Goal: Information Seeking & Learning: Check status

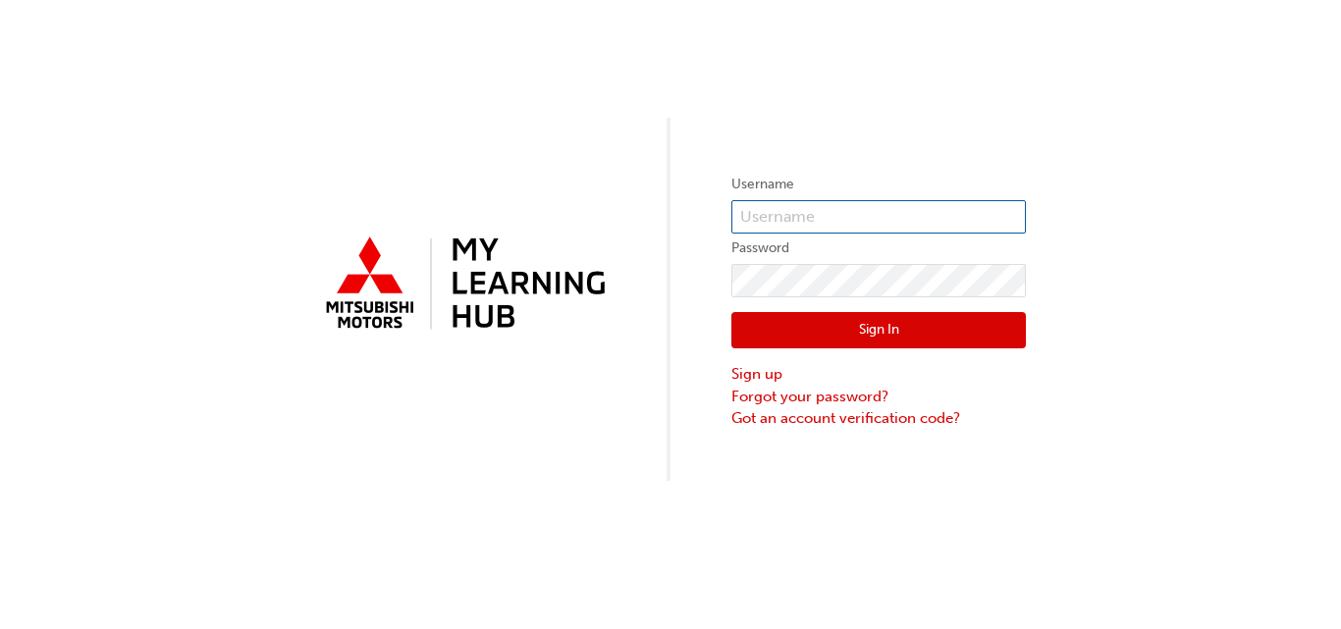
click at [794, 220] on input "text" at bounding box center [878, 216] width 295 height 33
type input "[PERSON_NAME][EMAIL_ADDRESS][PERSON_NAME][DOMAIN_NAME]"
click button "Sign In" at bounding box center [878, 330] width 295 height 37
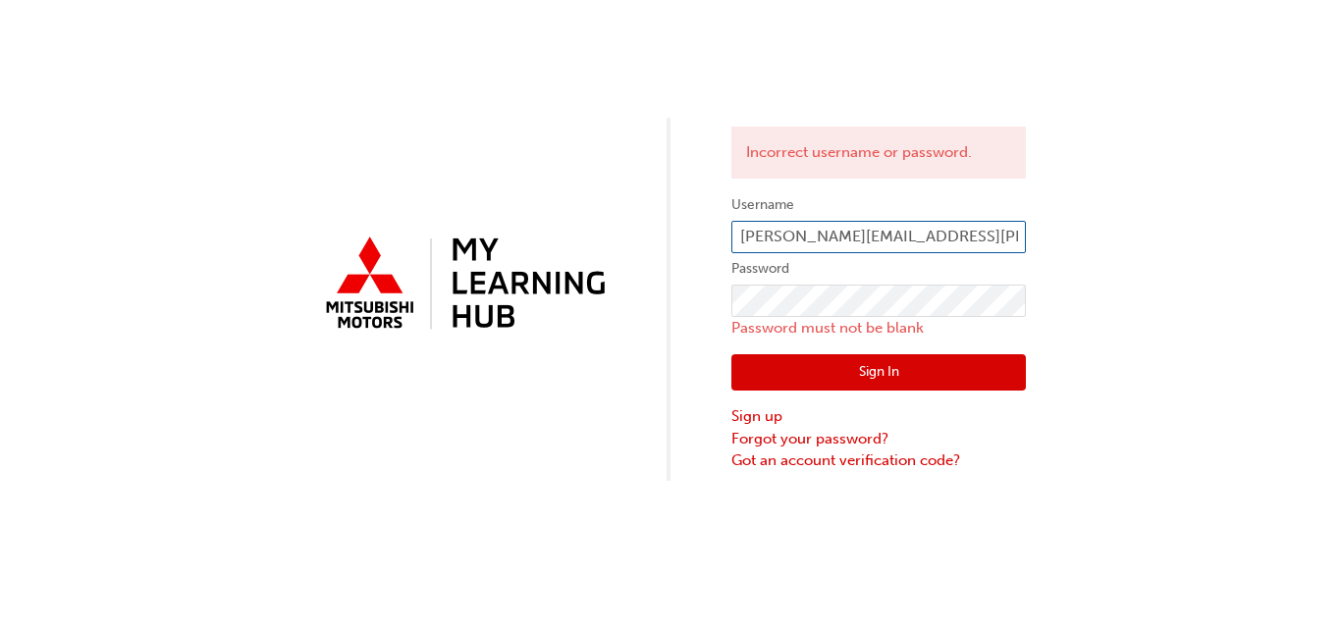
click at [938, 230] on input "[PERSON_NAME][EMAIL_ADDRESS][PERSON_NAME][DOMAIN_NAME]" at bounding box center [878, 237] width 295 height 33
type input "k"
type input "005970636"
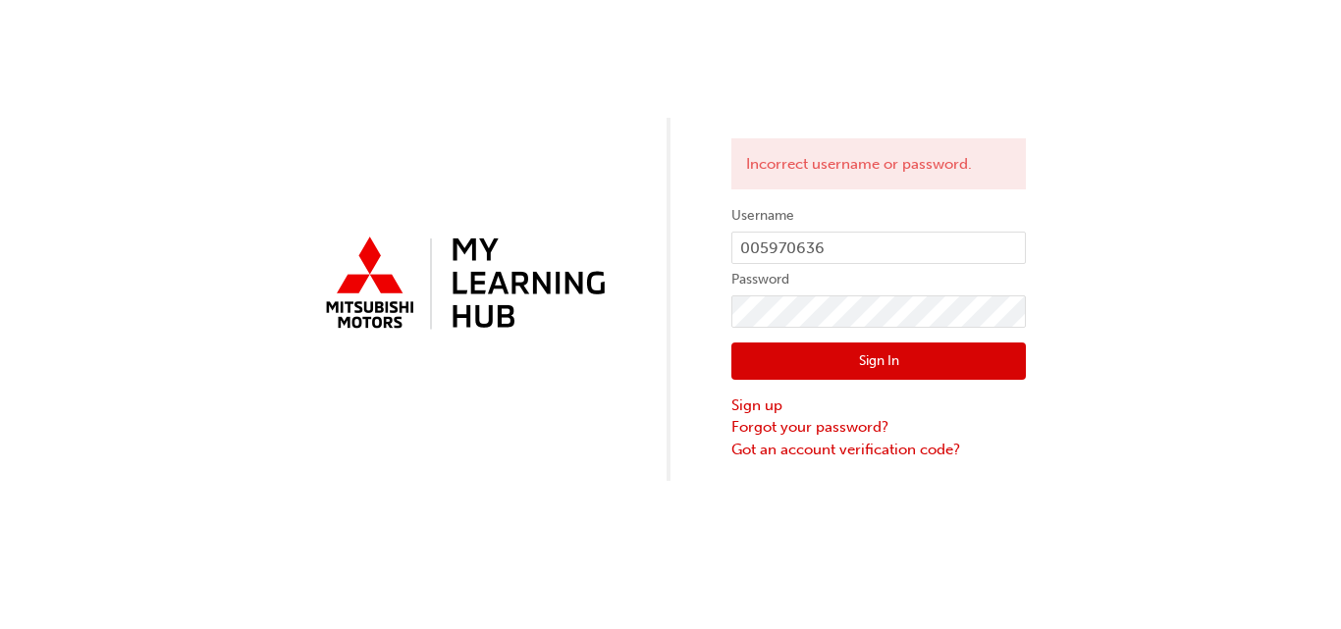
click at [891, 357] on button "Sign In" at bounding box center [878, 361] width 295 height 37
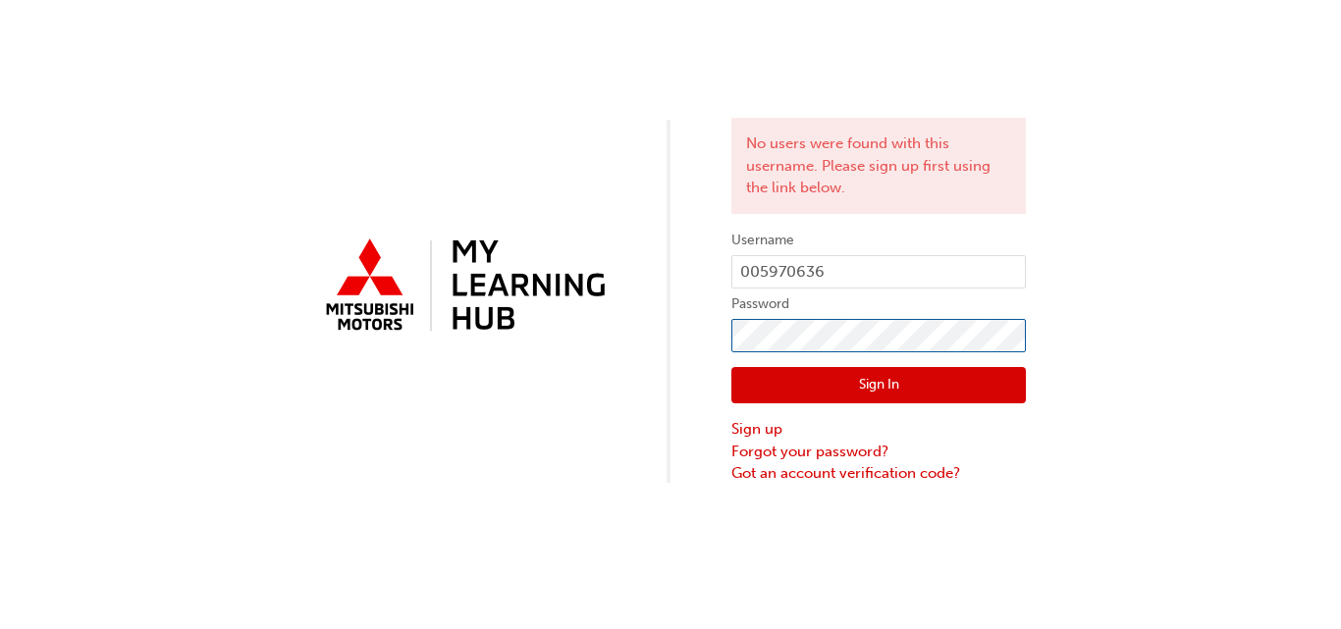
click button "Sign In" at bounding box center [878, 385] width 295 height 37
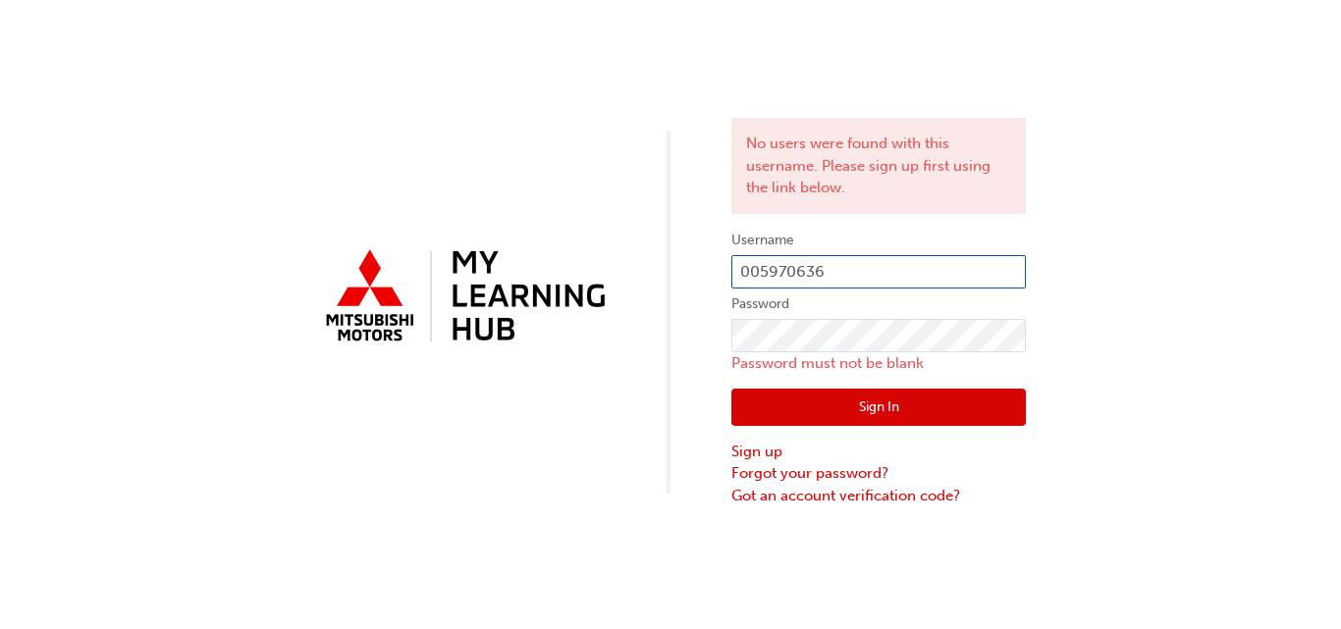
click at [740, 265] on input "005970636" at bounding box center [878, 271] width 295 height 33
type input "0005970636"
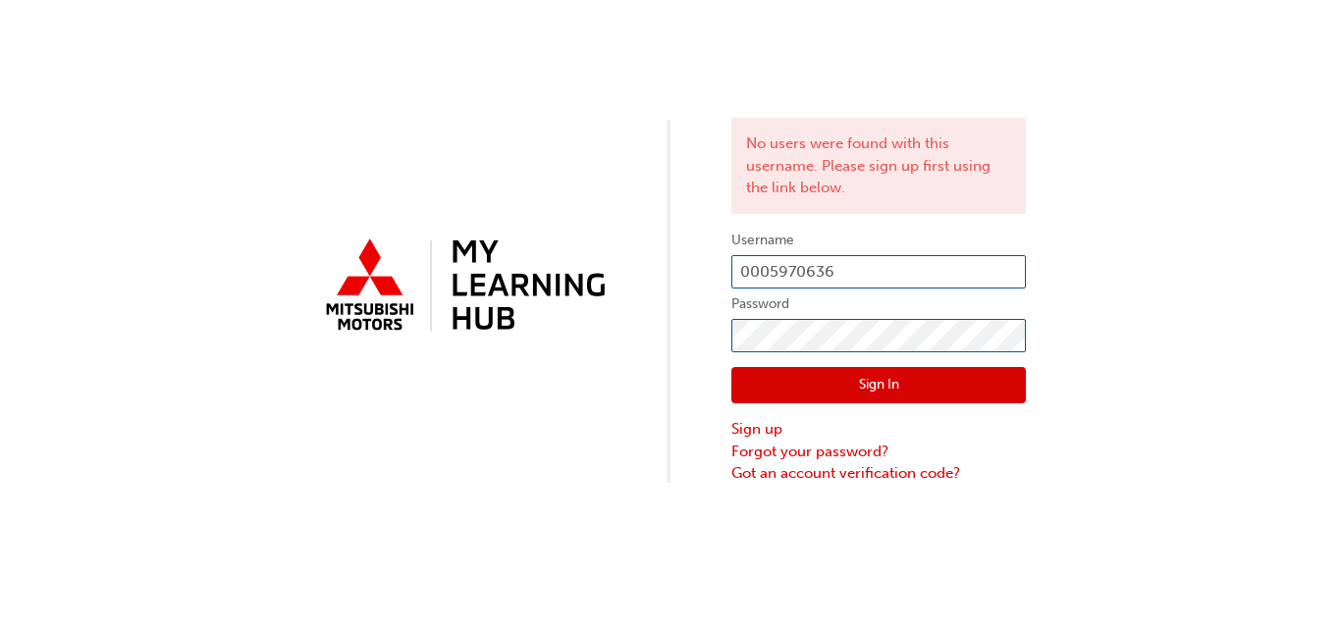
click button "Sign In" at bounding box center [878, 385] width 295 height 37
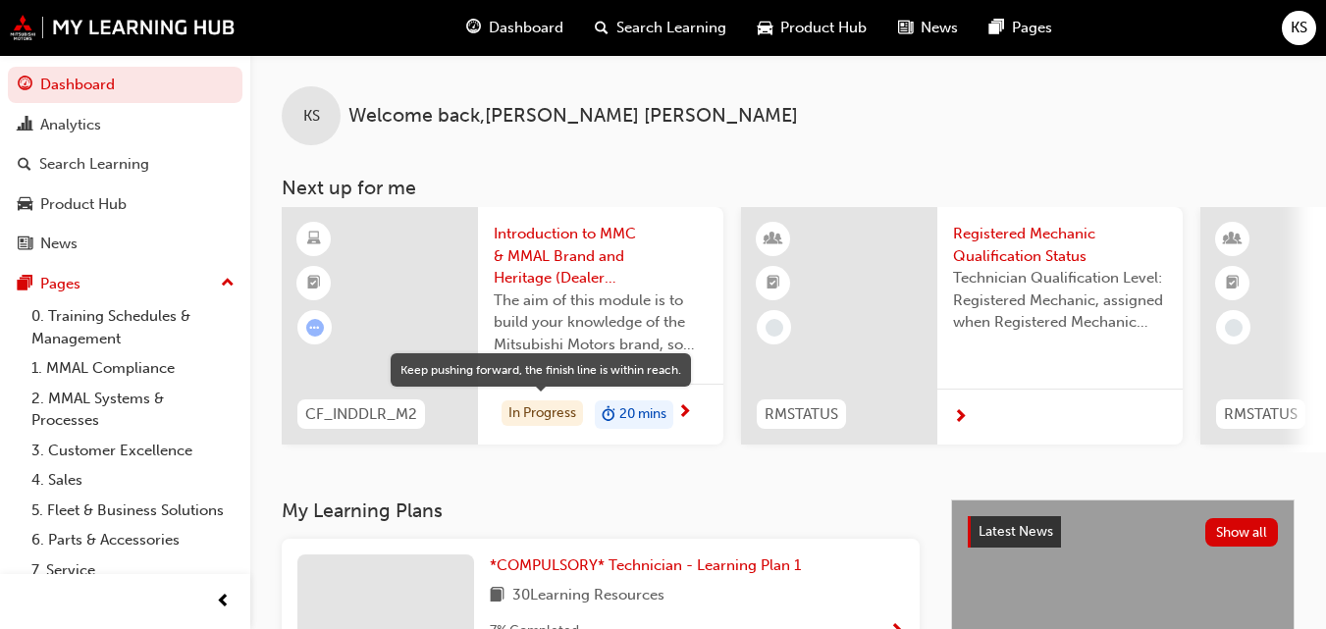
click at [544, 406] on div "In Progress" at bounding box center [542, 414] width 81 height 27
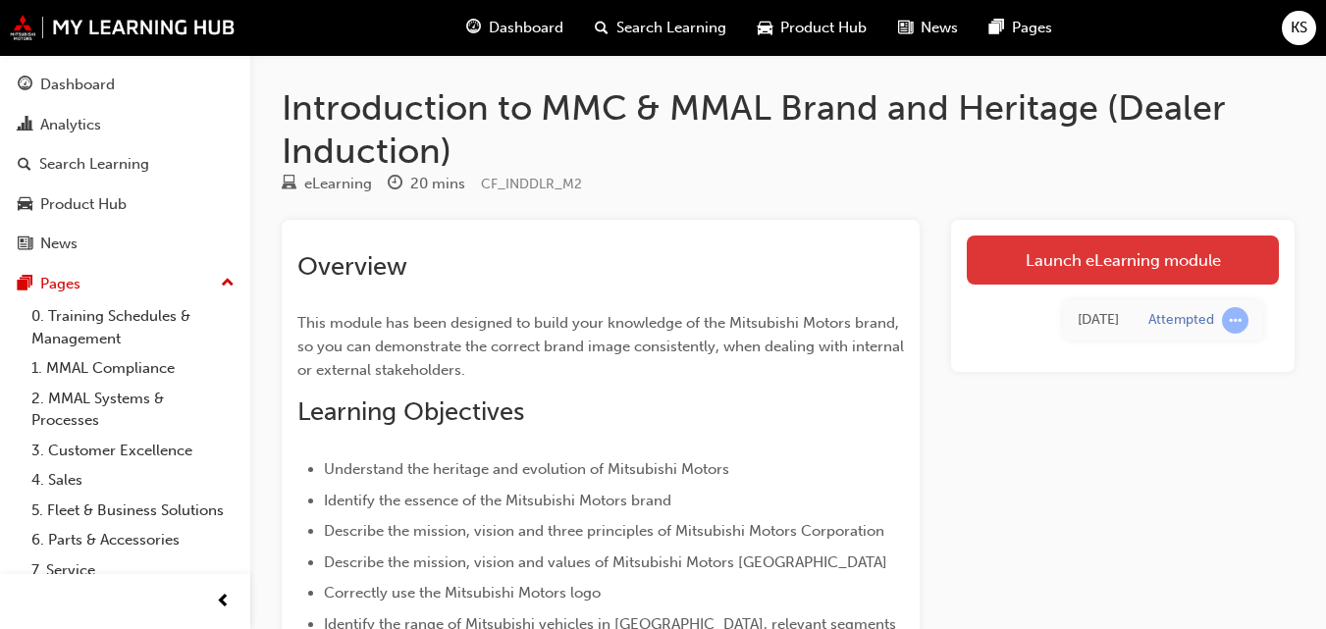
click at [1164, 257] on link "Launch eLearning module" at bounding box center [1123, 260] width 312 height 49
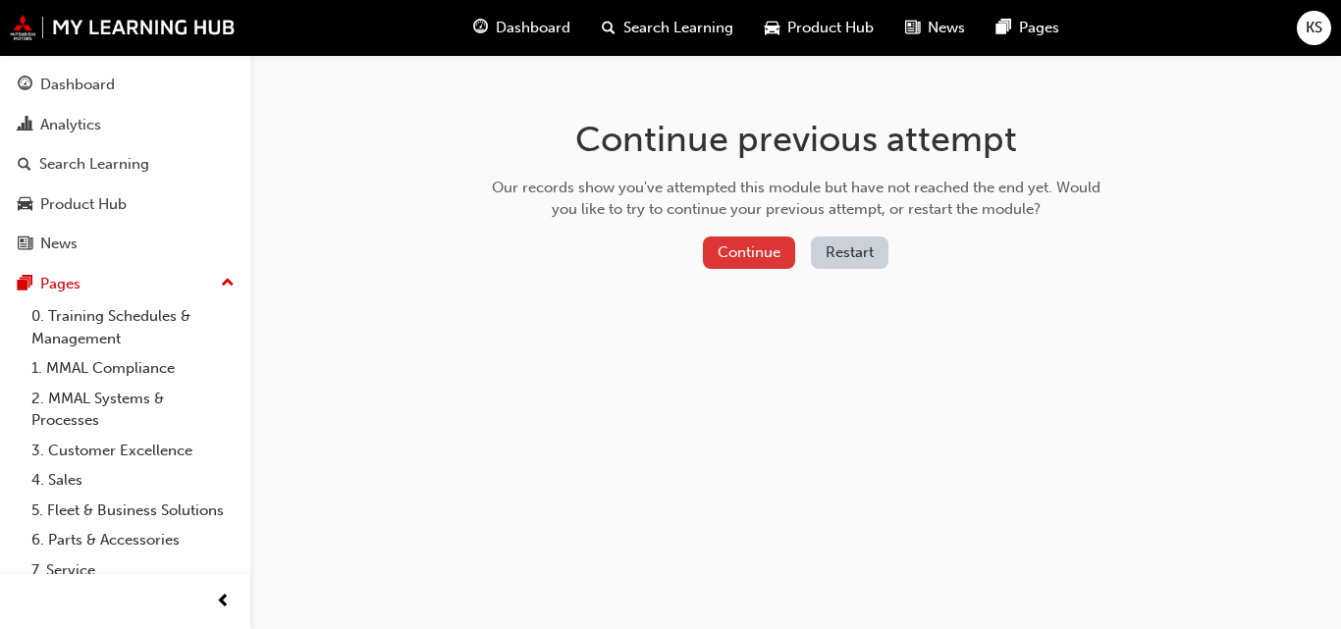
click at [751, 263] on button "Continue" at bounding box center [749, 253] width 92 height 32
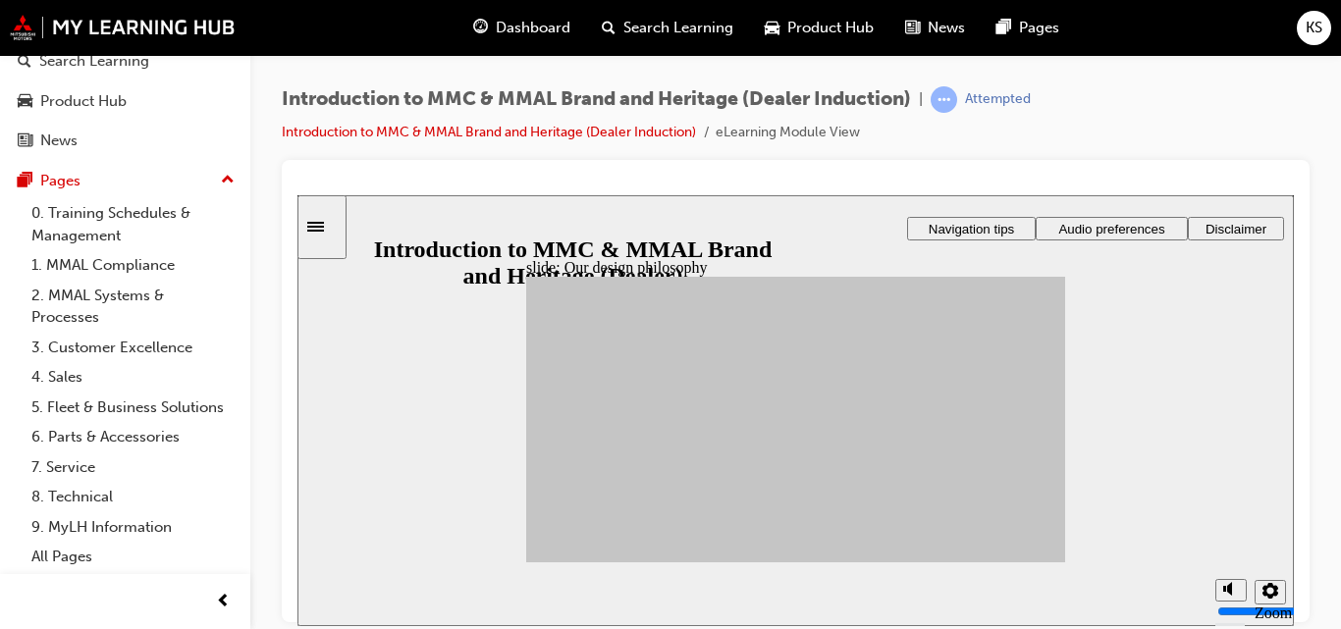
drag, startPoint x: 850, startPoint y: 361, endPoint x: 1022, endPoint y: 568, distance: 269.1
click at [1022, 568] on div "slide: Our design philosophy Rectangle 1 Rectangle 3 Our design philosophy Rect…" at bounding box center [795, 409] width 996 height 431
click at [1268, 584] on icon "Settings" at bounding box center [1271, 590] width 16 height 16
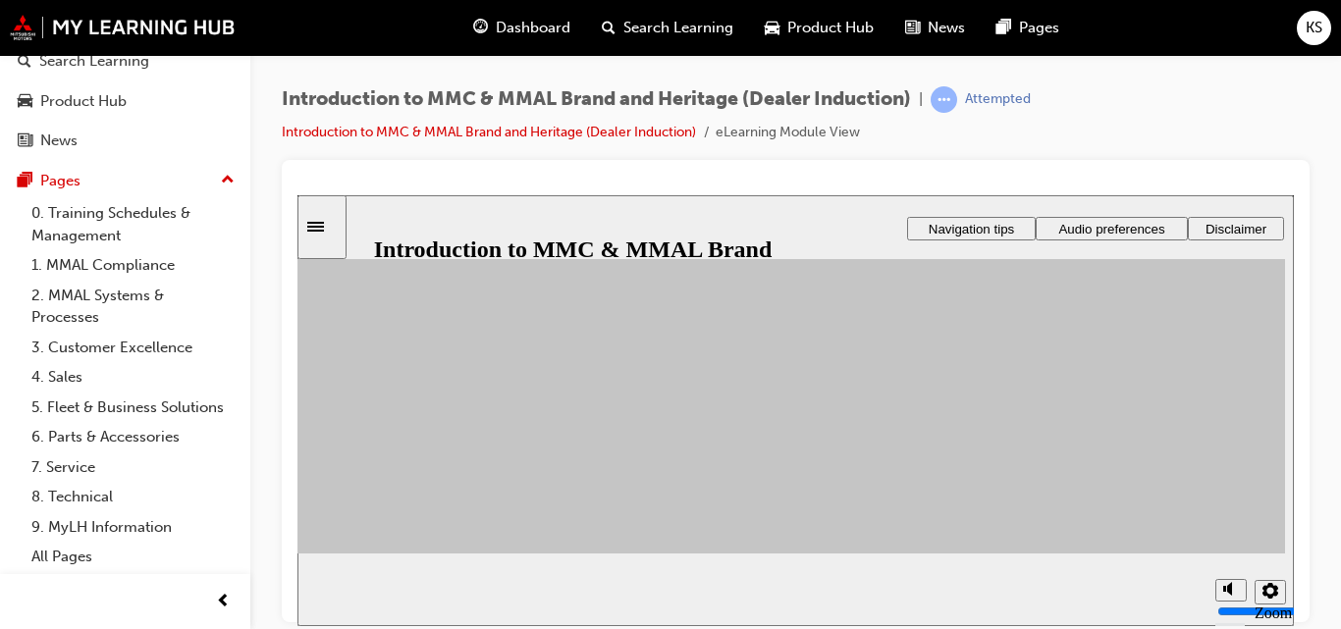
scroll to position [170, 0]
drag, startPoint x: 1289, startPoint y: 326, endPoint x: 1289, endPoint y: 414, distance: 88.4
click at [1272, 589] on icon "Settings" at bounding box center [1271, 590] width 16 height 16
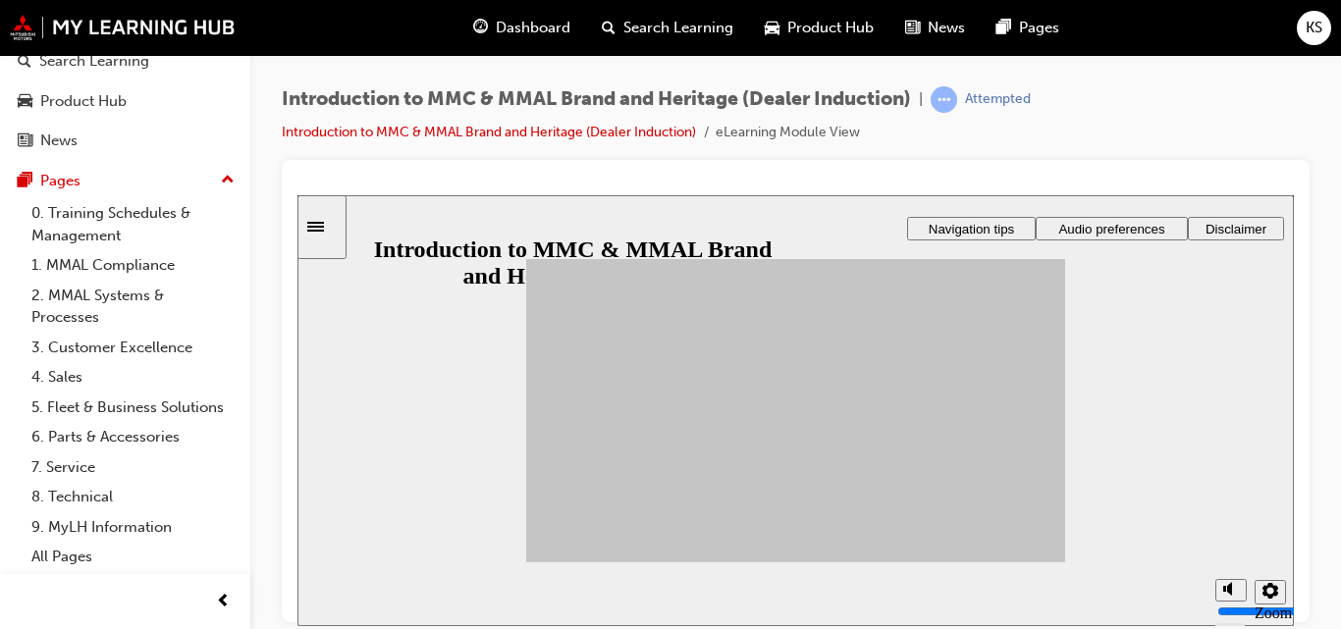
scroll to position [0, 0]
drag, startPoint x: 610, startPoint y: 420, endPoint x: 856, endPoint y: 387, distance: 248.7
drag, startPoint x: 607, startPoint y: 410, endPoint x: 950, endPoint y: 379, distance: 345.0
drag, startPoint x: 580, startPoint y: 489, endPoint x: 943, endPoint y: 485, distance: 363.3
drag, startPoint x: 644, startPoint y: 506, endPoint x: 943, endPoint y: 447, distance: 305.2
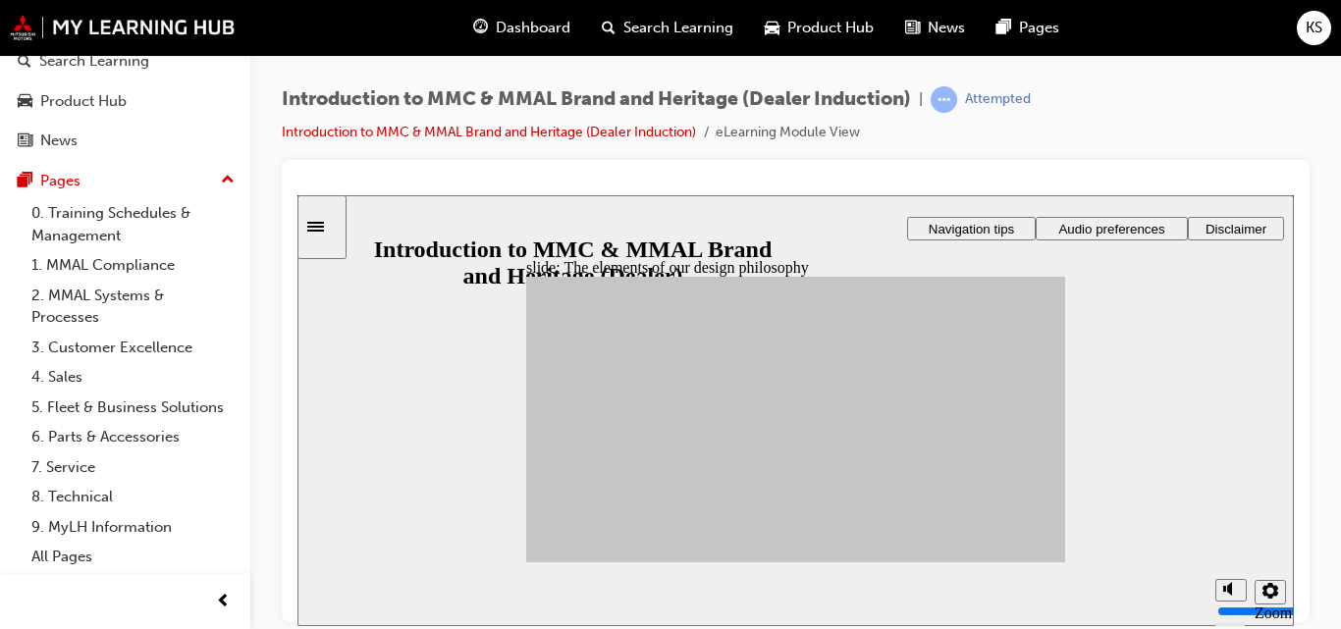
drag, startPoint x: 645, startPoint y: 503, endPoint x: 842, endPoint y: 410, distance: 217.8
drag, startPoint x: 661, startPoint y: 458, endPoint x: 946, endPoint y: 418, distance: 288.5
drag, startPoint x: 728, startPoint y: 412, endPoint x: 935, endPoint y: 445, distance: 208.7
drag, startPoint x: 726, startPoint y: 496, endPoint x: 945, endPoint y: 374, distance: 250.5
drag, startPoint x: 728, startPoint y: 449, endPoint x: 839, endPoint y: 459, distance: 111.5
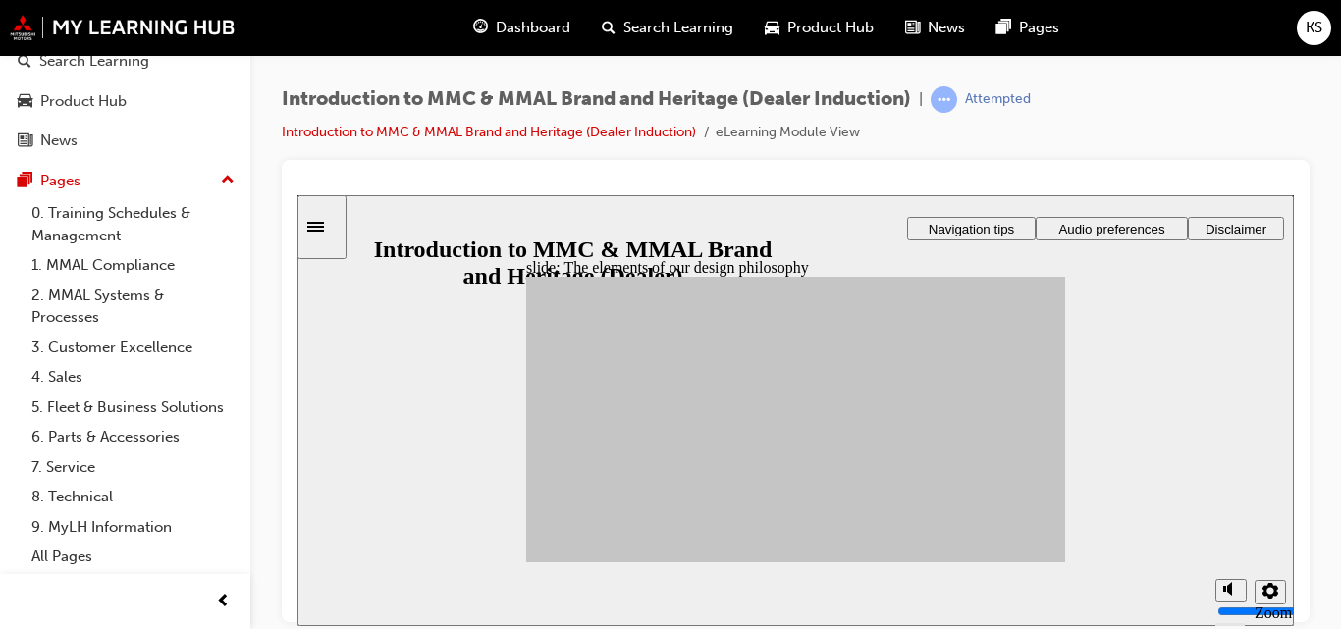
drag, startPoint x: 645, startPoint y: 435, endPoint x: 853, endPoint y: 397, distance: 211.6
drag, startPoint x: 580, startPoint y: 460, endPoint x: 847, endPoint y: 490, distance: 268.6
drag, startPoint x: 661, startPoint y: 407, endPoint x: 839, endPoint y: 390, distance: 179.5
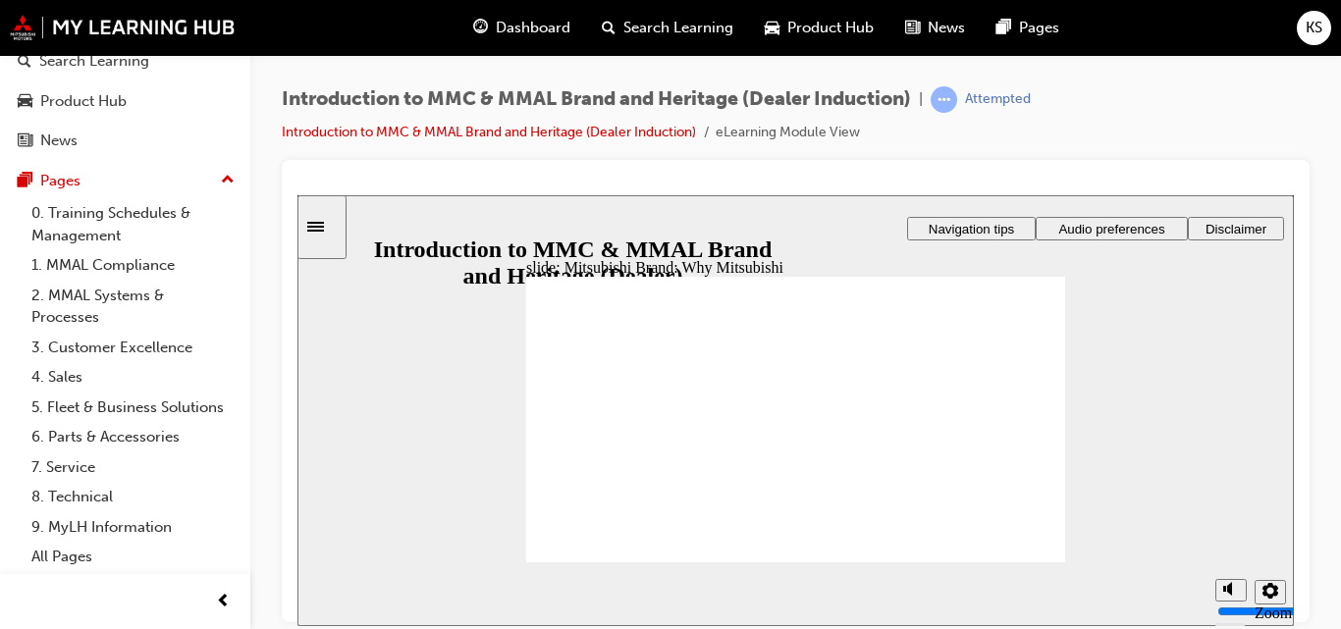
drag, startPoint x: 620, startPoint y: 439, endPoint x: 754, endPoint y: 344, distance: 164.0
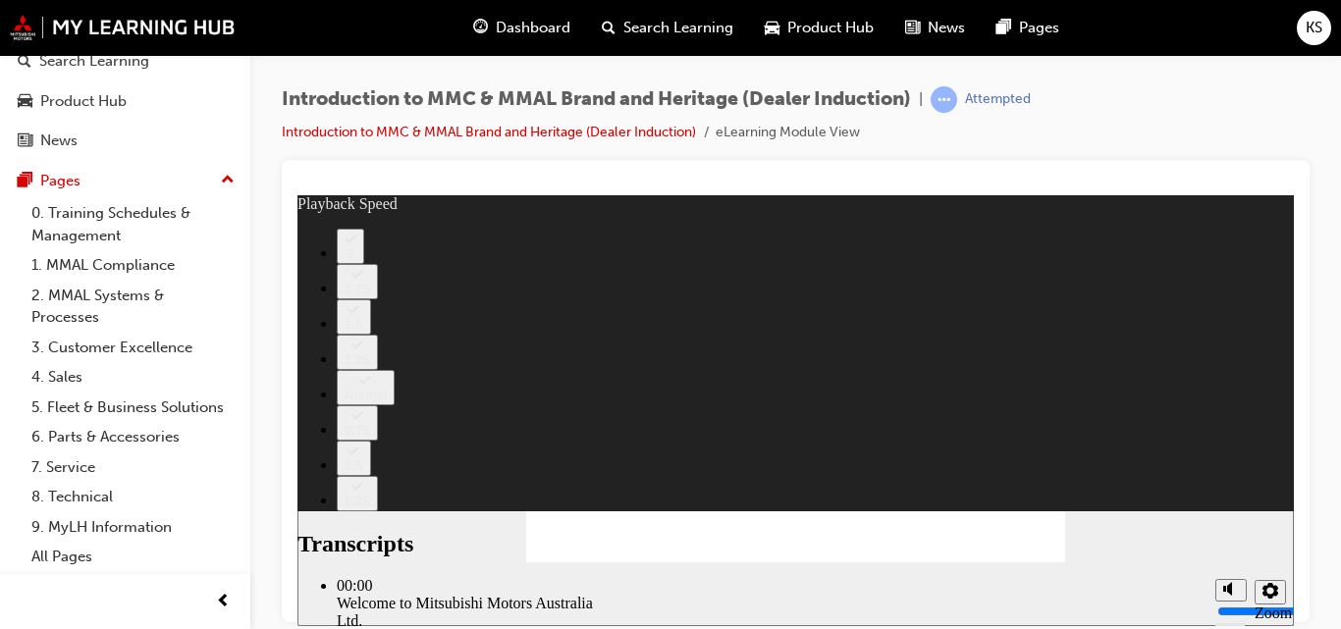
type input "0"
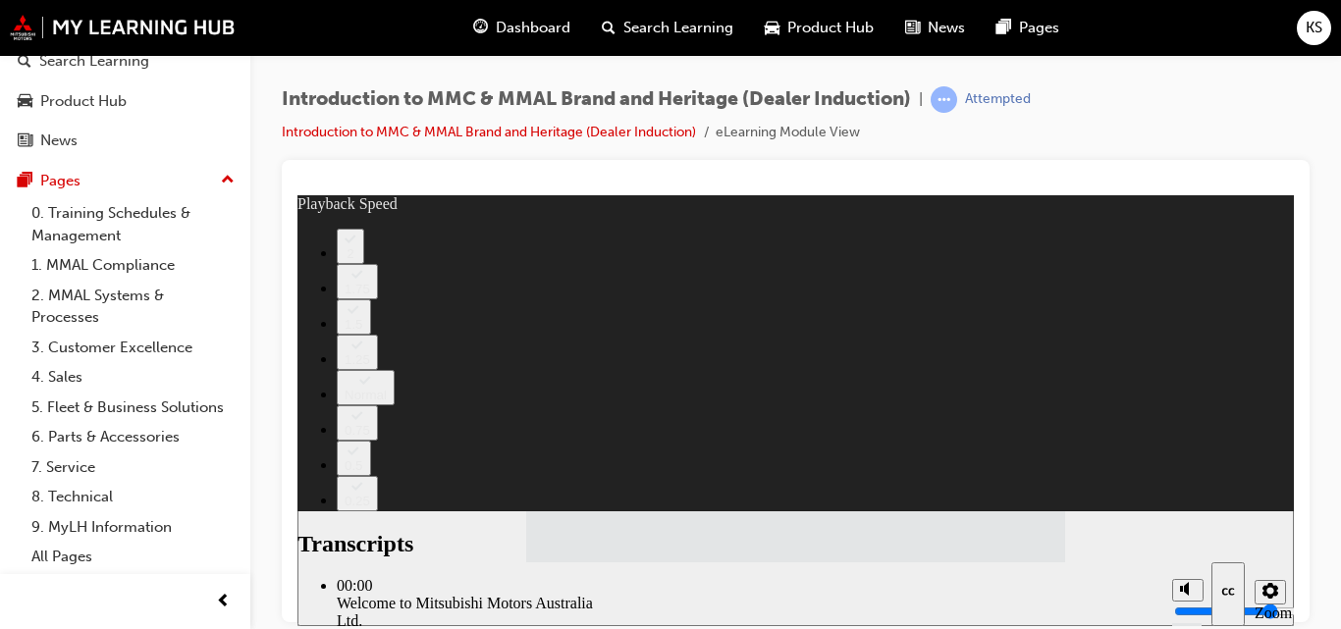
type input "112"
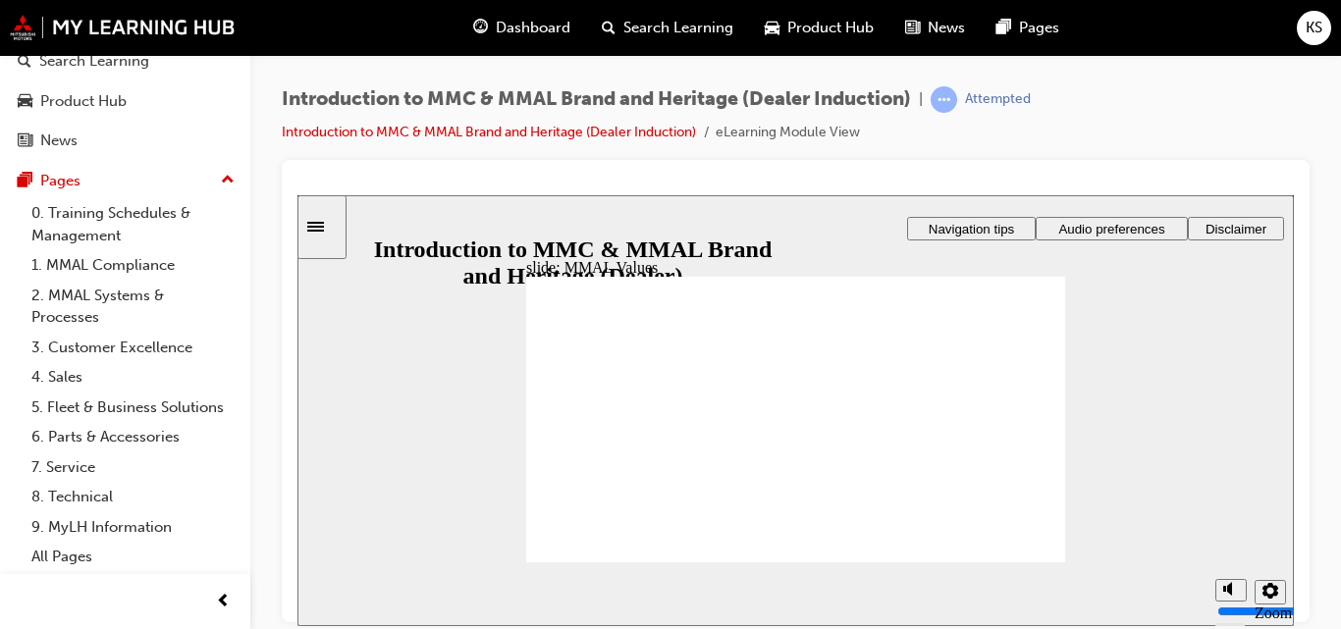
drag, startPoint x: 560, startPoint y: 400, endPoint x: 579, endPoint y: 434, distance: 39.6
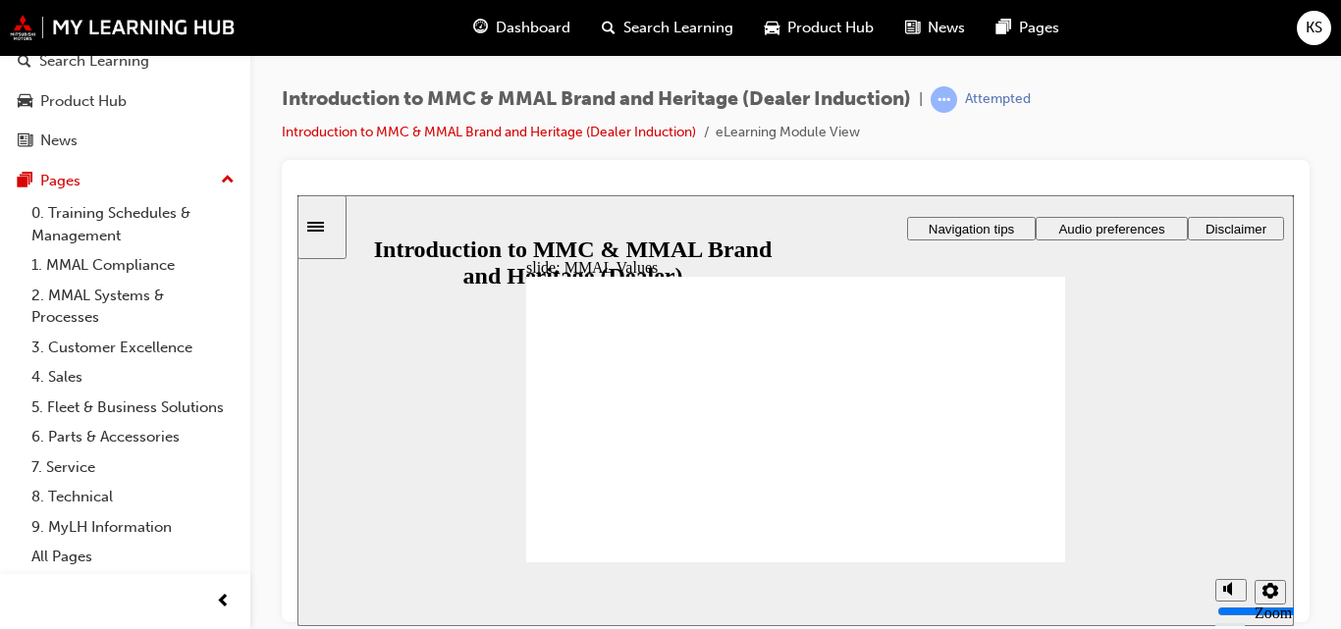
drag, startPoint x: 590, startPoint y: 405, endPoint x: 772, endPoint y: 440, distance: 184.8
drag, startPoint x: 755, startPoint y: 414, endPoint x: 654, endPoint y: 446, distance: 105.9
drag, startPoint x: 762, startPoint y: 400, endPoint x: 930, endPoint y: 445, distance: 173.8
drag, startPoint x: 853, startPoint y: 399, endPoint x: 833, endPoint y: 440, distance: 46.1
drag, startPoint x: 833, startPoint y: 396, endPoint x: 996, endPoint y: 443, distance: 170.6
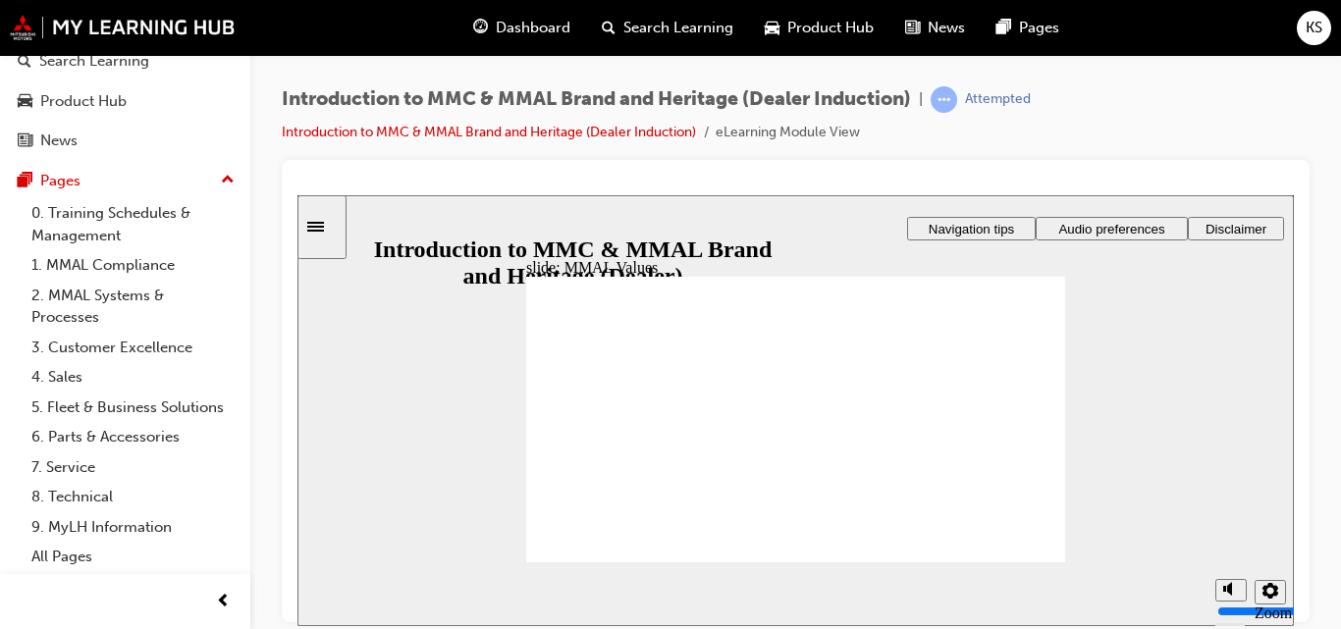
drag, startPoint x: 909, startPoint y: 403, endPoint x: 984, endPoint y: 433, distance: 80.6
drag, startPoint x: 1000, startPoint y: 405, endPoint x: 833, endPoint y: 460, distance: 175.7
drag, startPoint x: 854, startPoint y: 403, endPoint x: 670, endPoint y: 435, distance: 187.2
drag, startPoint x: 671, startPoint y: 410, endPoint x: 593, endPoint y: 444, distance: 84.4
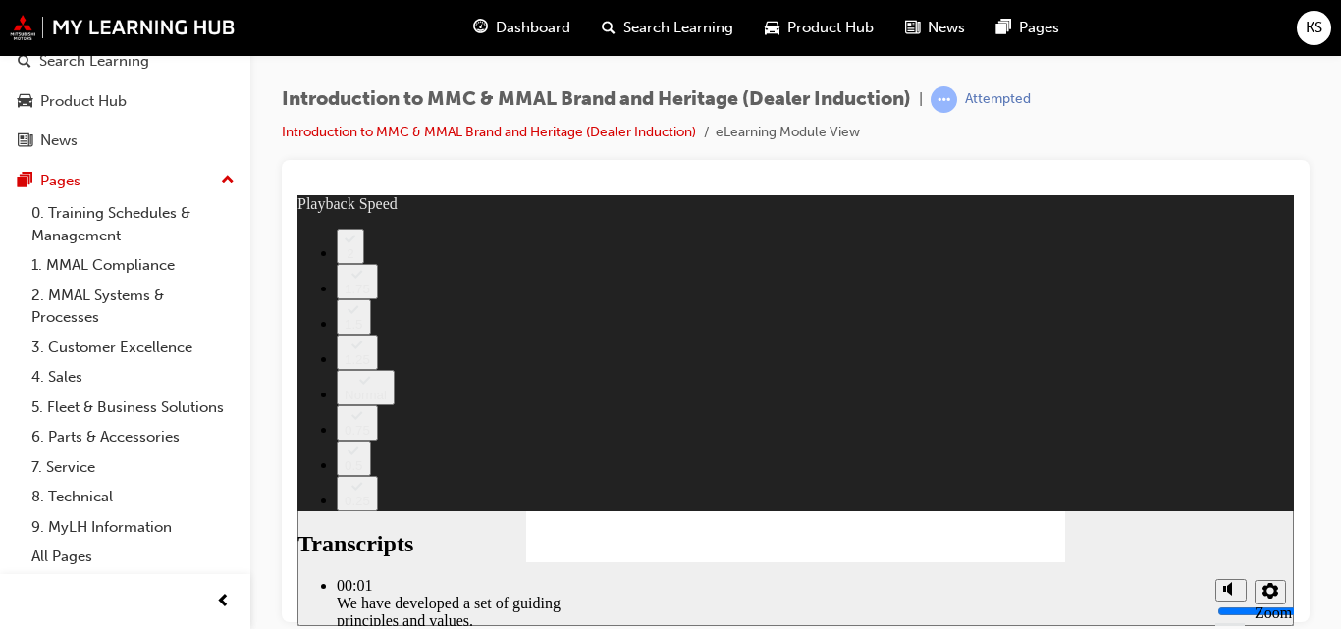
type input "0"
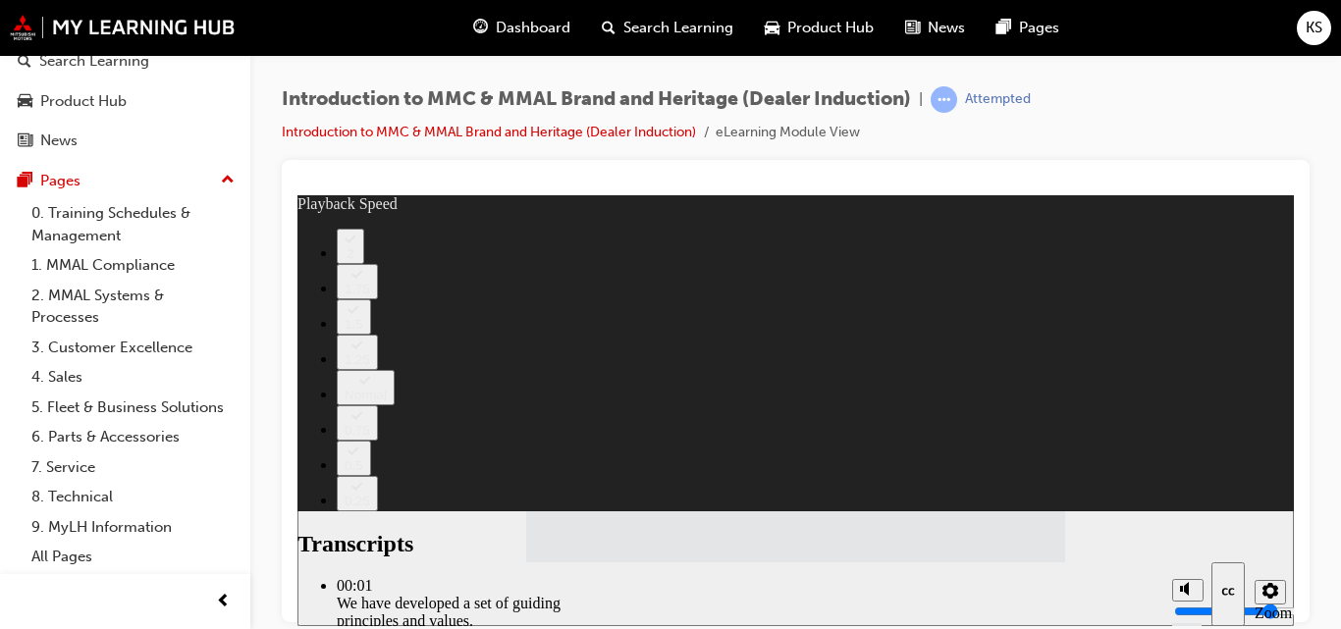
type input "120"
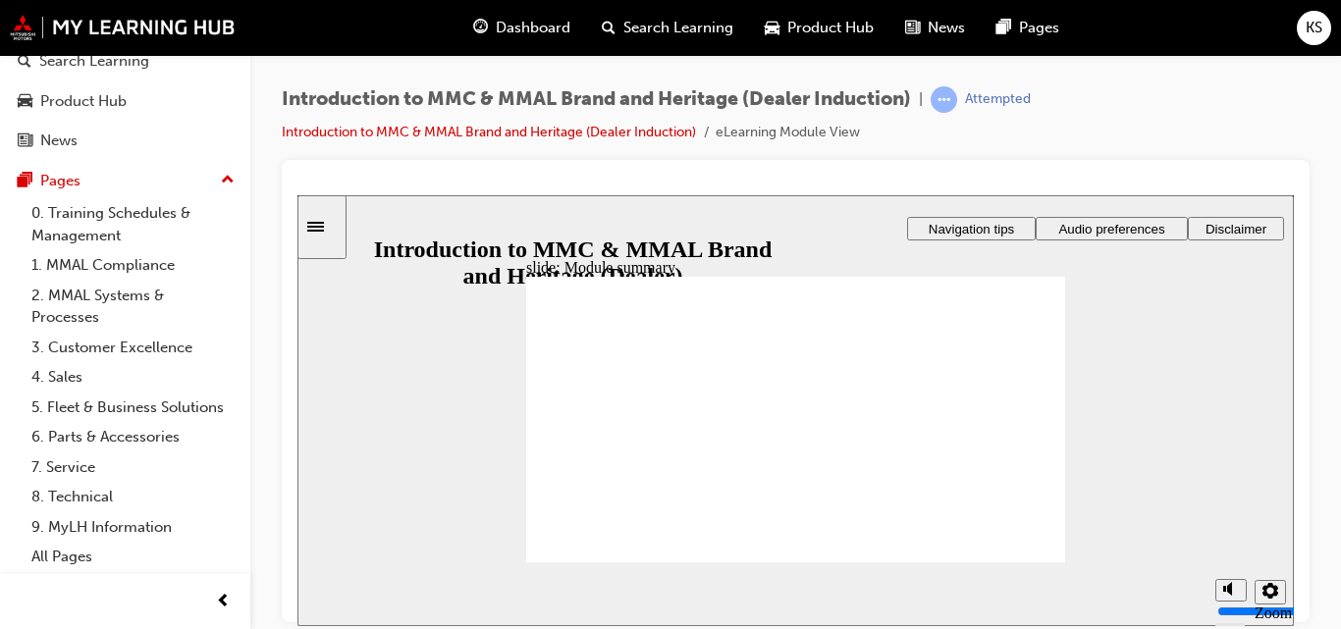
checkbox input "false"
checkbox input "true"
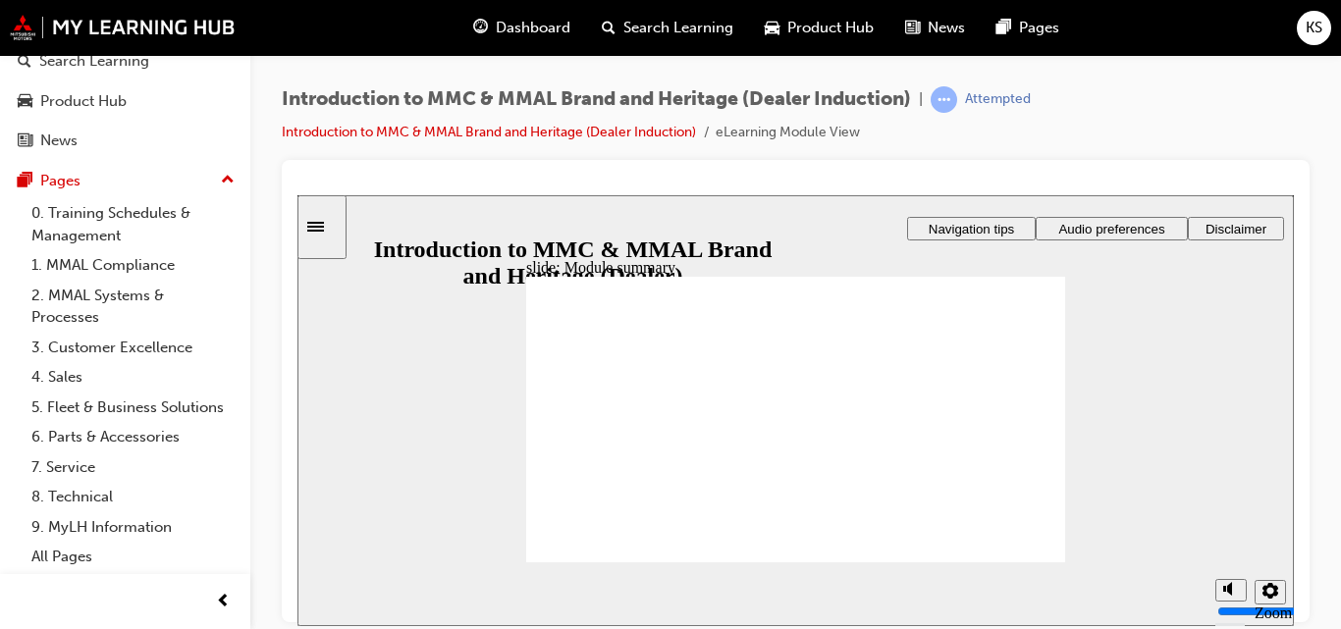
checkbox input "true"
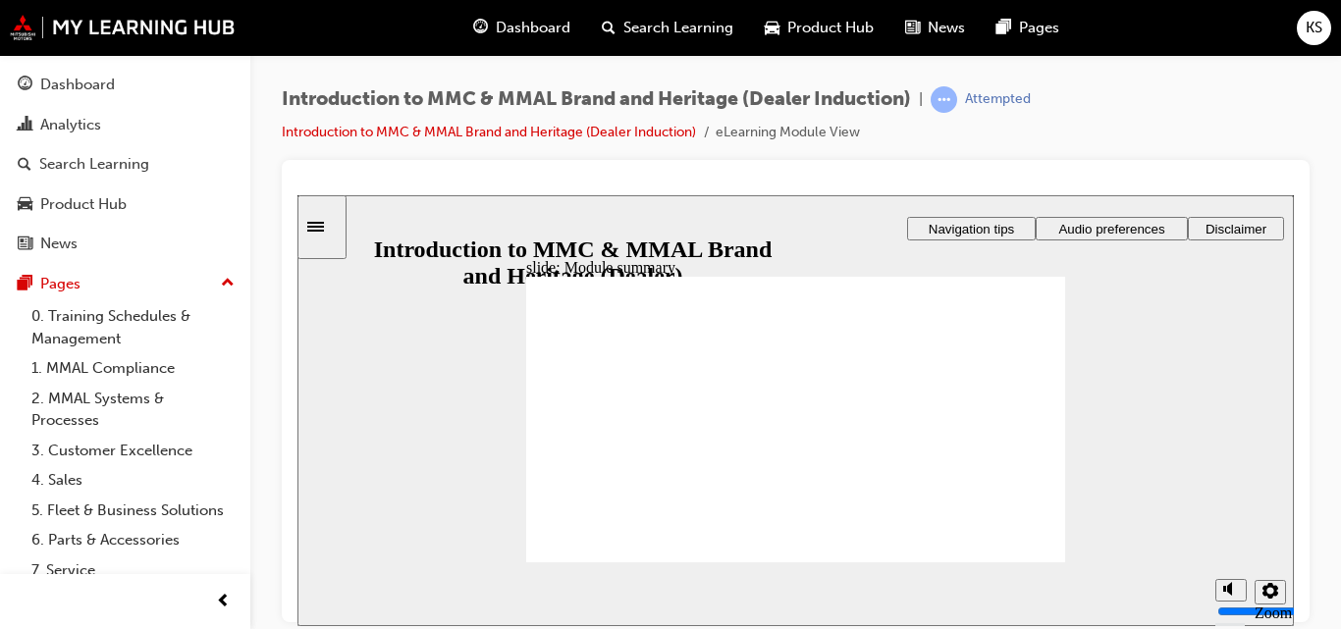
scroll to position [125, 0]
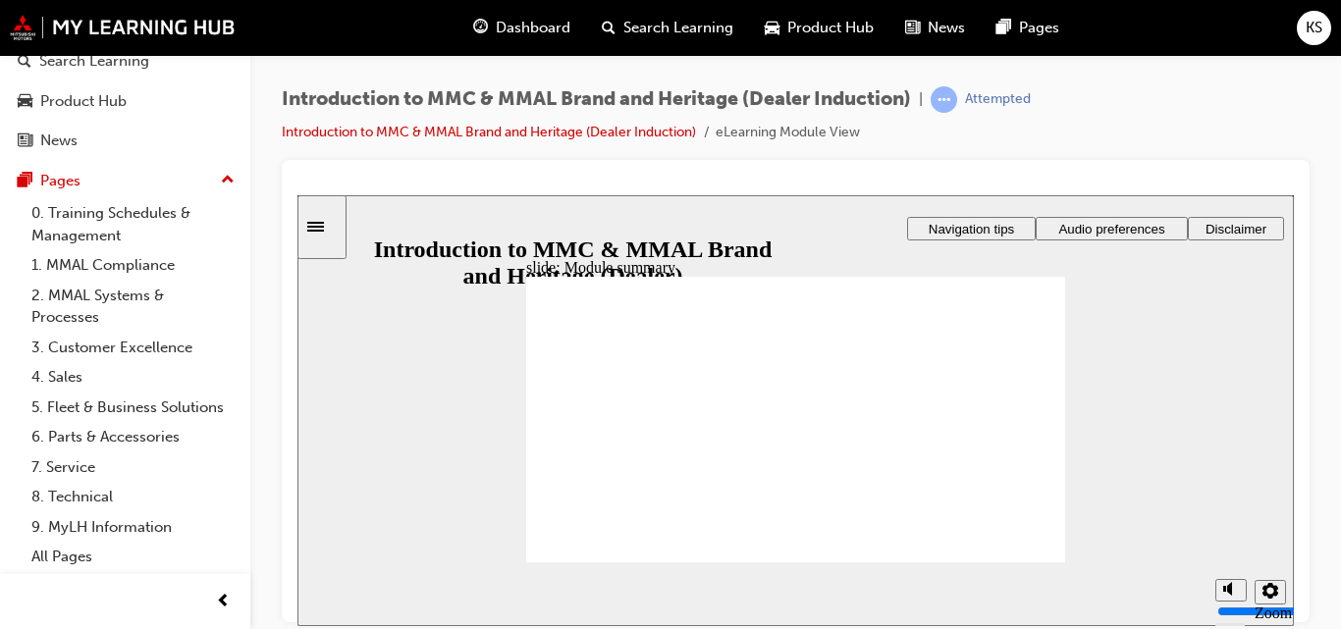
checkbox input "true"
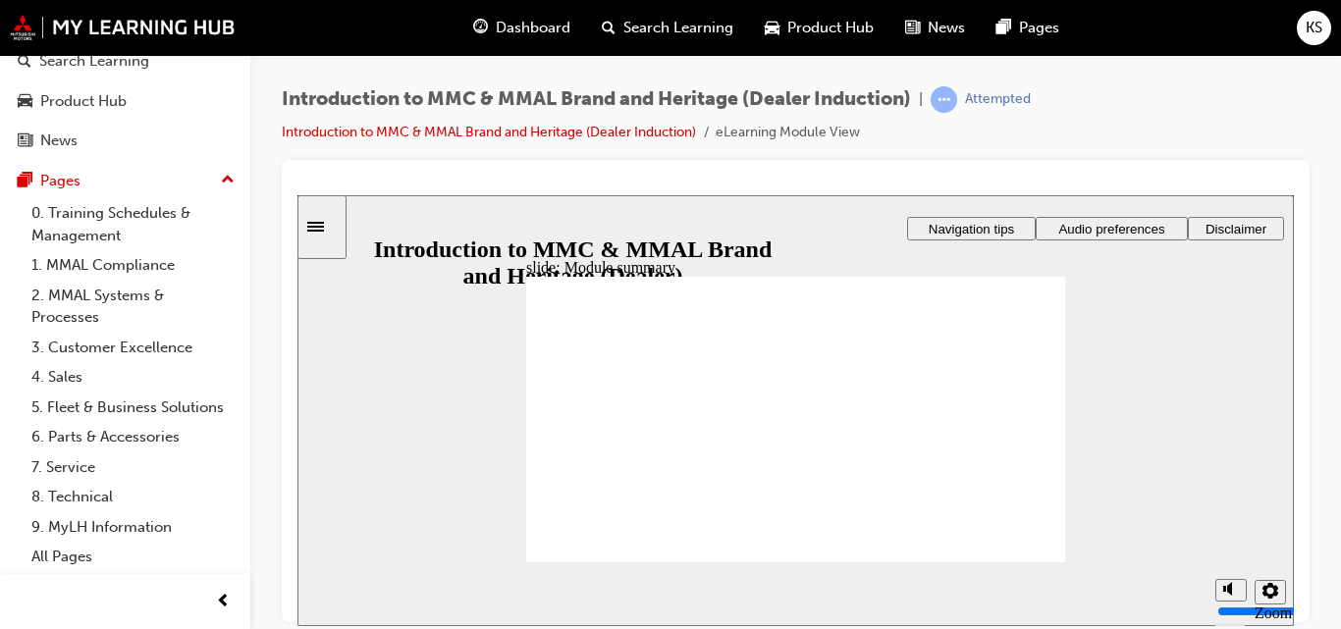
checkbox input "true"
radio input "true"
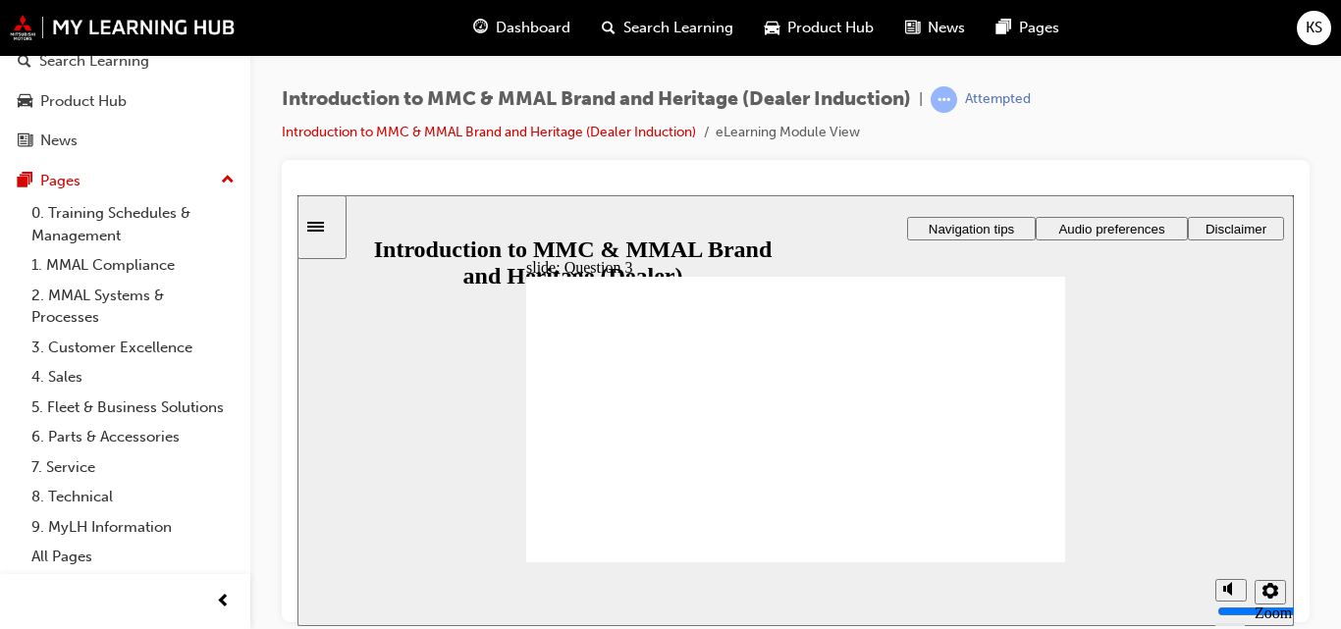
radio input "true"
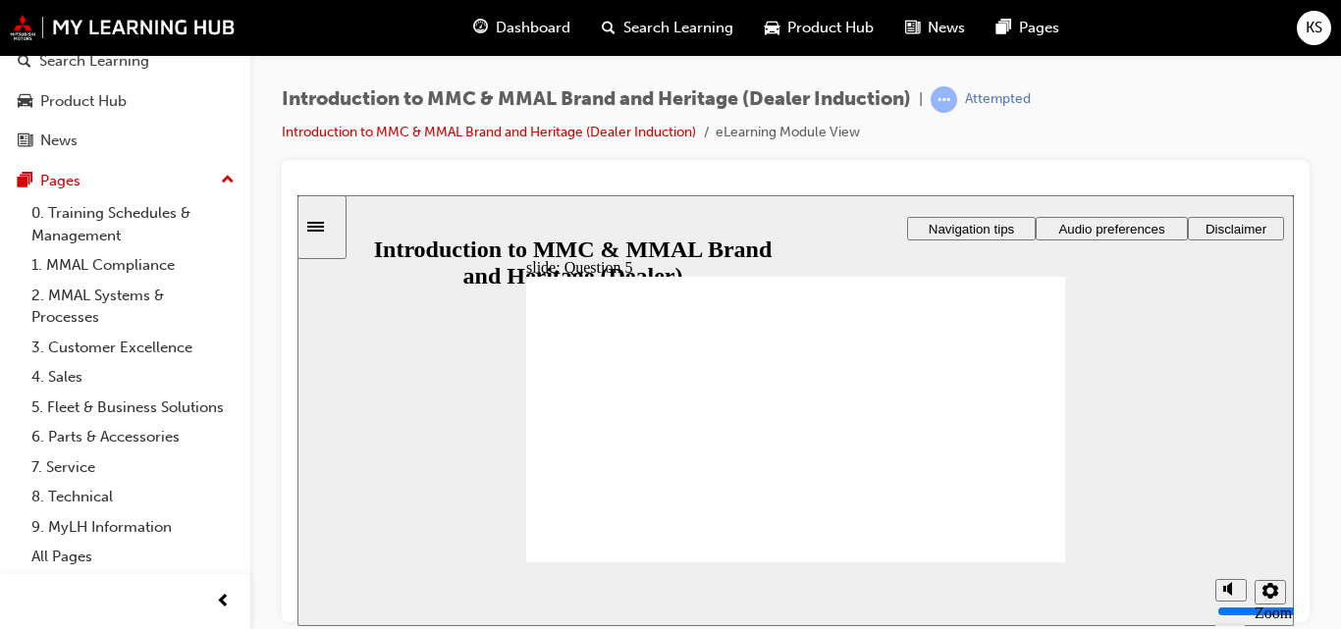
checkbox input "true"
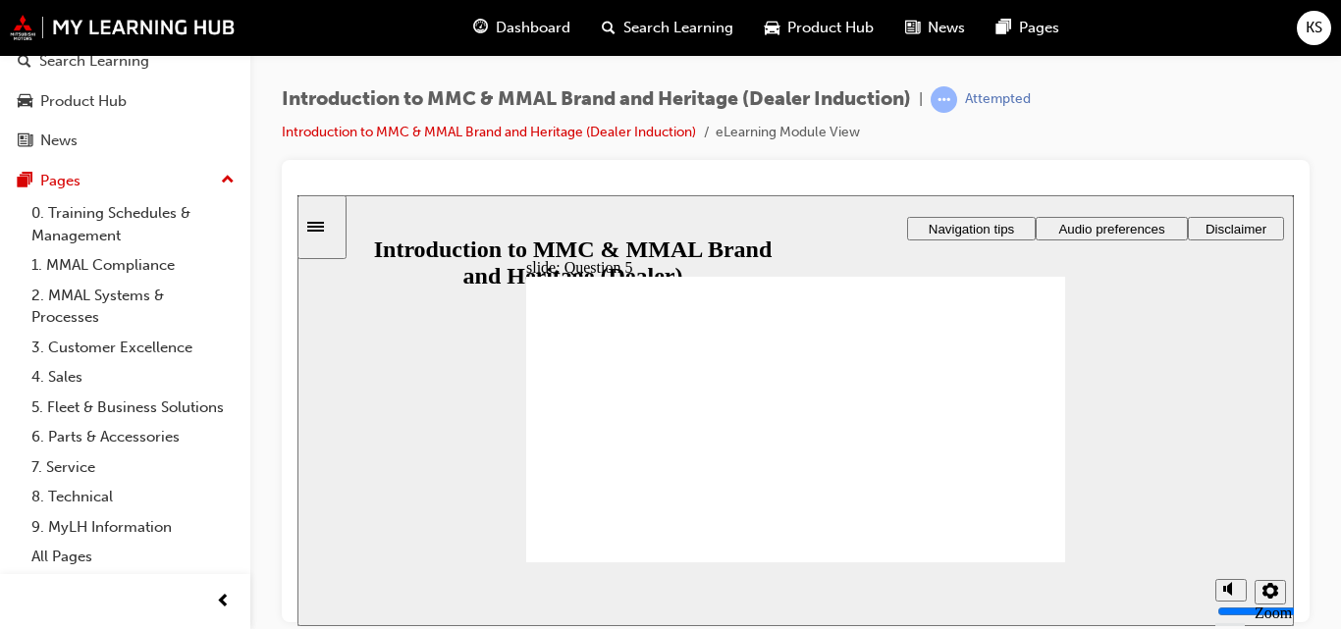
checkbox input "true"
radio input "true"
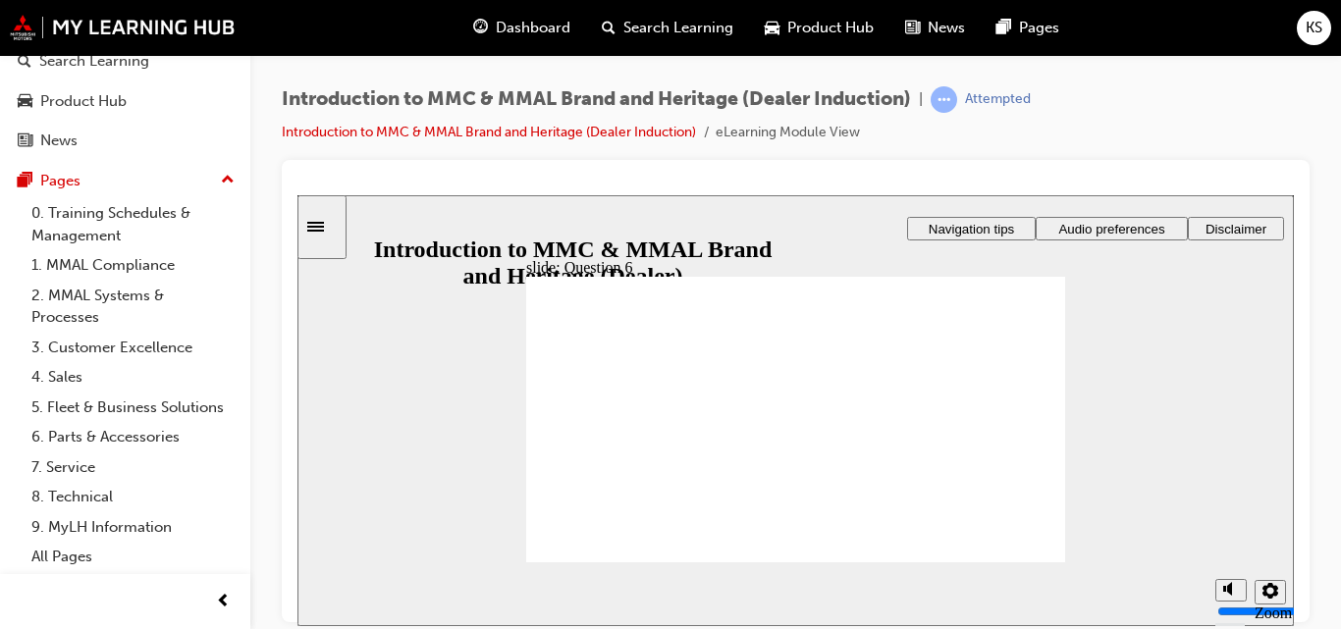
radio input "true"
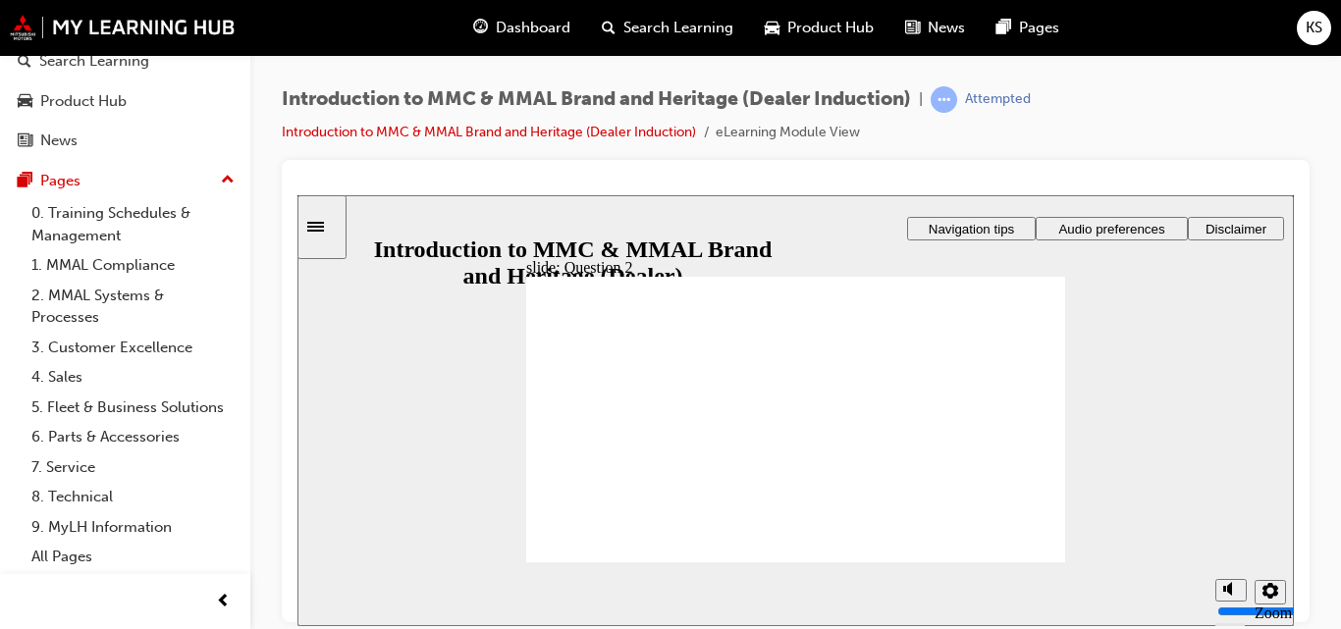
radio input "true"
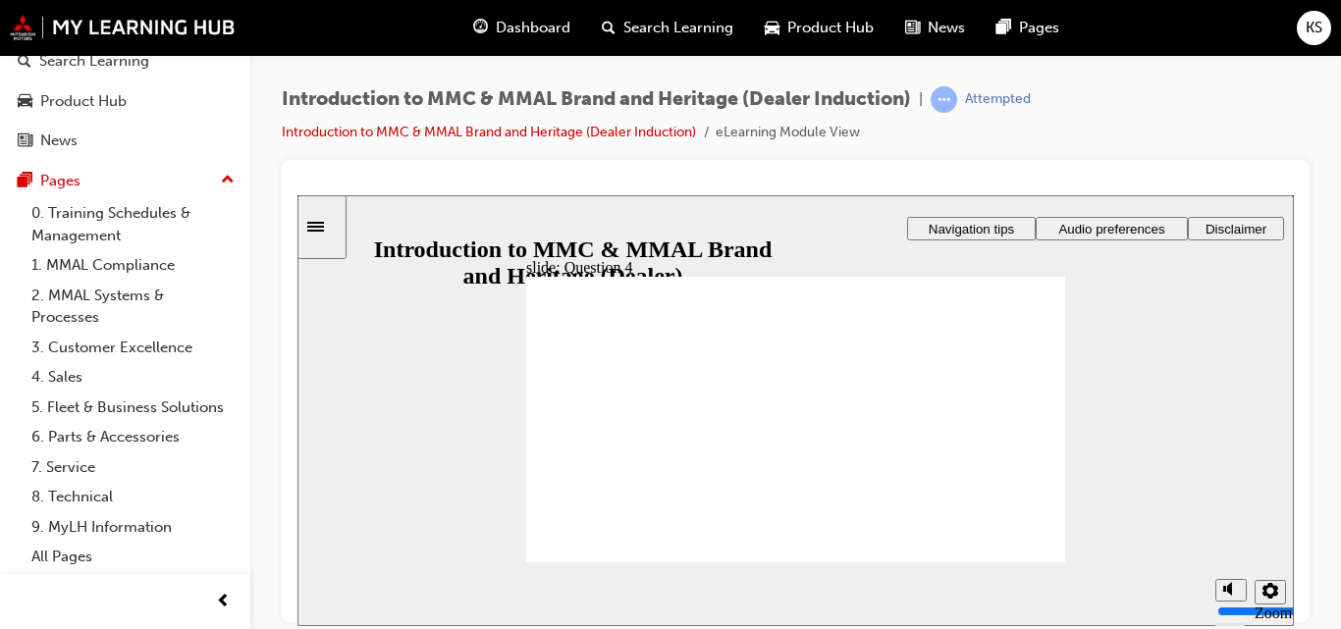
checkbox input "true"
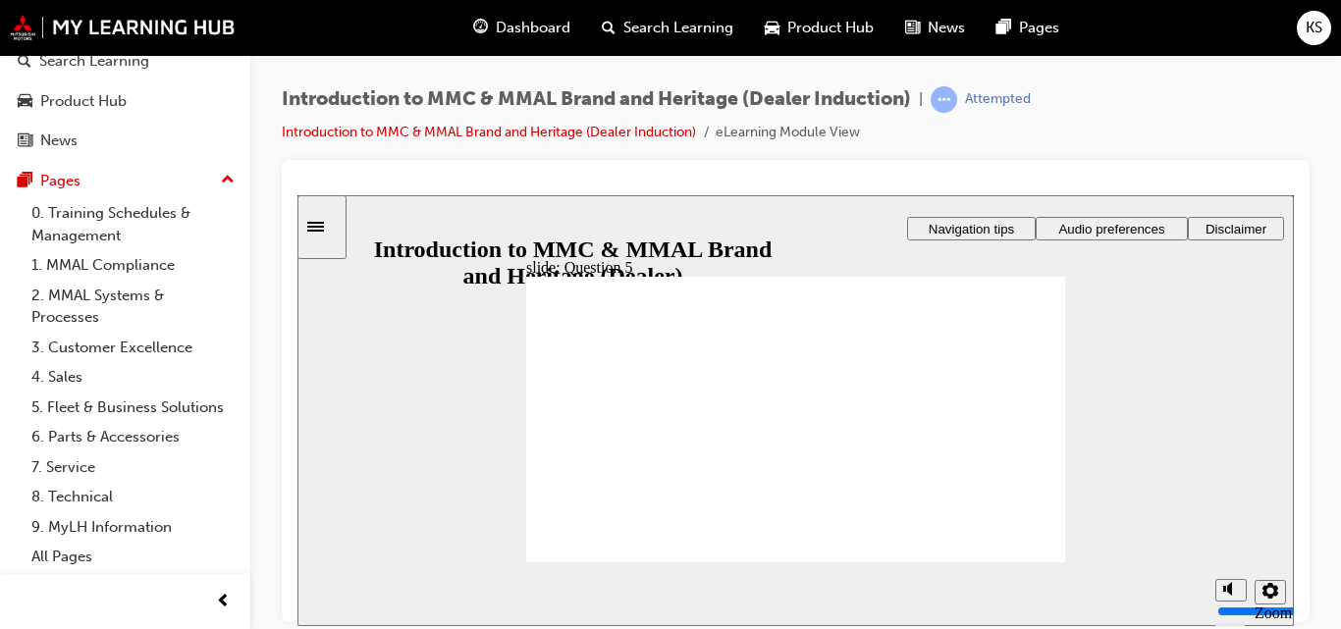
checkbox input "true"
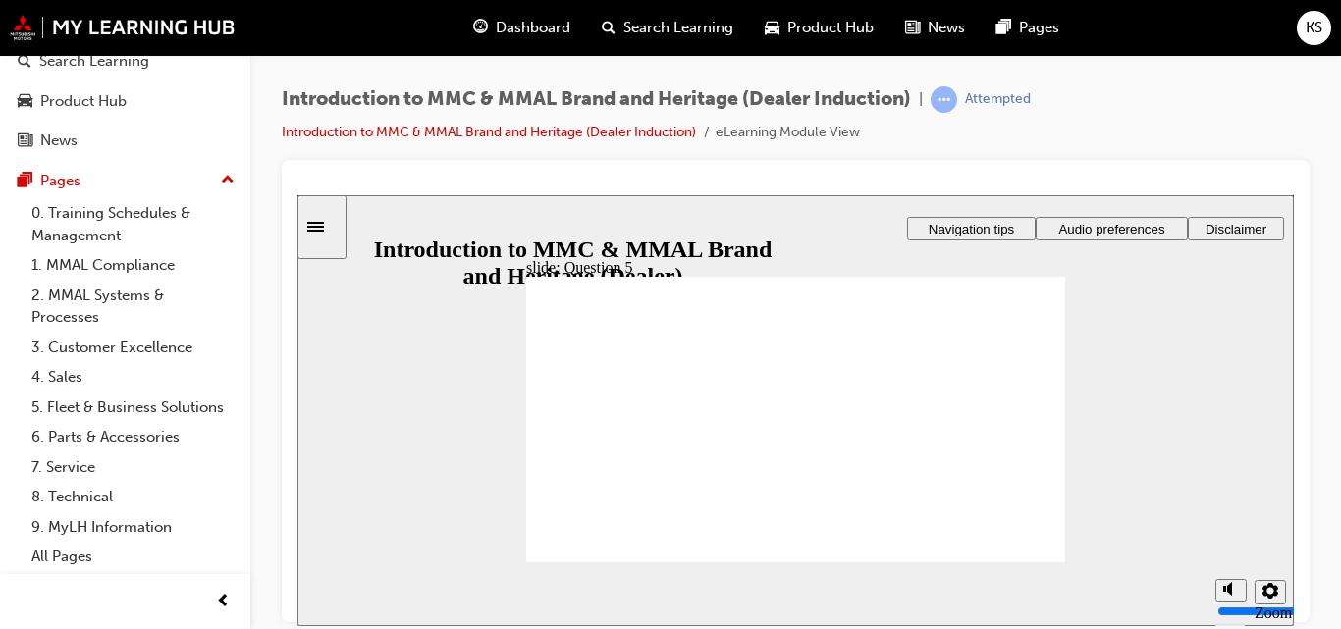
checkbox input "true"
radio input "true"
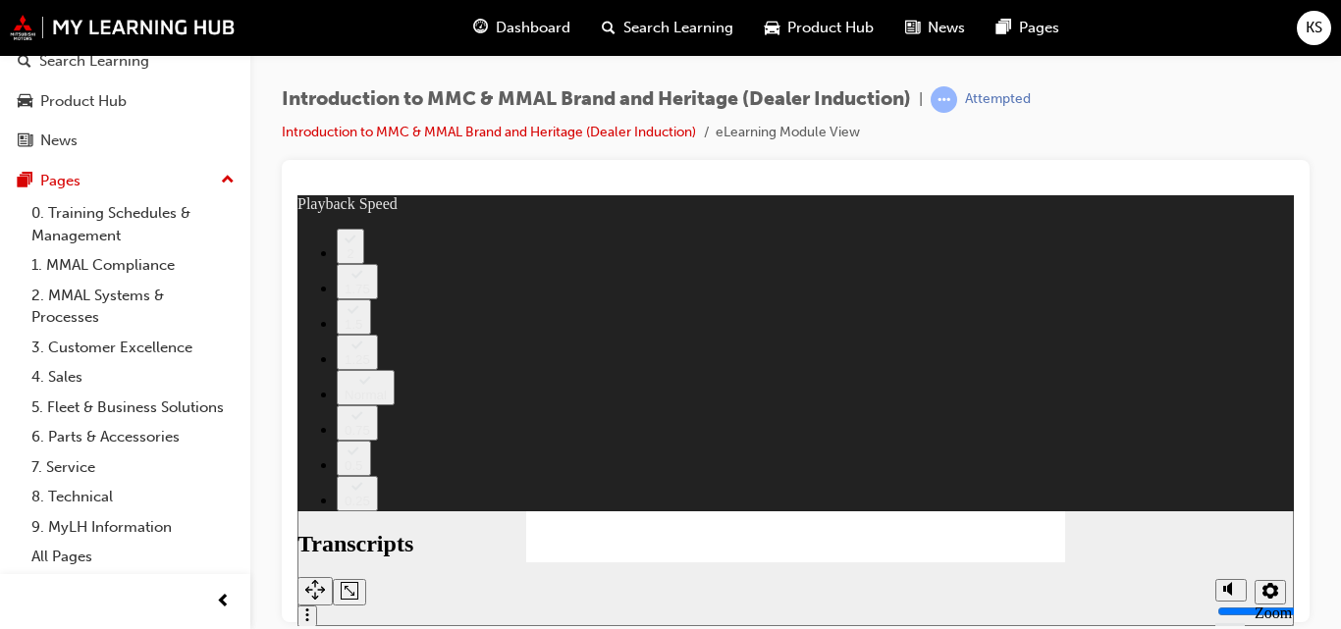
type input "0"
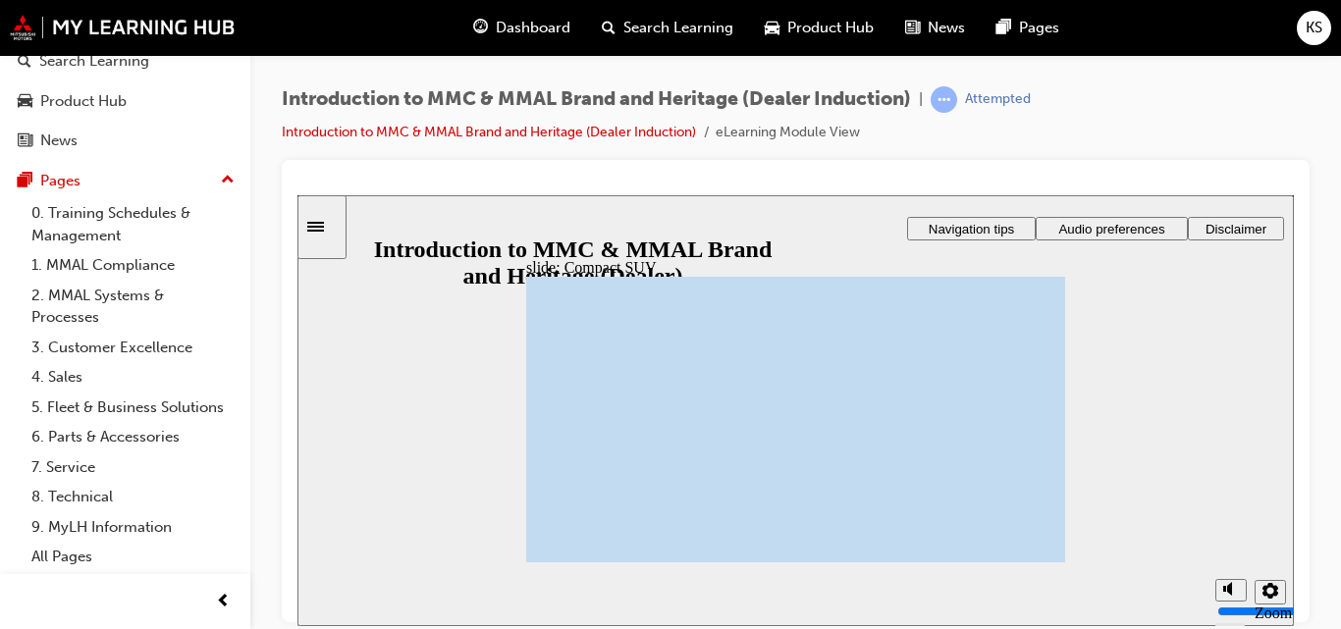
click at [1021, 547] on span "Rectangle 1 Rectangle 3 Rectangle 1 Compact SUV Mitsubishi Motors Australia has…" at bounding box center [795, 427] width 539 height 303
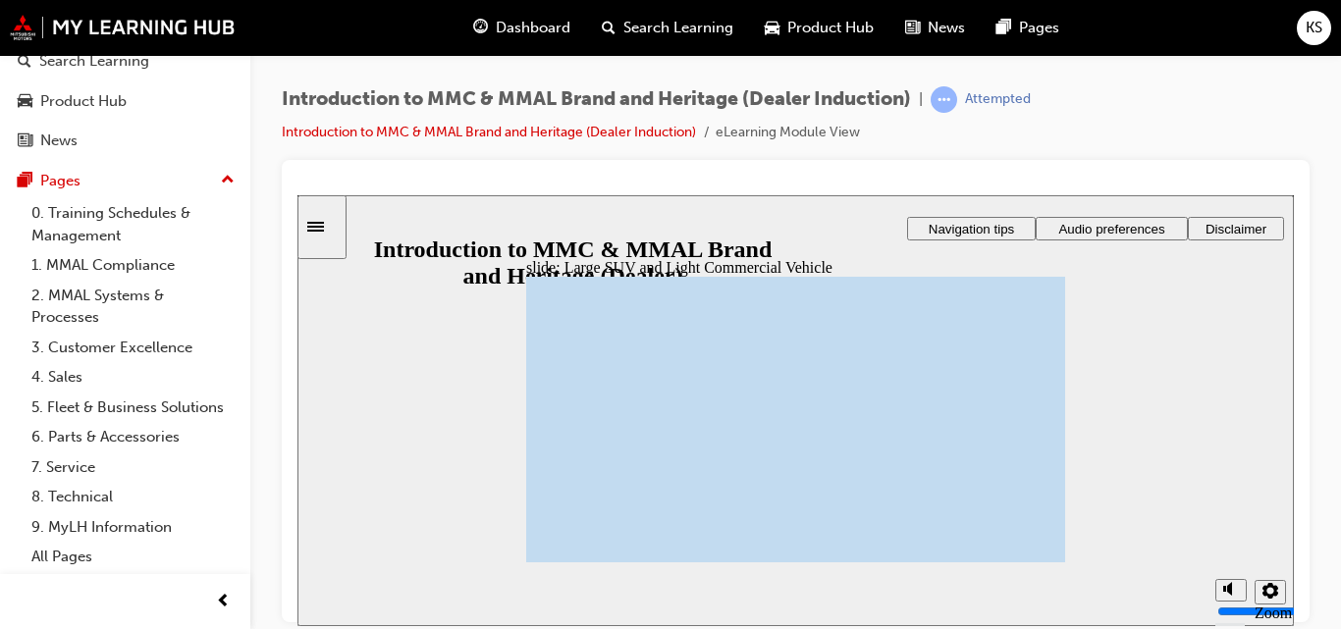
click at [1021, 547] on span "Rectangle 1 Rectangle 3 Rectangle 1 Medium SUV Mitsubishi Motors Australia has …" at bounding box center [795, 579] width 539 height 607
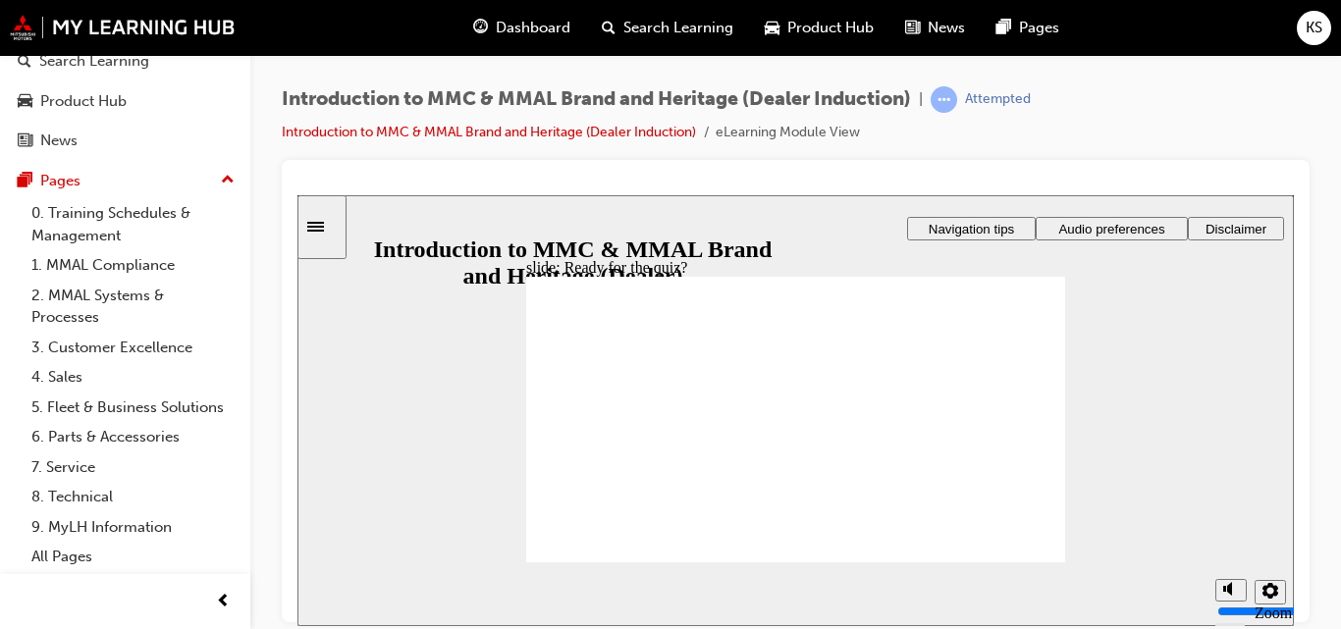
radio input "true"
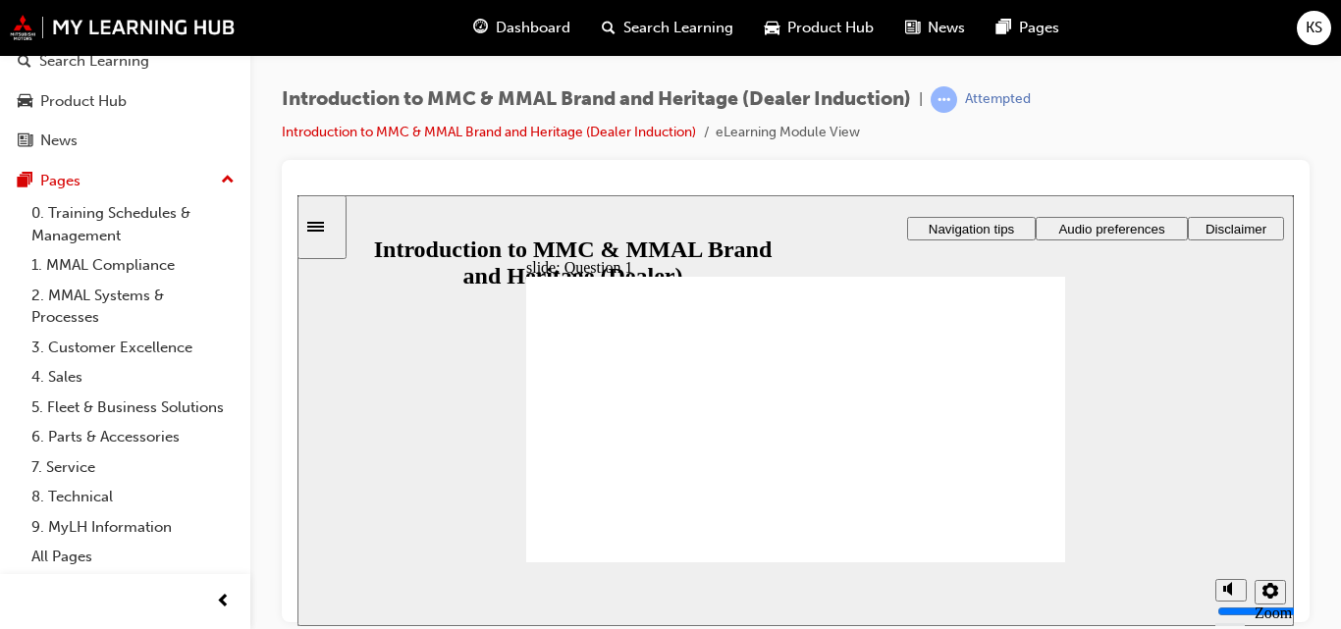
radio input "true"
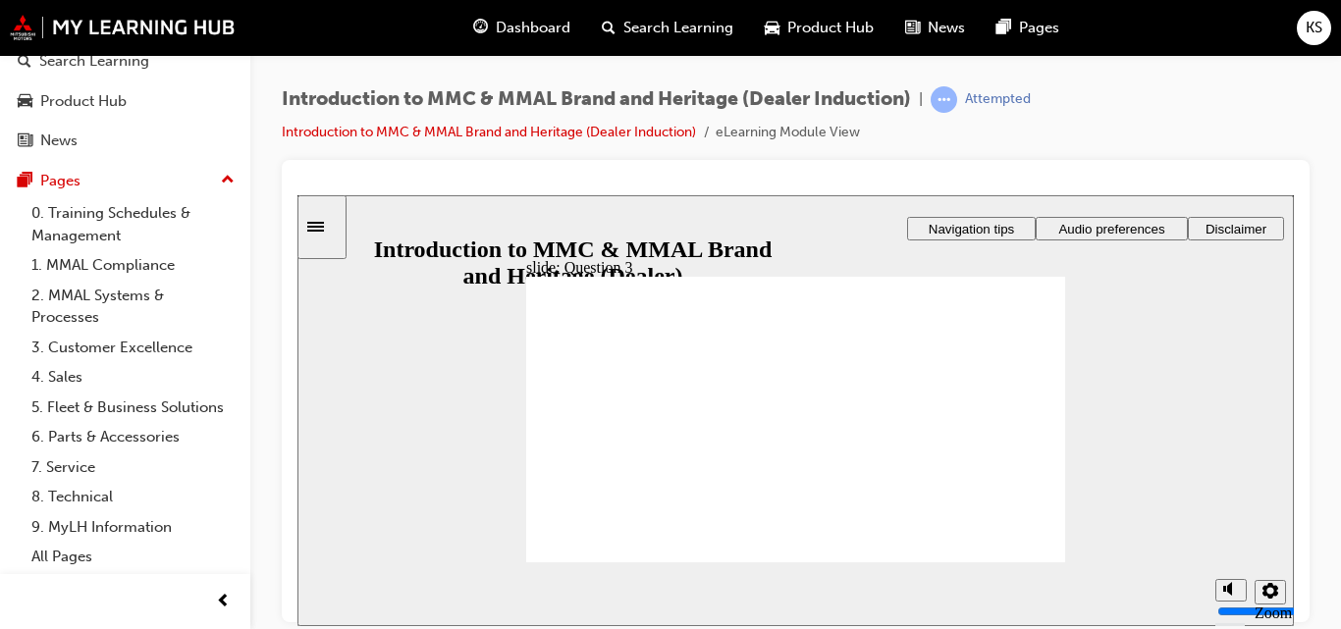
radio input "true"
checkbox input "true"
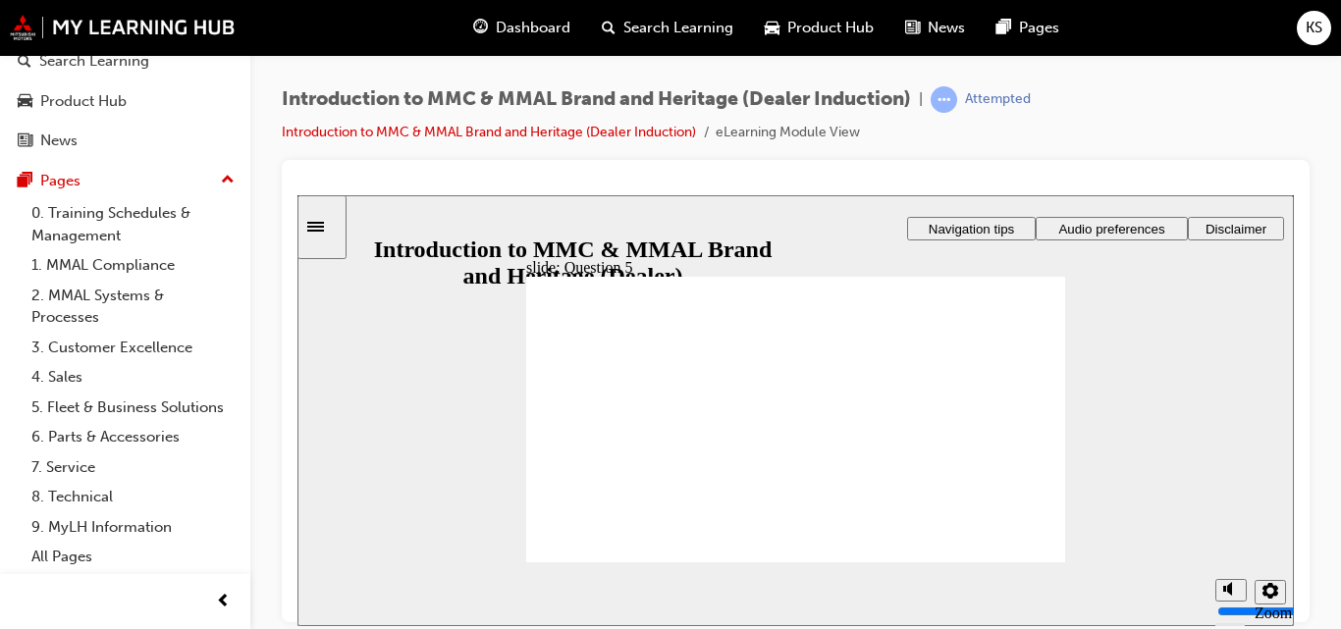
checkbox input "true"
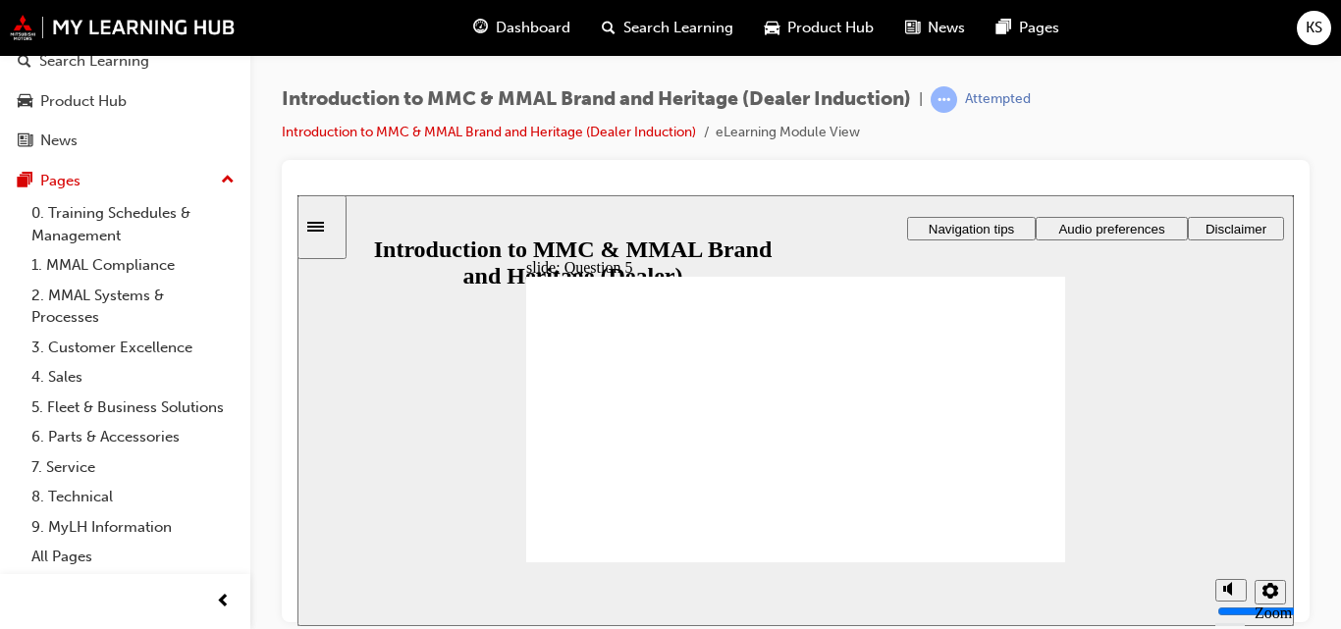
radio input "true"
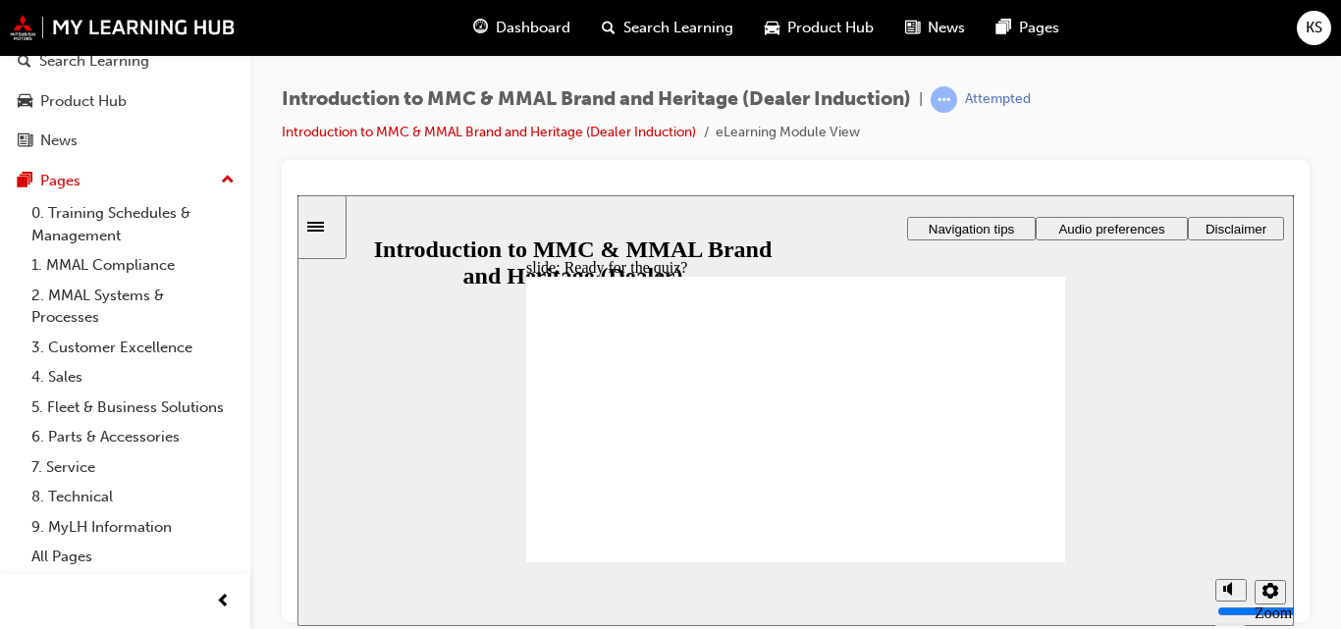
radio input "true"
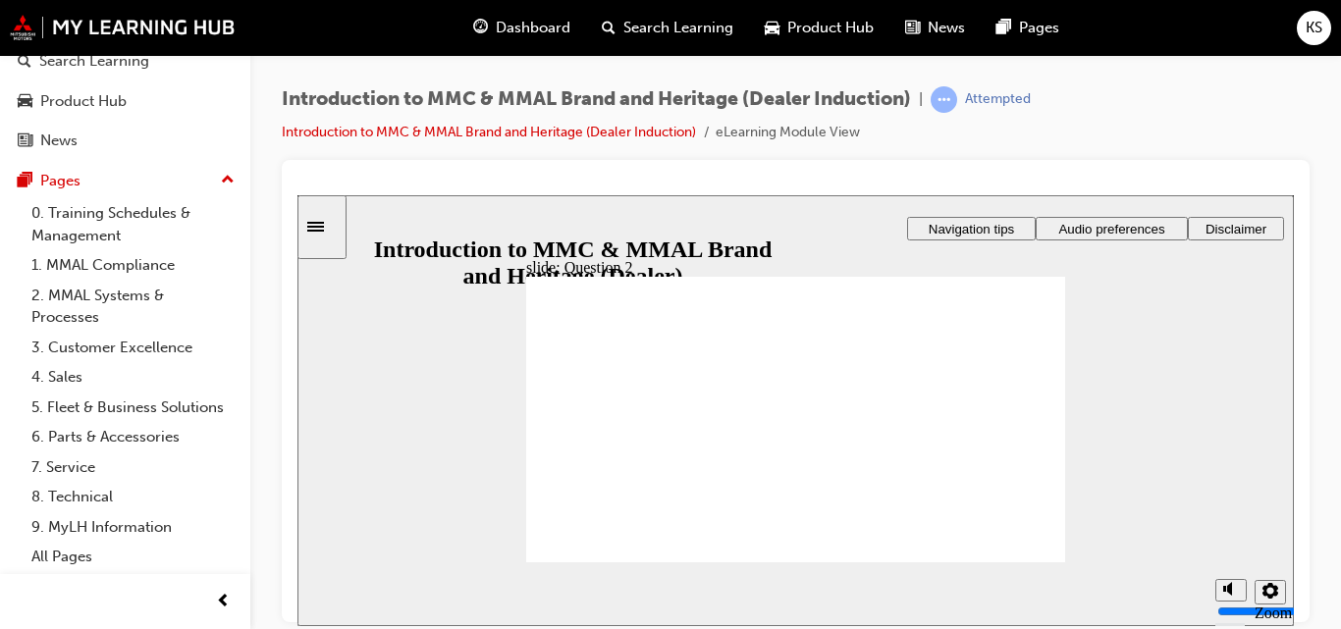
radio input "true"
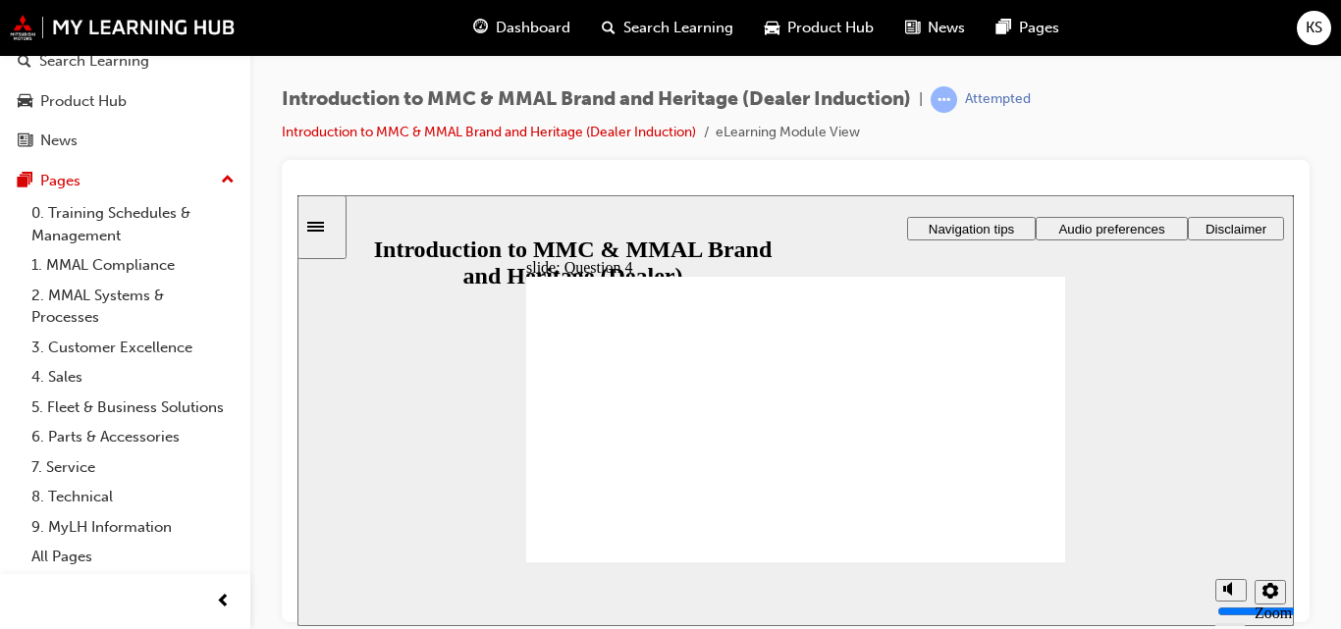
checkbox input "true"
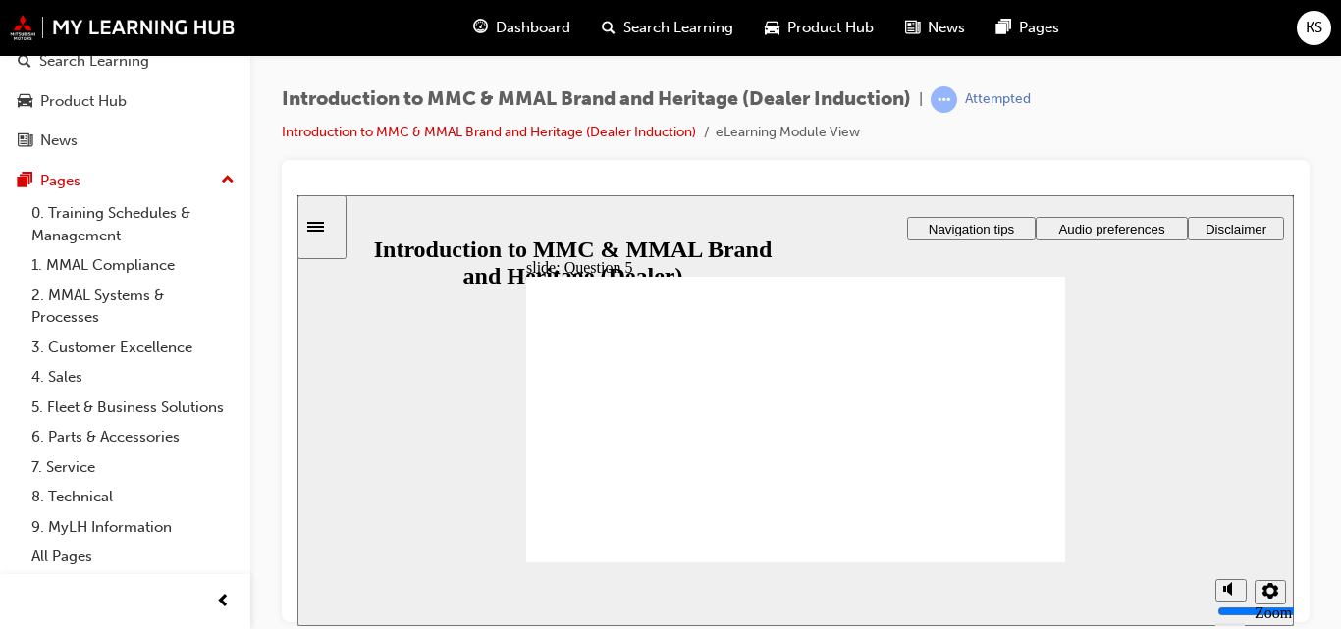
checkbox input "true"
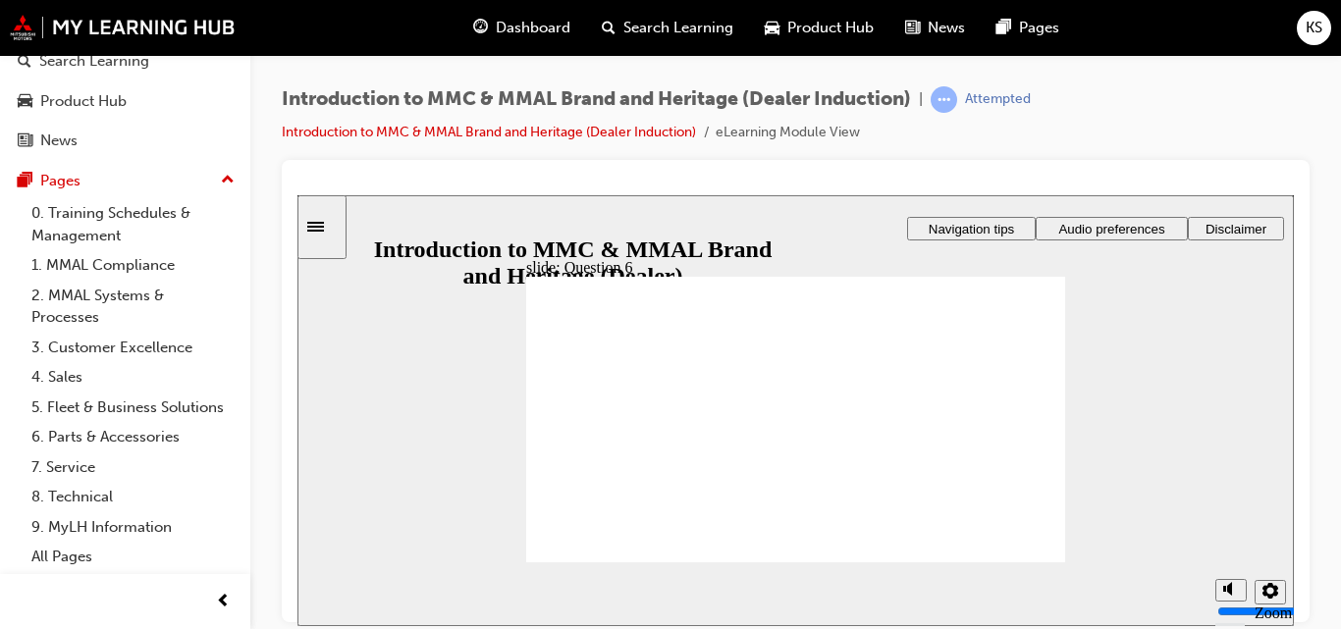
radio input "true"
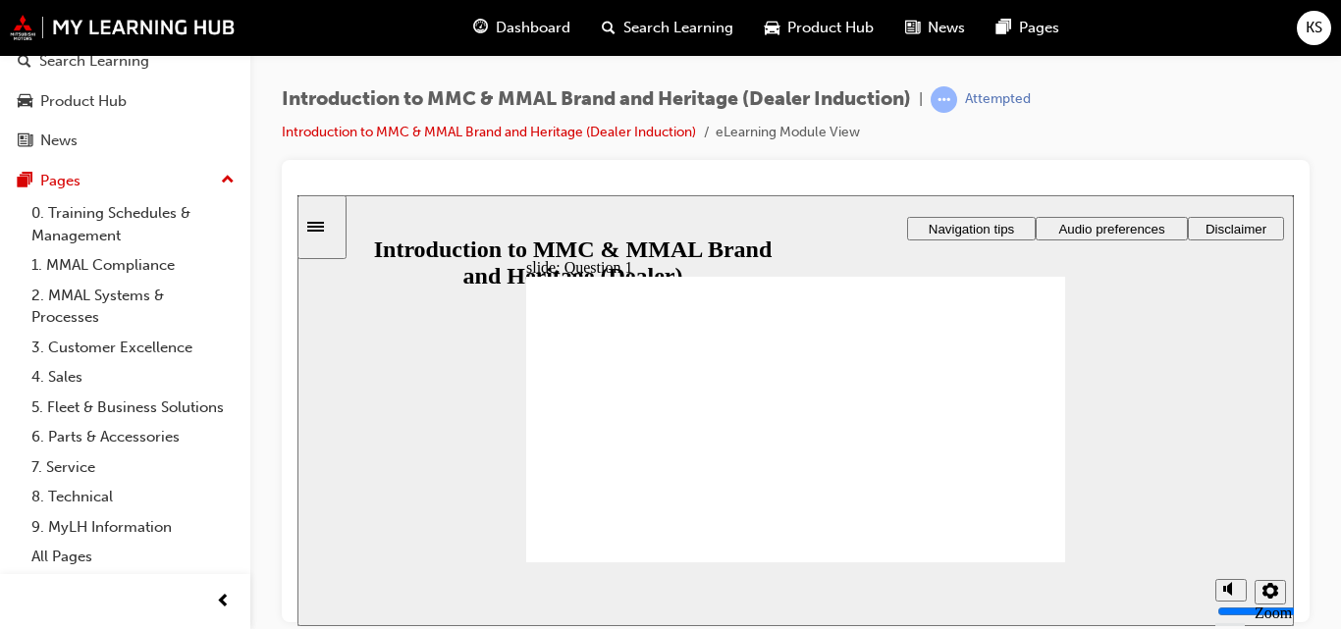
radio input "true"
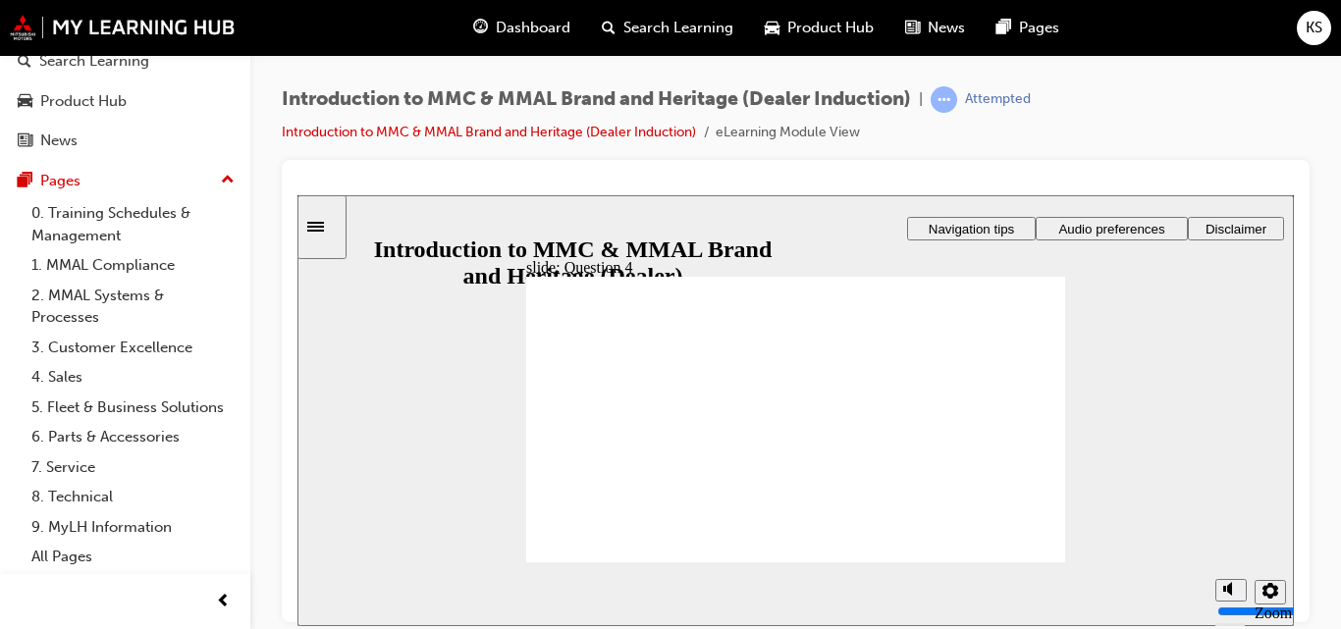
radio input "true"
checkbox input "true"
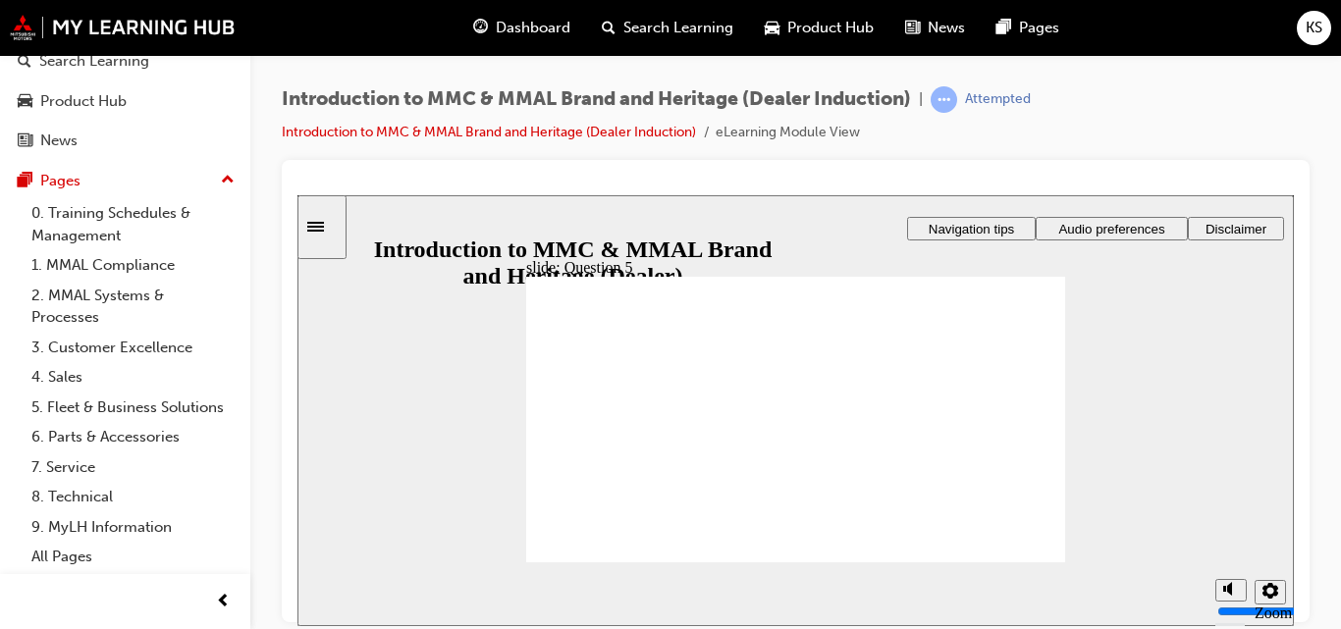
checkbox input "true"
radio input "true"
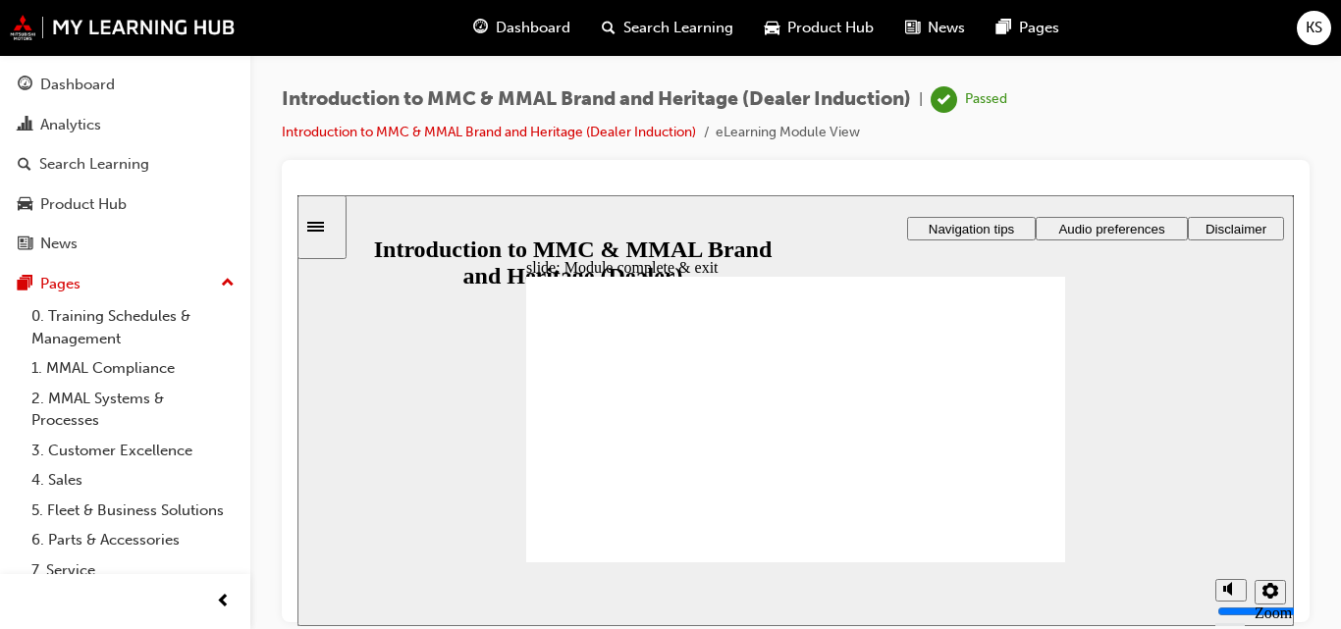
scroll to position [125, 0]
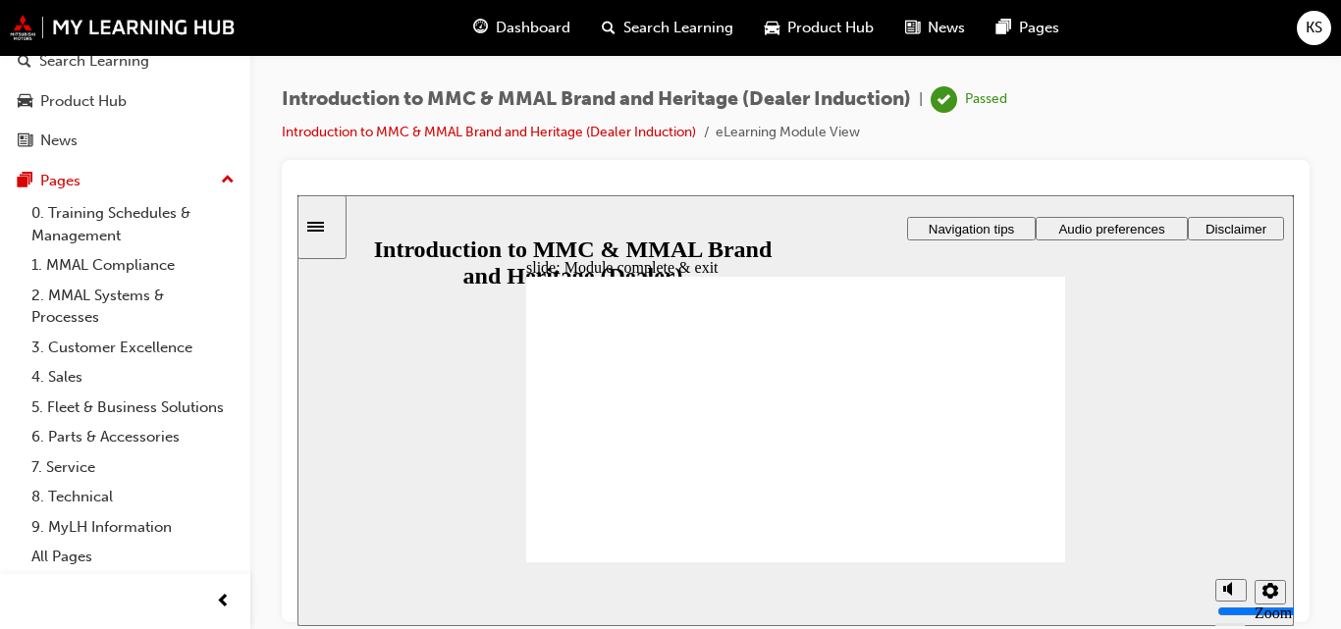
click at [126, 282] on link "2. MMAL Systems & Processes" at bounding box center [133, 307] width 219 height 52
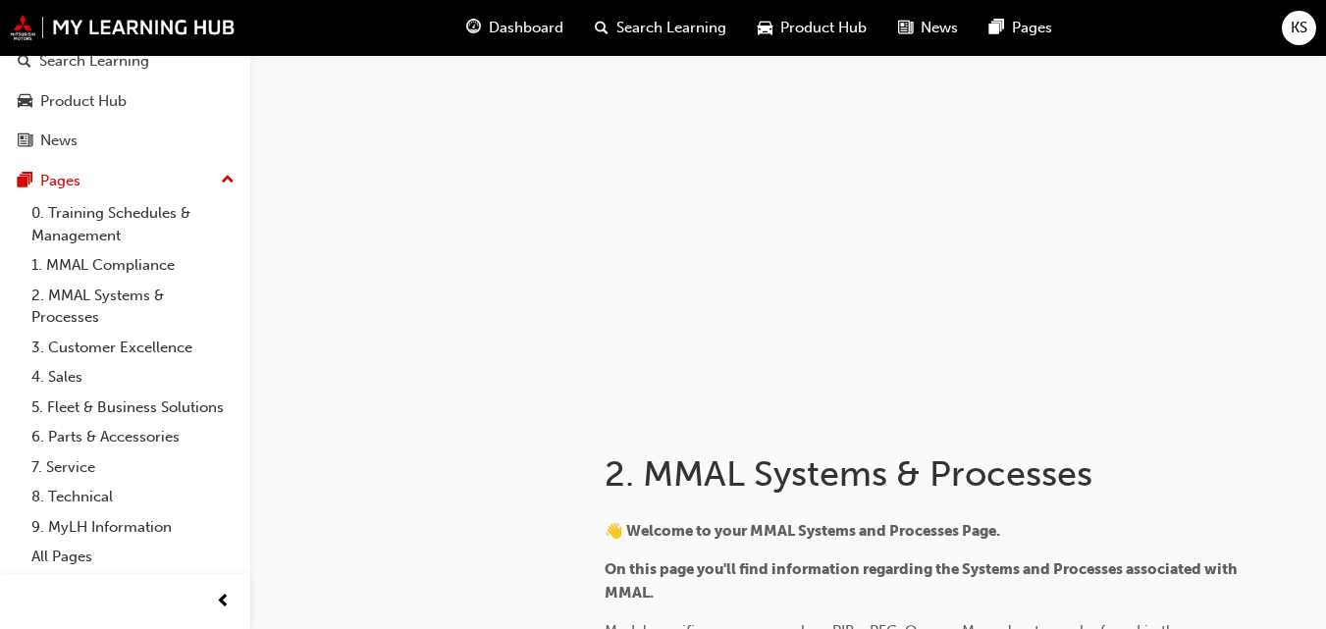
click at [519, 25] on span "Dashboard" at bounding box center [526, 28] width 75 height 23
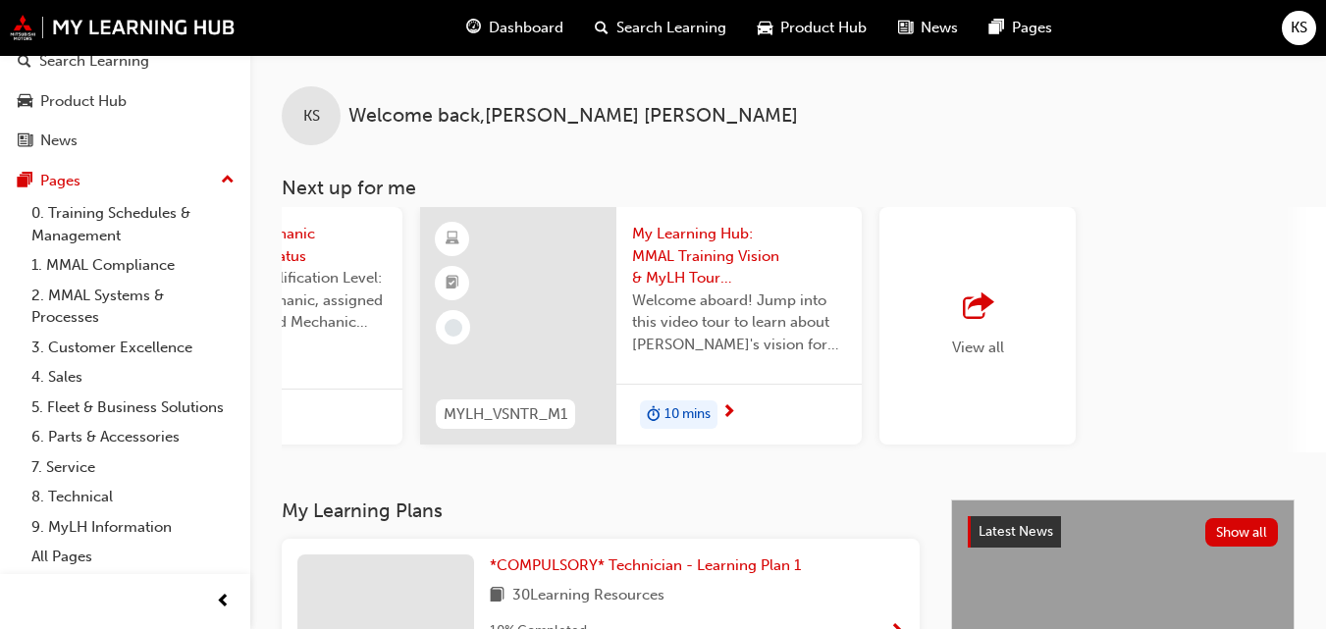
scroll to position [0, 1709]
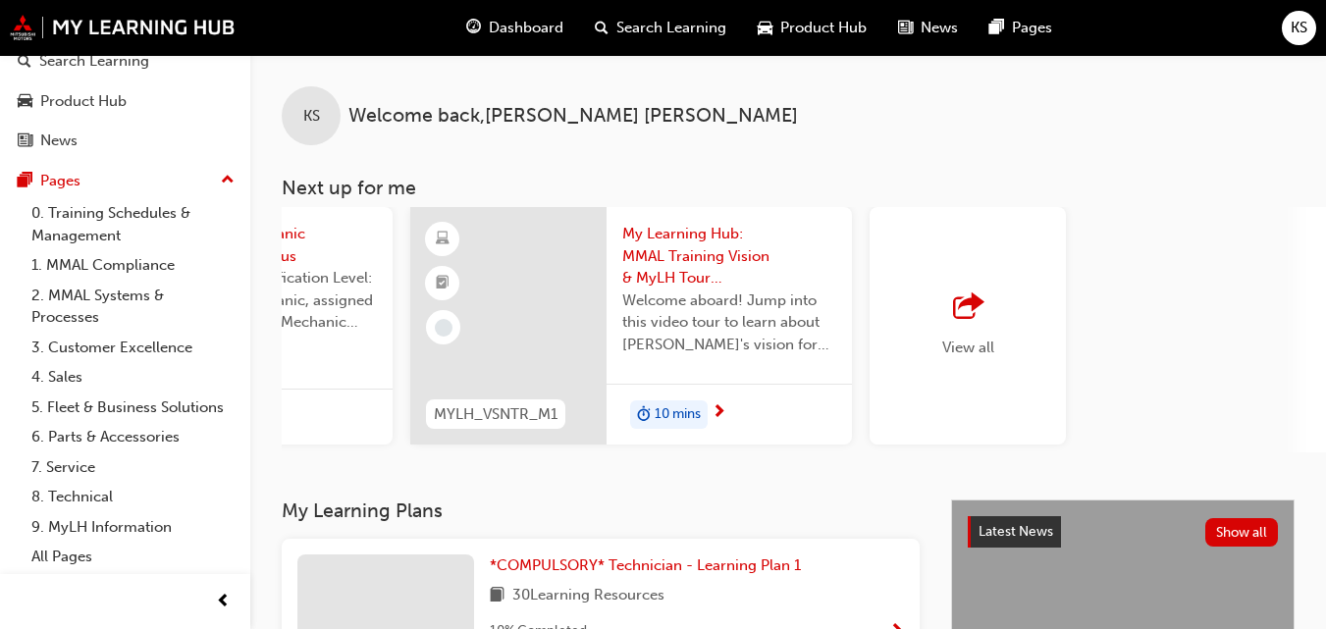
click at [956, 315] on span "outbound-icon" at bounding box center [967, 307] width 29 height 27
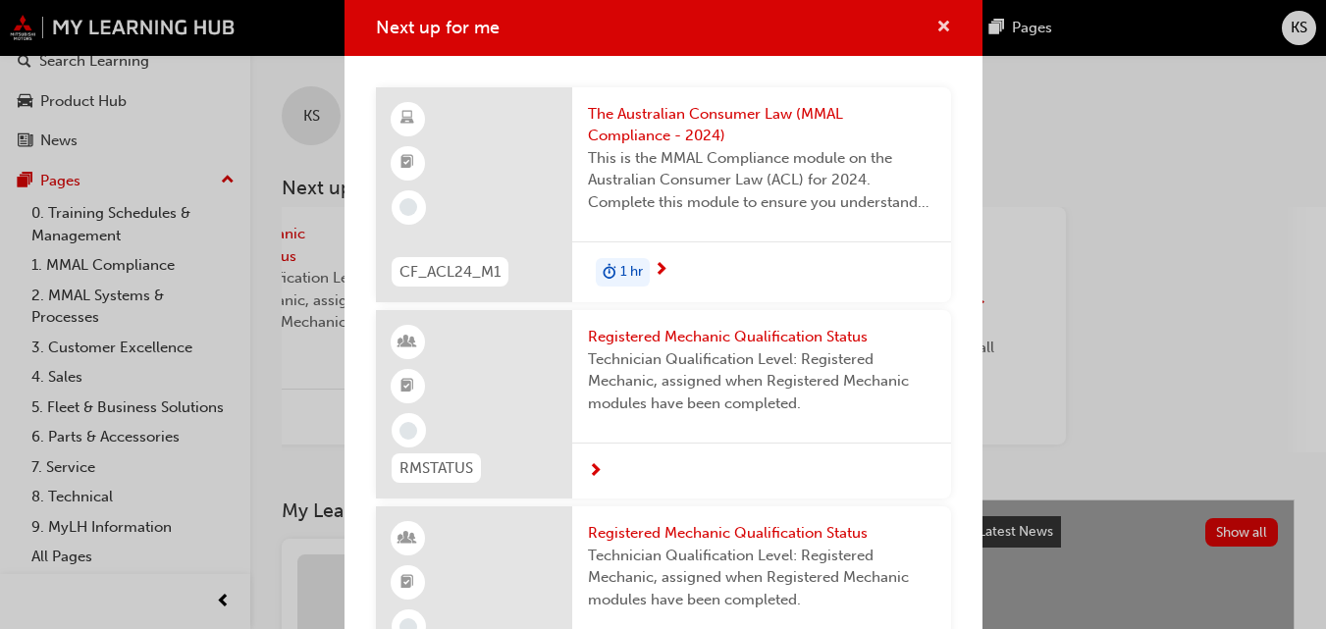
click at [937, 25] on span "cross-icon" at bounding box center [944, 29] width 15 height 18
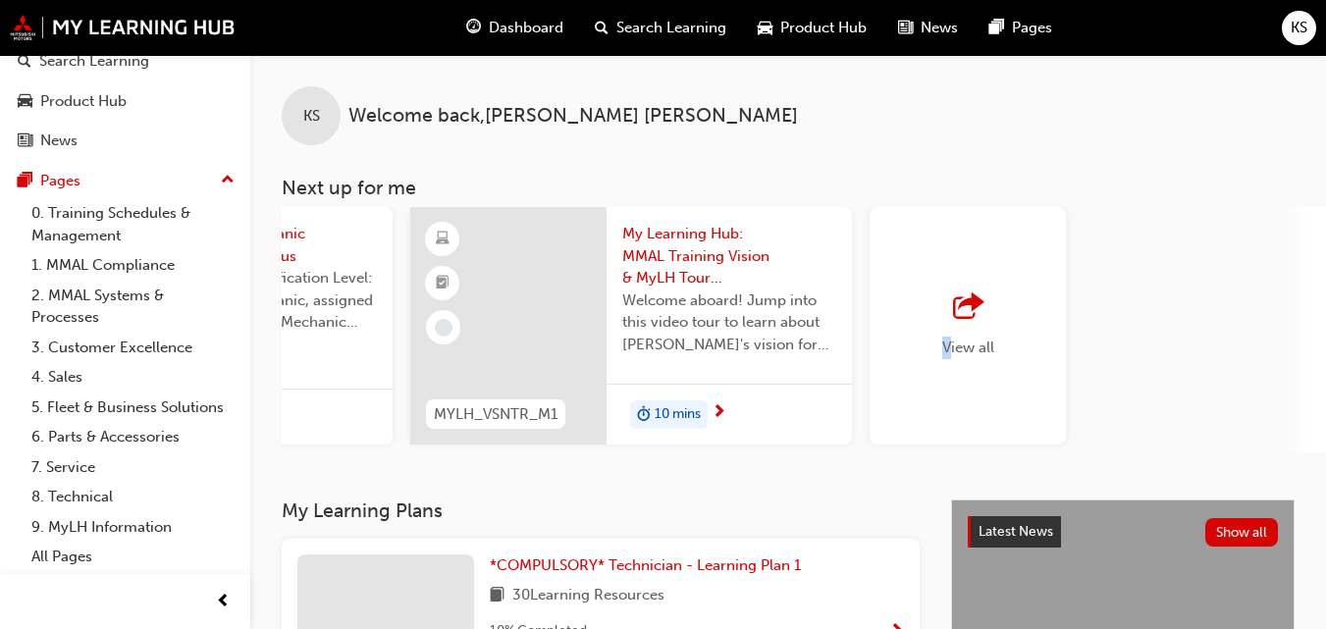
click at [949, 462] on div "KS Welcome back , KENN SARTE Next up for me CF_ACL24_M1 The Australian Consumer…" at bounding box center [788, 277] width 1076 height 445
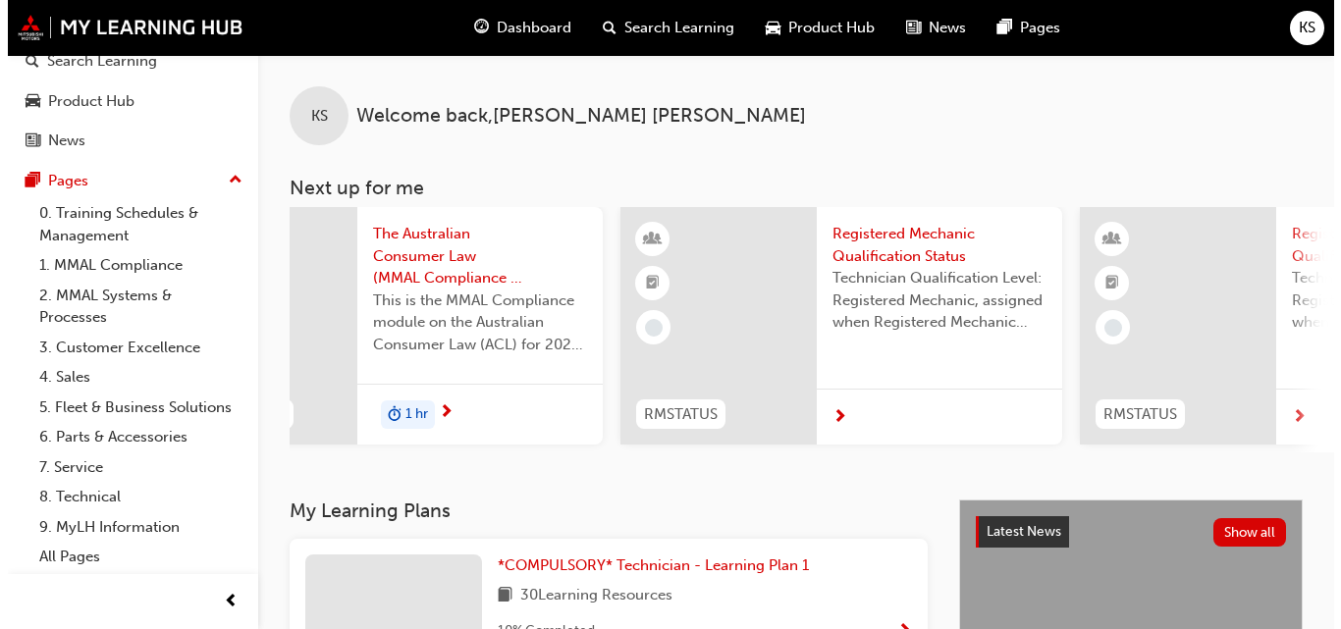
scroll to position [0, 0]
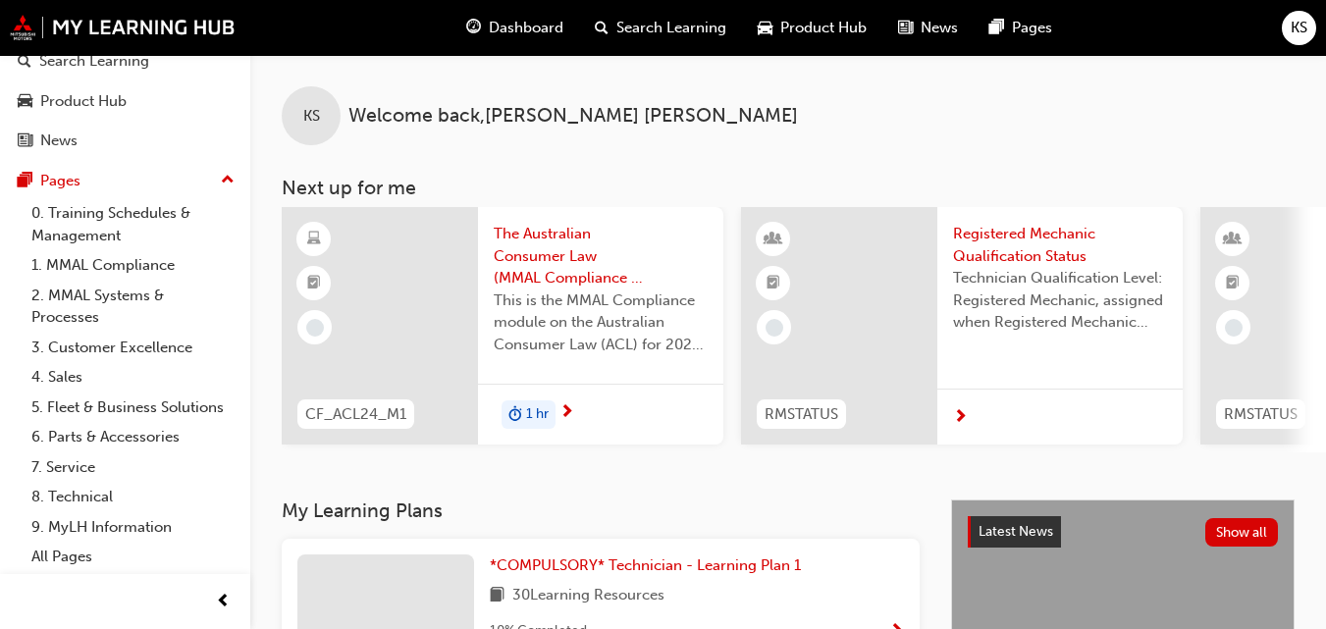
click at [536, 268] on span "The Australian Consumer Law (MMAL Compliance - 2024)" at bounding box center [601, 256] width 214 height 67
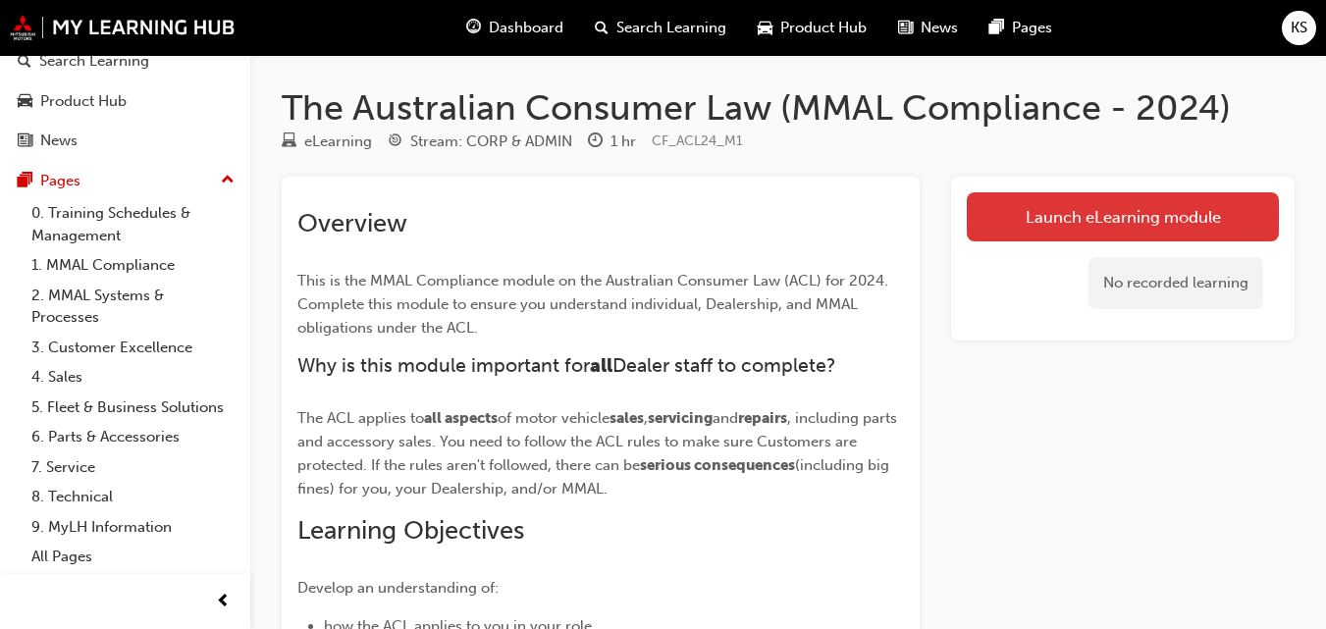
click at [1181, 232] on link "Launch eLearning module" at bounding box center [1123, 216] width 312 height 49
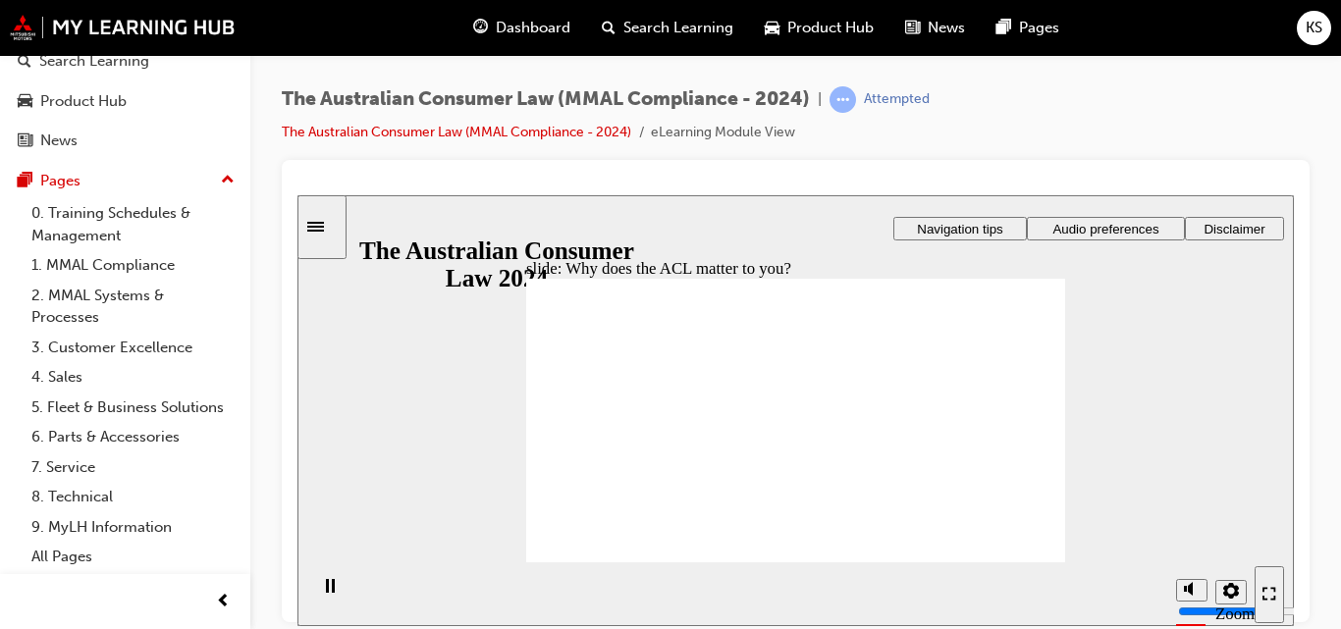
radio input "true"
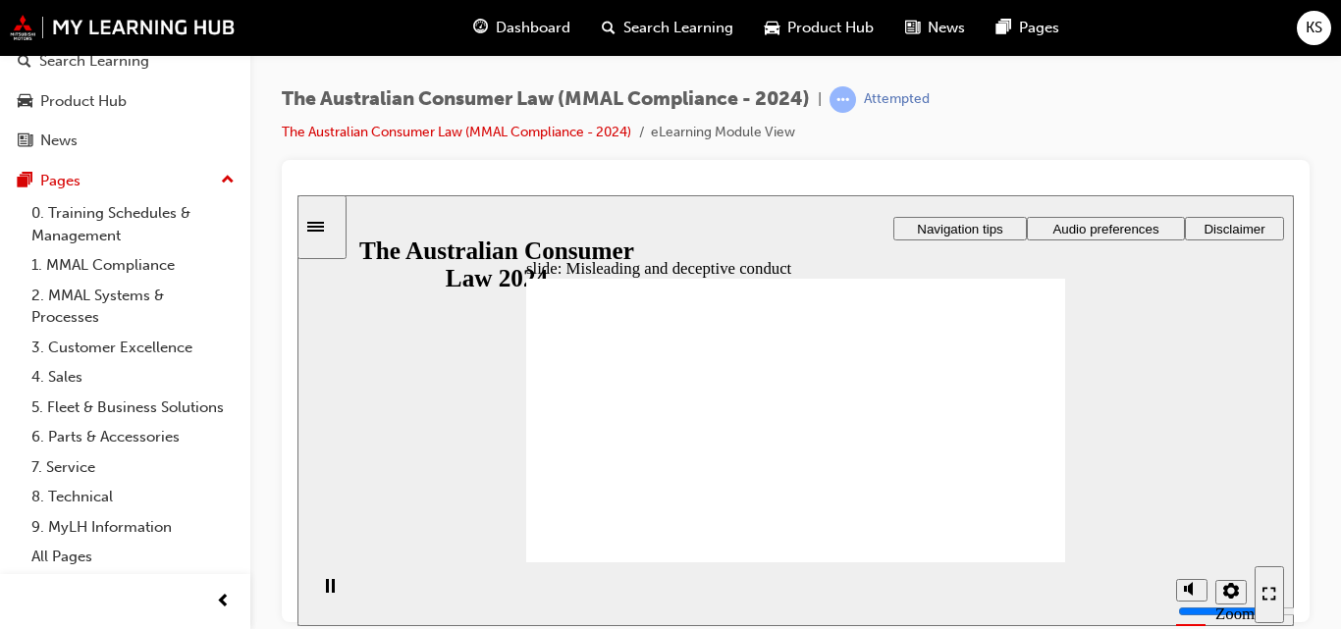
click at [325, 584] on icon "Play (Ctrl+Alt+P)" at bounding box center [330, 586] width 14 height 16
click at [326, 584] on icon "Pause (Ctrl+Alt+P)" at bounding box center [330, 585] width 9 height 14
click at [325, 584] on icon "Play (Ctrl+Alt+P)" at bounding box center [330, 586] width 14 height 16
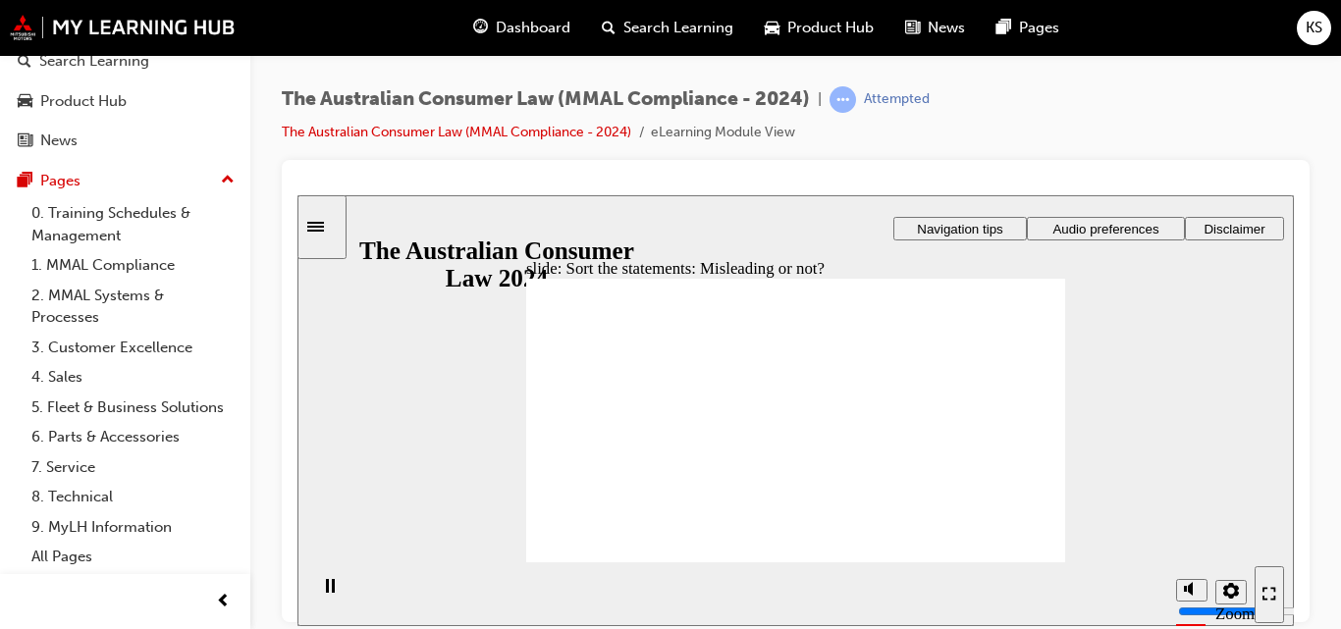
drag, startPoint x: 853, startPoint y: 375, endPoint x: 678, endPoint y: 491, distance: 209.7
drag, startPoint x: 818, startPoint y: 351, endPoint x: 910, endPoint y: 471, distance: 151.2
drag, startPoint x: 815, startPoint y: 378, endPoint x: 891, endPoint y: 468, distance: 118.4
drag, startPoint x: 821, startPoint y: 375, endPoint x: 717, endPoint y: 455, distance: 131.0
drag, startPoint x: 797, startPoint y: 361, endPoint x: 895, endPoint y: 463, distance: 141.6
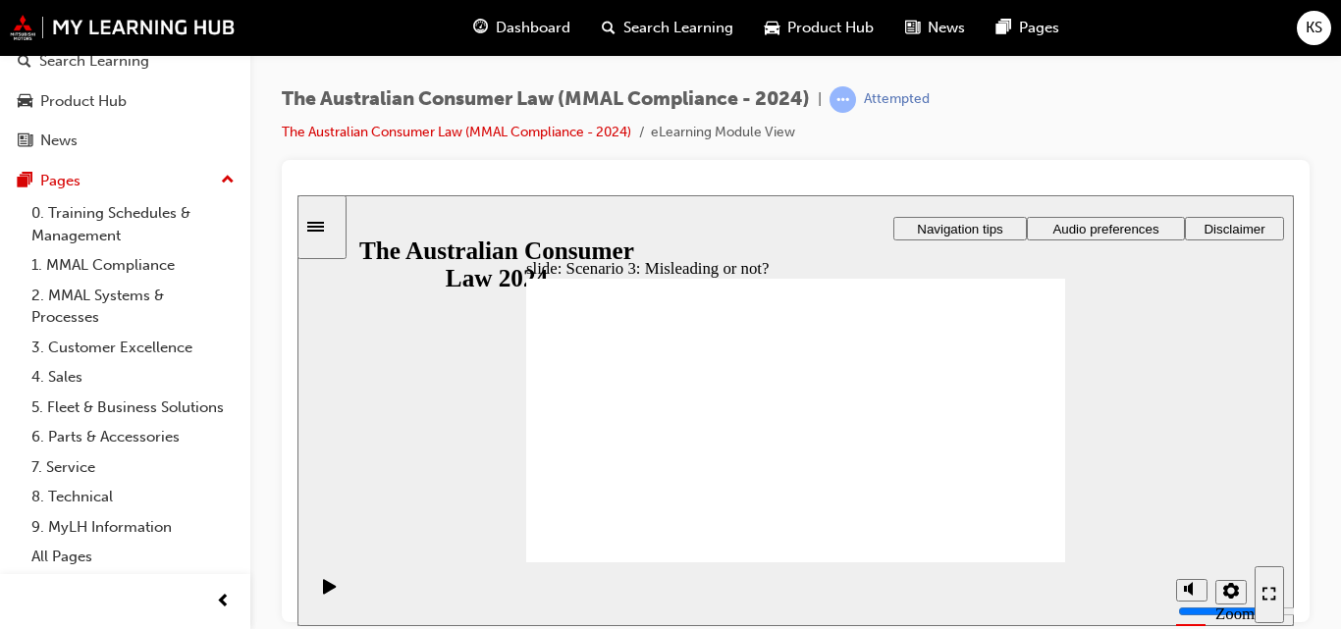
drag, startPoint x: 1018, startPoint y: 549, endPoint x: 1031, endPoint y: 566, distance: 21.8
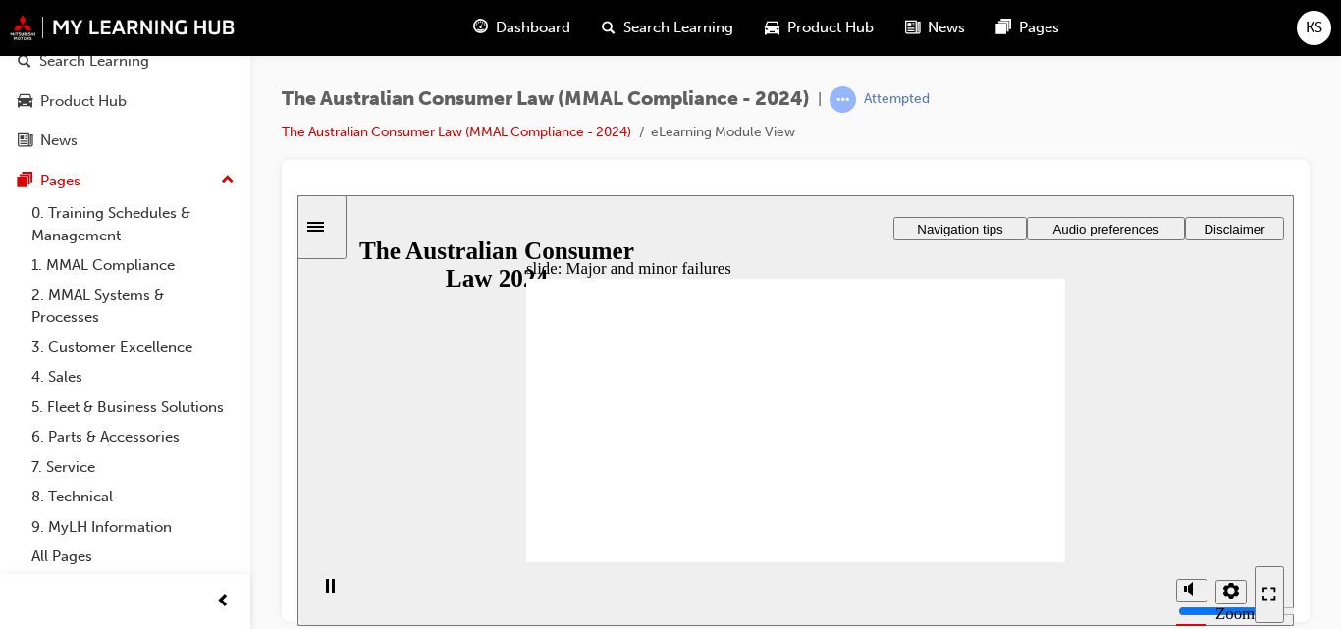
drag, startPoint x: 824, startPoint y: 377, endPoint x: 676, endPoint y: 507, distance: 196.2
drag, startPoint x: 805, startPoint y: 384, endPoint x: 621, endPoint y: 532, distance: 236.0
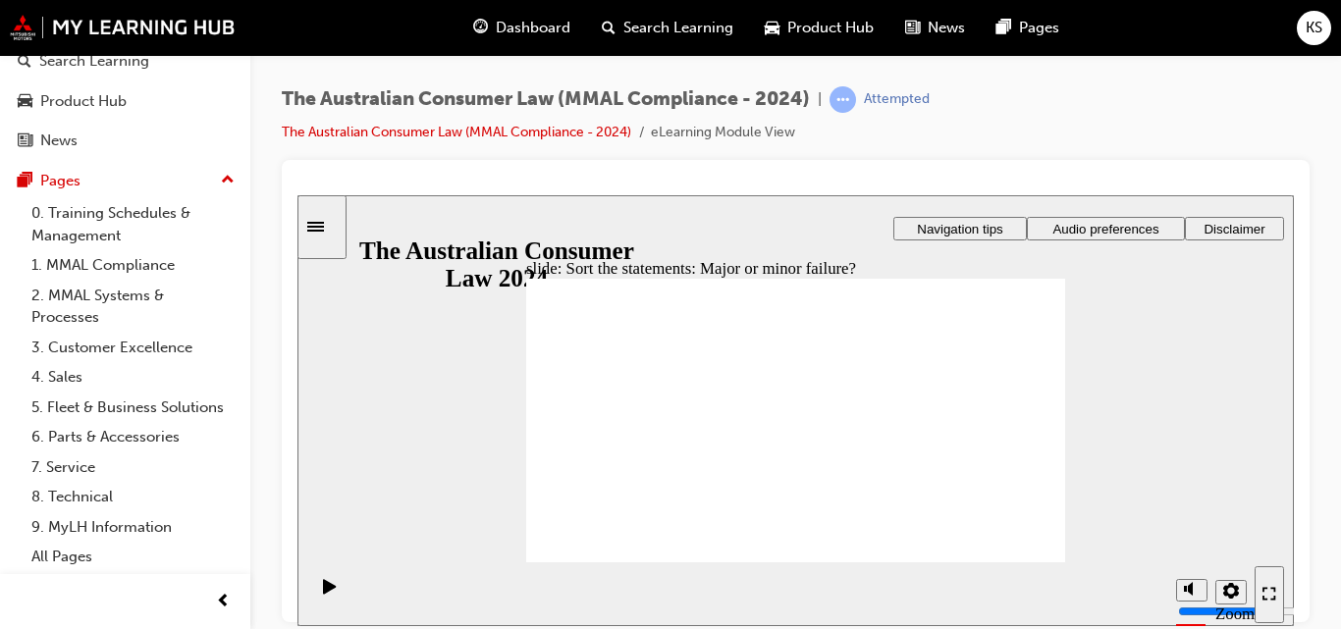
drag, startPoint x: 817, startPoint y: 388, endPoint x: 927, endPoint y: 480, distance: 143.5
drag, startPoint x: 828, startPoint y: 381, endPoint x: 687, endPoint y: 475, distance: 169.1
drag, startPoint x: 810, startPoint y: 357, endPoint x: 978, endPoint y: 542, distance: 249.5
drag, startPoint x: 810, startPoint y: 317, endPoint x: 688, endPoint y: 430, distance: 166.0
drag, startPoint x: 826, startPoint y: 372, endPoint x: 955, endPoint y: 475, distance: 165.6
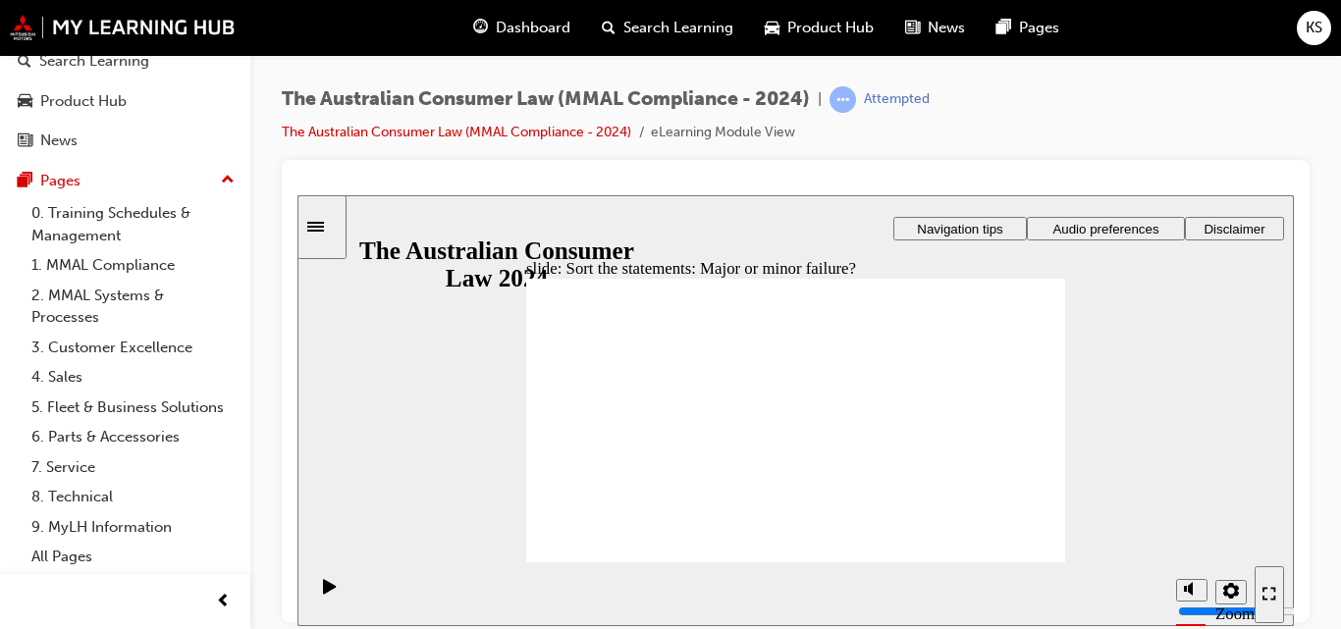
drag, startPoint x: 935, startPoint y: 452, endPoint x: 661, endPoint y: 473, distance: 274.8
drag, startPoint x: 764, startPoint y: 353, endPoint x: 972, endPoint y: 450, distance: 229.3
drag, startPoint x: 972, startPoint y: 450, endPoint x: 666, endPoint y: 445, distance: 306.3
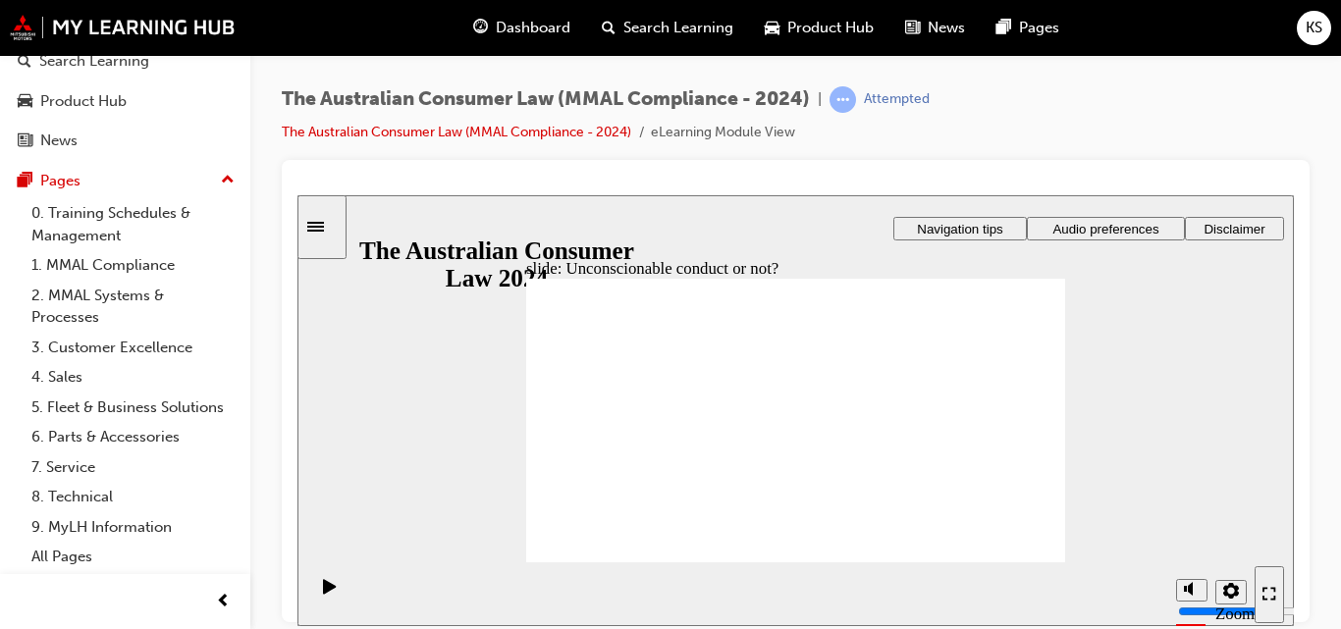
drag, startPoint x: 803, startPoint y: 349, endPoint x: 695, endPoint y: 431, distance: 135.3
drag, startPoint x: 804, startPoint y: 374, endPoint x: 922, endPoint y: 448, distance: 138.9
drag, startPoint x: 921, startPoint y: 446, endPoint x: 644, endPoint y: 436, distance: 277.0
drag, startPoint x: 785, startPoint y: 367, endPoint x: 911, endPoint y: 461, distance: 157.1
drag, startPoint x: 800, startPoint y: 367, endPoint x: 614, endPoint y: 493, distance: 224.9
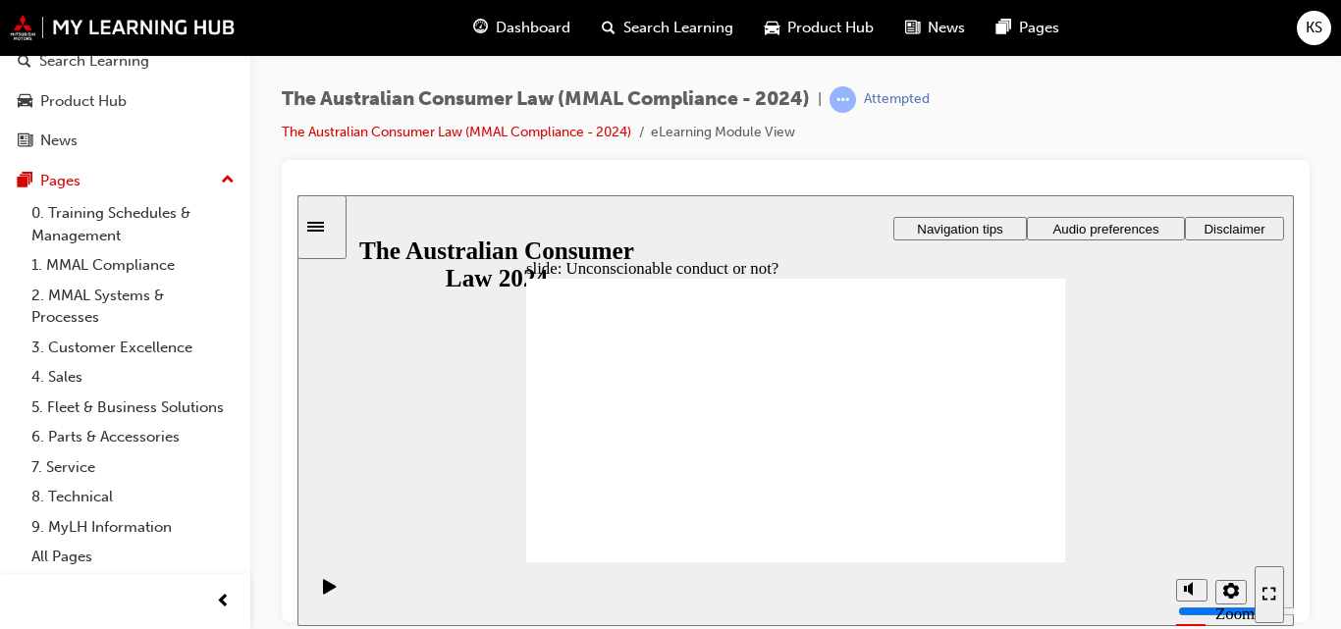
drag, startPoint x: 829, startPoint y: 371, endPoint x: 915, endPoint y: 449, distance: 116.1
drag, startPoint x: 835, startPoint y: 363, endPoint x: 940, endPoint y: 477, distance: 154.9
drag, startPoint x: 929, startPoint y: 472, endPoint x: 678, endPoint y: 493, distance: 251.2
drag, startPoint x: 810, startPoint y: 372, endPoint x: 914, endPoint y: 441, distance: 124.7
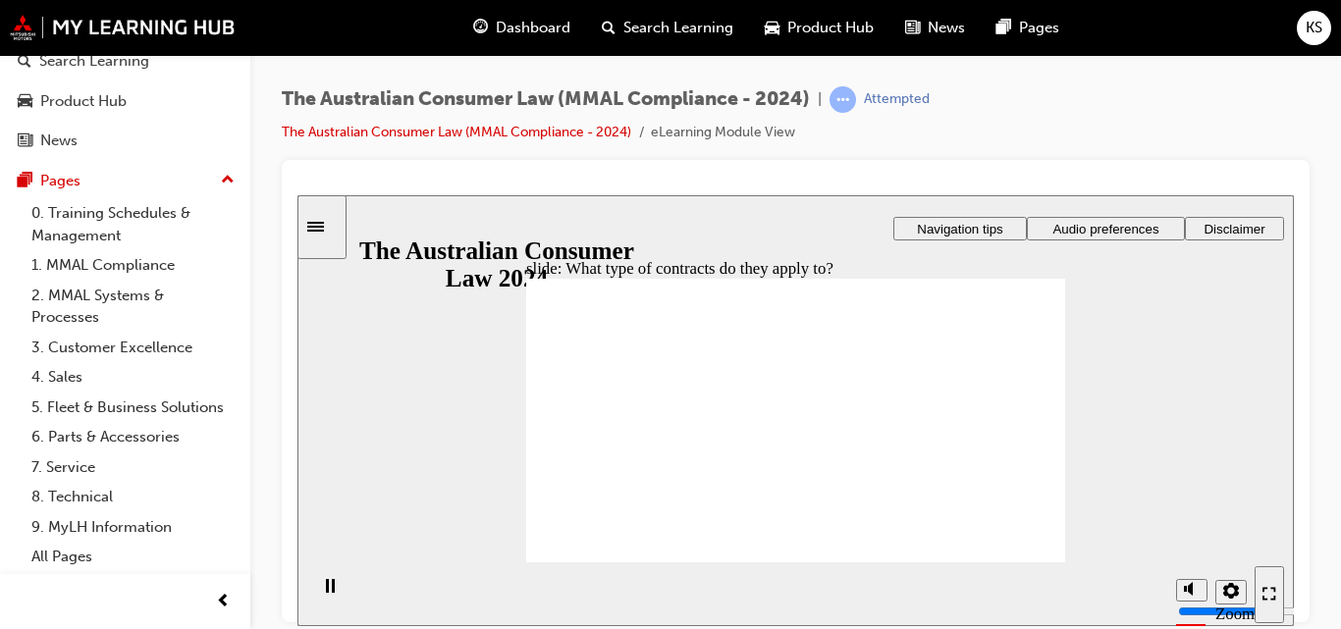
drag, startPoint x: 802, startPoint y: 378, endPoint x: 681, endPoint y: 464, distance: 148.5
drag, startPoint x: 681, startPoint y: 464, endPoint x: 940, endPoint y: 456, distance: 259.3
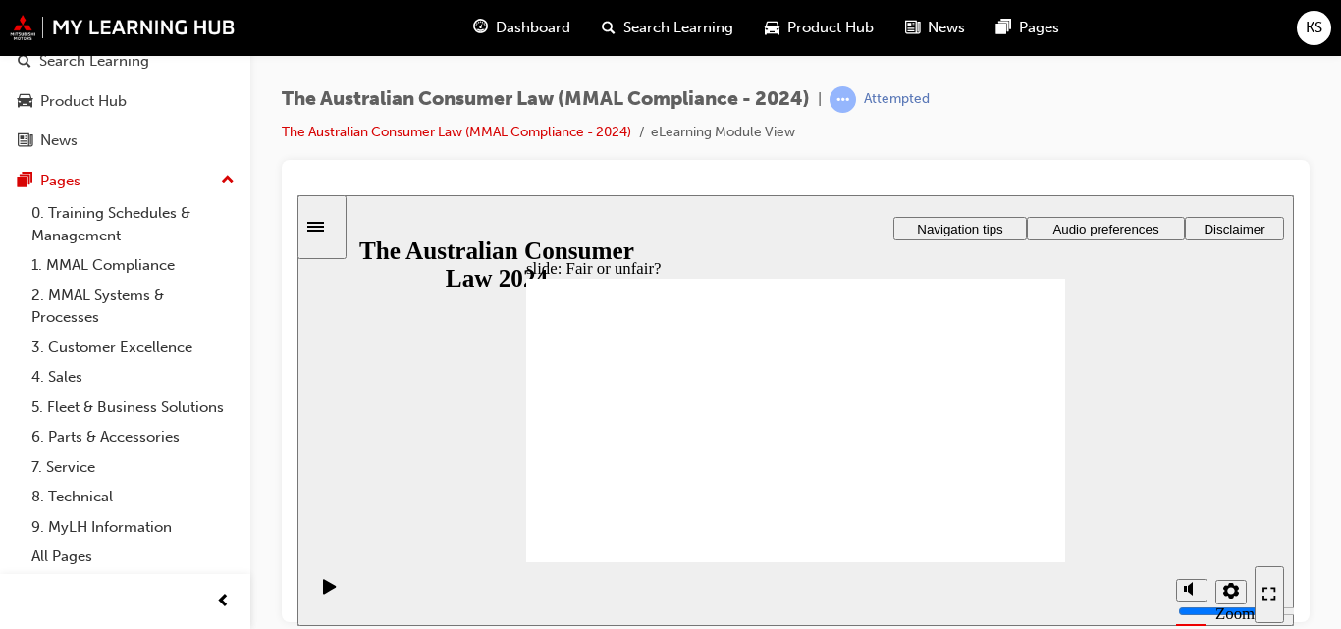
drag, startPoint x: 792, startPoint y: 376, endPoint x: 664, endPoint y: 455, distance: 150.7
drag, startPoint x: 825, startPoint y: 369, endPoint x: 944, endPoint y: 453, distance: 146.0
drag, startPoint x: 786, startPoint y: 371, endPoint x: 967, endPoint y: 468, distance: 205.1
drag, startPoint x: 789, startPoint y: 370, endPoint x: 988, endPoint y: 475, distance: 224.4
drag, startPoint x: 778, startPoint y: 387, endPoint x: 637, endPoint y: 474, distance: 165.4
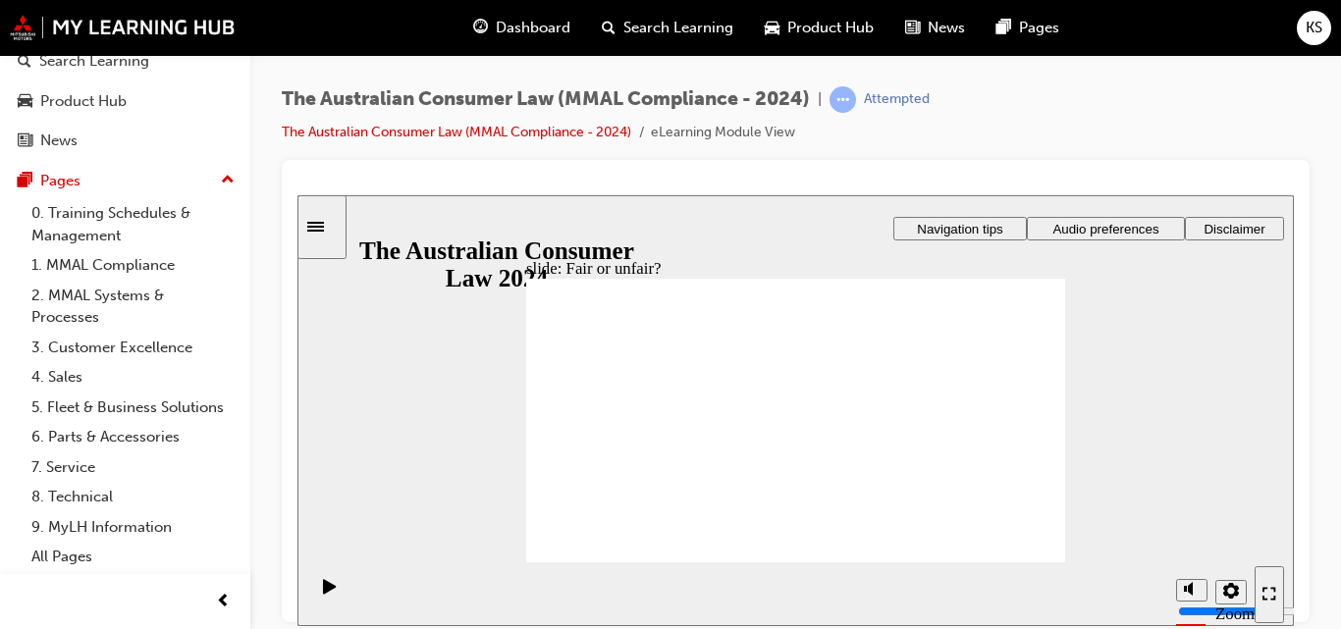
drag, startPoint x: 828, startPoint y: 368, endPoint x: 679, endPoint y: 463, distance: 176.2
drag, startPoint x: 679, startPoint y: 463, endPoint x: 999, endPoint y: 436, distance: 321.2
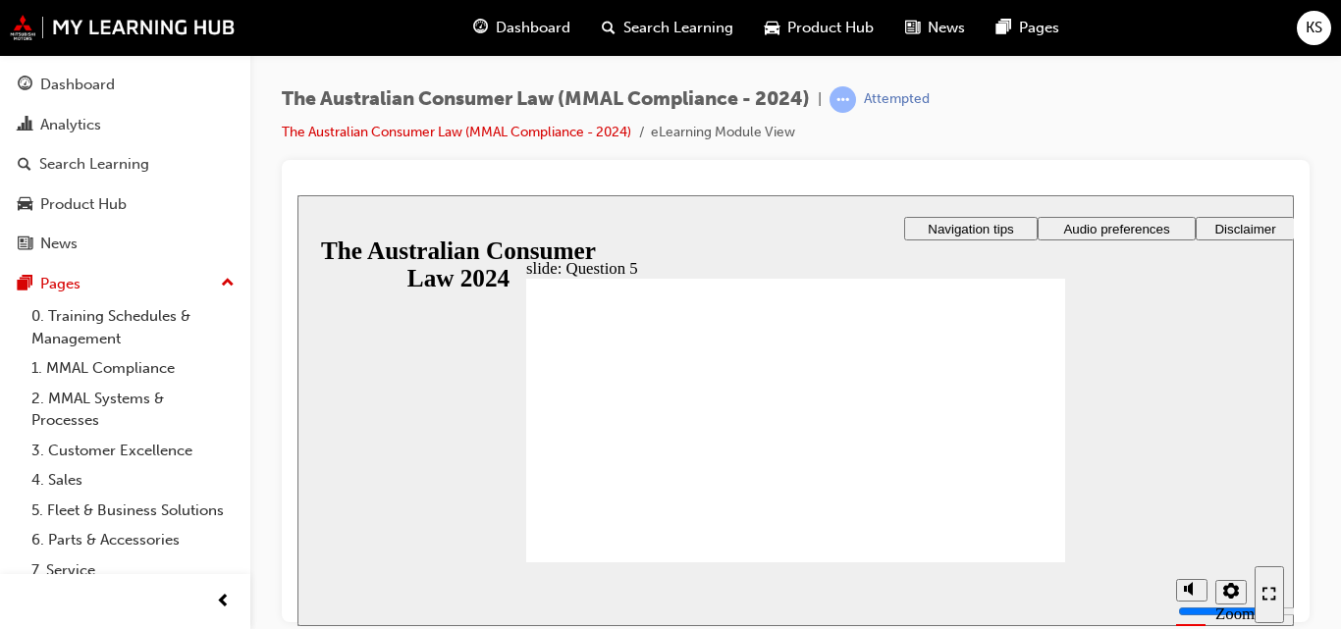
scroll to position [125, 0]
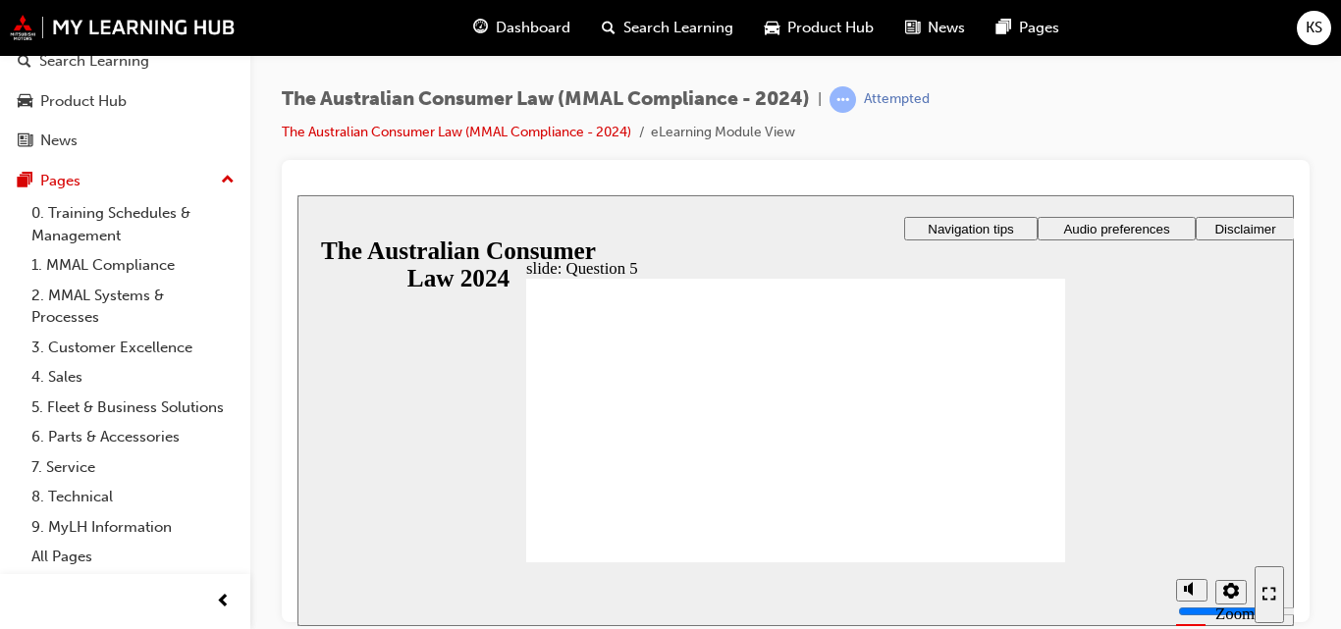
radio input "true"
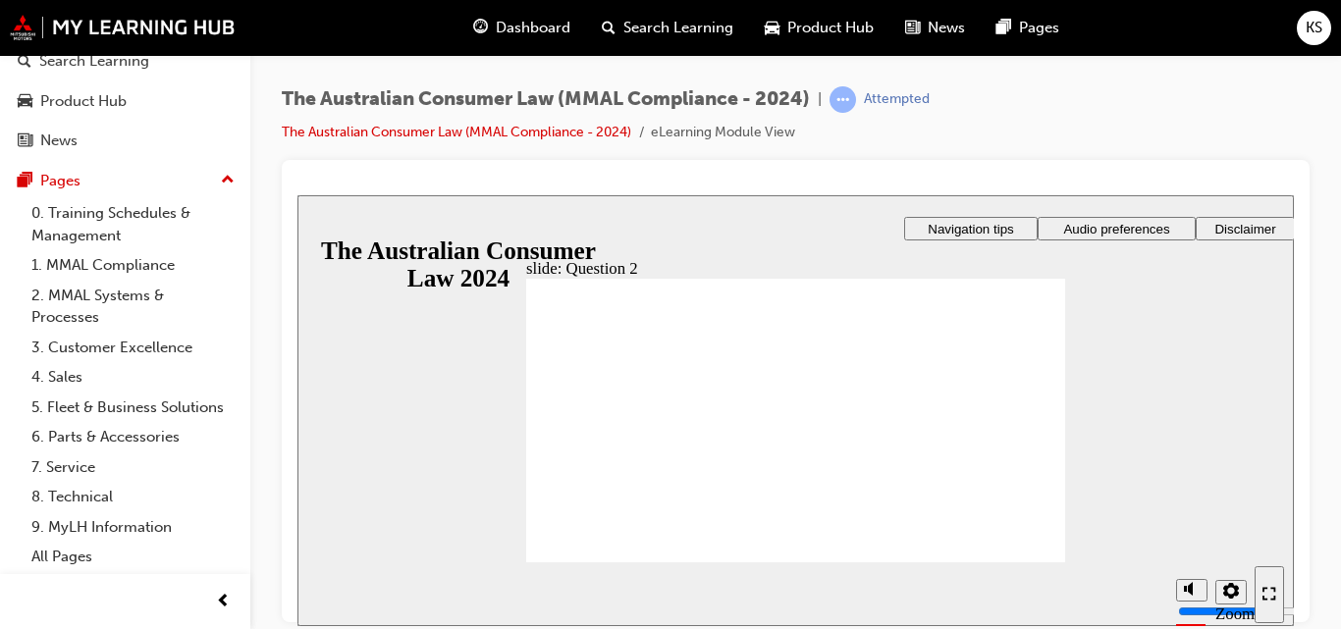
checkbox input "true"
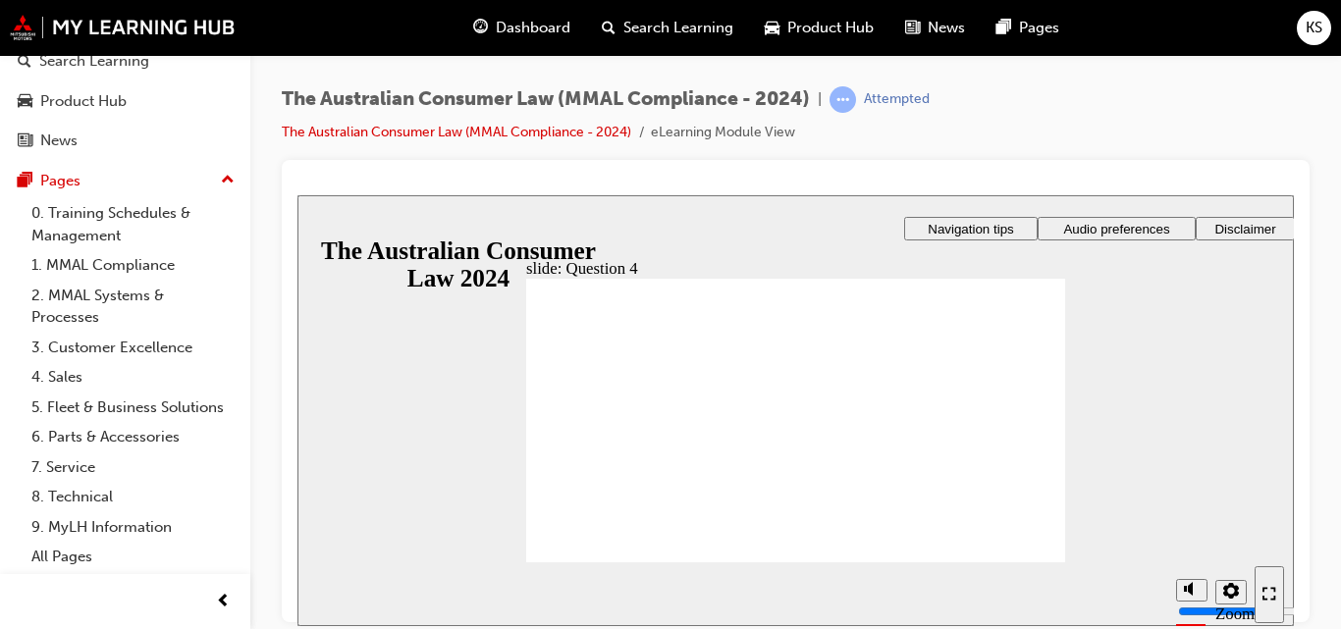
checkbox input "true"
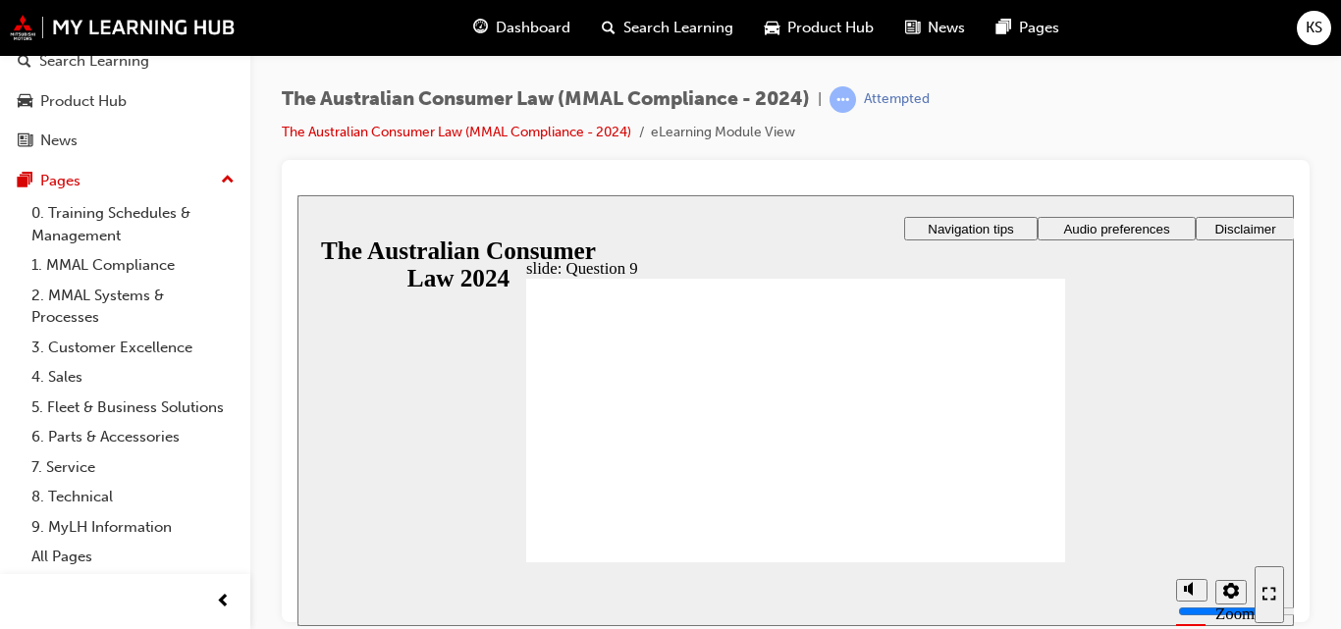
radio input "true"
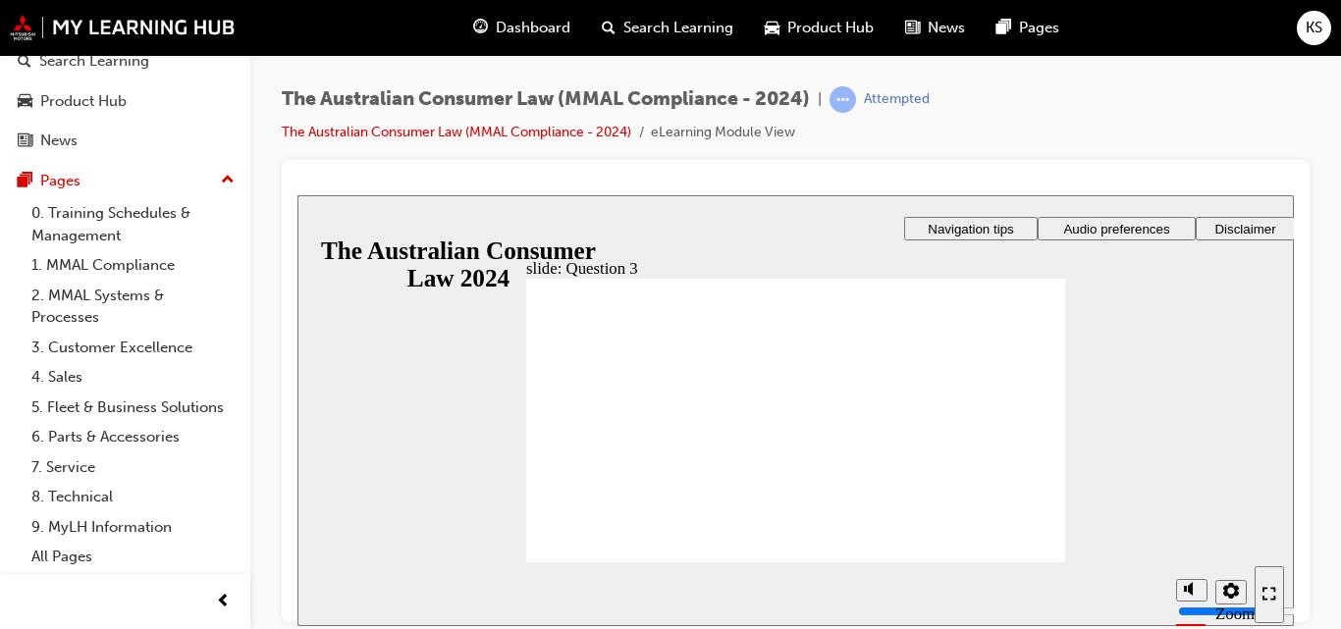
radio input "true"
checkbox input "true"
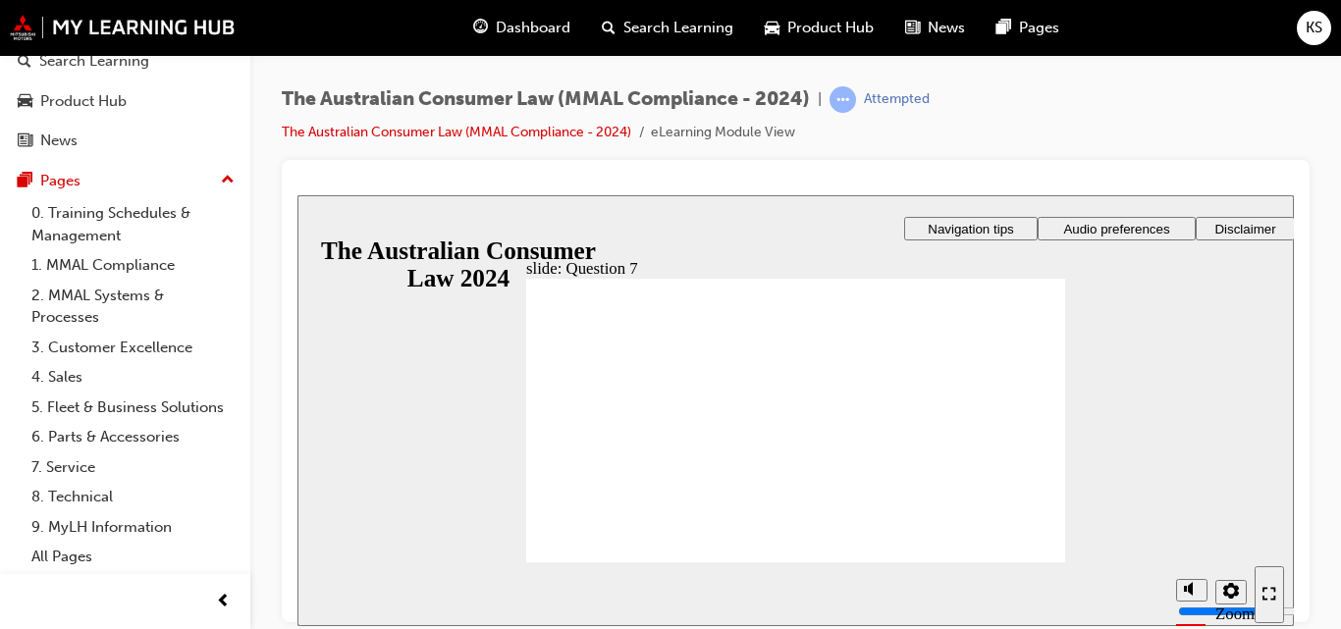
checkbox input "true"
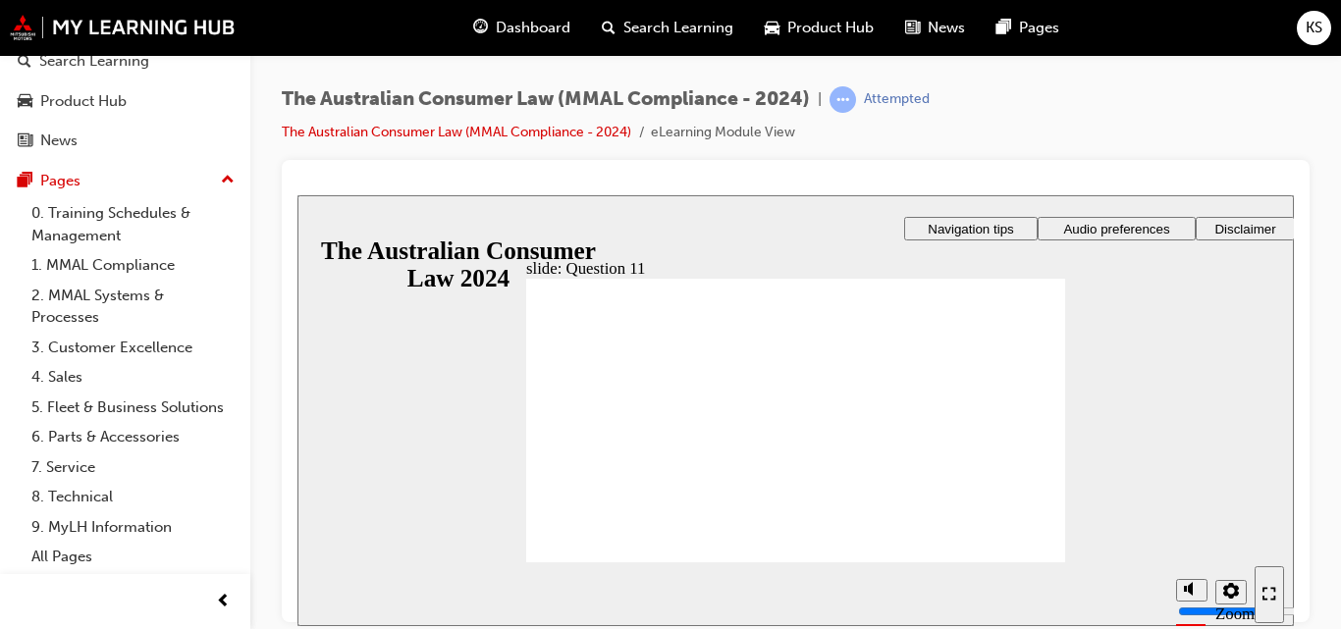
checkbox input "true"
radio input "false"
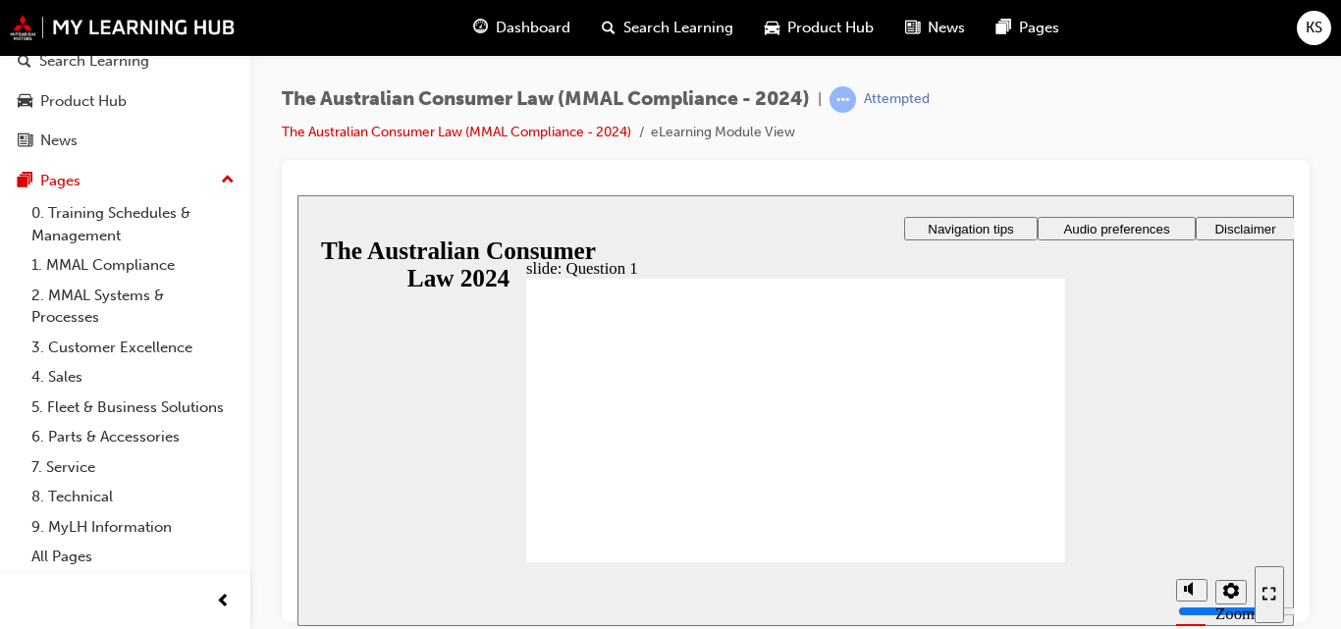
radio input "true"
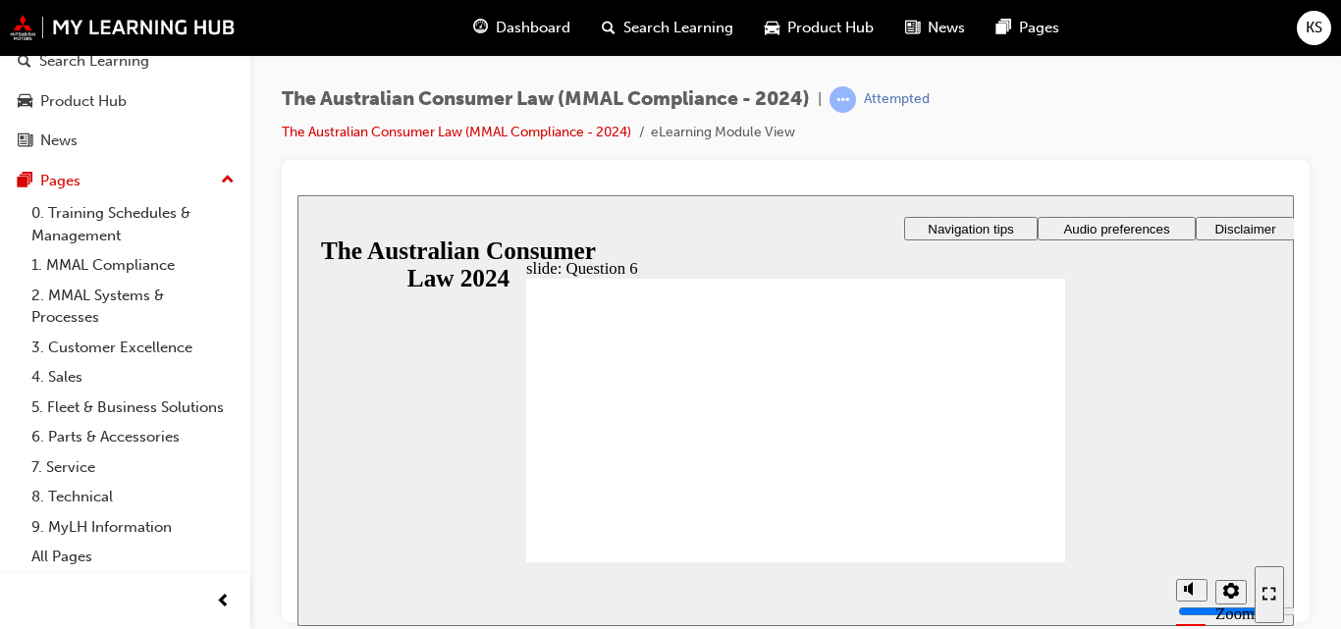
checkbox input "true"
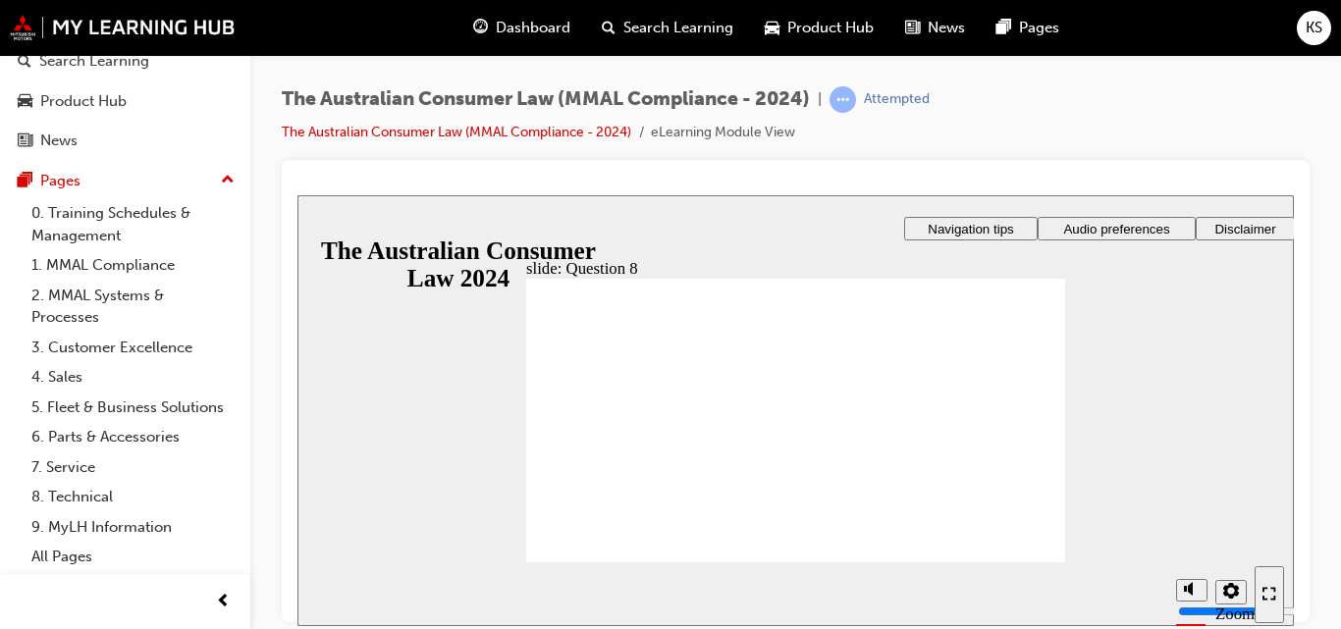
radio input "true"
checkbox input "true"
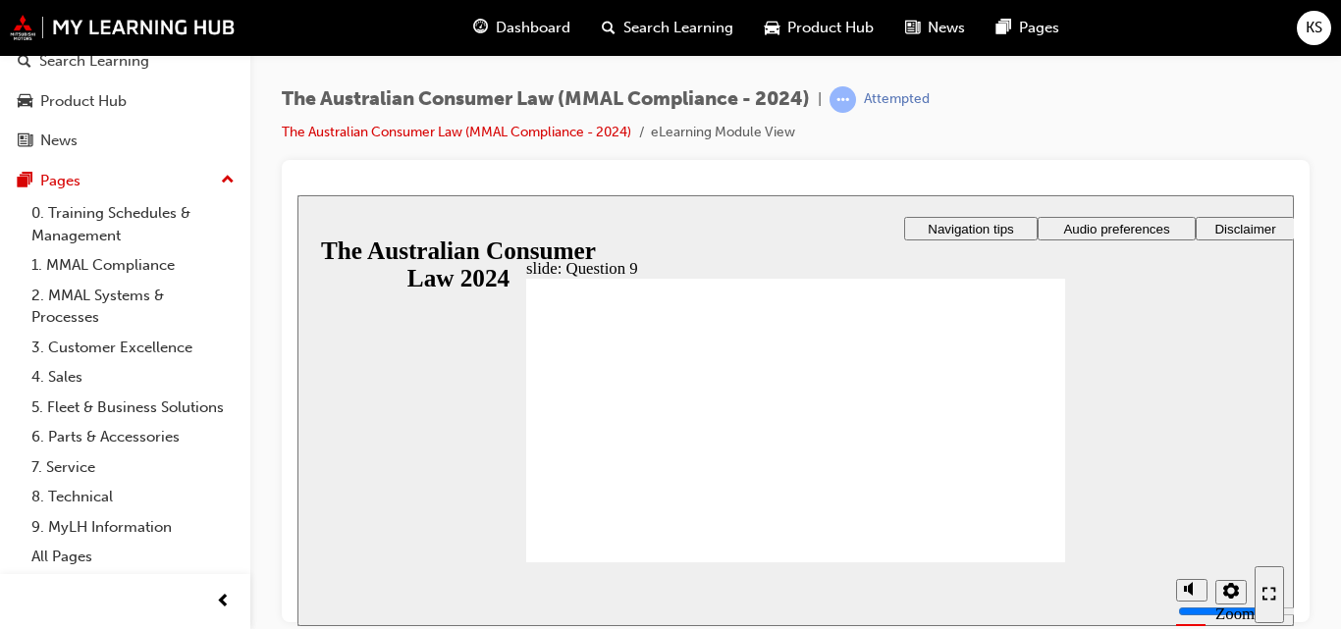
checkbox input "true"
radio input "true"
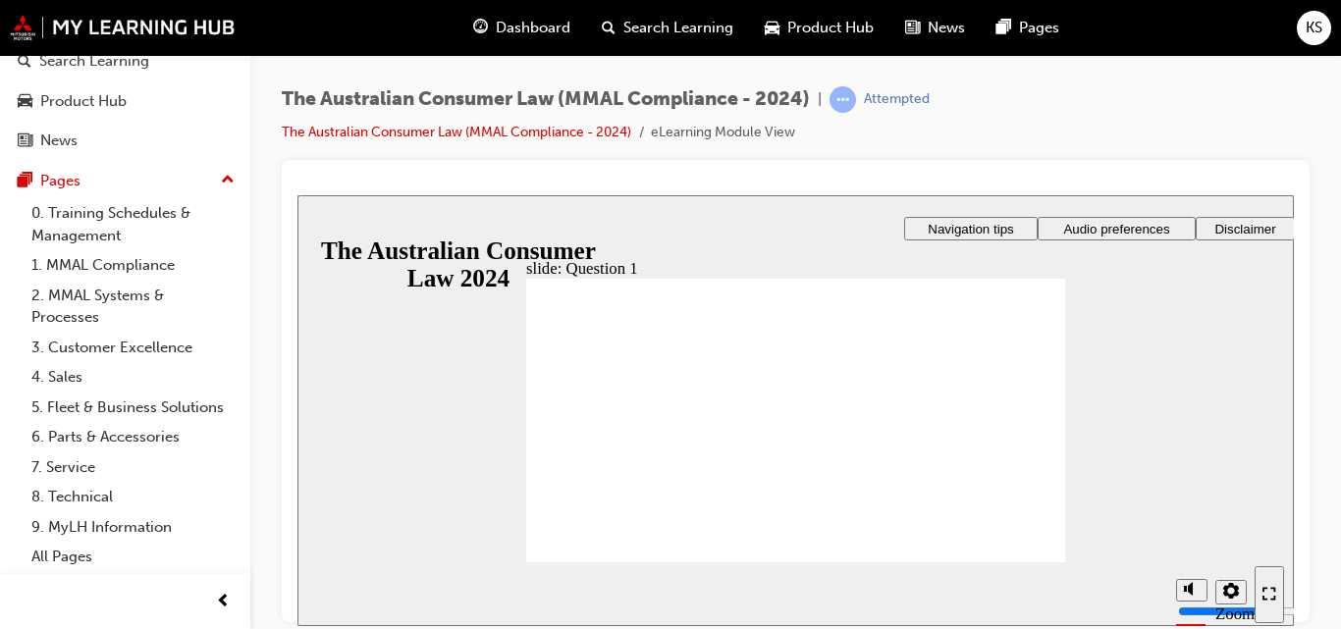
radio input "true"
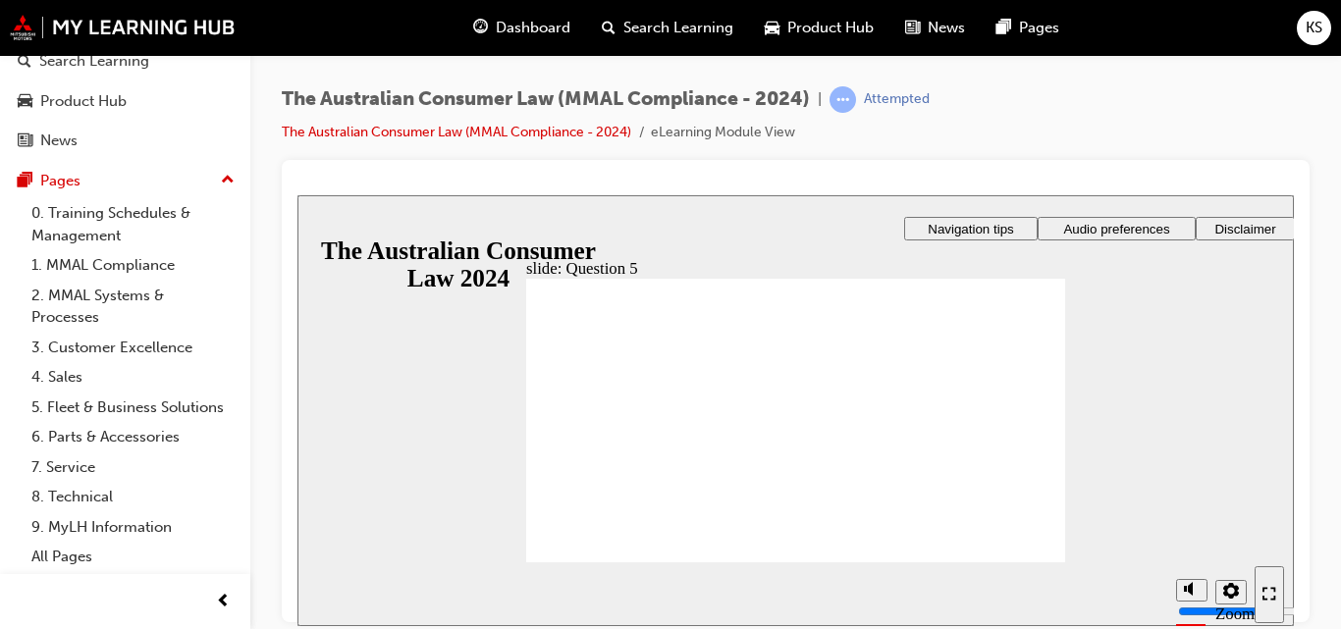
radio input "true"
checkbox input "true"
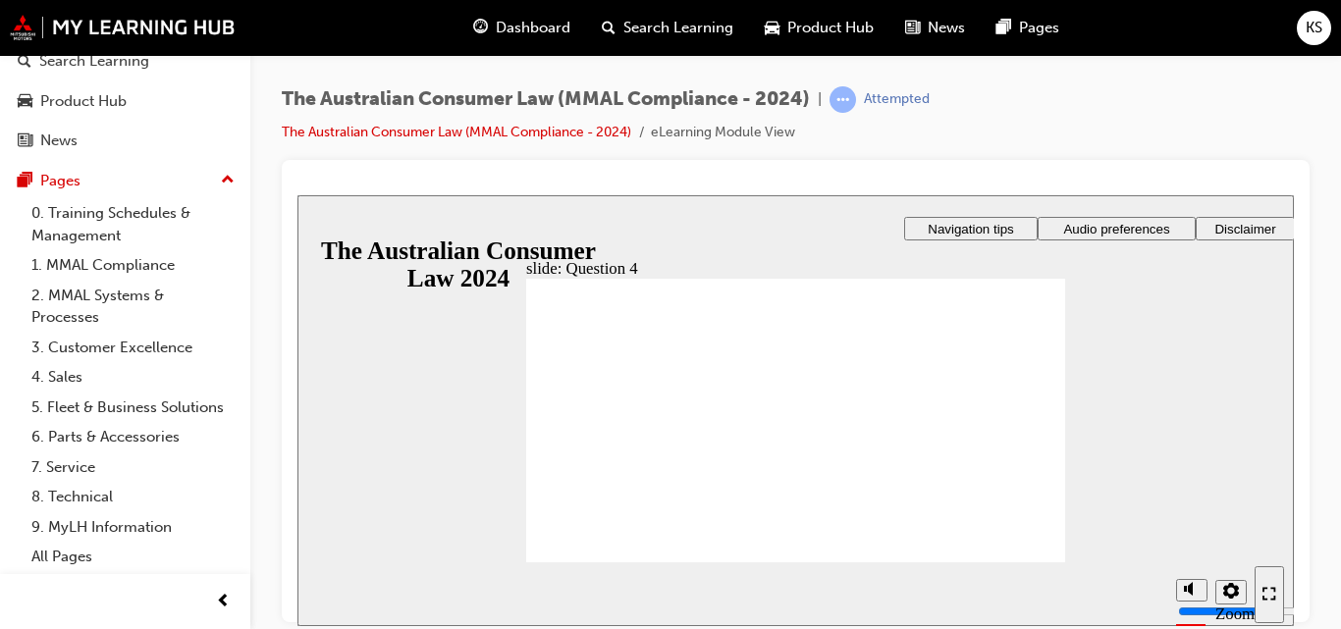
checkbox input "true"
radio input "true"
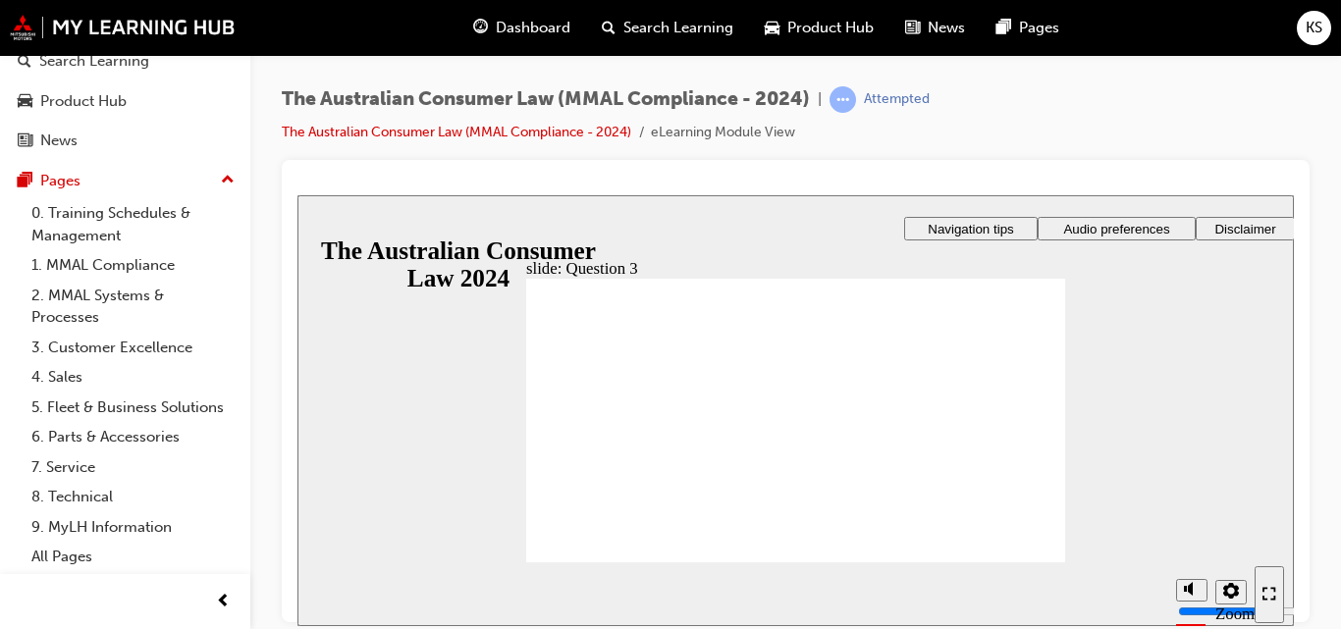
checkbox input "true"
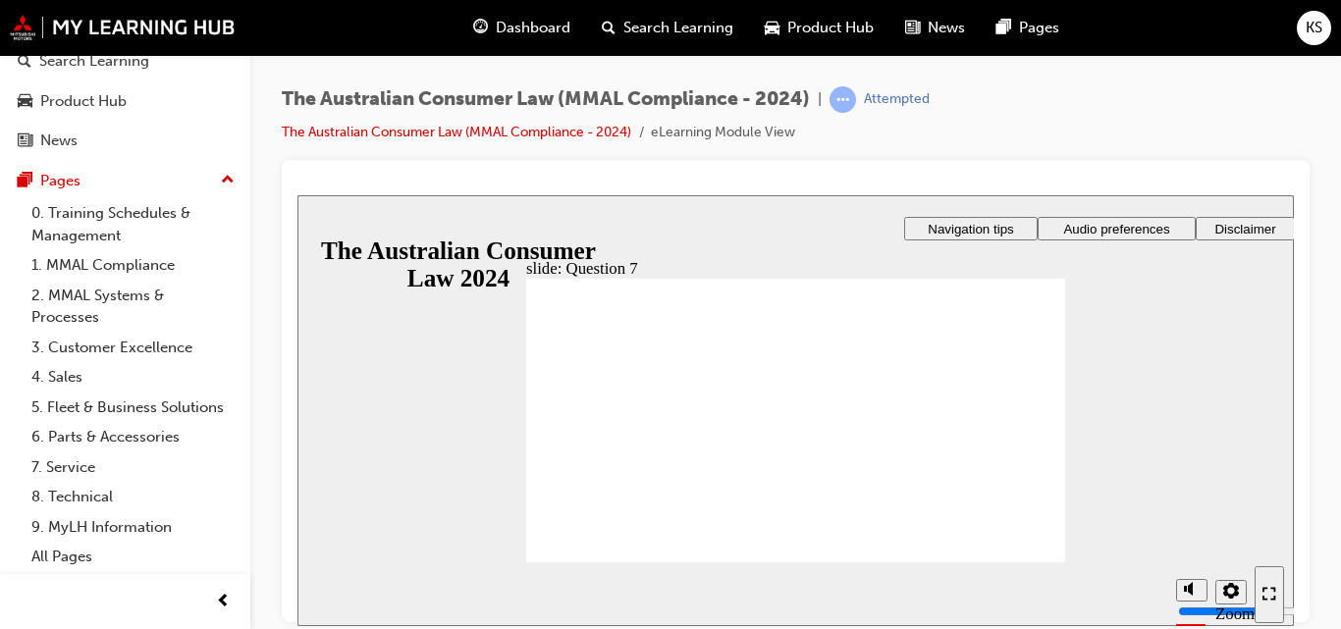
checkbox input "true"
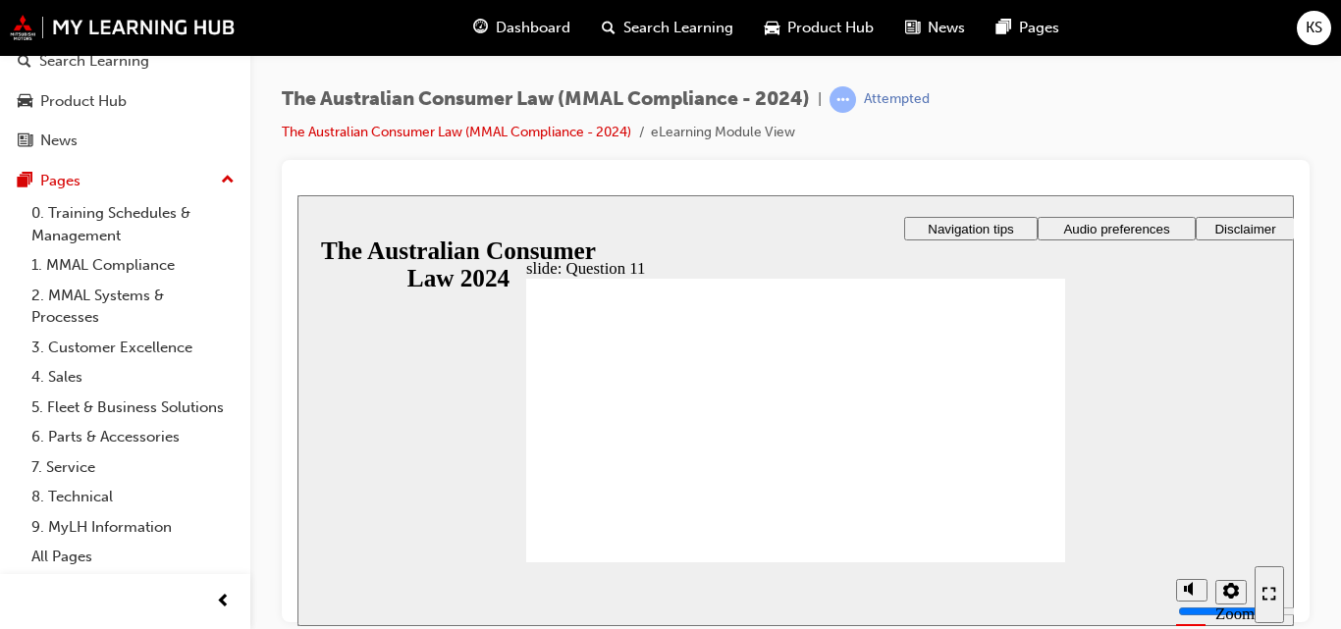
checkbox input "true"
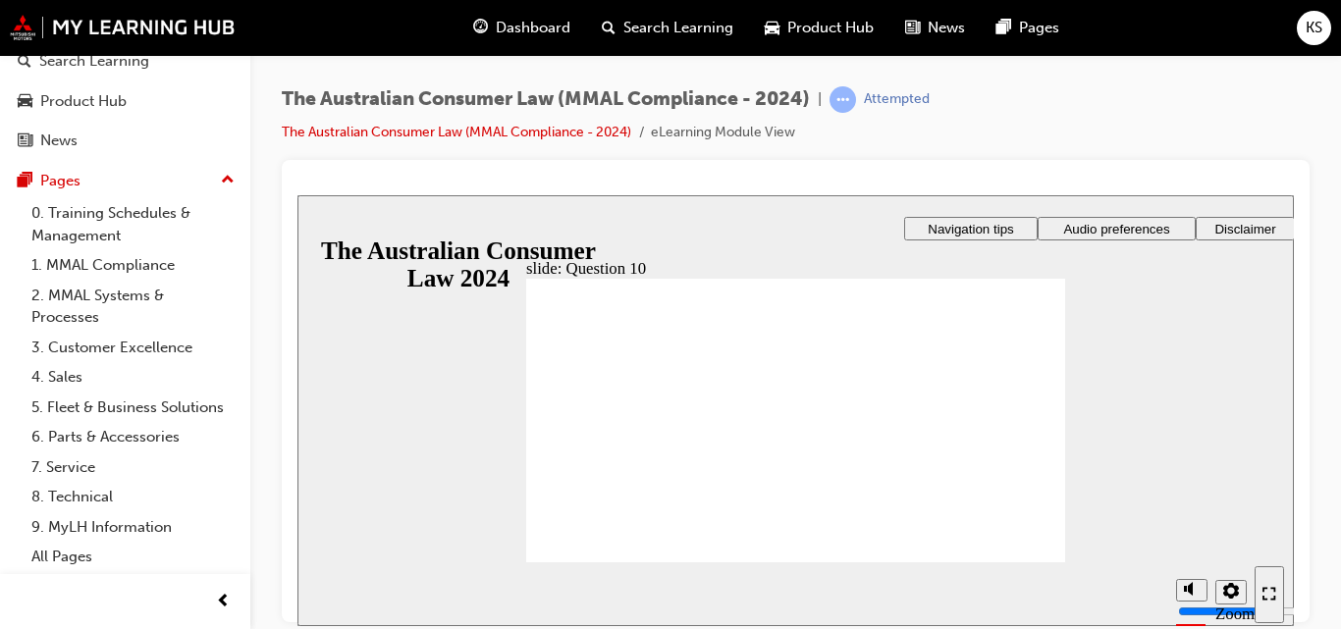
radio input "true"
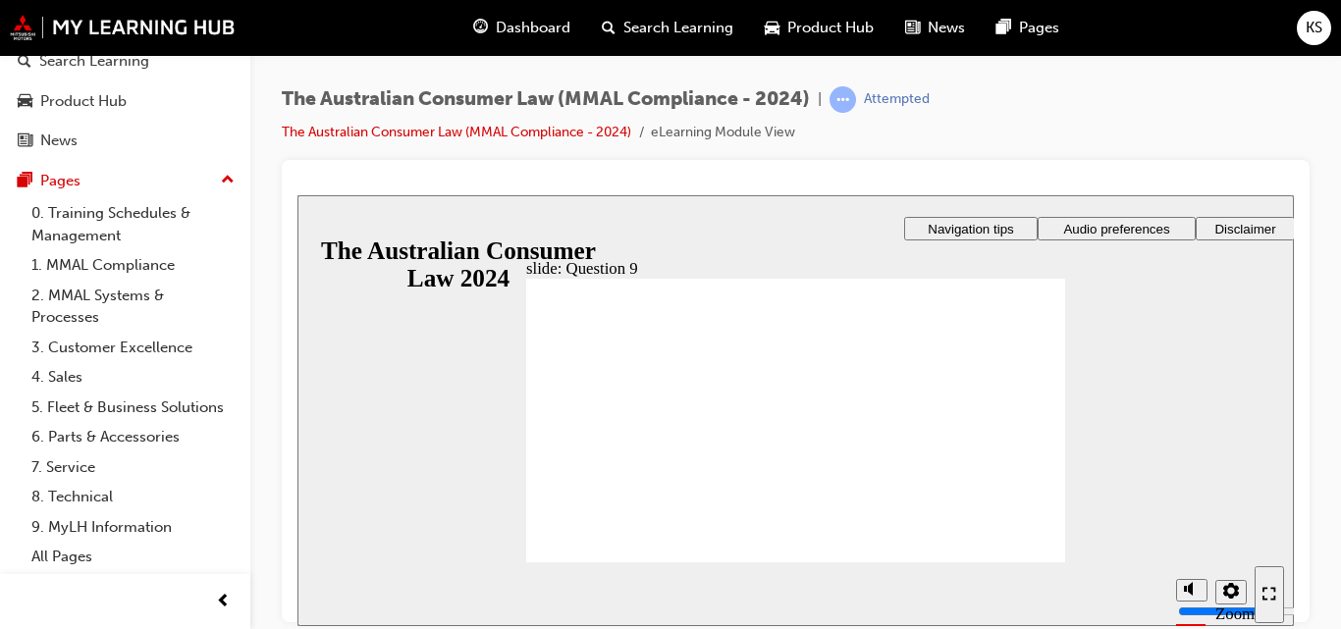
checkbox input "true"
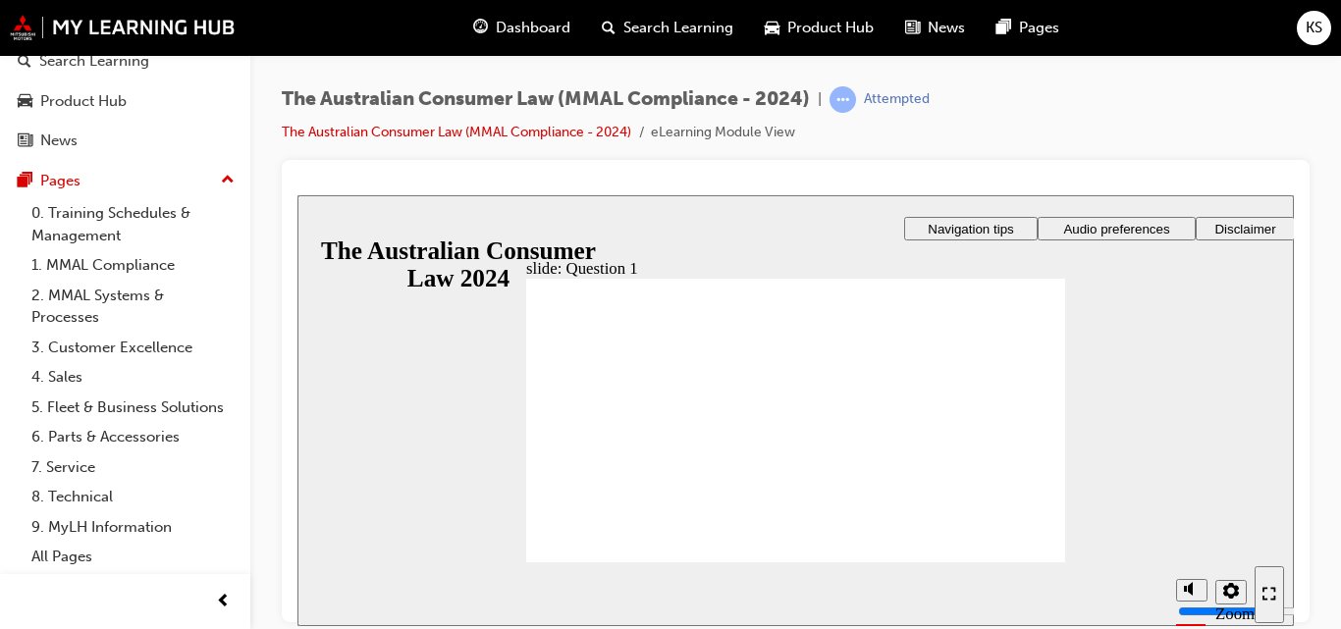
radio input "true"
checkbox input "true"
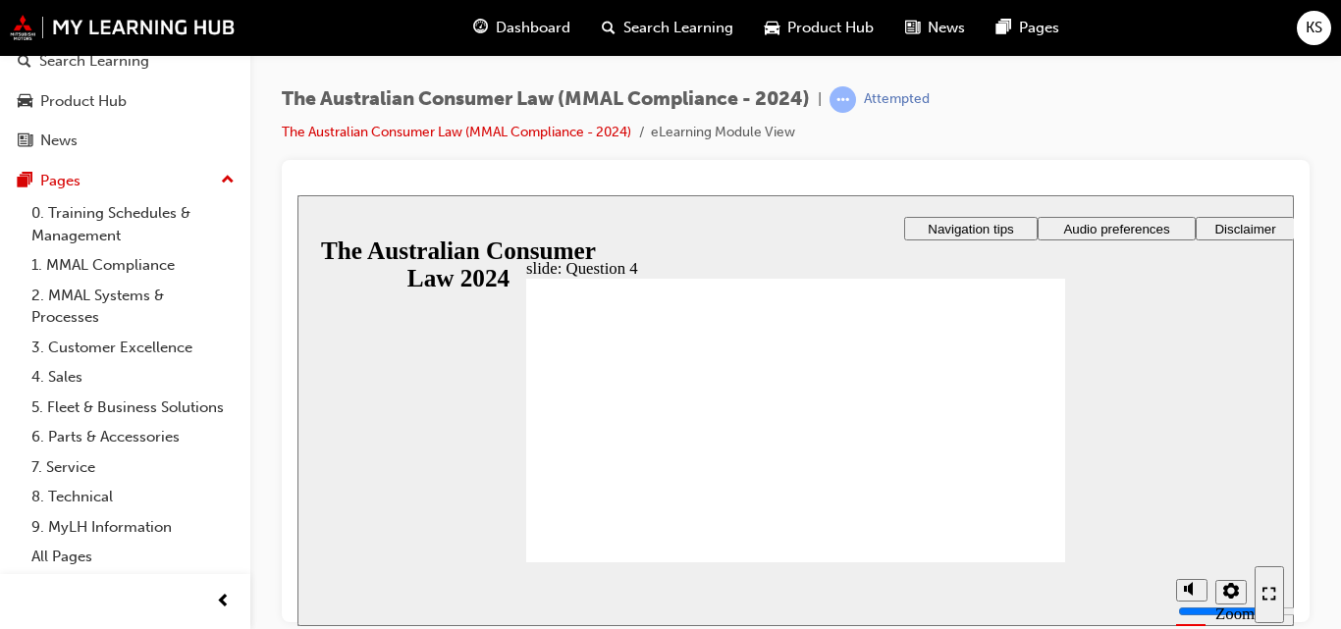
checkbox input "true"
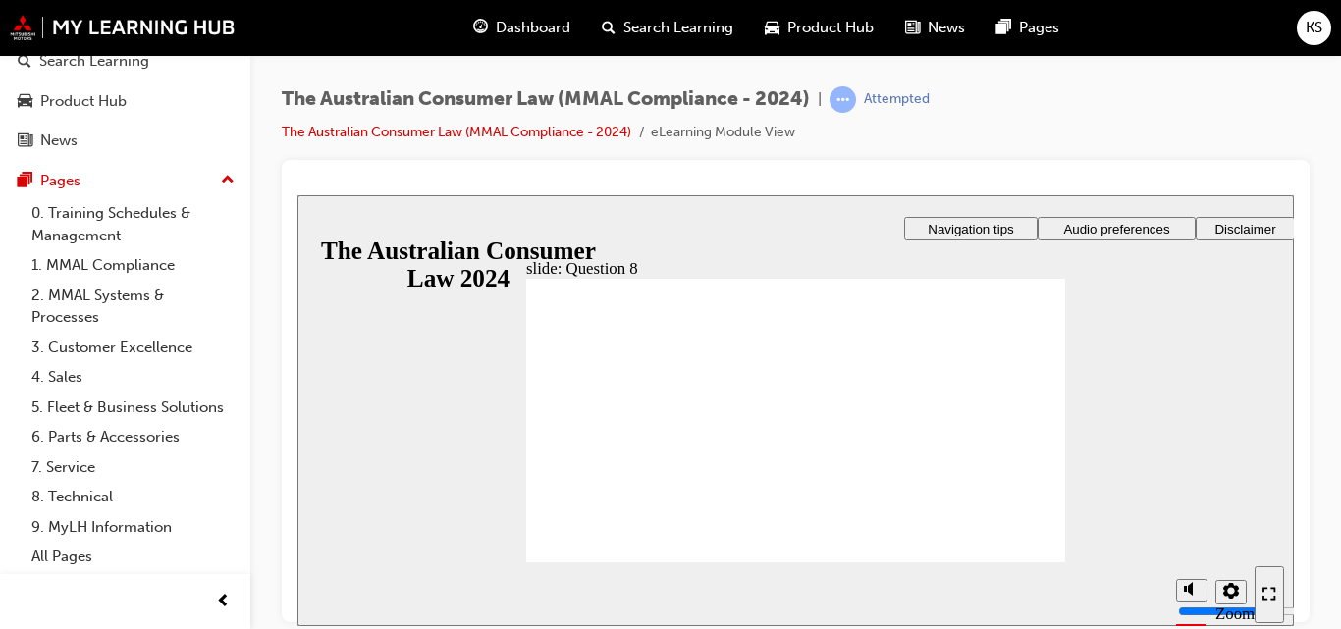
radio input "true"
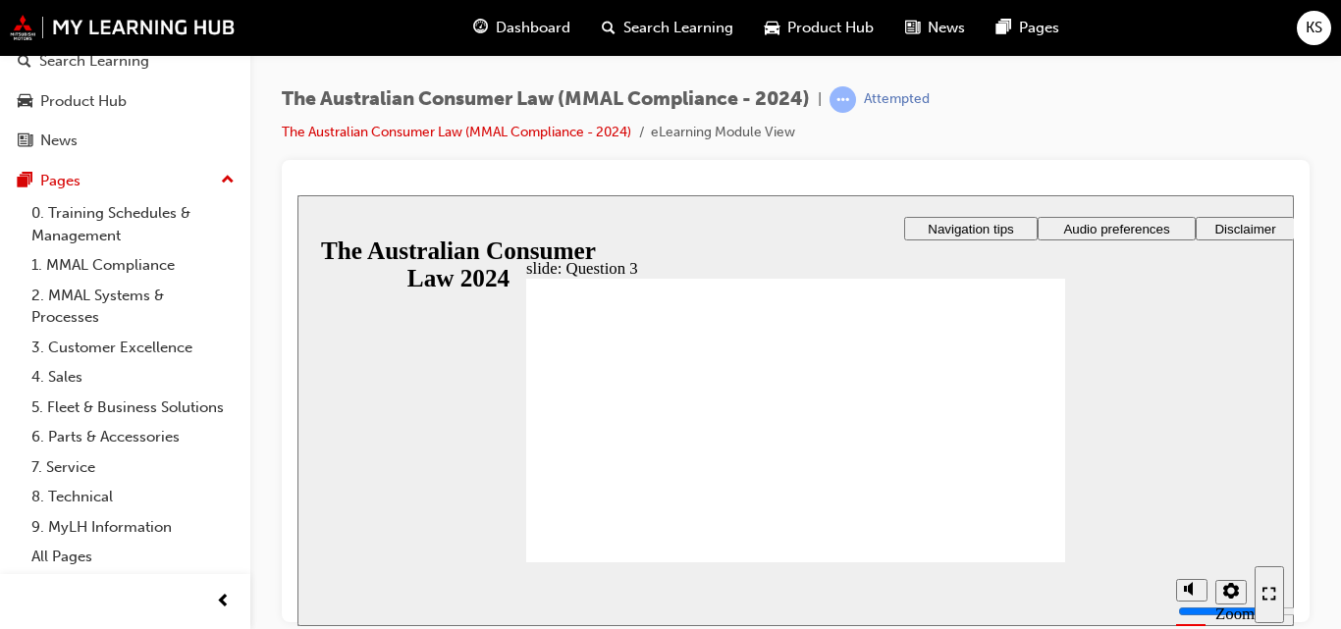
radio input "true"
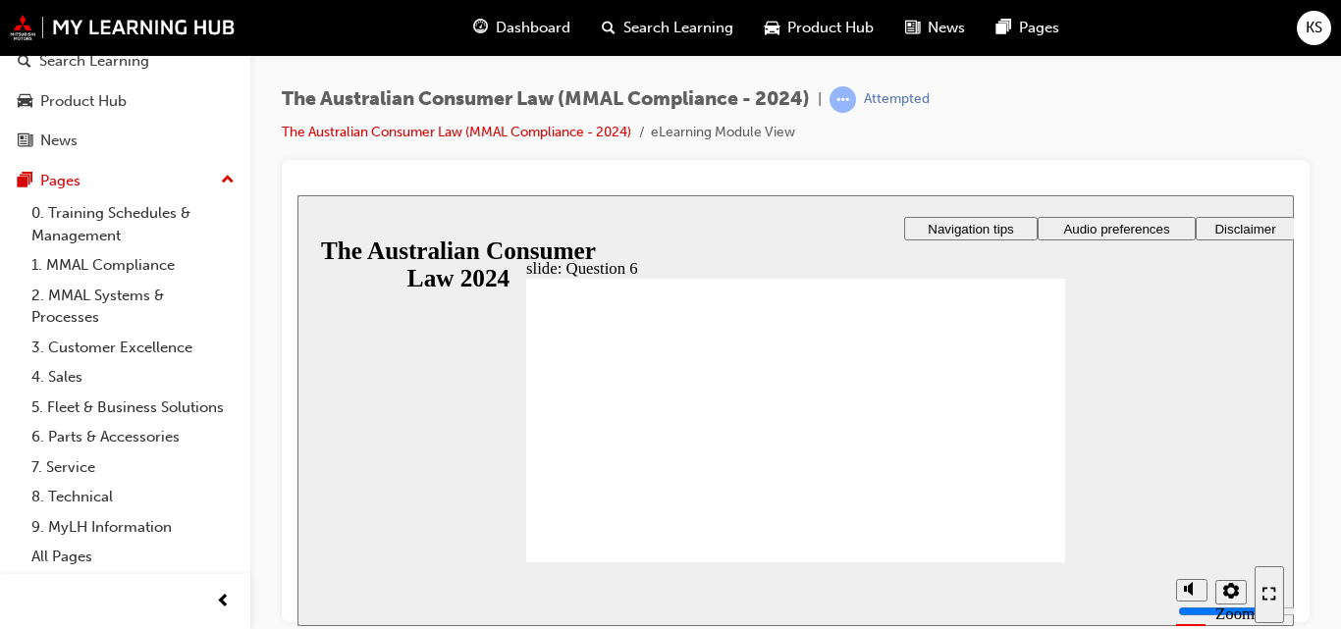
radio input "true"
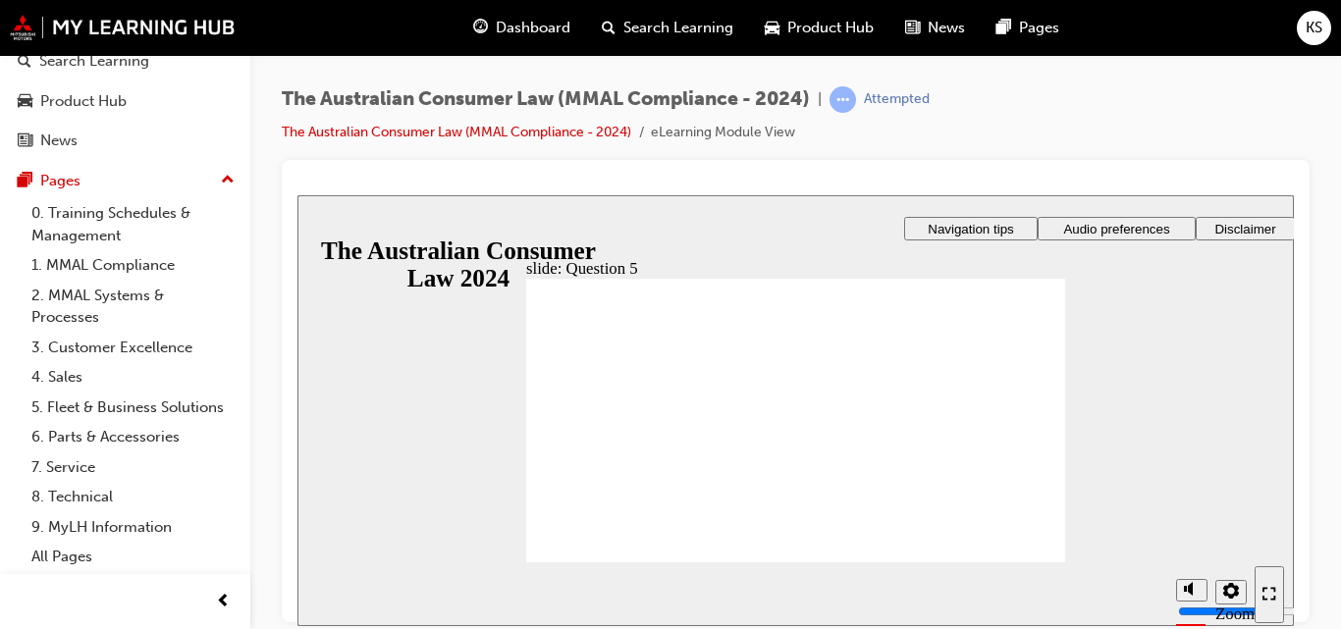
checkbox input "true"
checkbox input "false"
checkbox input "true"
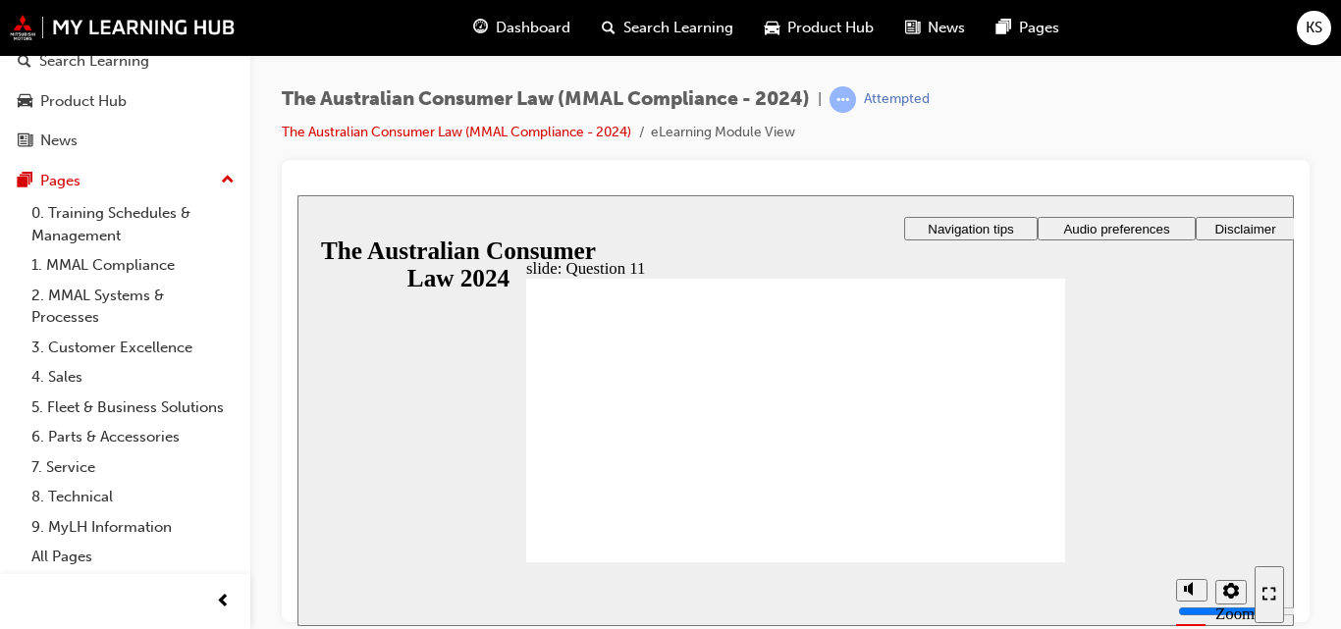
checkbox input "true"
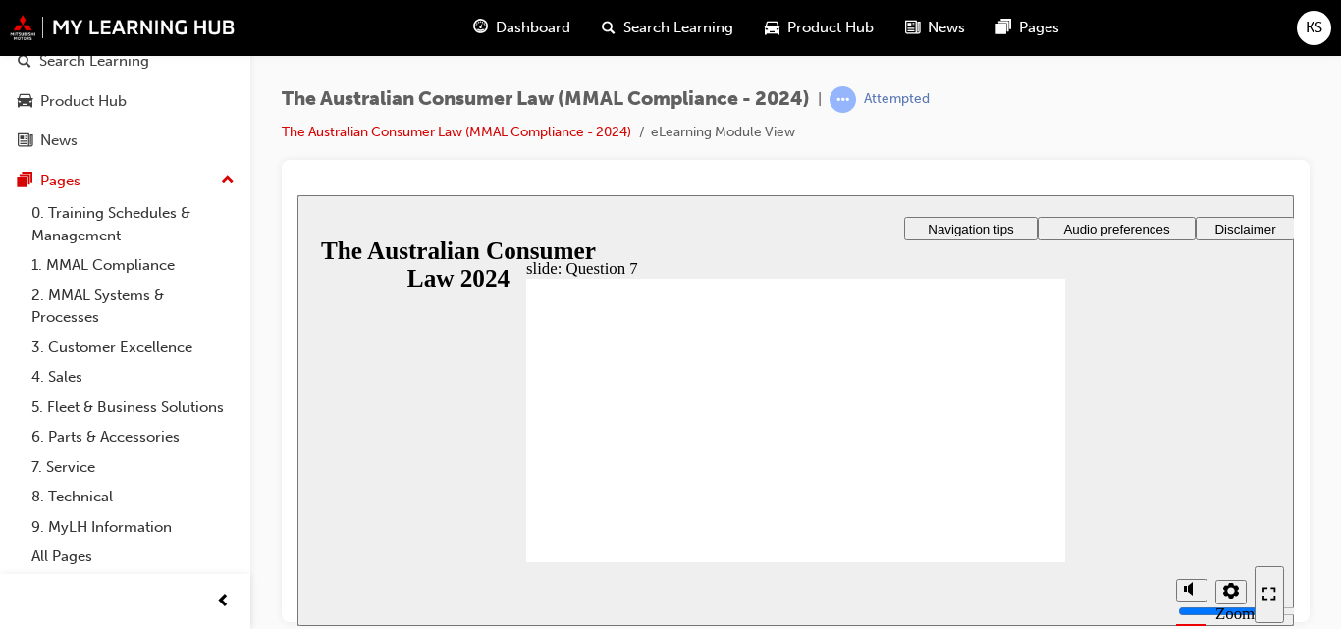
checkbox input "true"
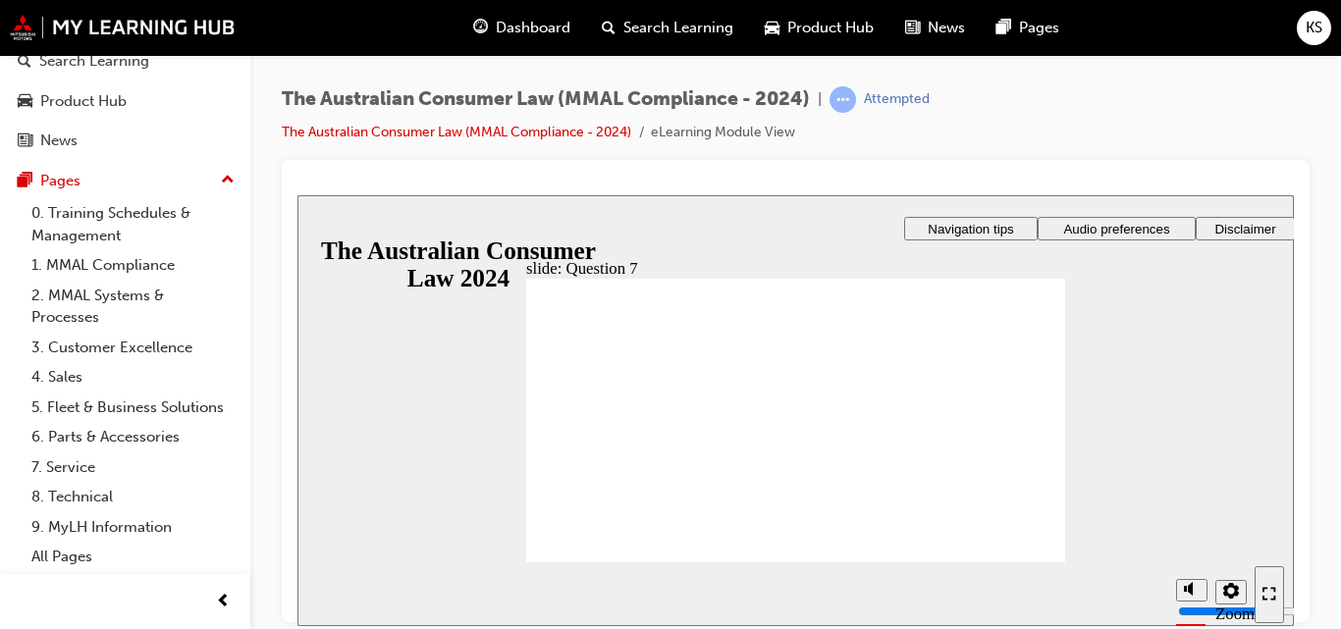
checkbox input "true"
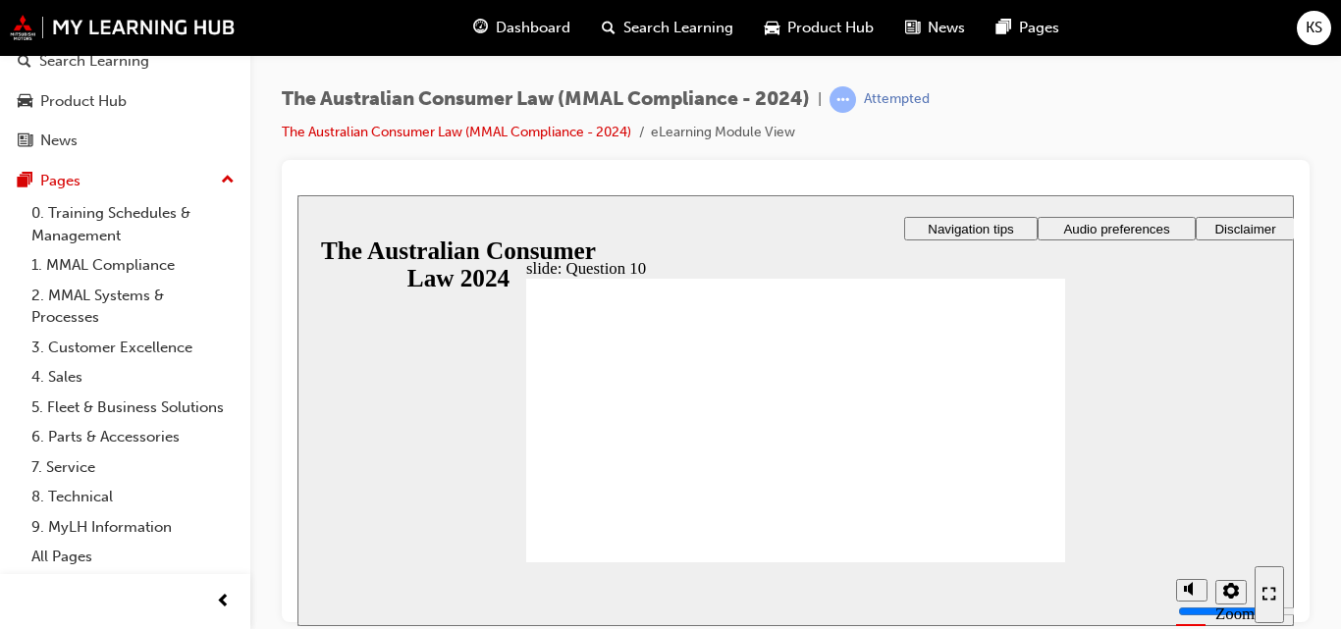
checkbox input "true"
radio input "true"
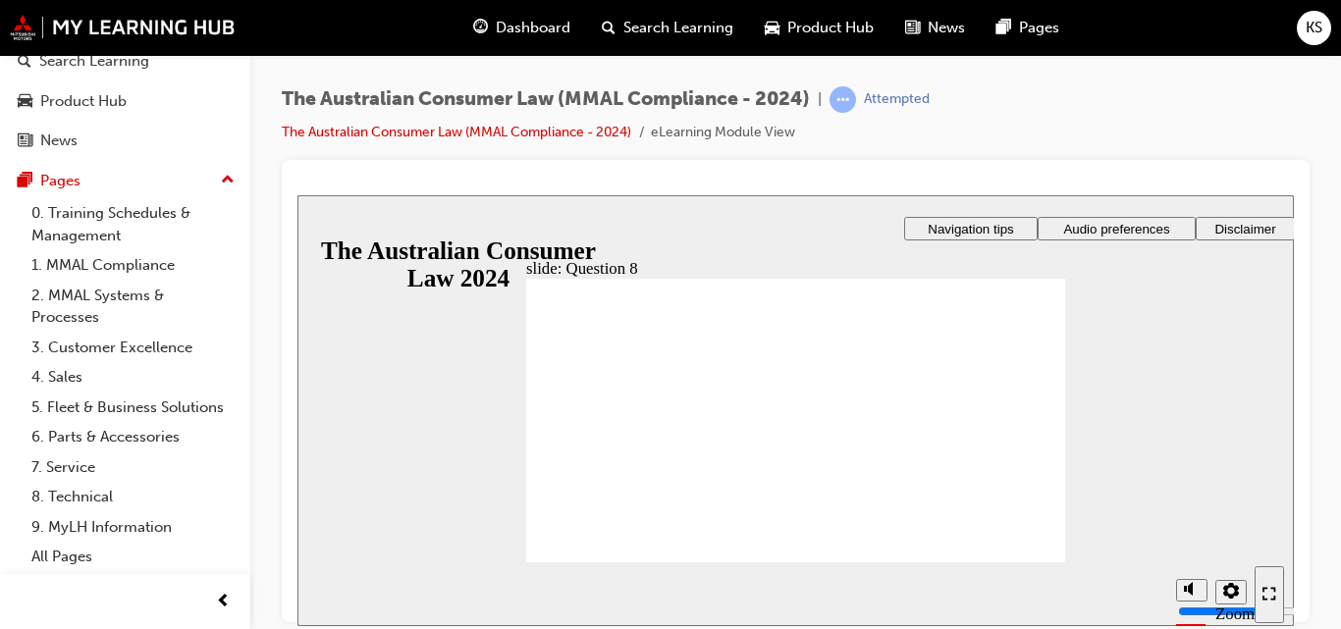
checkbox input "true"
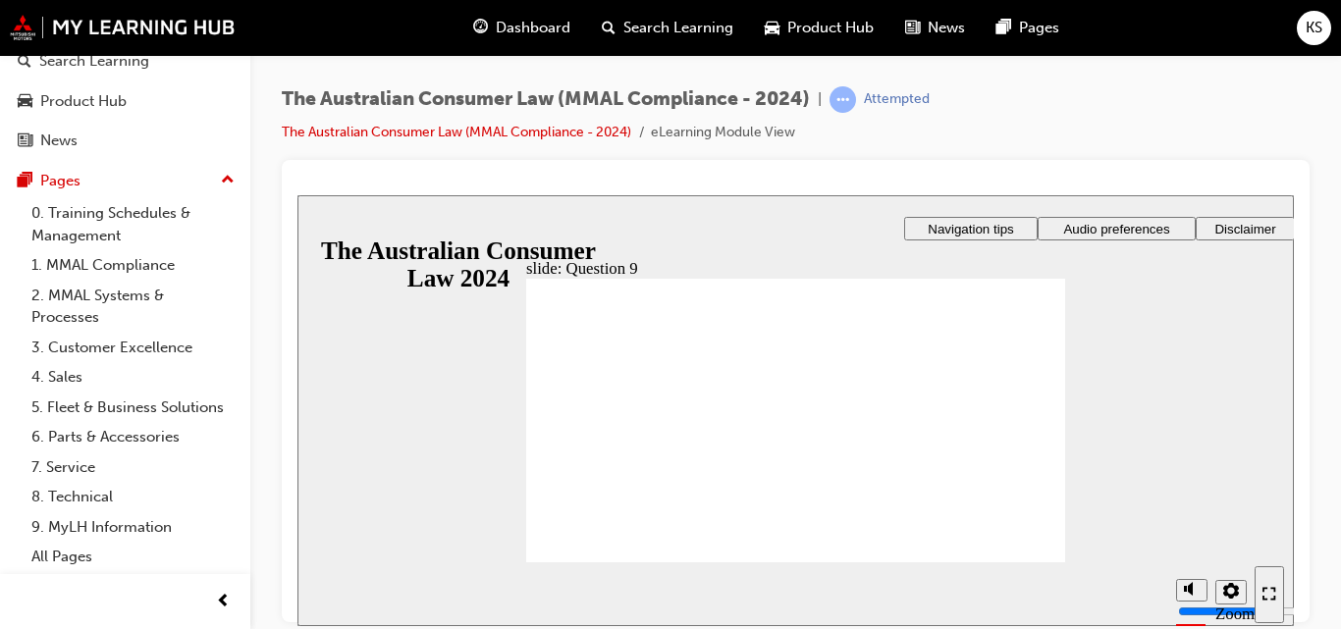
radio input "true"
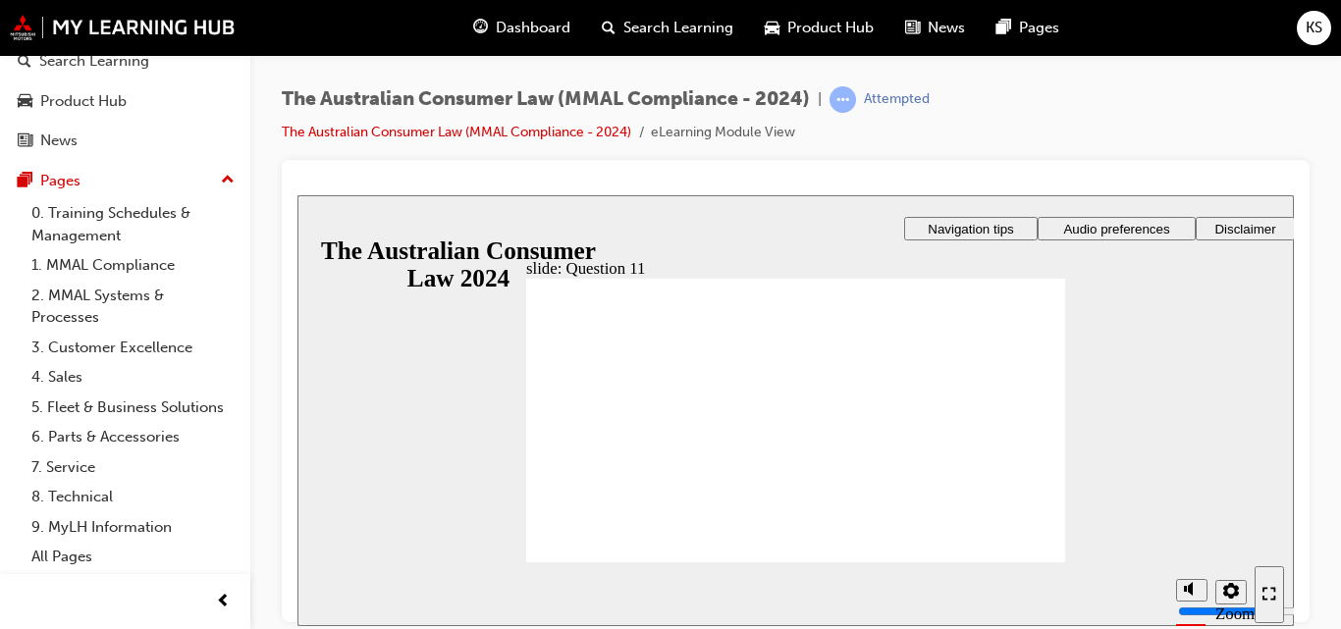
checkbox input "true"
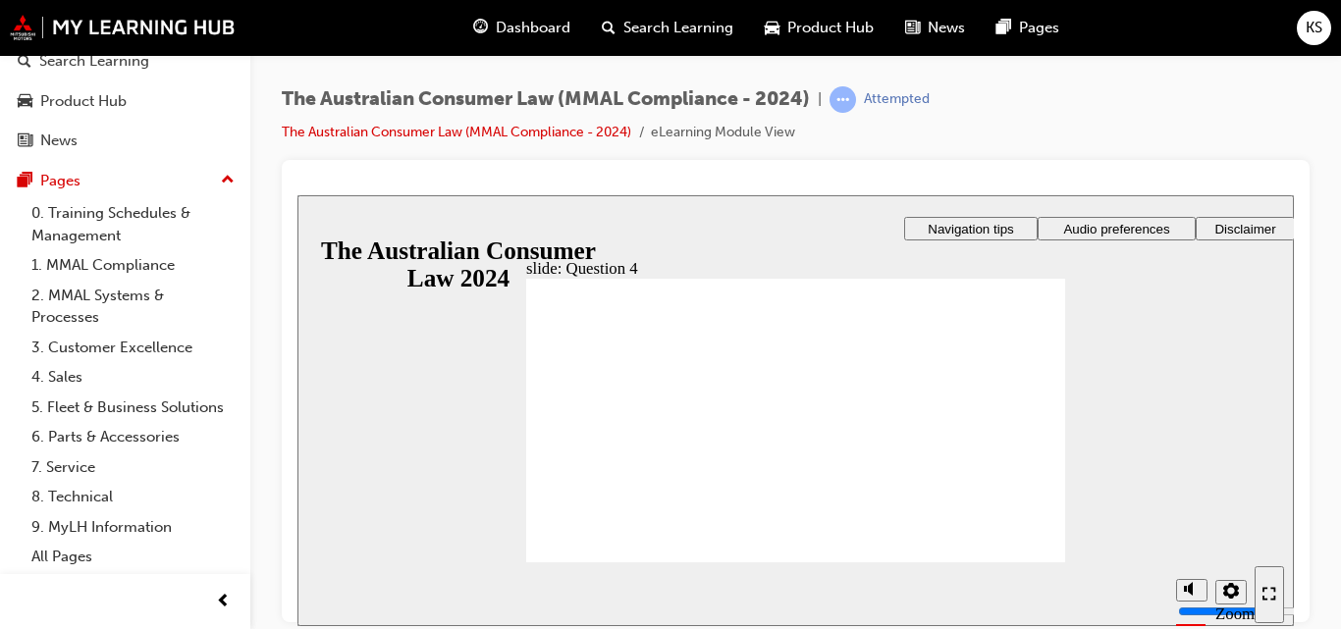
checkbox input "true"
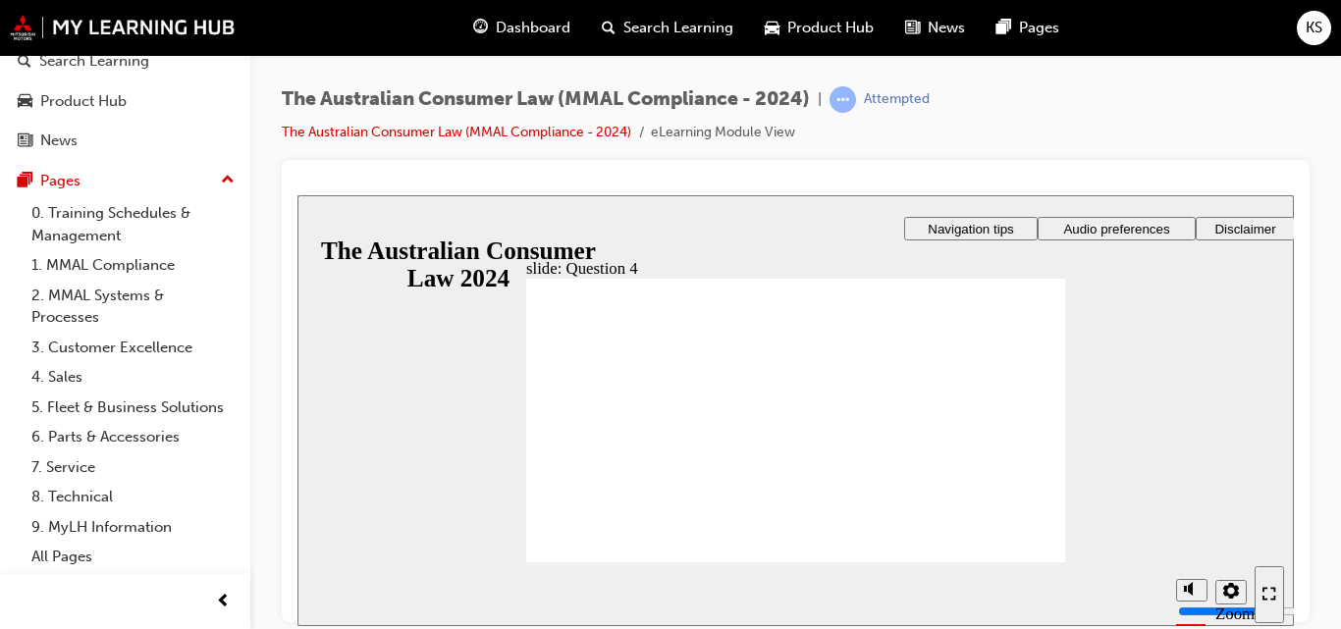
radio input "true"
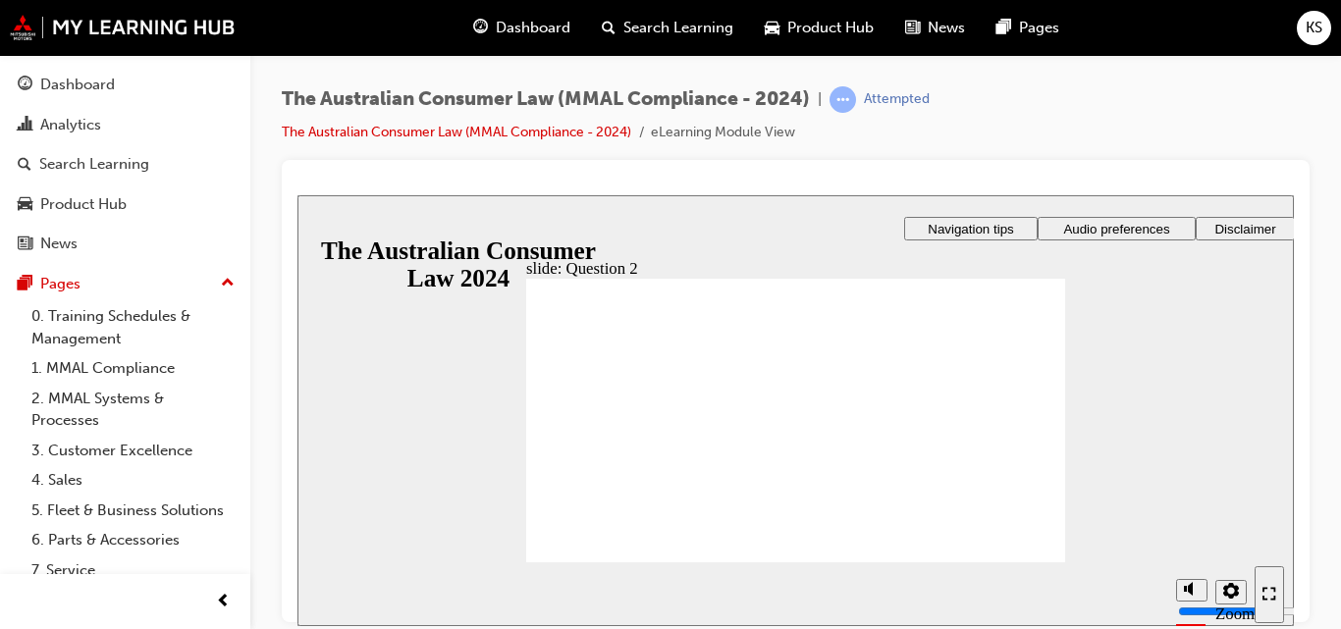
scroll to position [125, 0]
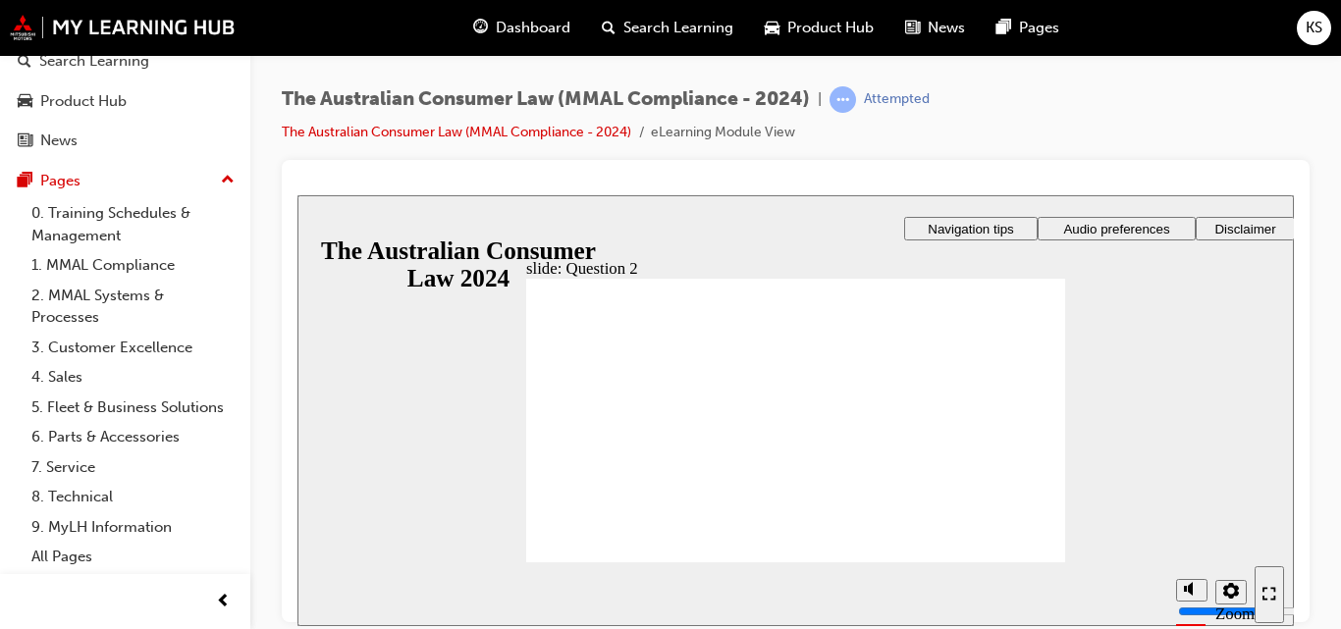
radio input "true"
click at [1008, 574] on section "Playback Speed 2 1.75 1.5 1.25 Normal" at bounding box center [795, 594] width 996 height 64
radio input "true"
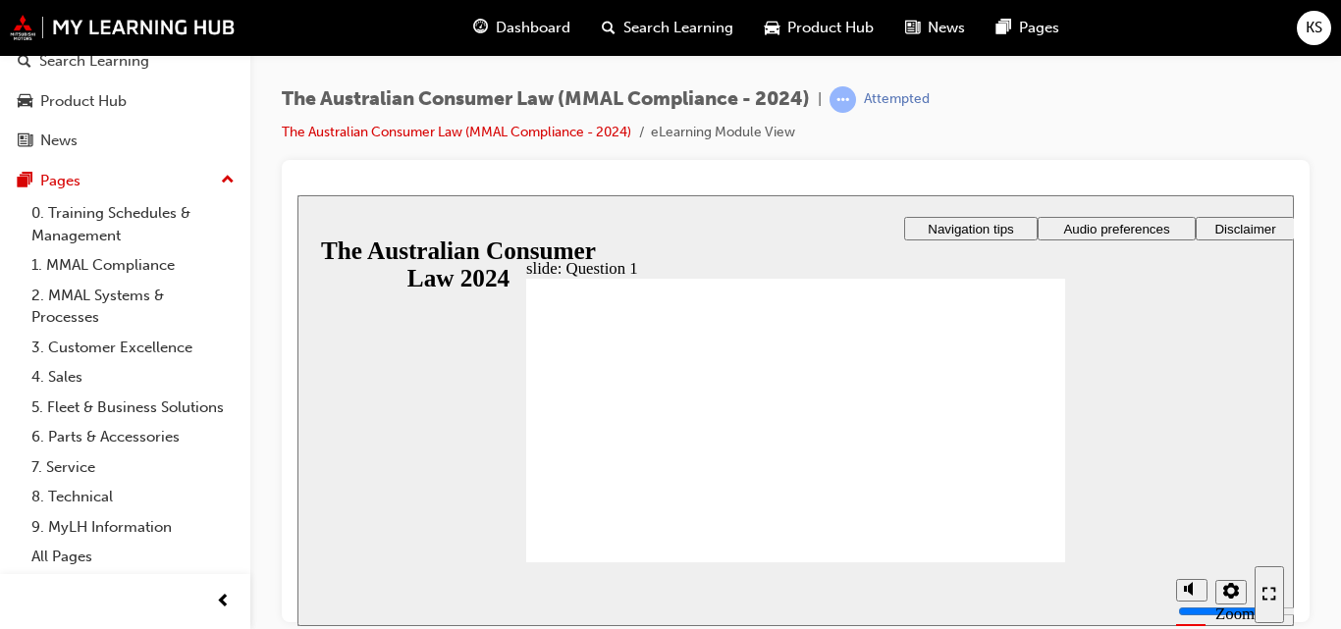
radio input "true"
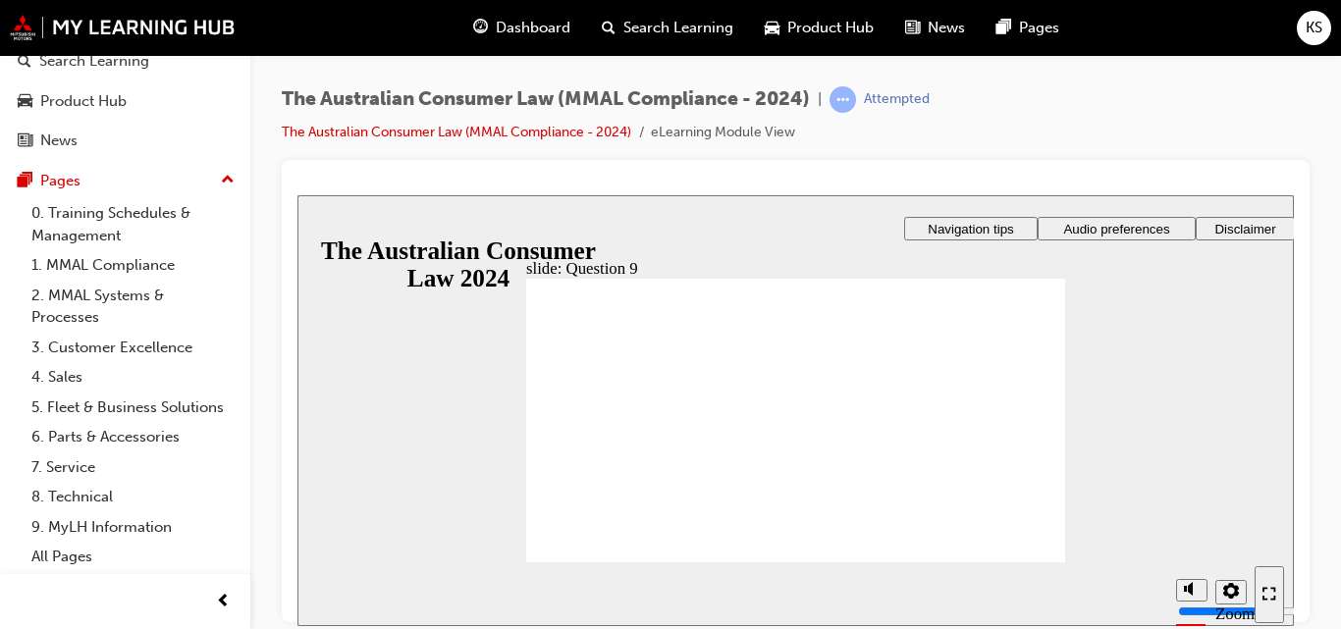
checkbox input "true"
radio input "true"
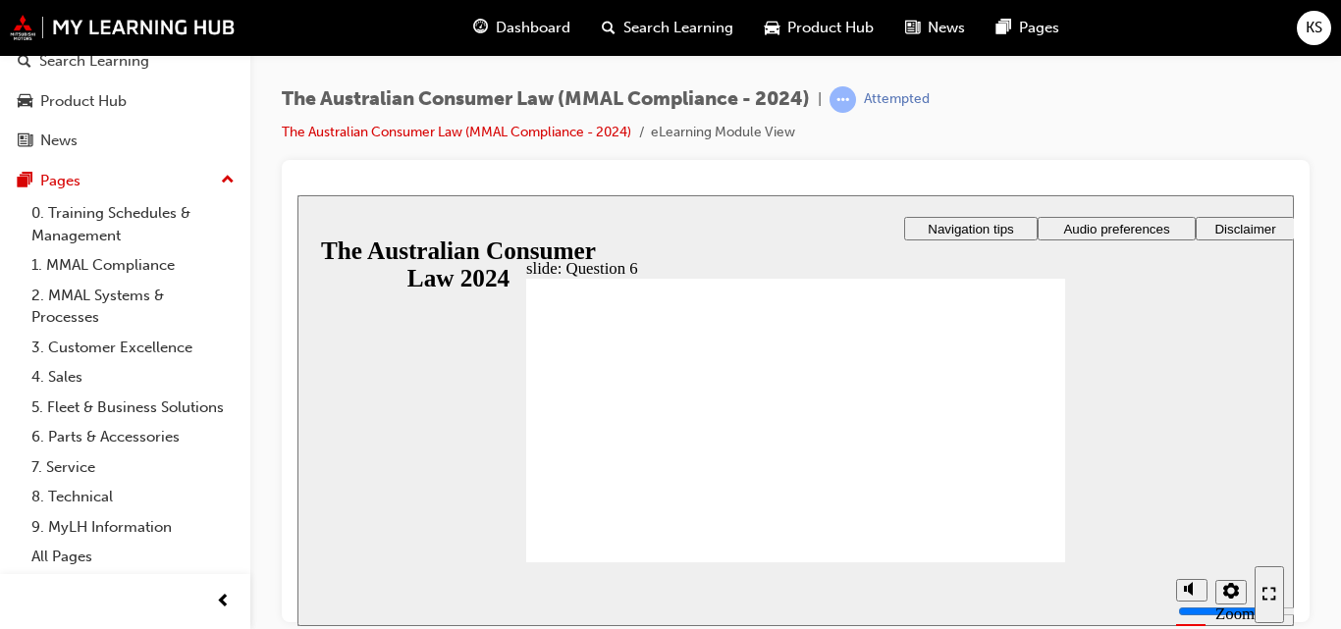
radio input "true"
checkbox input "true"
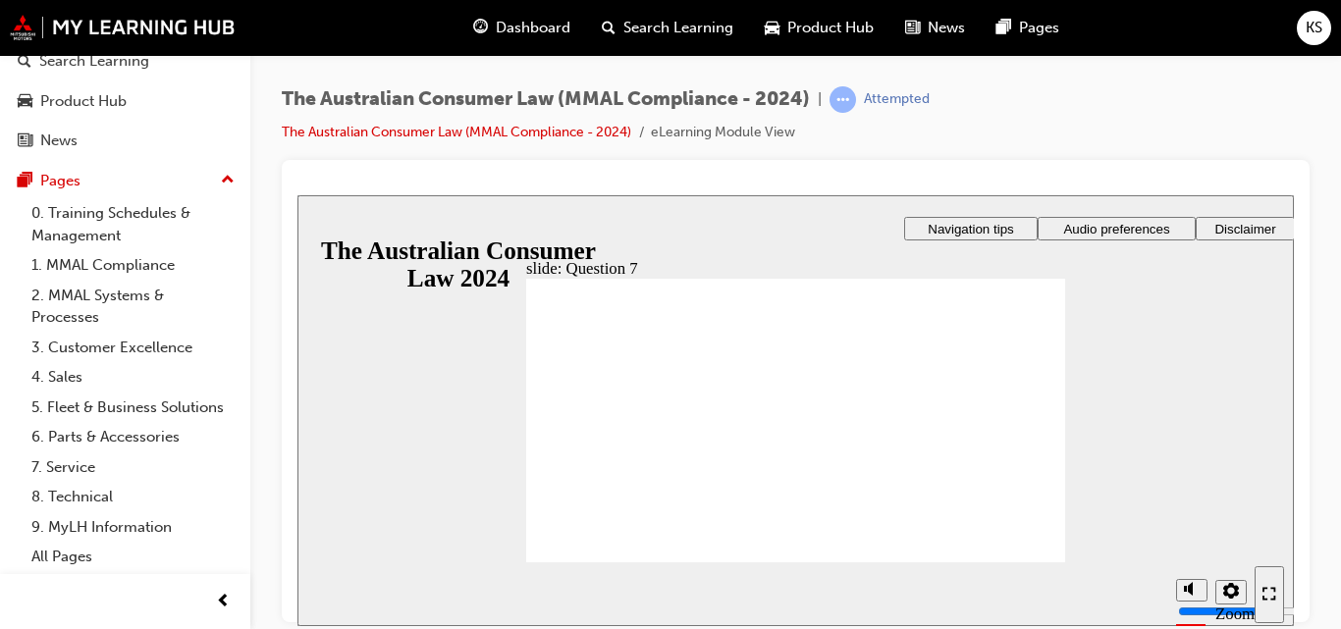
checkbox input "true"
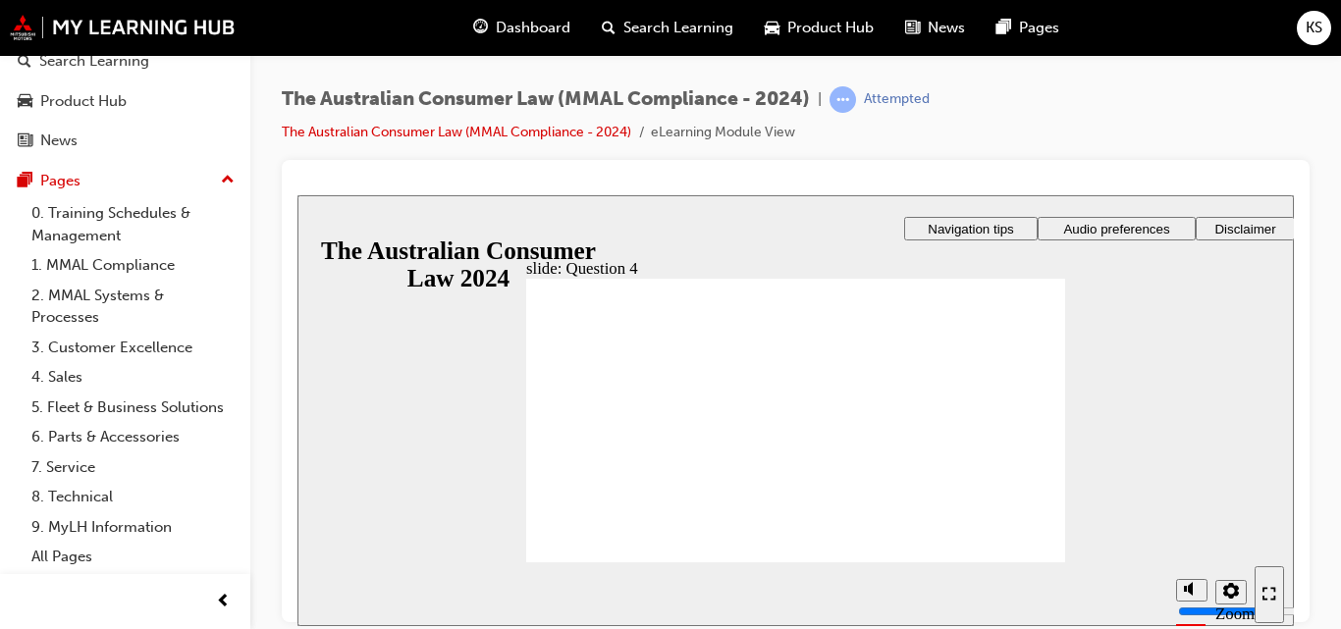
checkbox input "true"
radio input "true"
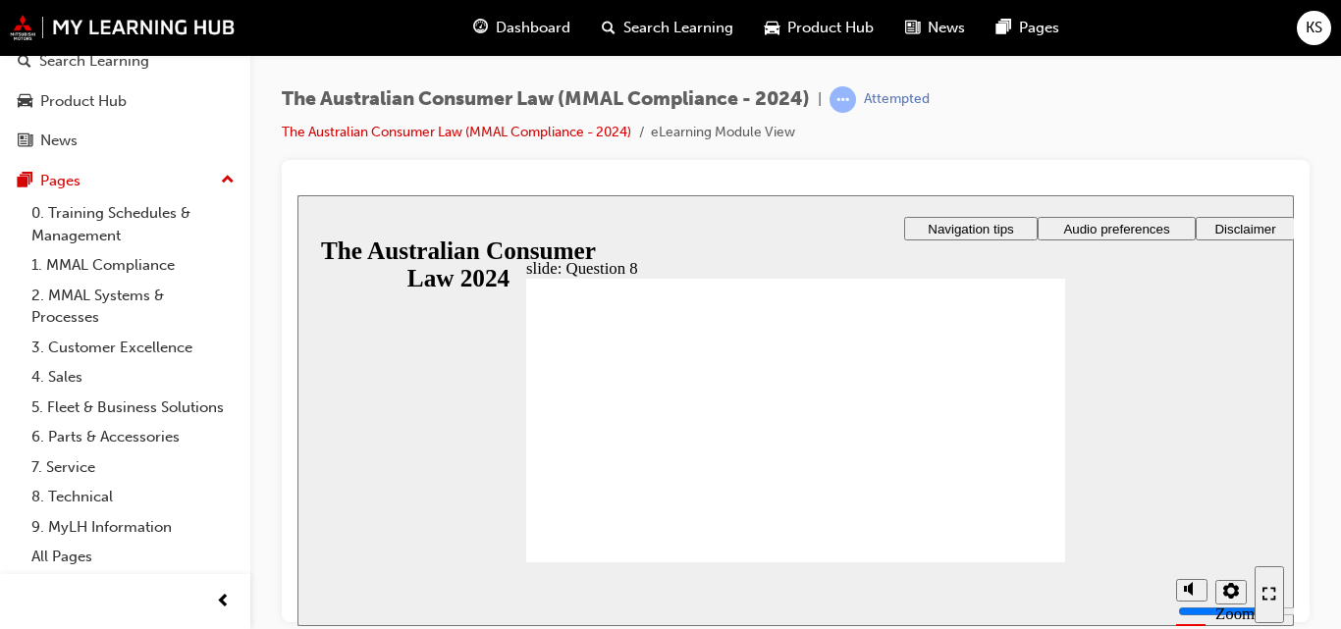
checkbox input "true"
checkbox input "false"
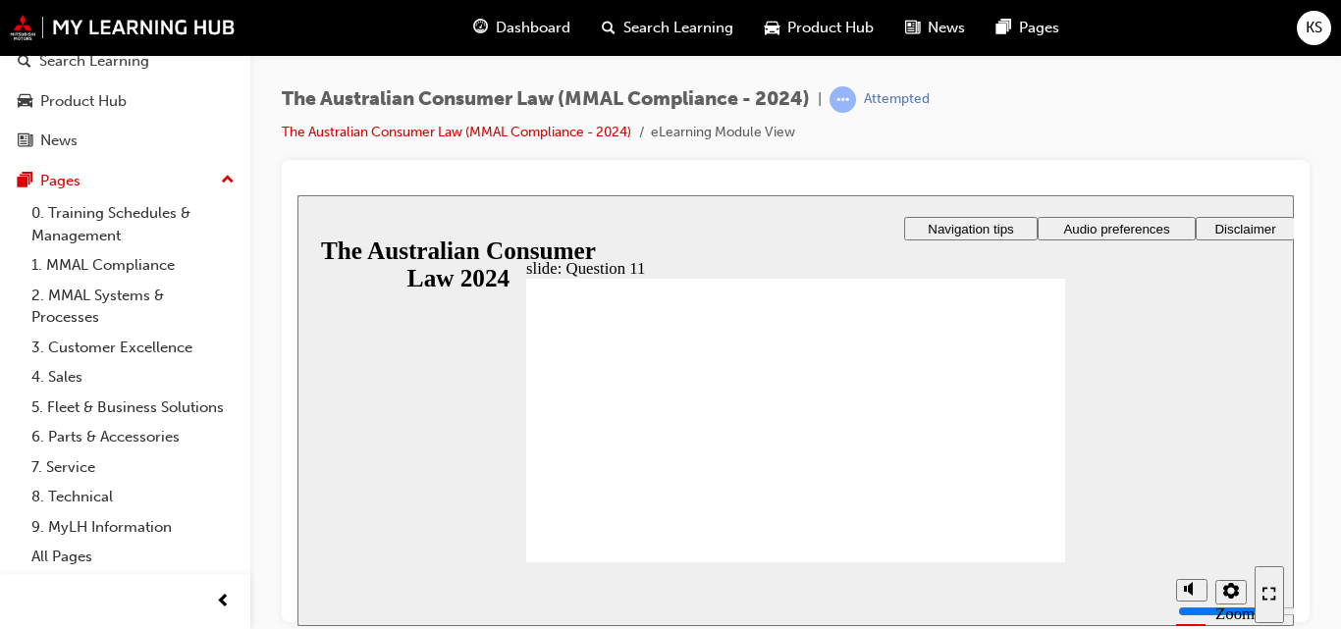
checkbox input "true"
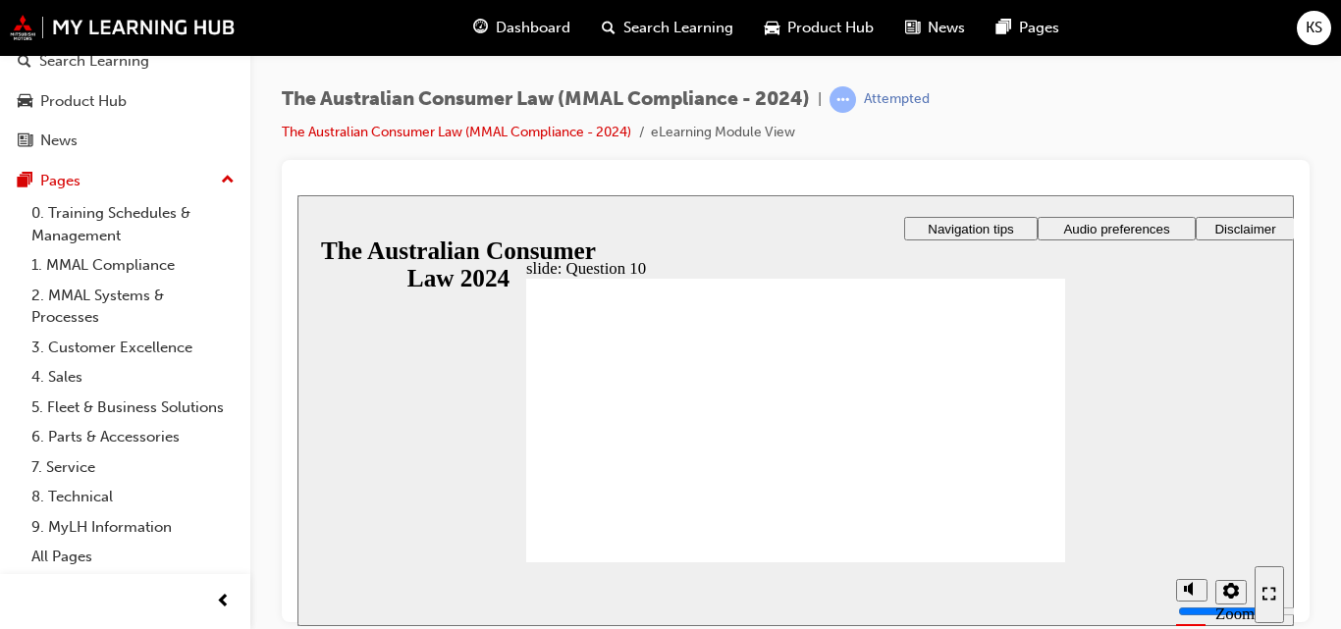
radio input "true"
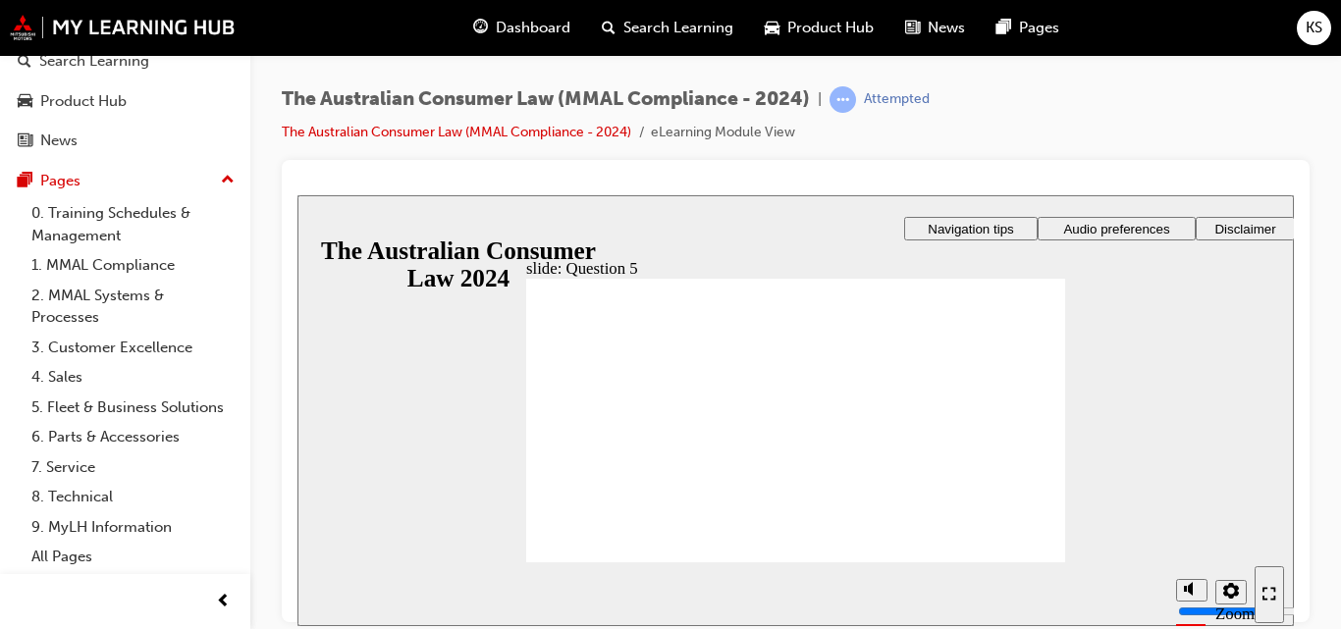
radio input "true"
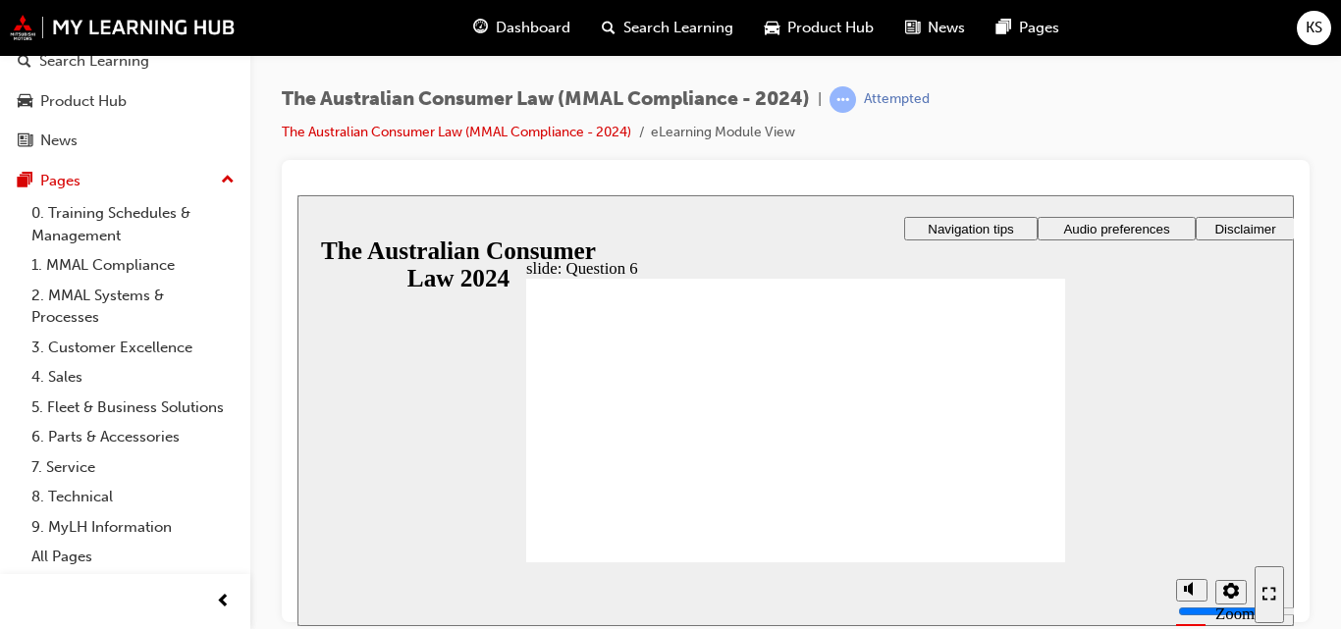
radio input "true"
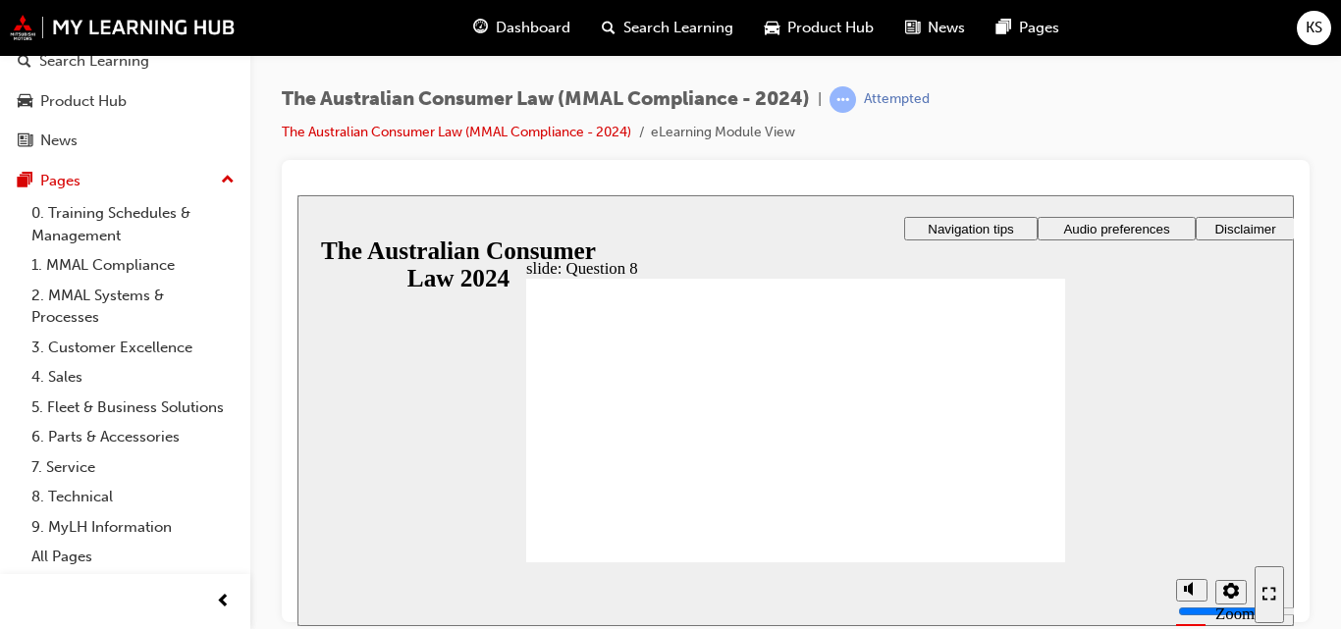
radio input "true"
checkbox input "true"
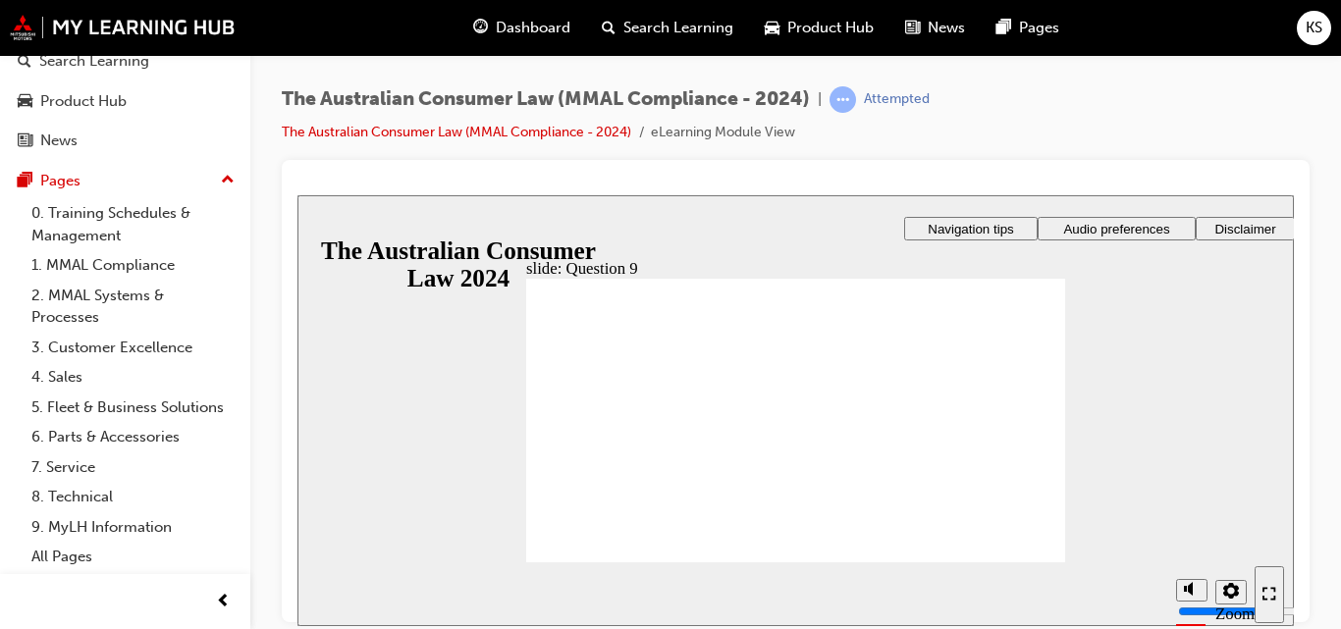
checkbox input "true"
radio input "true"
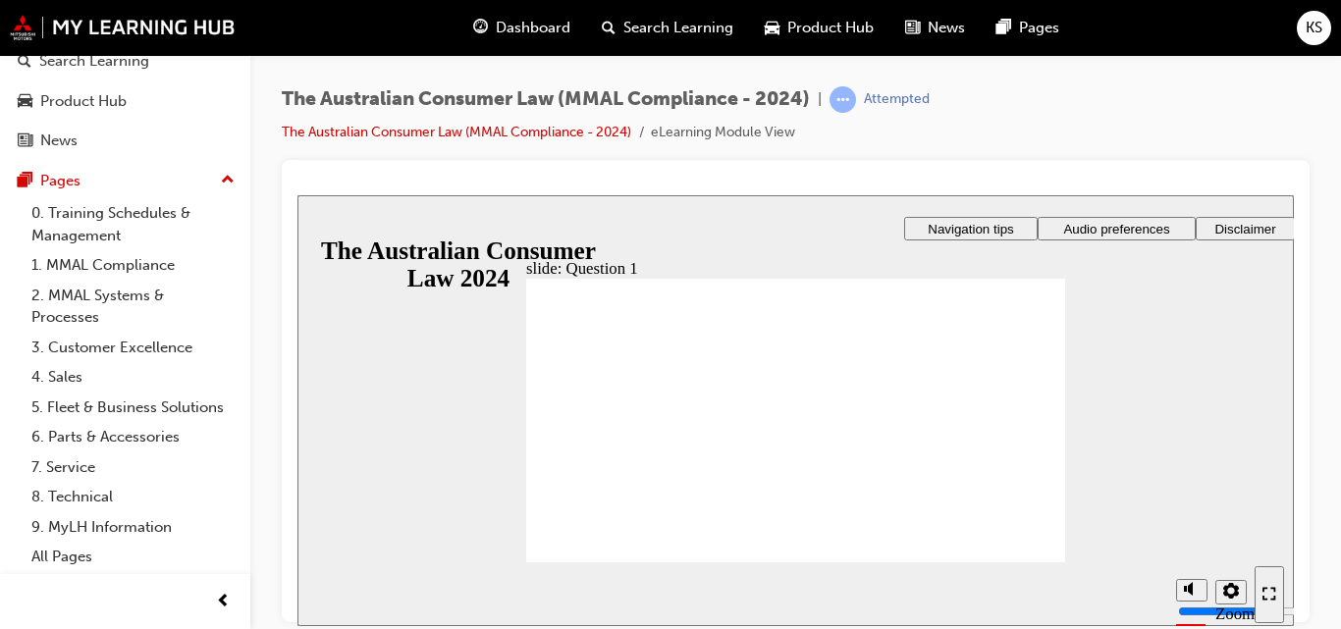
checkbox input "true"
drag, startPoint x: 682, startPoint y: 437, endPoint x: 608, endPoint y: 538, distance: 125.7
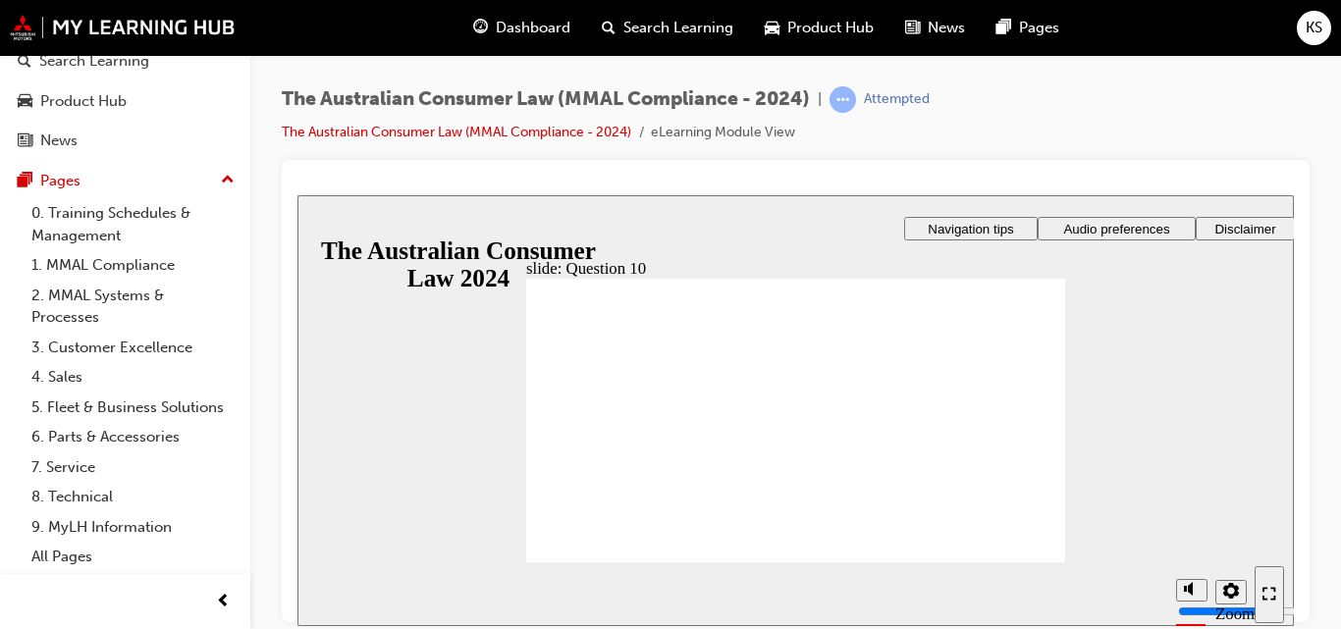
radio input "true"
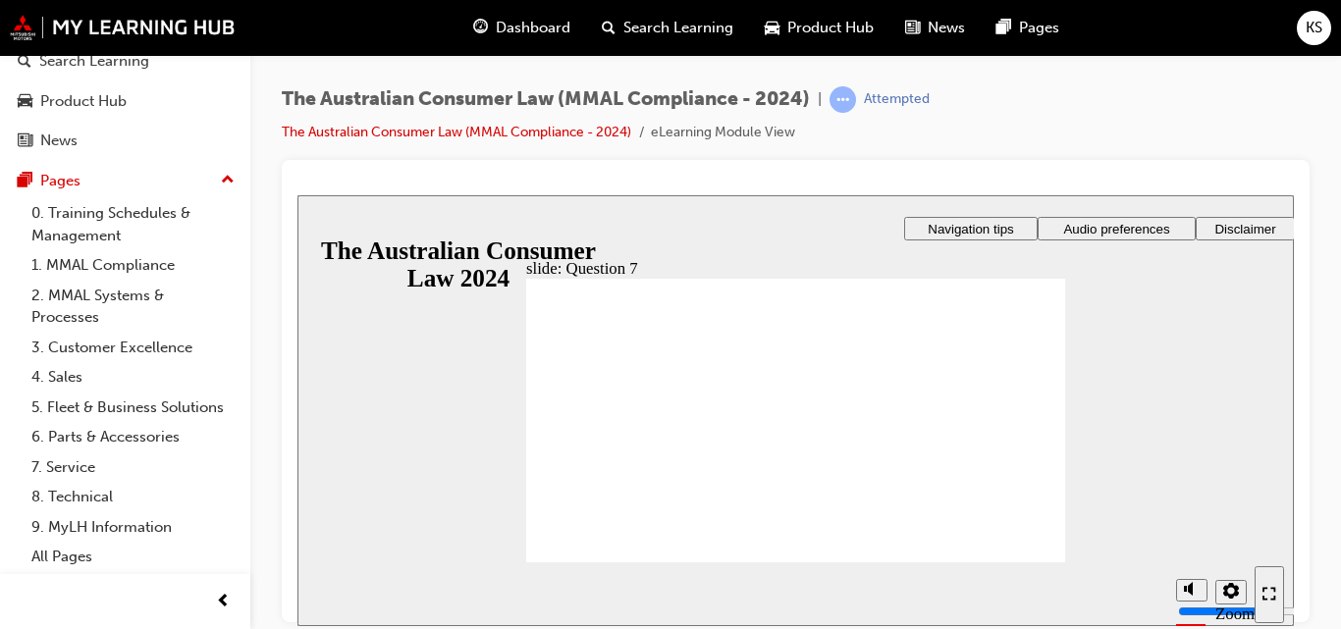
checkbox input "true"
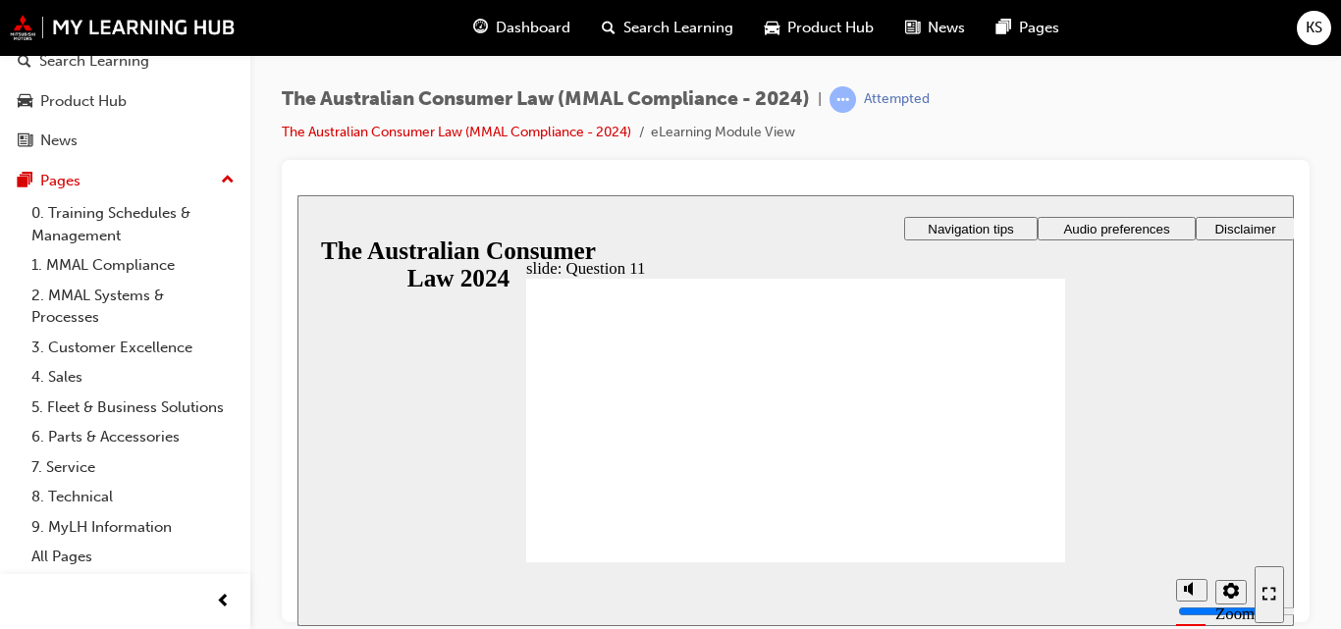
checkbox input "true"
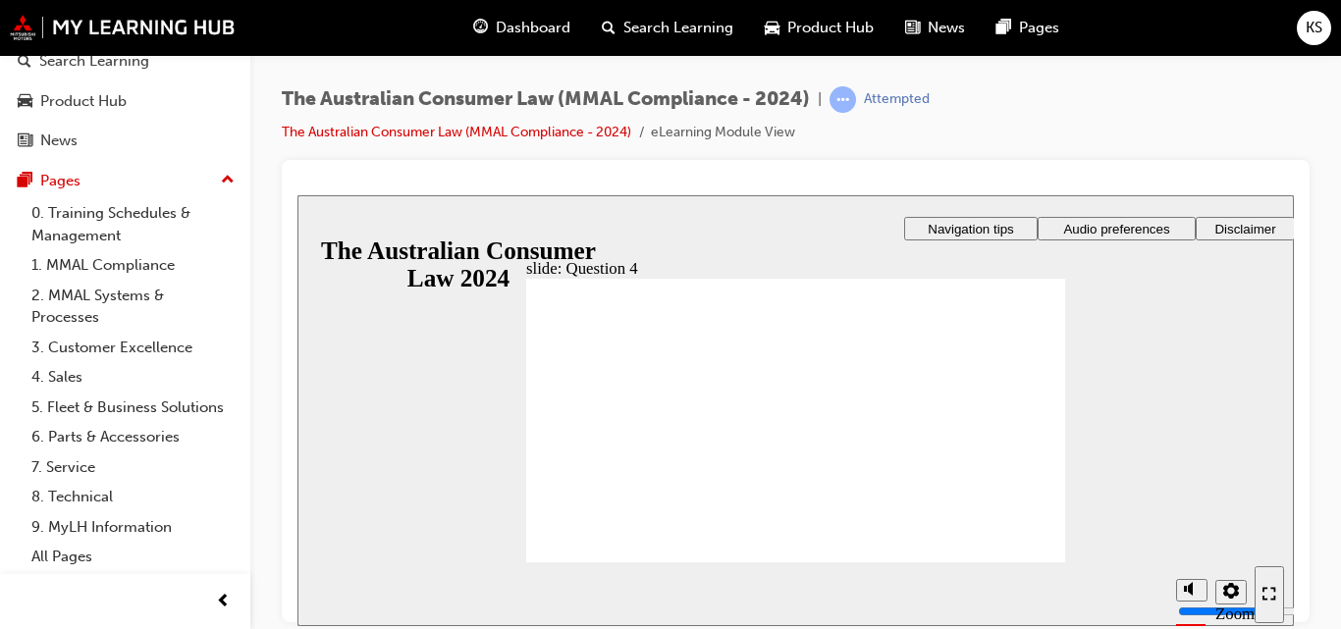
checkbox input "true"
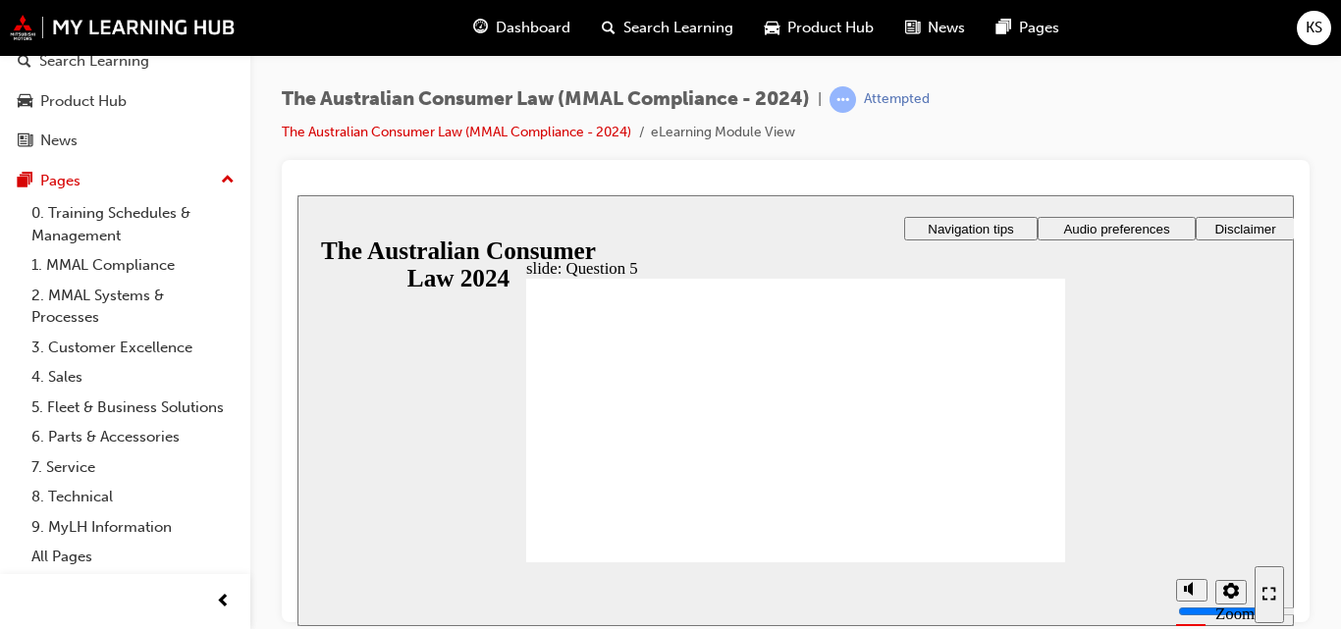
radio input "true"
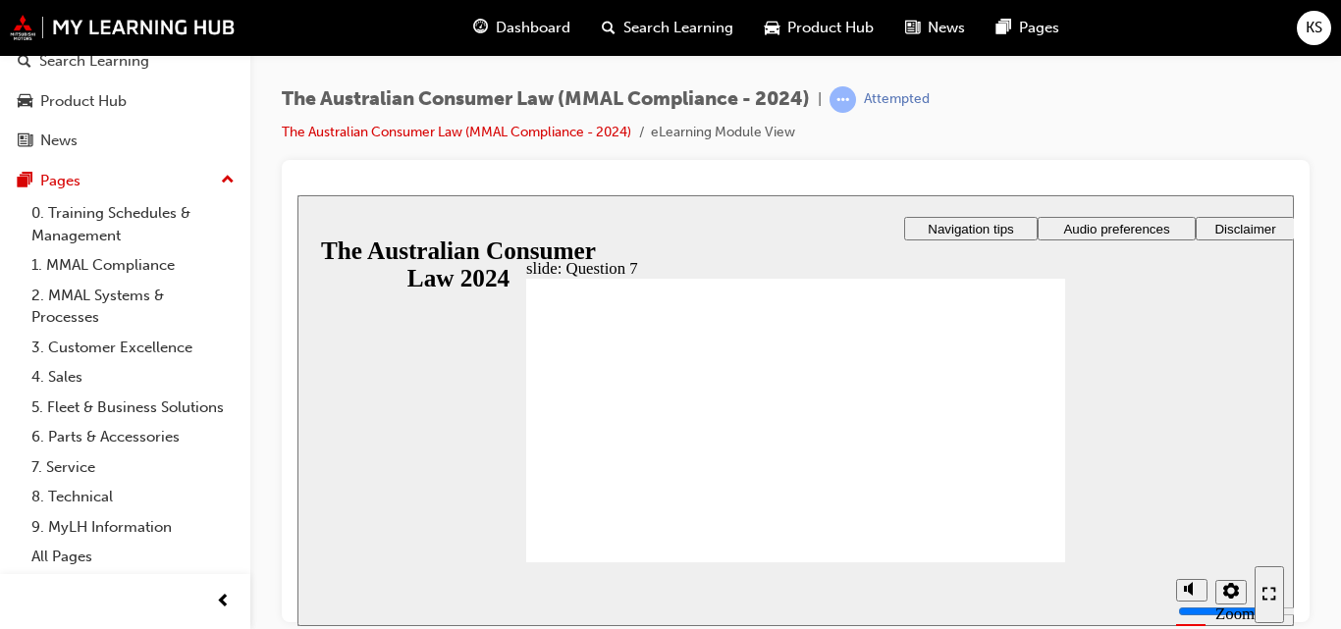
checkbox input "true"
radio input "true"
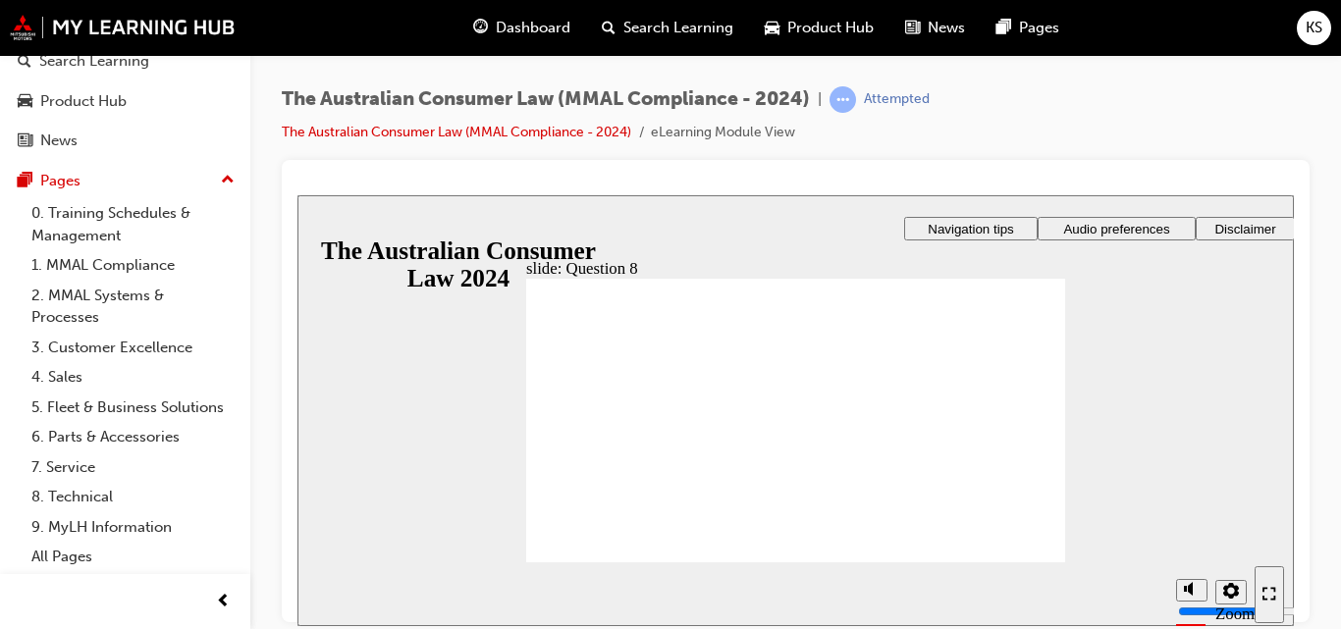
radio input "true"
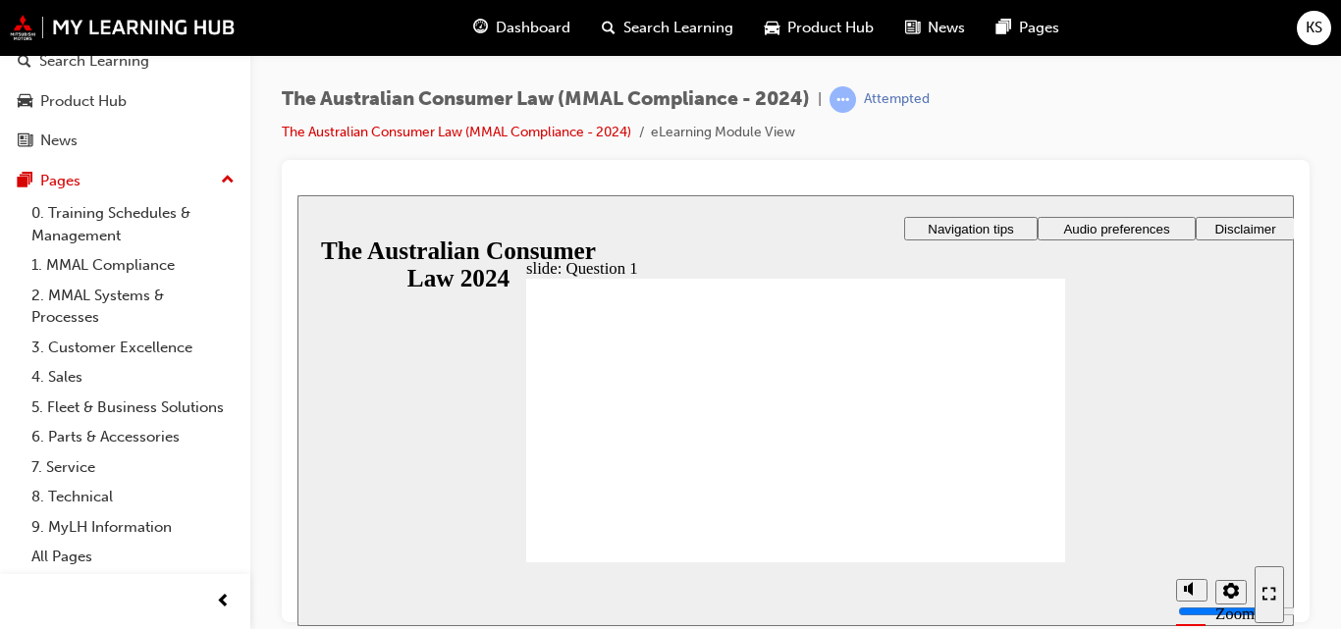
radio input "true"
checkbox input "true"
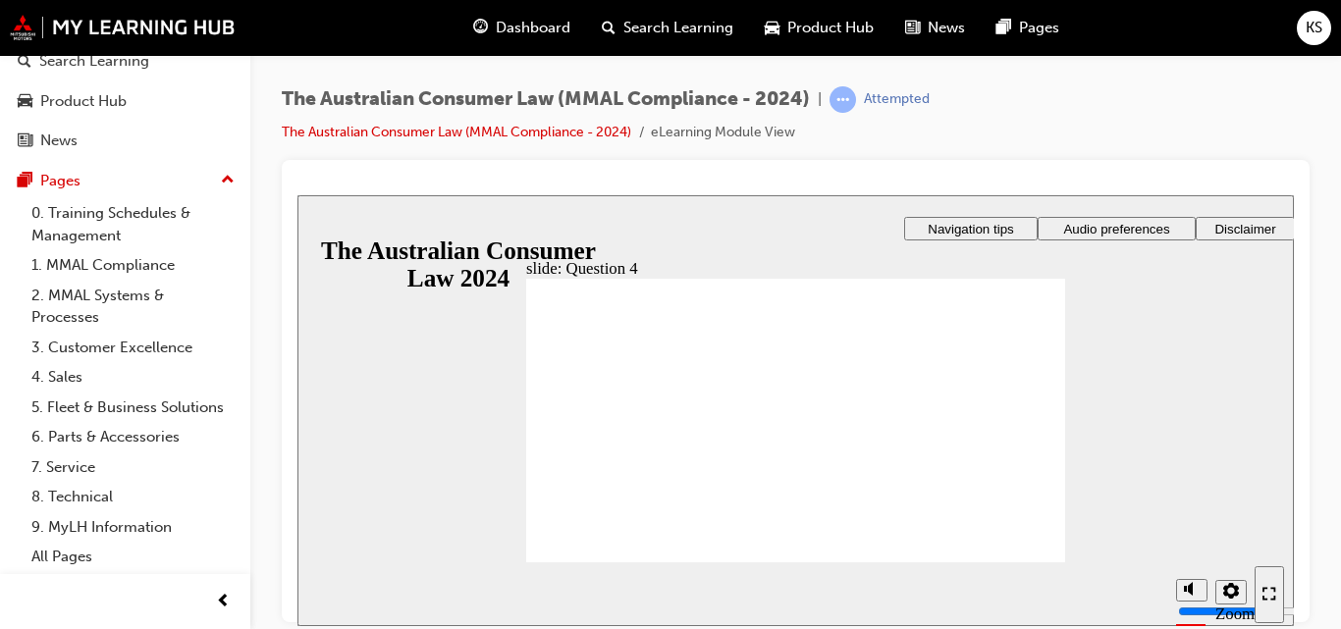
checkbox input "true"
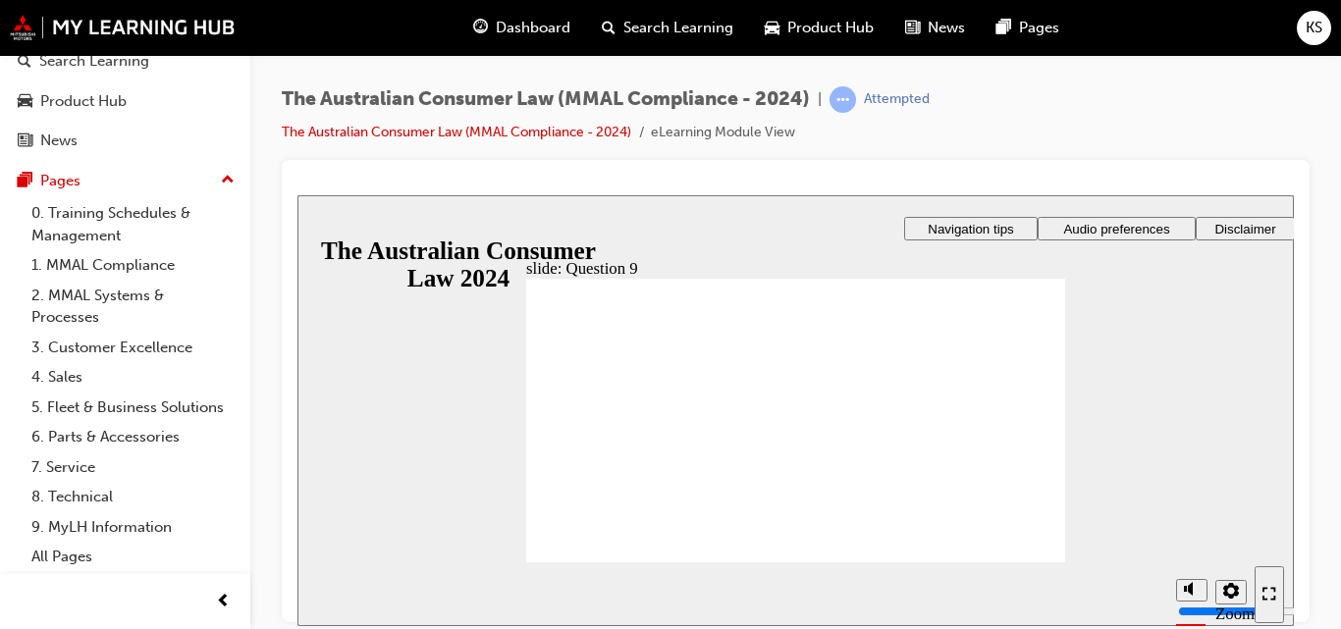
checkbox input "true"
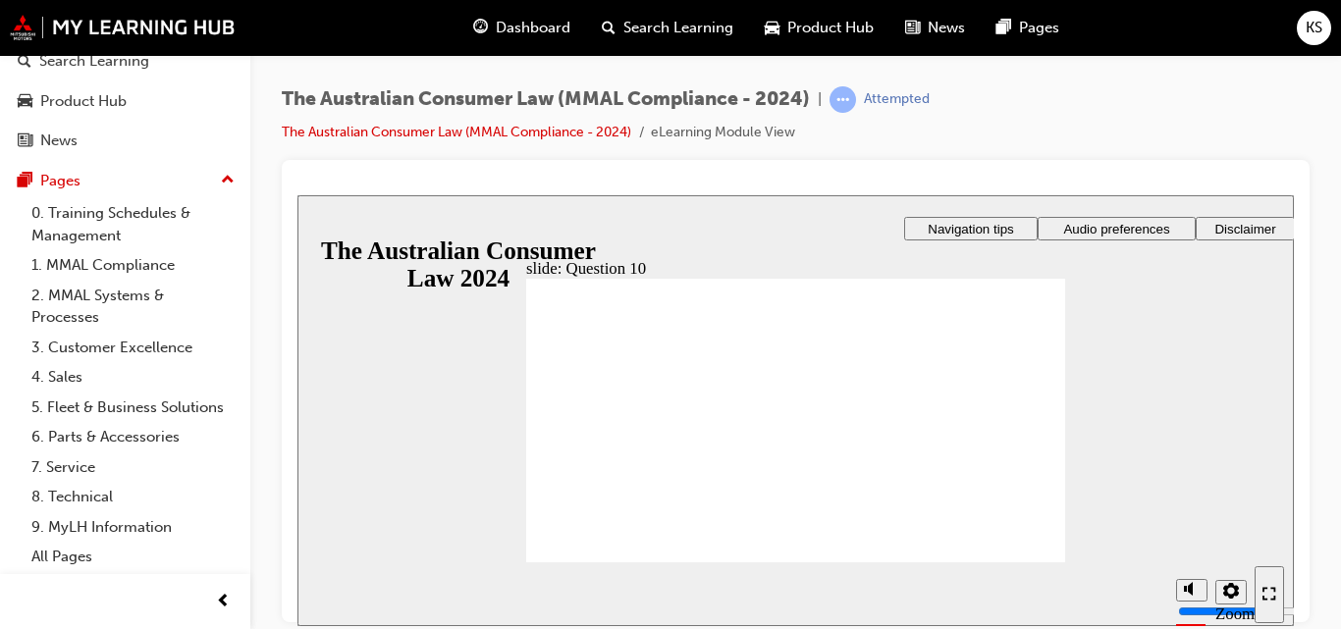
checkbox input "true"
radio input "true"
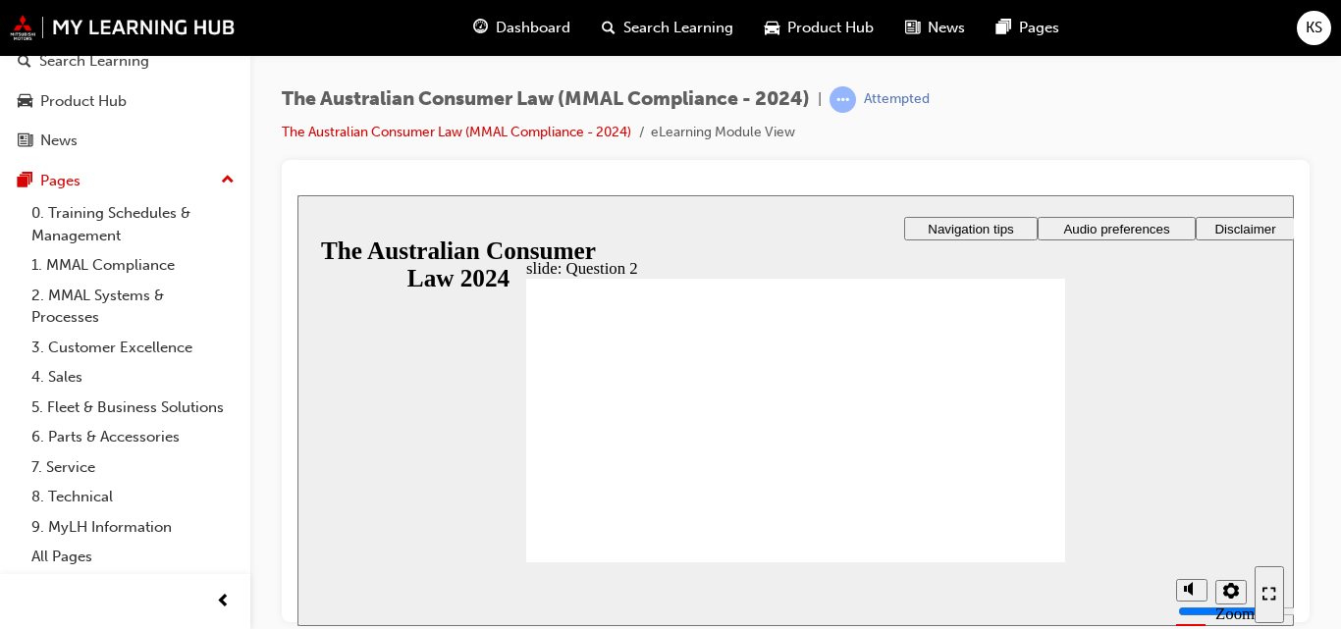
radio input "true"
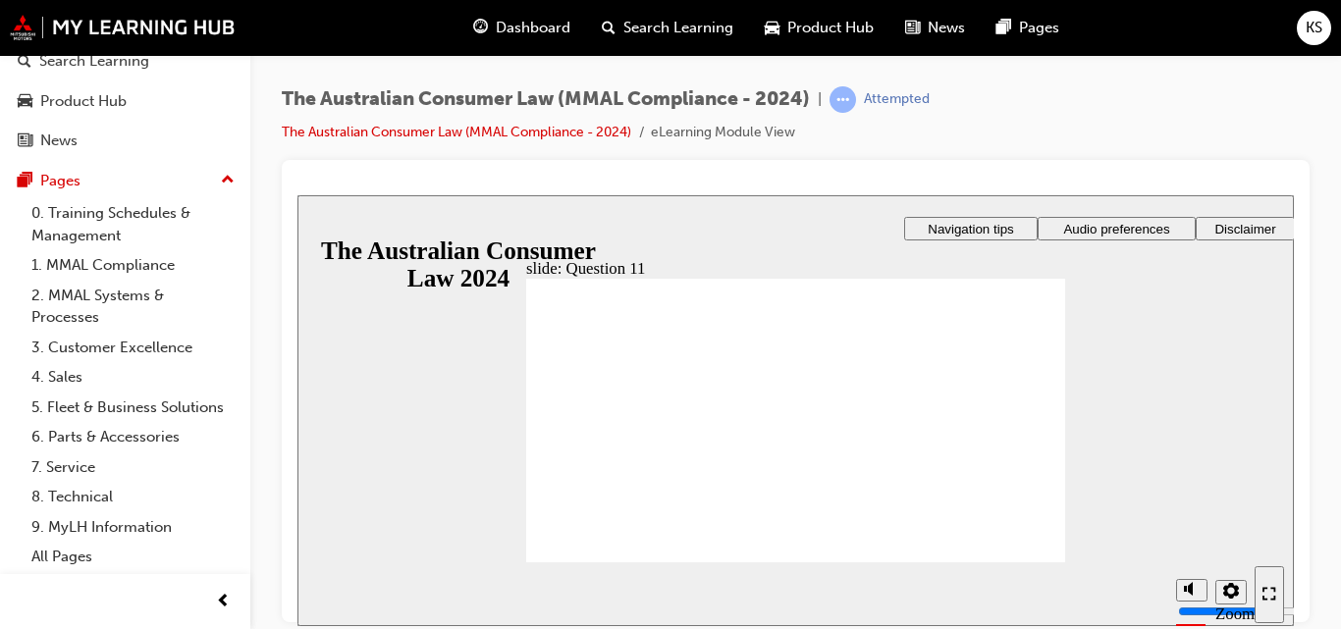
checkbox input "true"
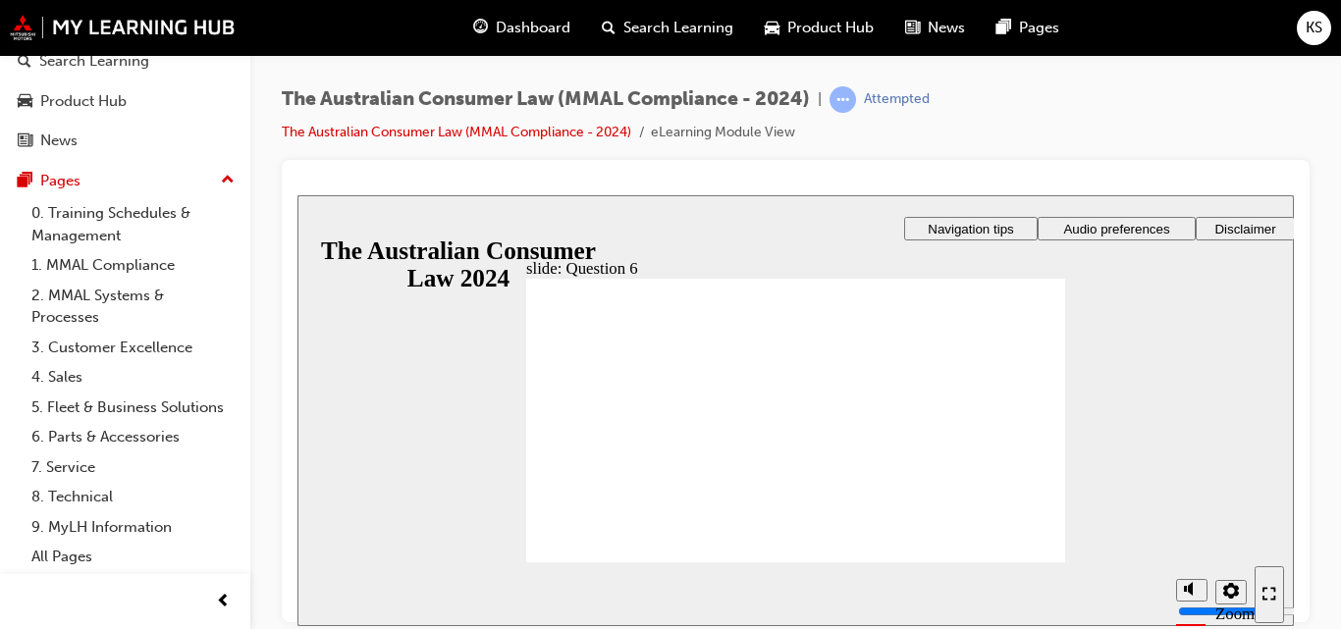
radio input "true"
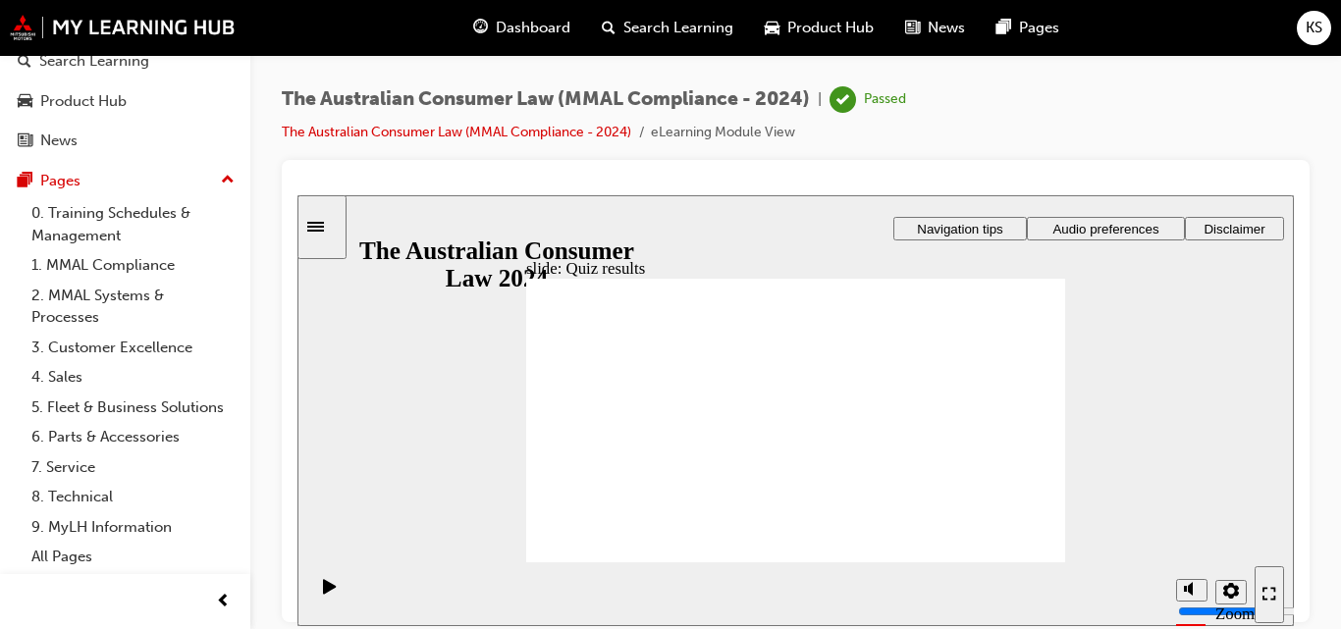
click at [538, 33] on span "Dashboard" at bounding box center [533, 28] width 75 height 23
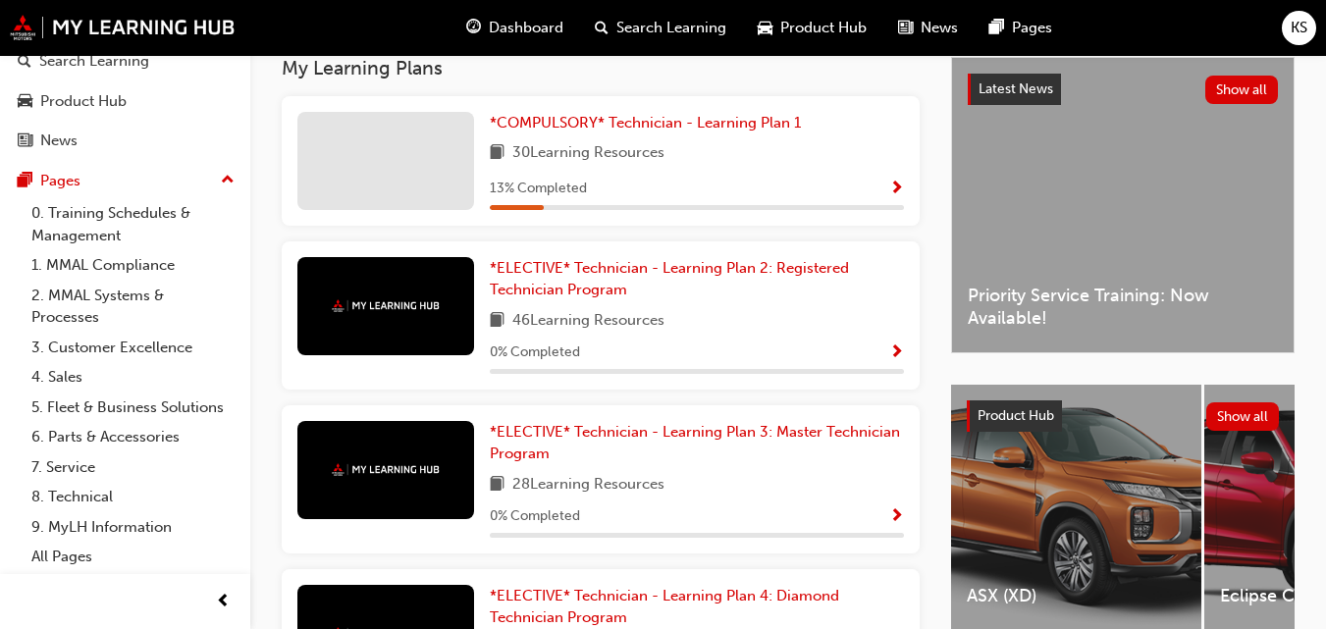
scroll to position [445, 0]
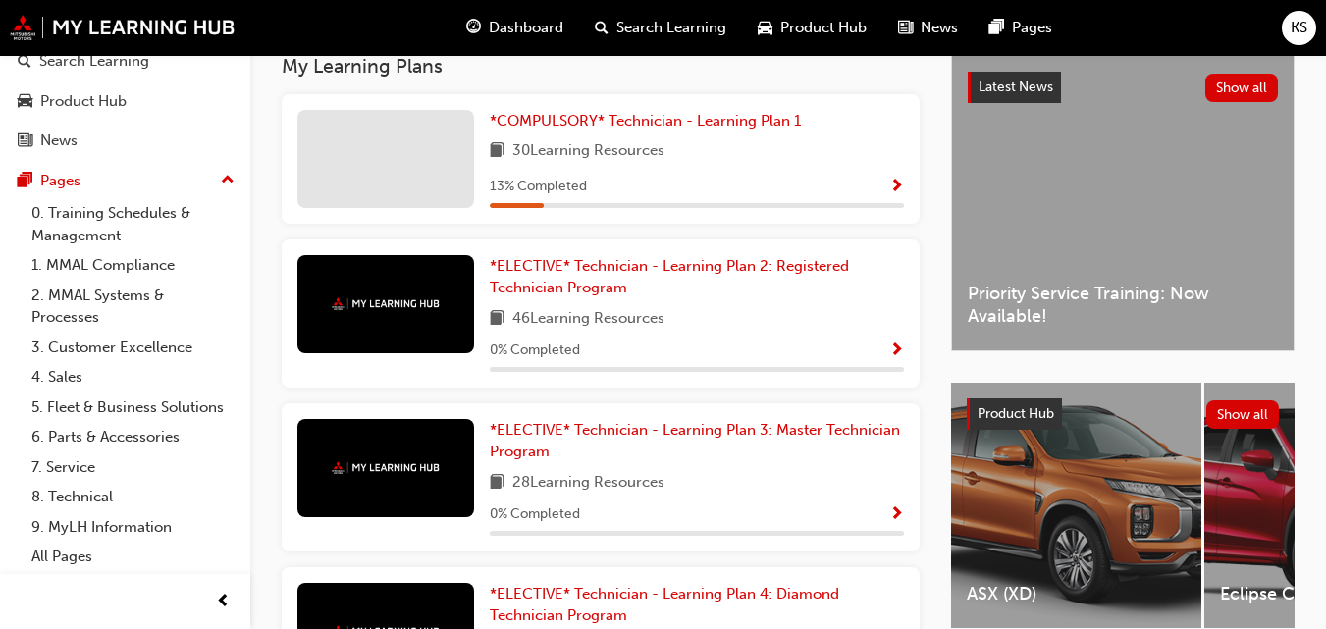
click at [682, 27] on span "Search Learning" at bounding box center [672, 28] width 110 height 23
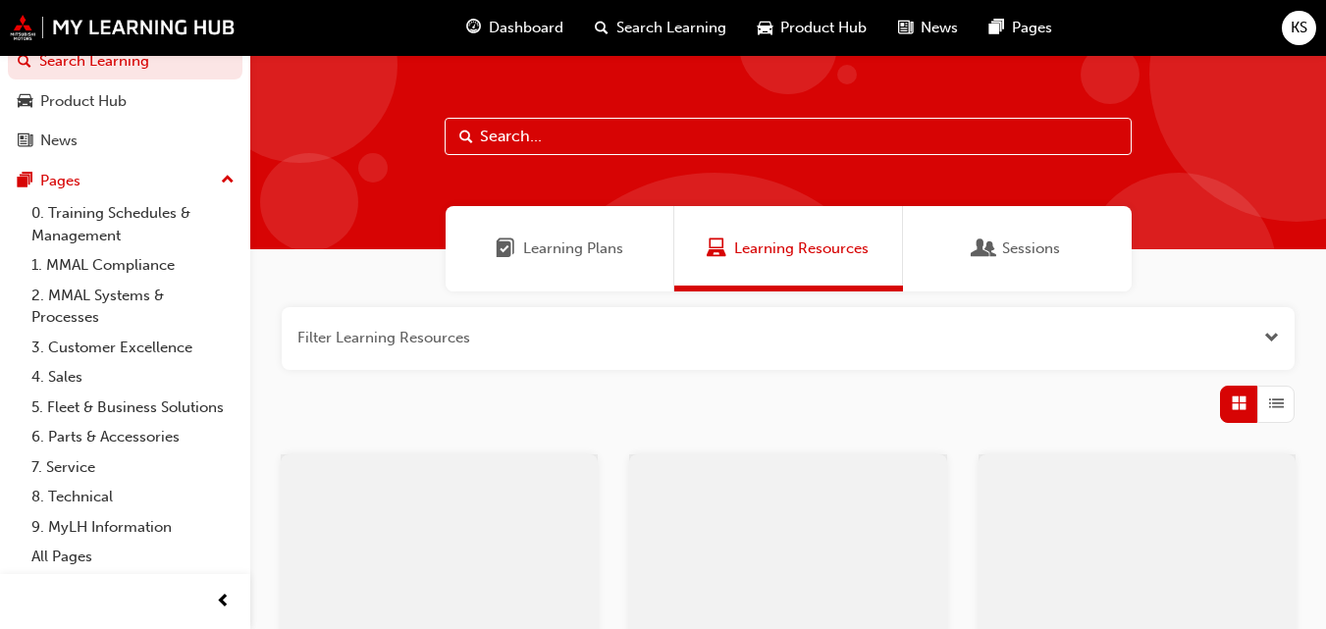
click at [1013, 261] on div "Sessions" at bounding box center [1017, 248] width 229 height 85
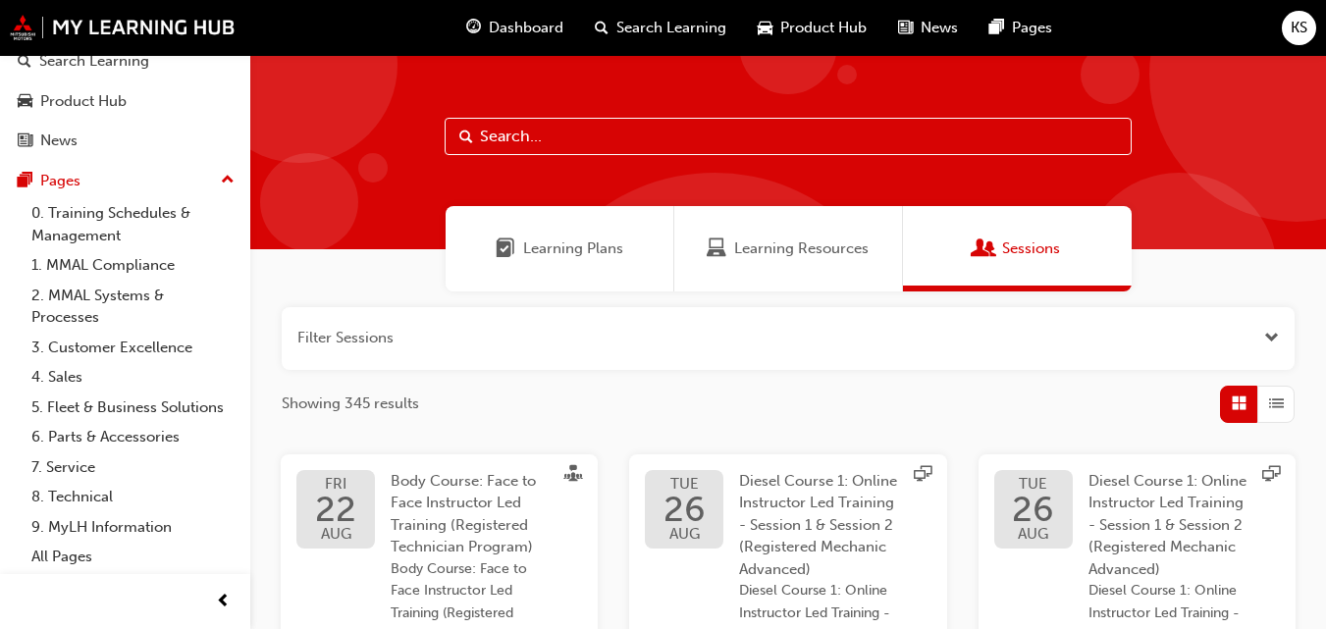
click at [746, 258] on span "Learning Resources" at bounding box center [801, 249] width 134 height 23
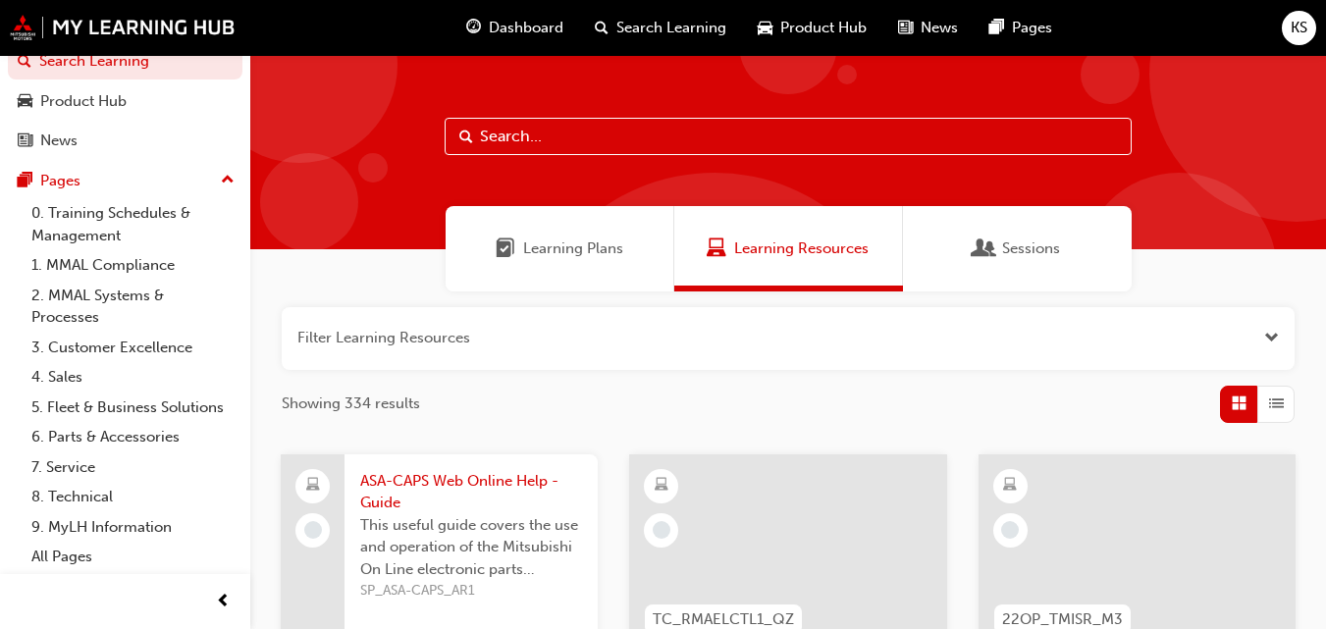
click at [1306, 27] on span "KS" at bounding box center [1299, 28] width 17 height 23
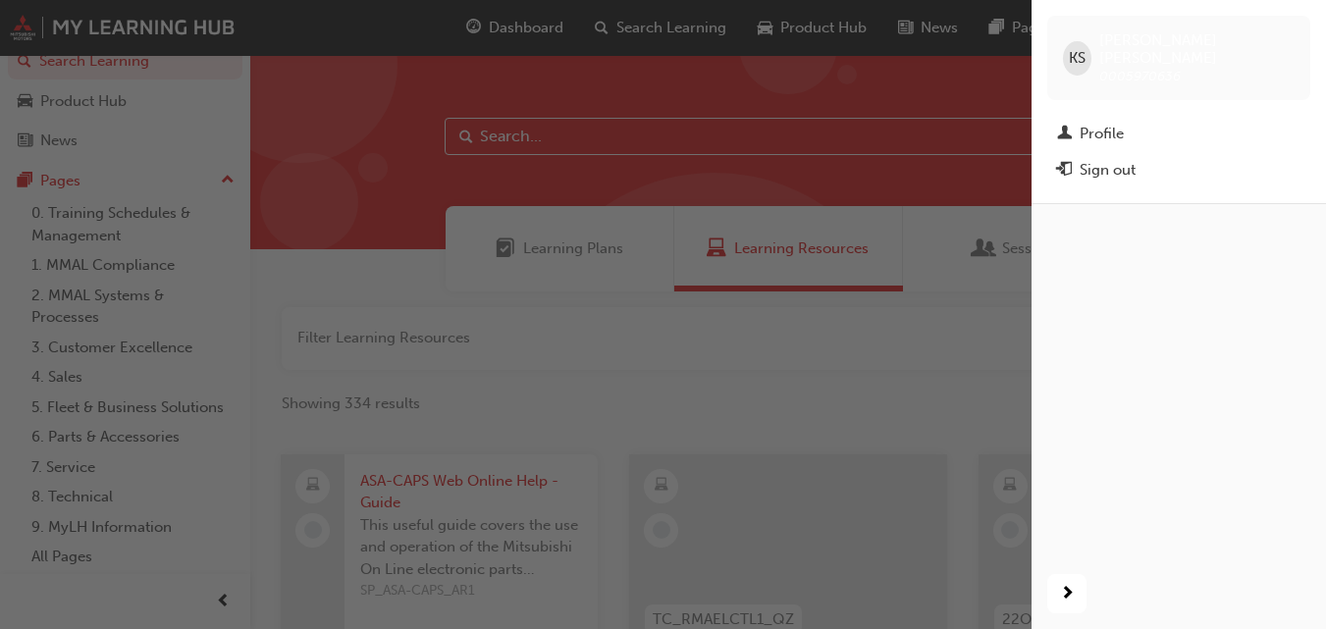
click at [1069, 47] on div "KS" at bounding box center [1077, 58] width 28 height 34
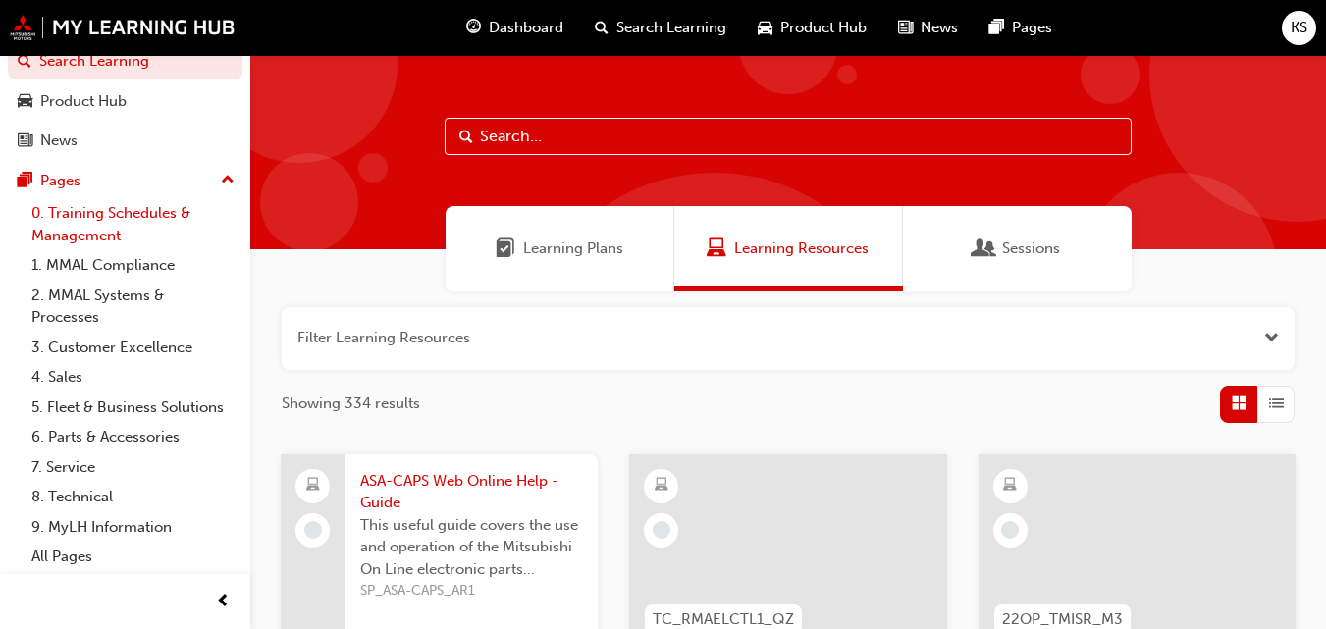
click at [136, 198] on link "0. Training Schedules & Management" at bounding box center [133, 224] width 219 height 52
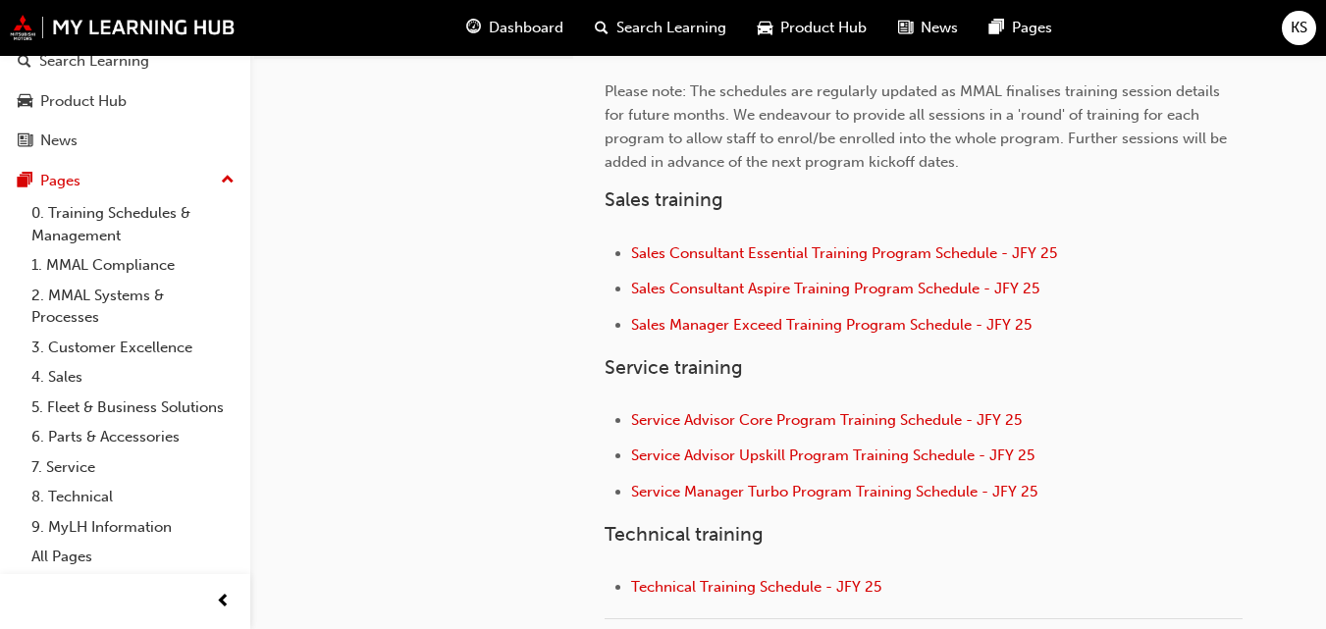
scroll to position [1148, 0]
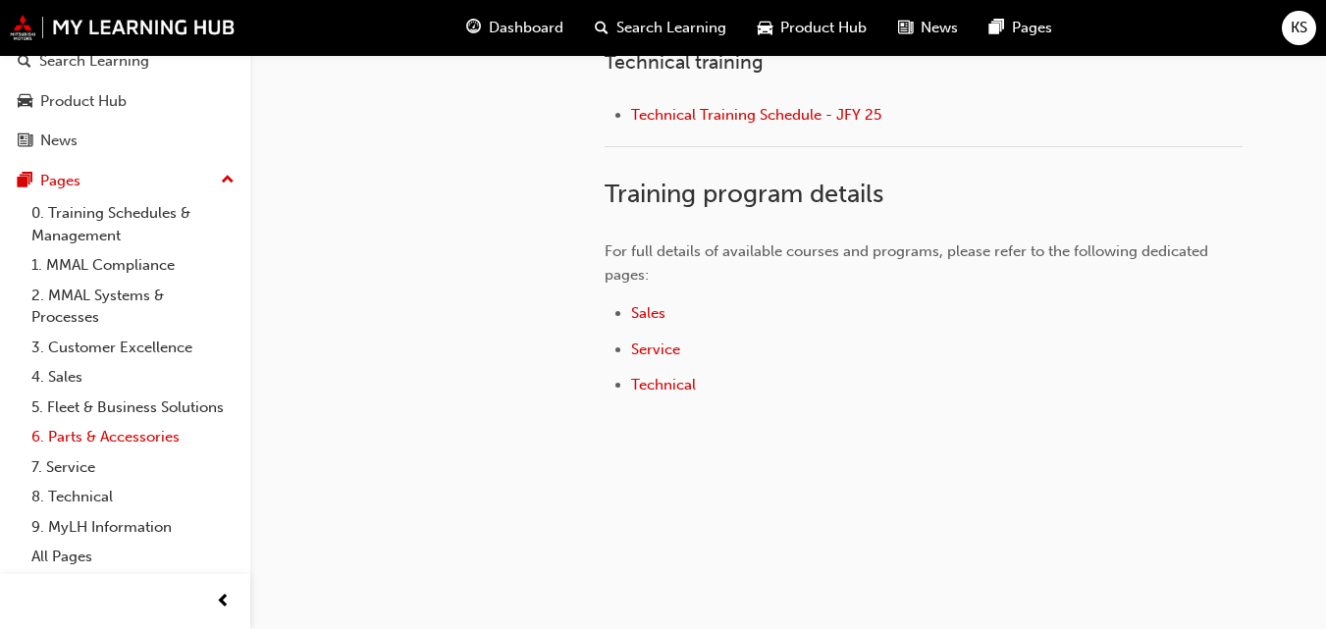
click at [111, 429] on link "6. Parts & Accessories" at bounding box center [133, 437] width 219 height 30
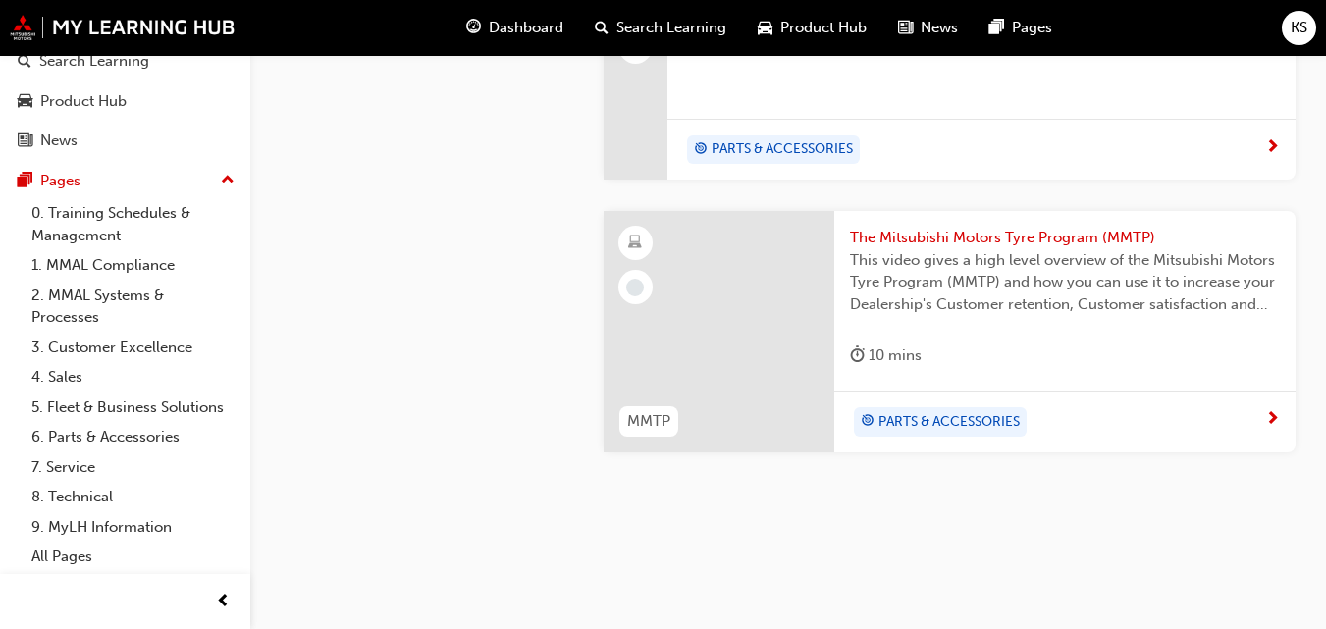
scroll to position [3292, 0]
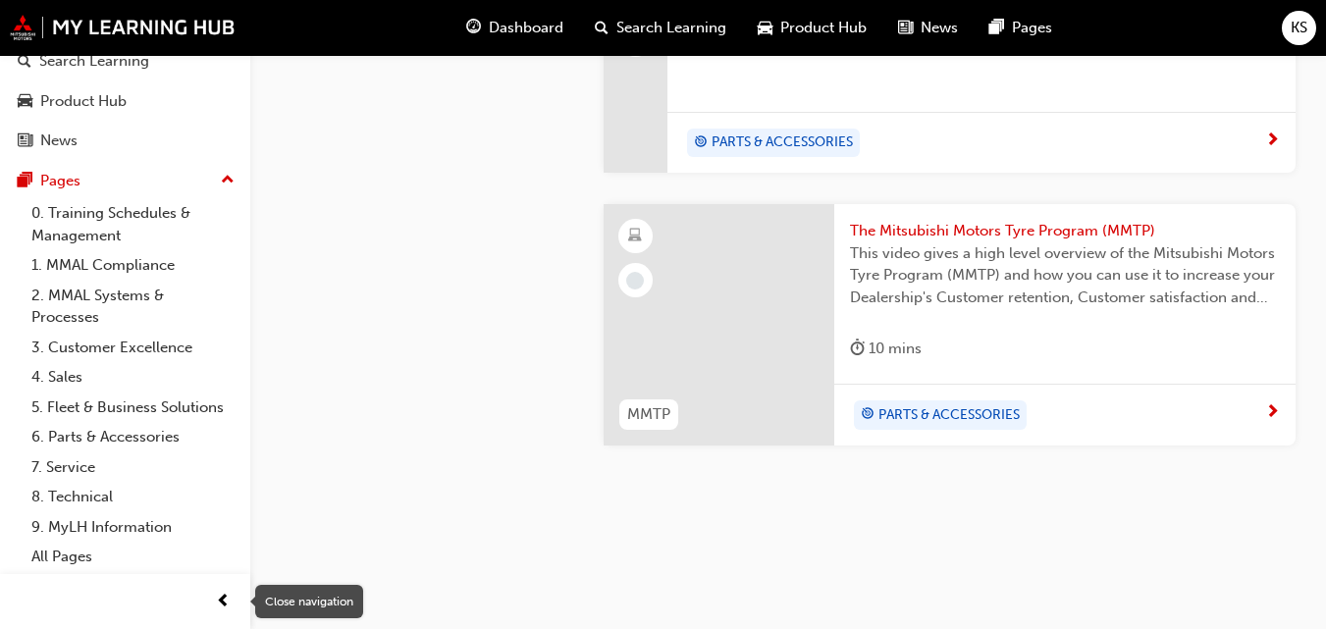
click at [224, 603] on span "prev-icon" at bounding box center [223, 602] width 15 height 25
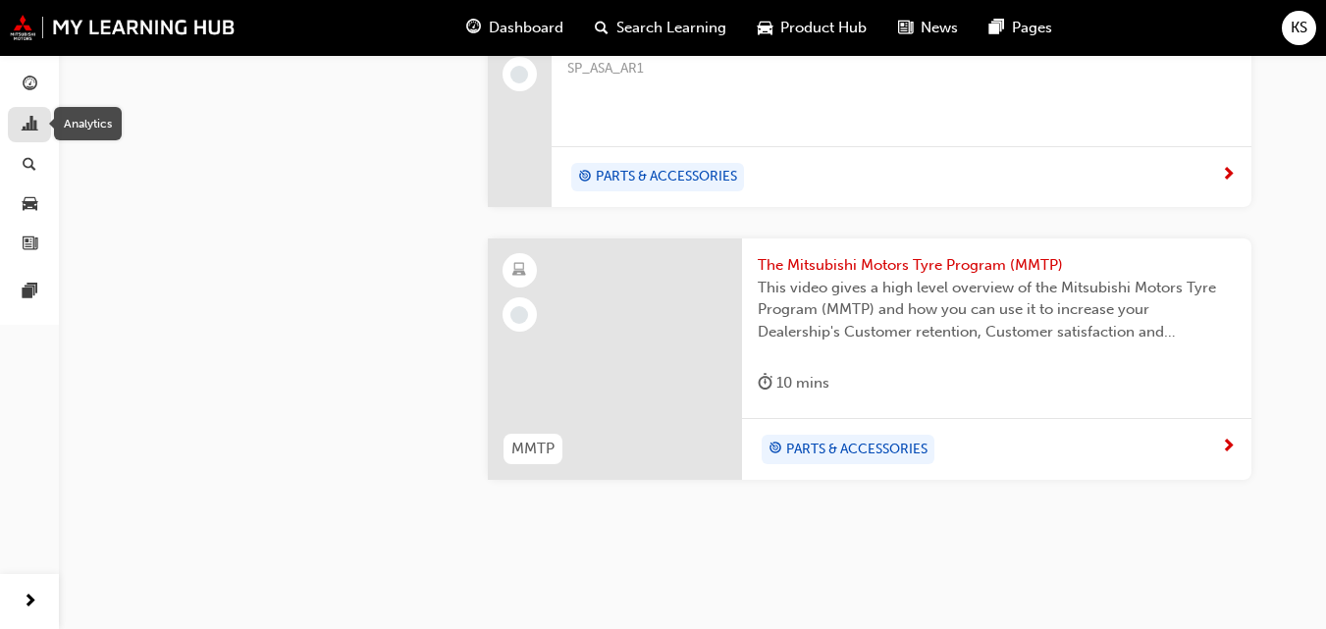
click at [29, 127] on span "chart-icon" at bounding box center [30, 126] width 15 height 18
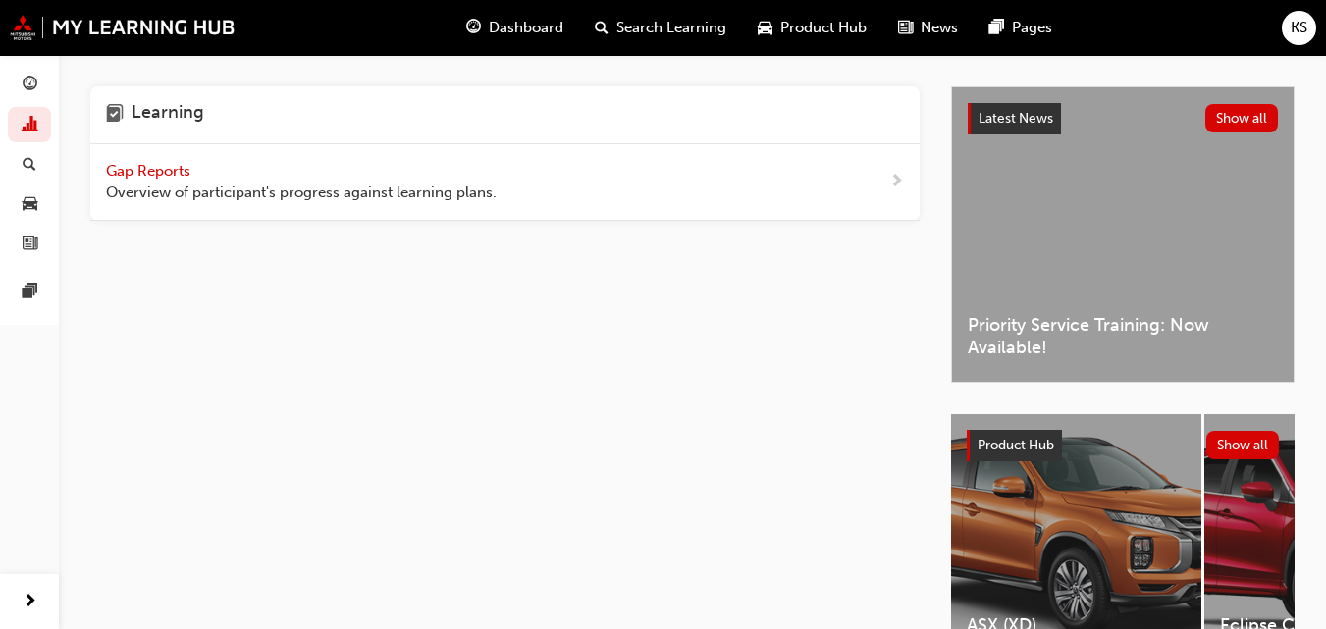
click at [560, 209] on div "Gap Reports Overview of participant's progress against learning plans." at bounding box center [505, 182] width 830 height 77
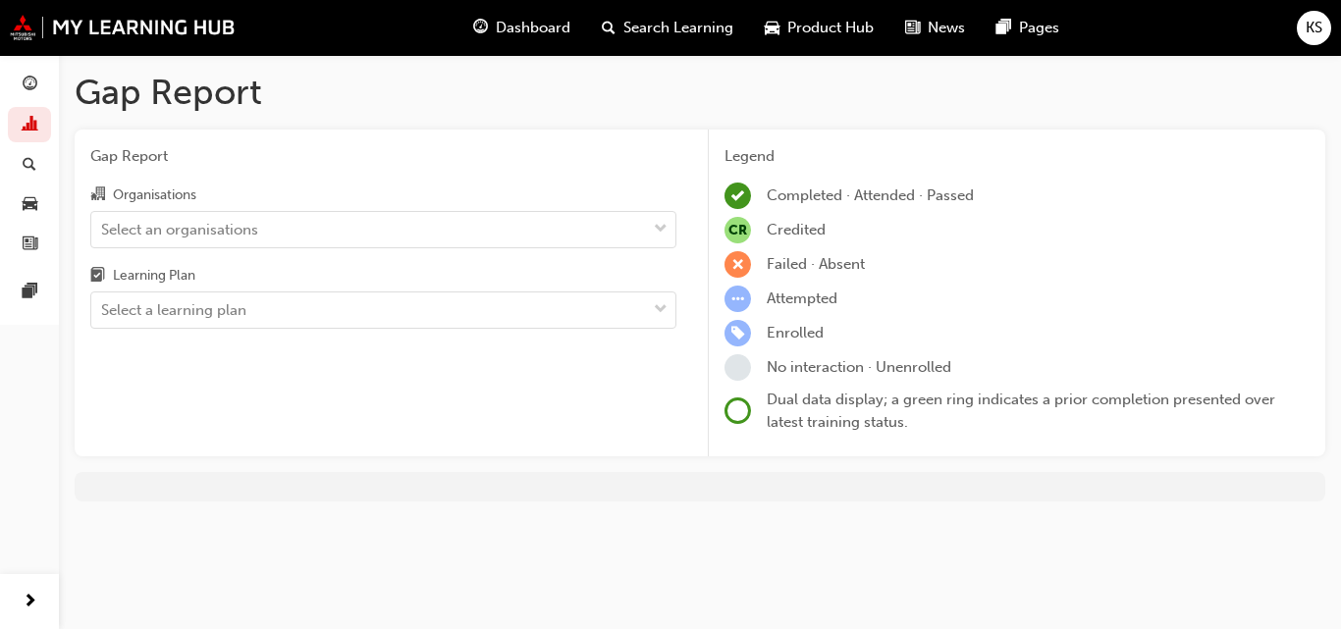
click at [735, 411] on span at bounding box center [738, 411] width 27 height 27
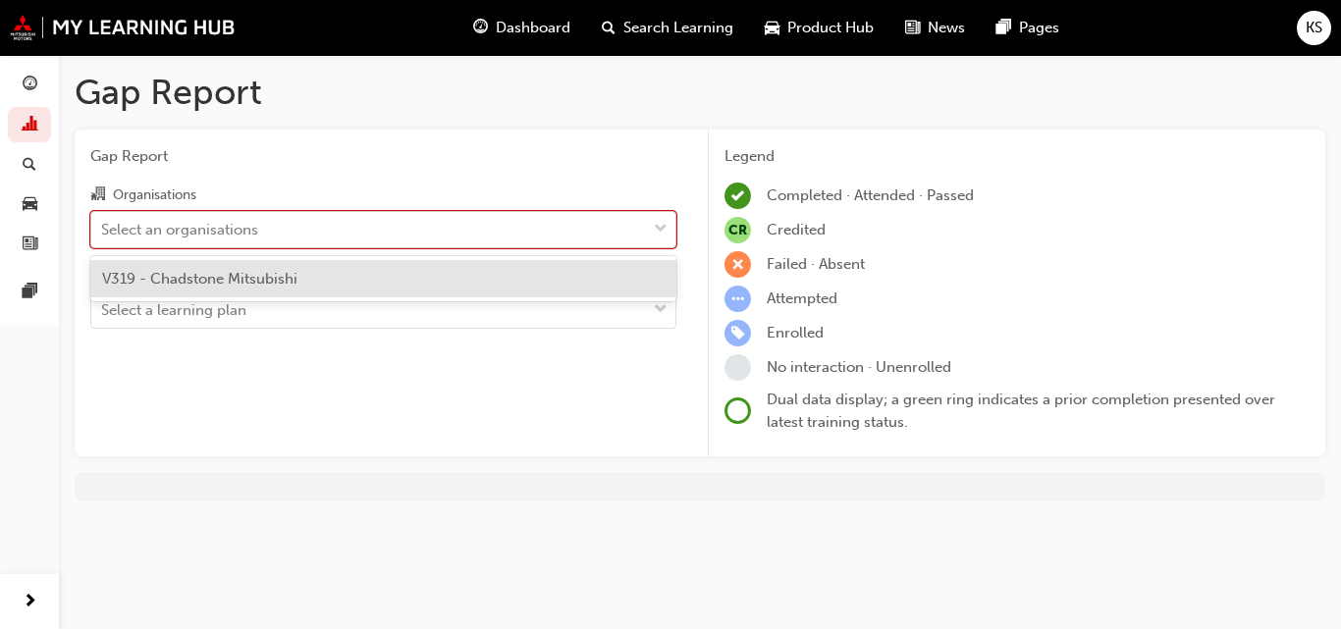
click at [369, 232] on div "Select an organisations" at bounding box center [368, 229] width 555 height 34
click at [103, 232] on input "Organisations option V319 - Chadstone Mitsubishi focused, 1 of 1. 1 result avai…" at bounding box center [102, 228] width 2 height 17
click at [344, 275] on div "V319 - Chadstone Mitsubishi" at bounding box center [383, 279] width 586 height 38
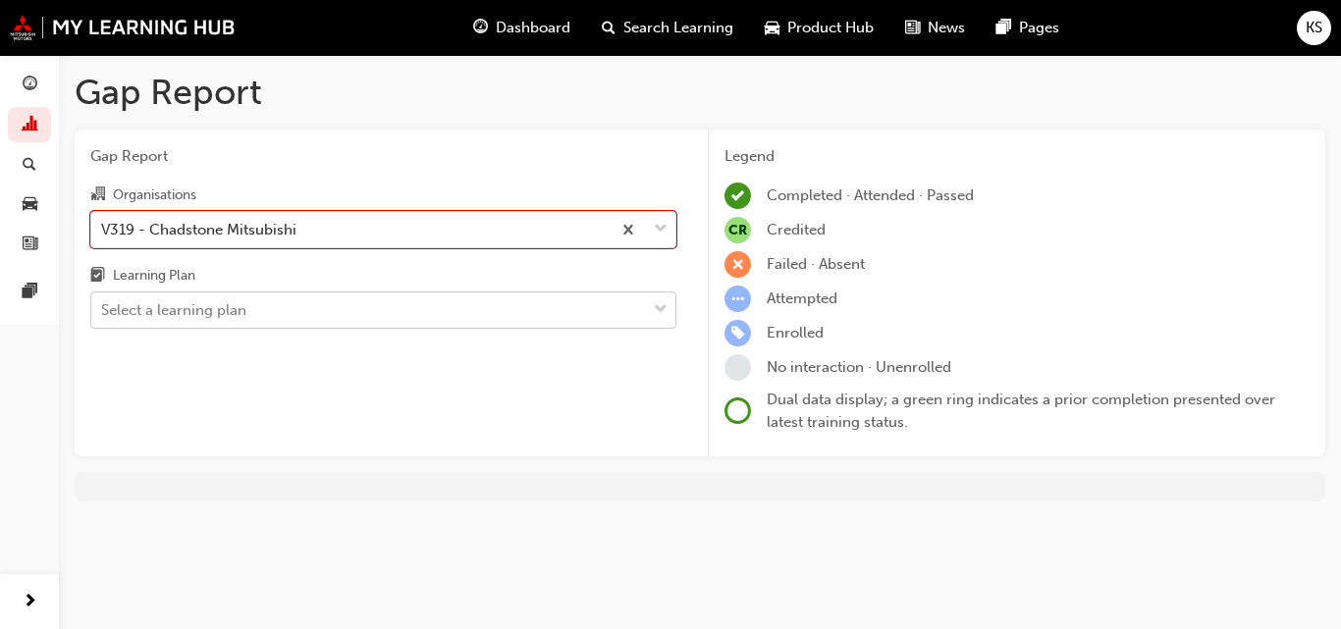
click at [349, 310] on div "Select a learning plan" at bounding box center [368, 311] width 555 height 34
click at [103, 310] on input "Learning Plan Select a learning plan" at bounding box center [102, 309] width 2 height 17
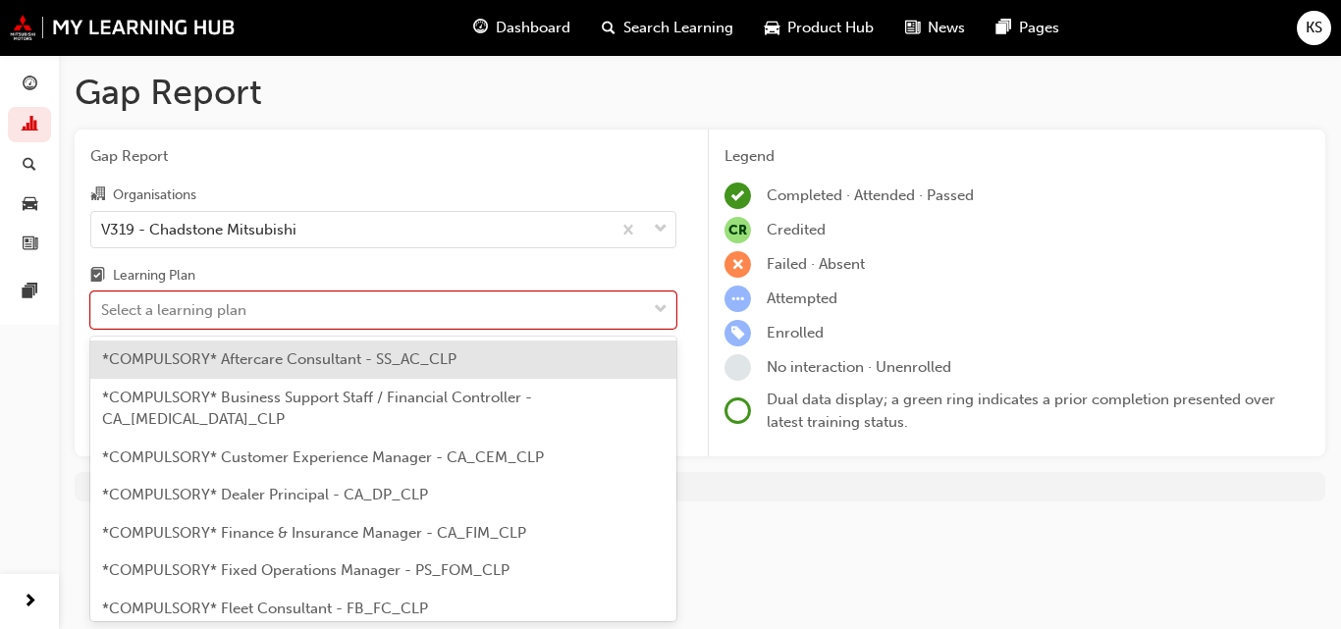
click at [362, 357] on span "*COMPULSORY* Aftercare Consultant - SS_AC_CLP" at bounding box center [279, 359] width 354 height 18
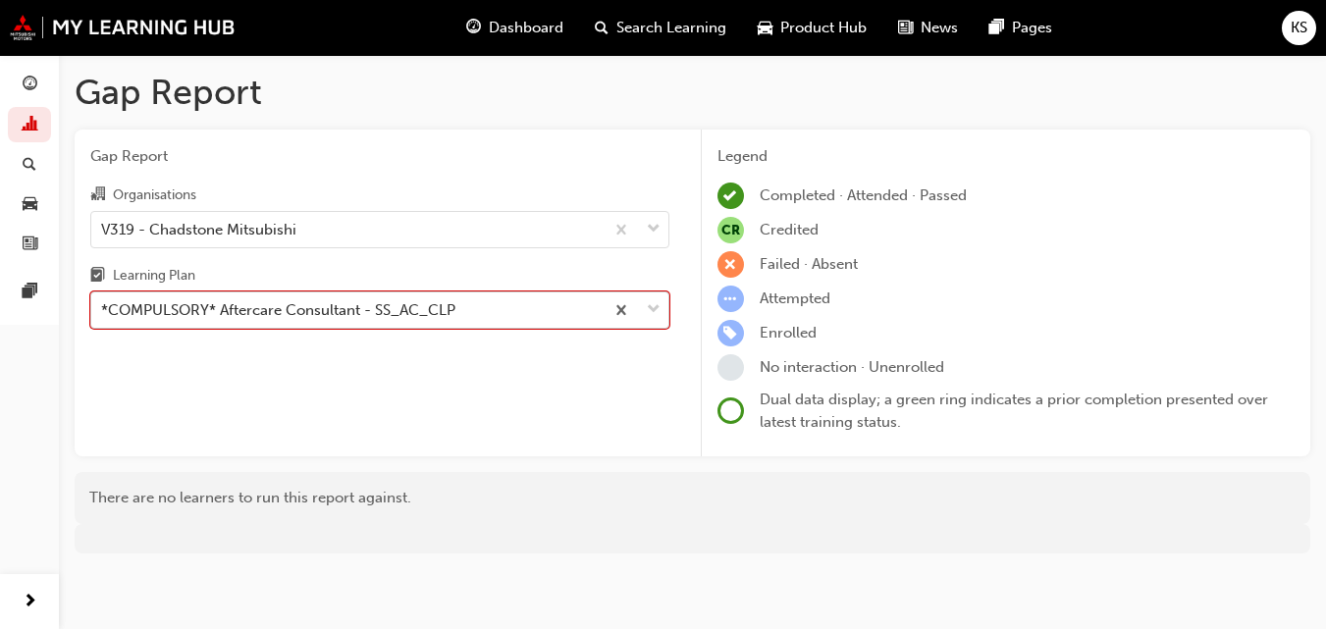
click at [450, 312] on div "*COMPULSORY* Aftercare Consultant - SS_AC_CLP" at bounding box center [278, 310] width 354 height 23
click at [103, 312] on input "Learning Plan option *COMPULSORY* Aftercare Consultant - SS_AC_CLP, selected. 0…" at bounding box center [102, 309] width 2 height 17
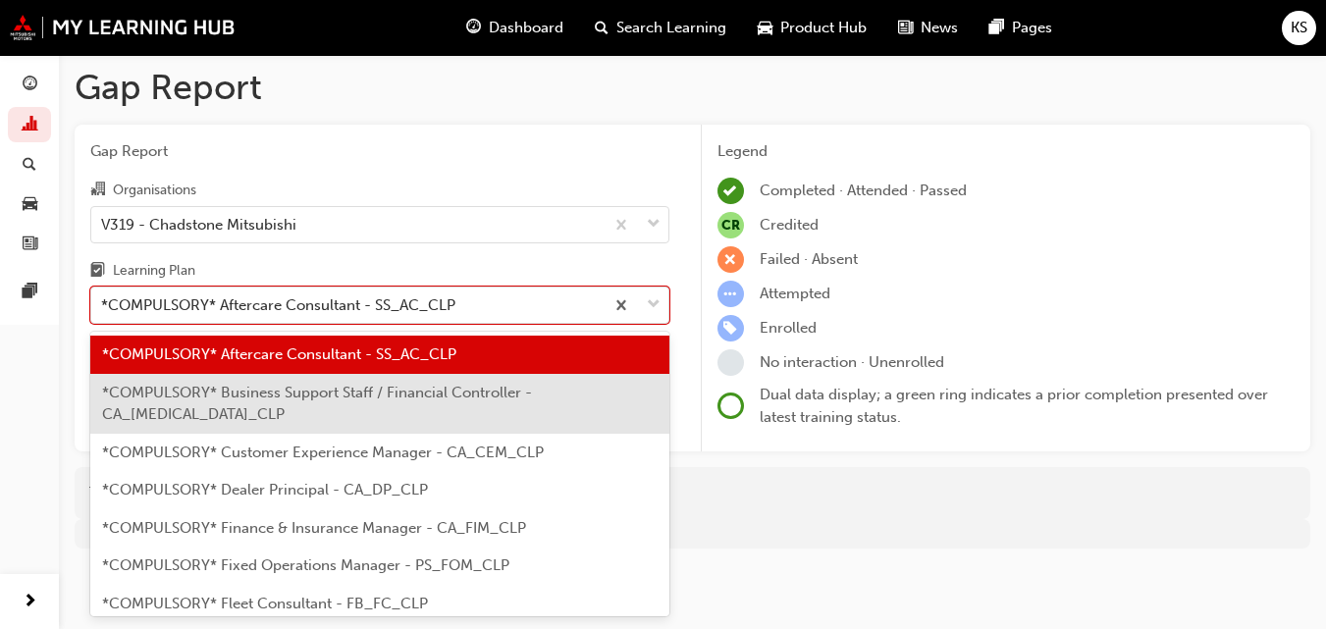
click at [439, 390] on span "*COMPULSORY* Business Support Staff / Financial Controller - CA_[MEDICAL_DATA]_…" at bounding box center [317, 404] width 430 height 40
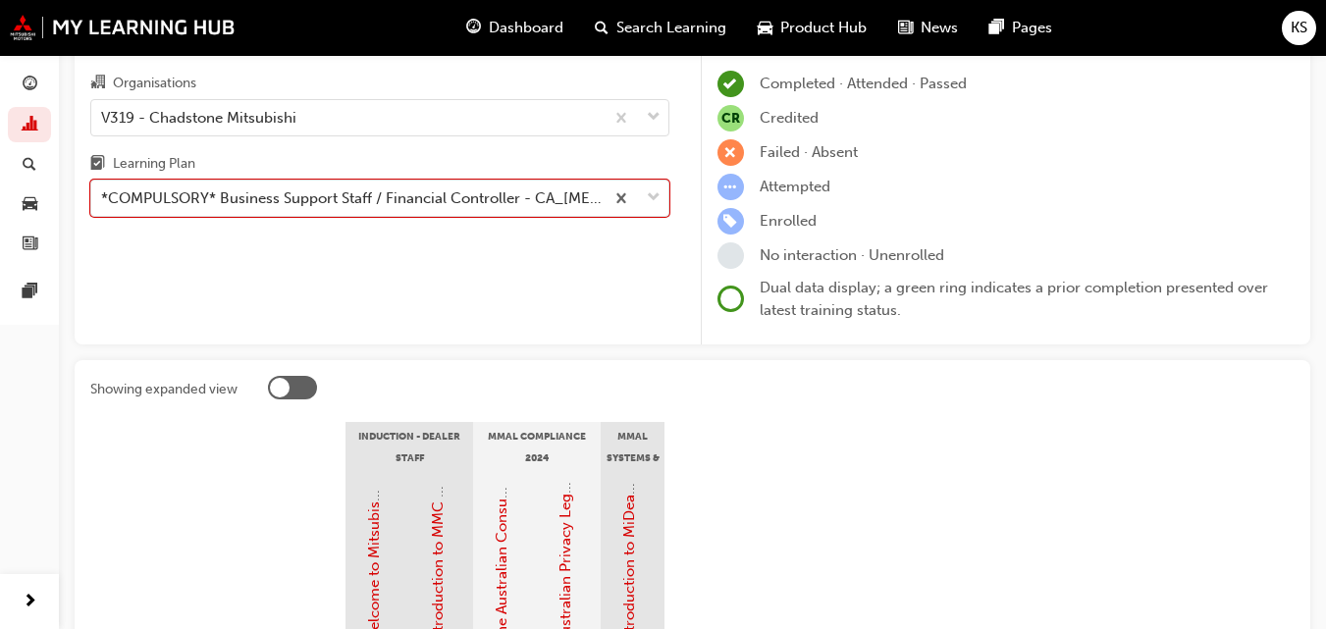
scroll to position [110, 0]
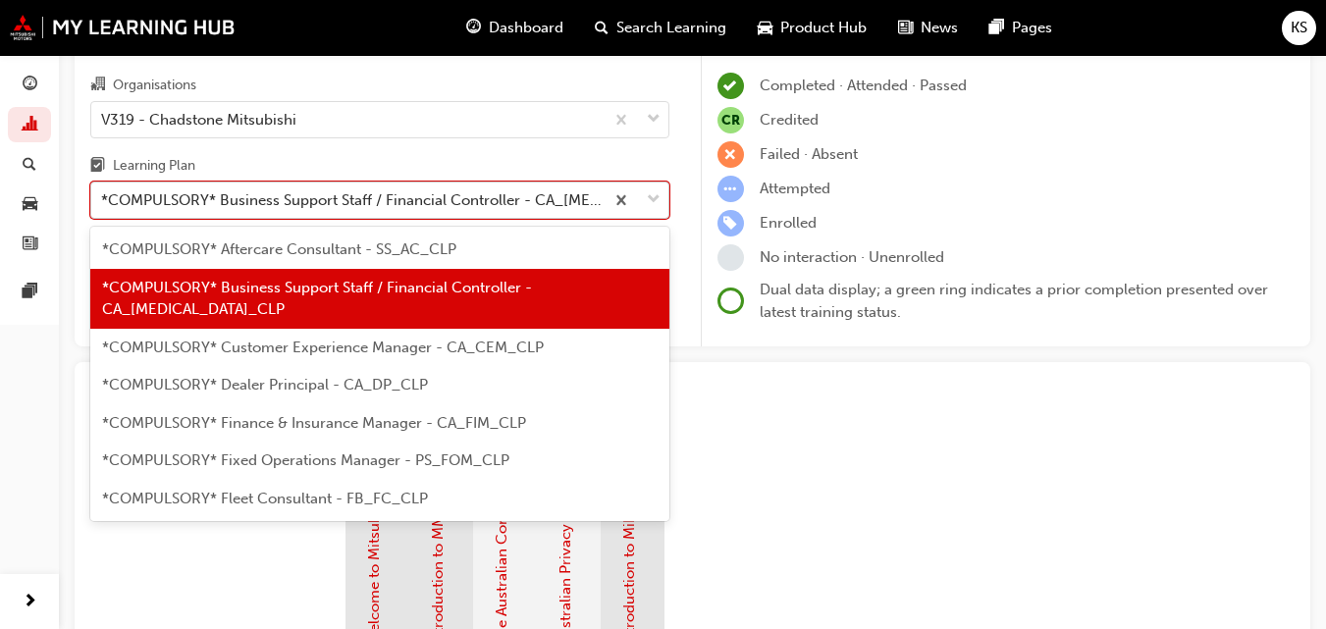
click at [640, 198] on div at bounding box center [636, 200] width 65 height 35
click at [103, 198] on input "Learning Plan option *COMPULSORY* Business Support Staff / Financial Controller…" at bounding box center [102, 199] width 2 height 17
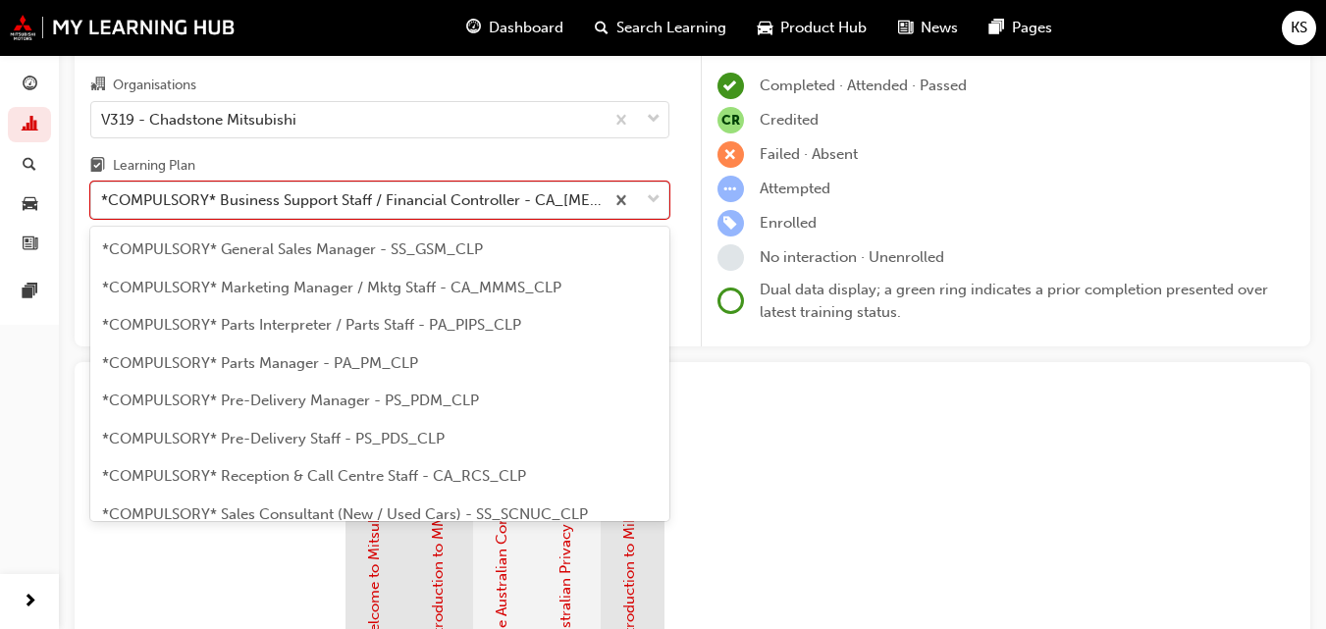
scroll to position [394, 0]
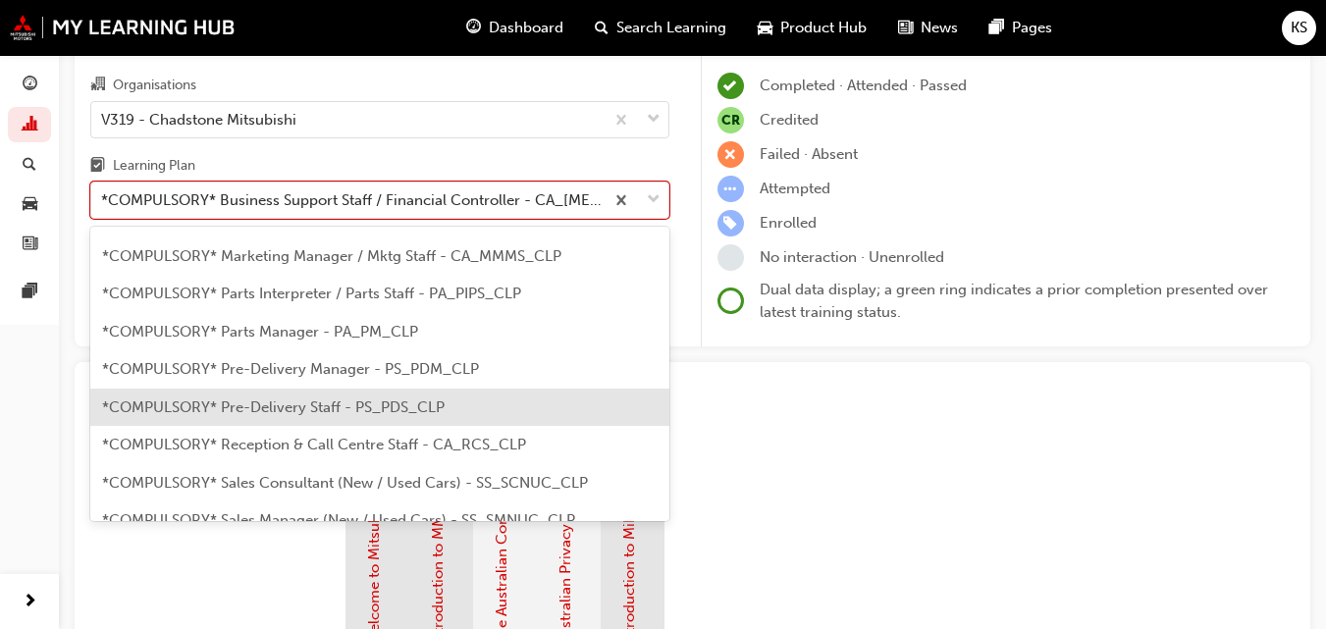
click at [531, 389] on div "*COMPULSORY* Pre-Delivery Staff - PS_PDS_CLP" at bounding box center [379, 408] width 579 height 38
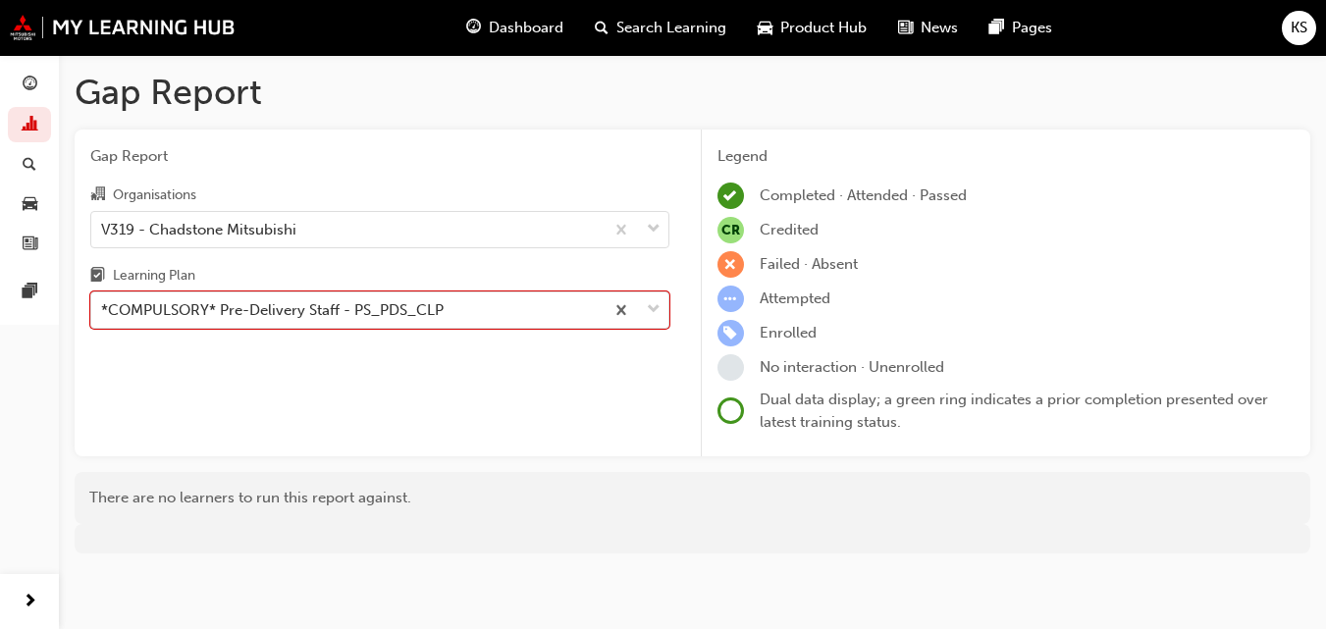
scroll to position [5, 0]
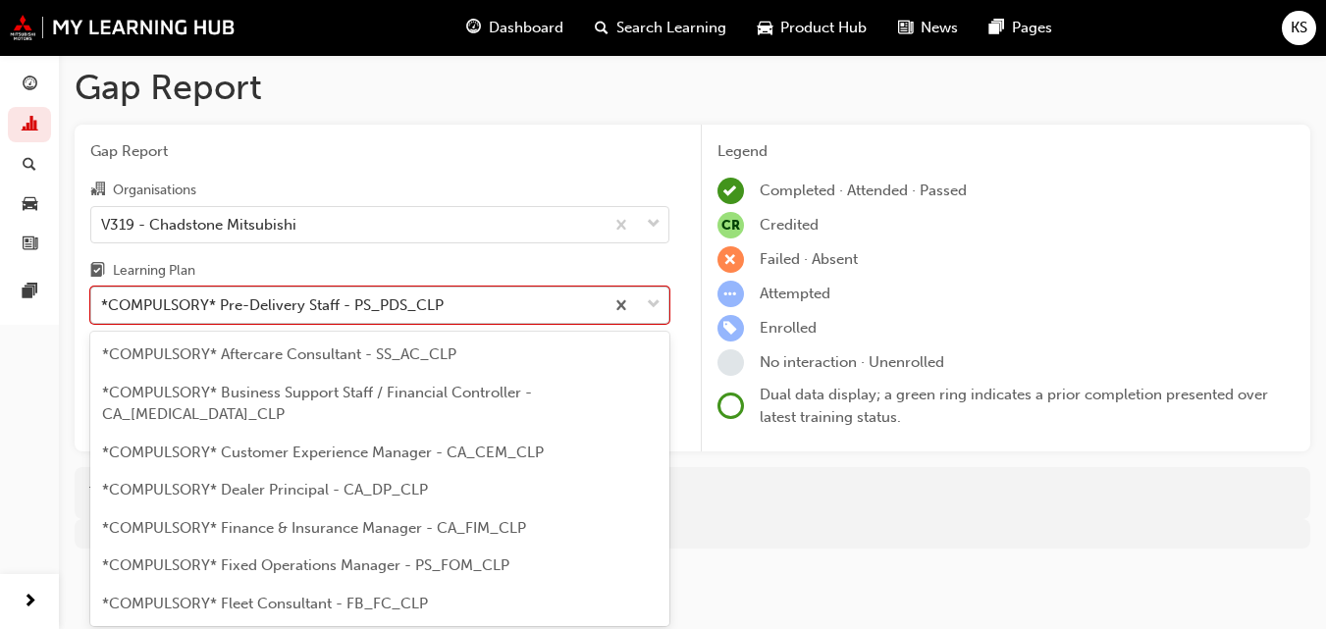
click at [653, 304] on span "down-icon" at bounding box center [654, 306] width 14 height 26
click at [103, 304] on input "Learning Plan option *COMPULSORY* Pre-Delivery Staff - PS_PDS_CLP, selected. op…" at bounding box center [102, 304] width 2 height 17
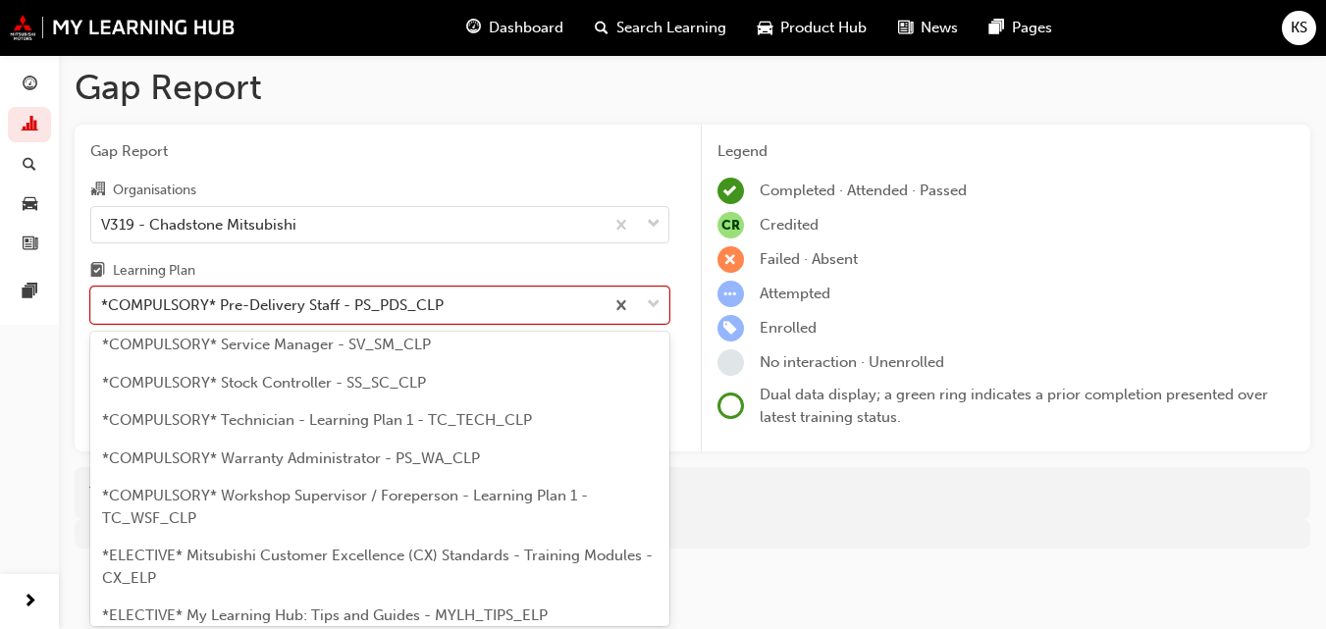
scroll to position [761, 0]
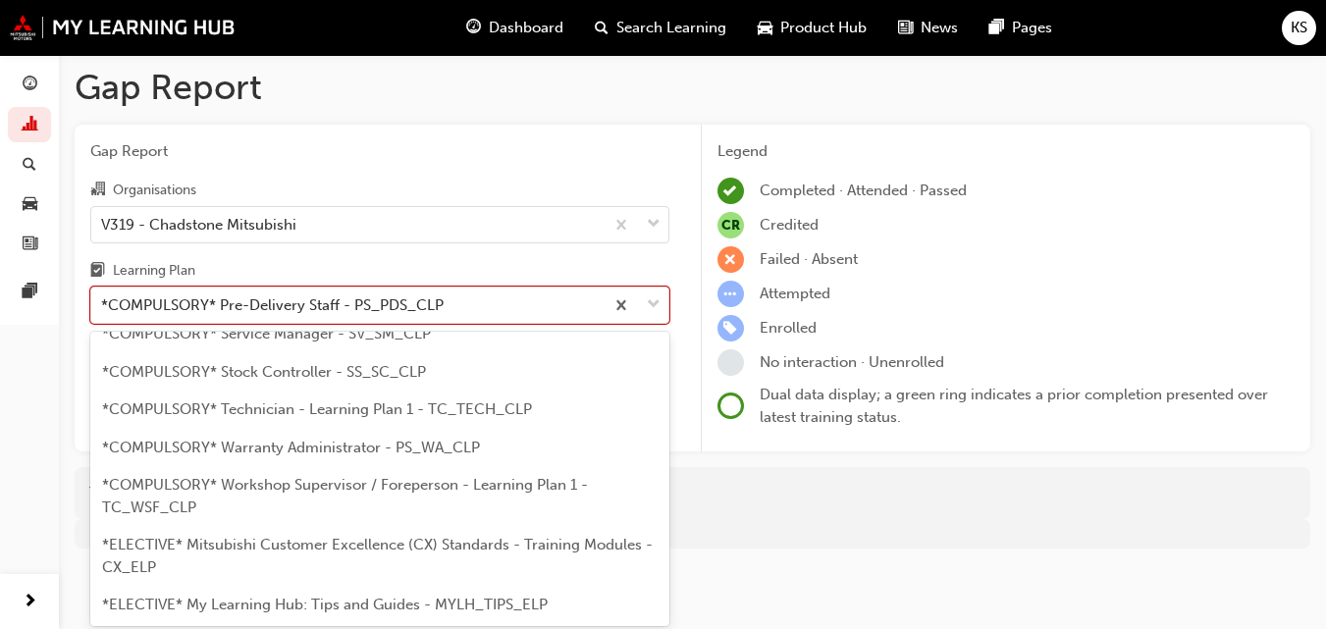
click at [481, 401] on span "*COMPULSORY* Technician - Learning Plan 1 - TC_TECH_CLP" at bounding box center [317, 410] width 430 height 18
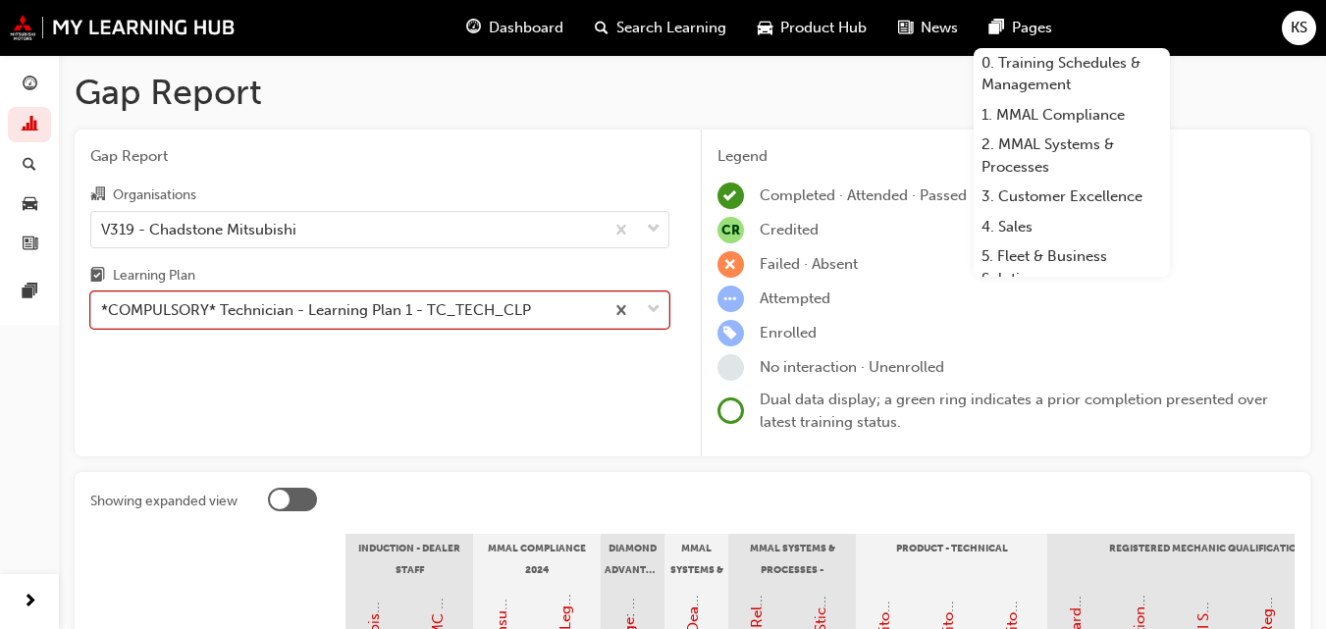
click at [656, 310] on span "down-icon" at bounding box center [654, 310] width 14 height 26
click at [103, 310] on input "Learning Plan option *COMPULSORY* Technician - Learning Plan 1 - TC_TECH_CLP, s…" at bounding box center [102, 309] width 2 height 17
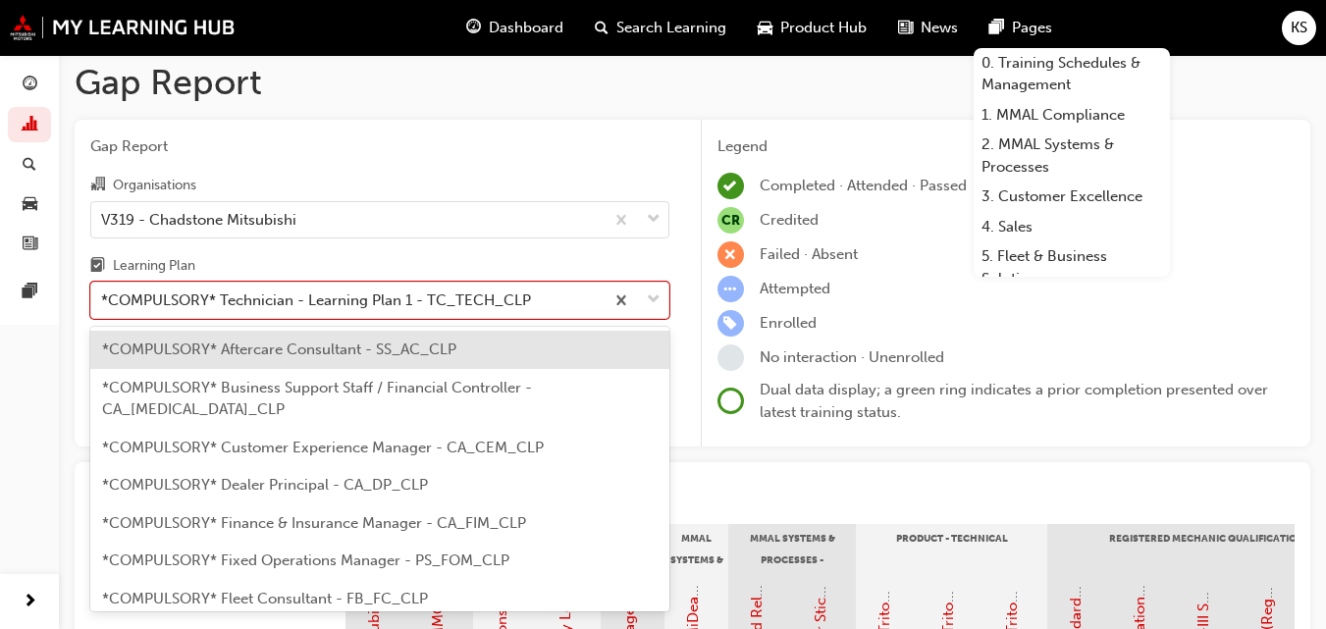
click at [1309, 39] on div "KS" at bounding box center [1299, 28] width 34 height 34
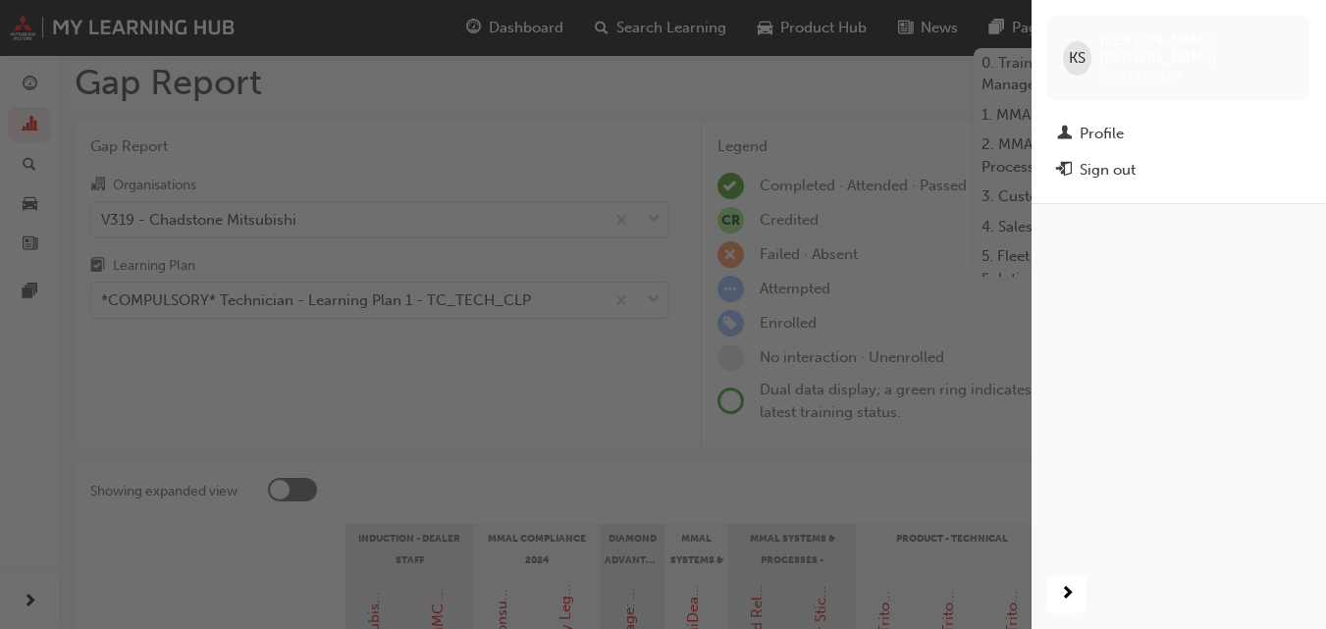
click at [925, 237] on div "button" at bounding box center [516, 314] width 1032 height 629
